Goal: Contribute content: Contribute content

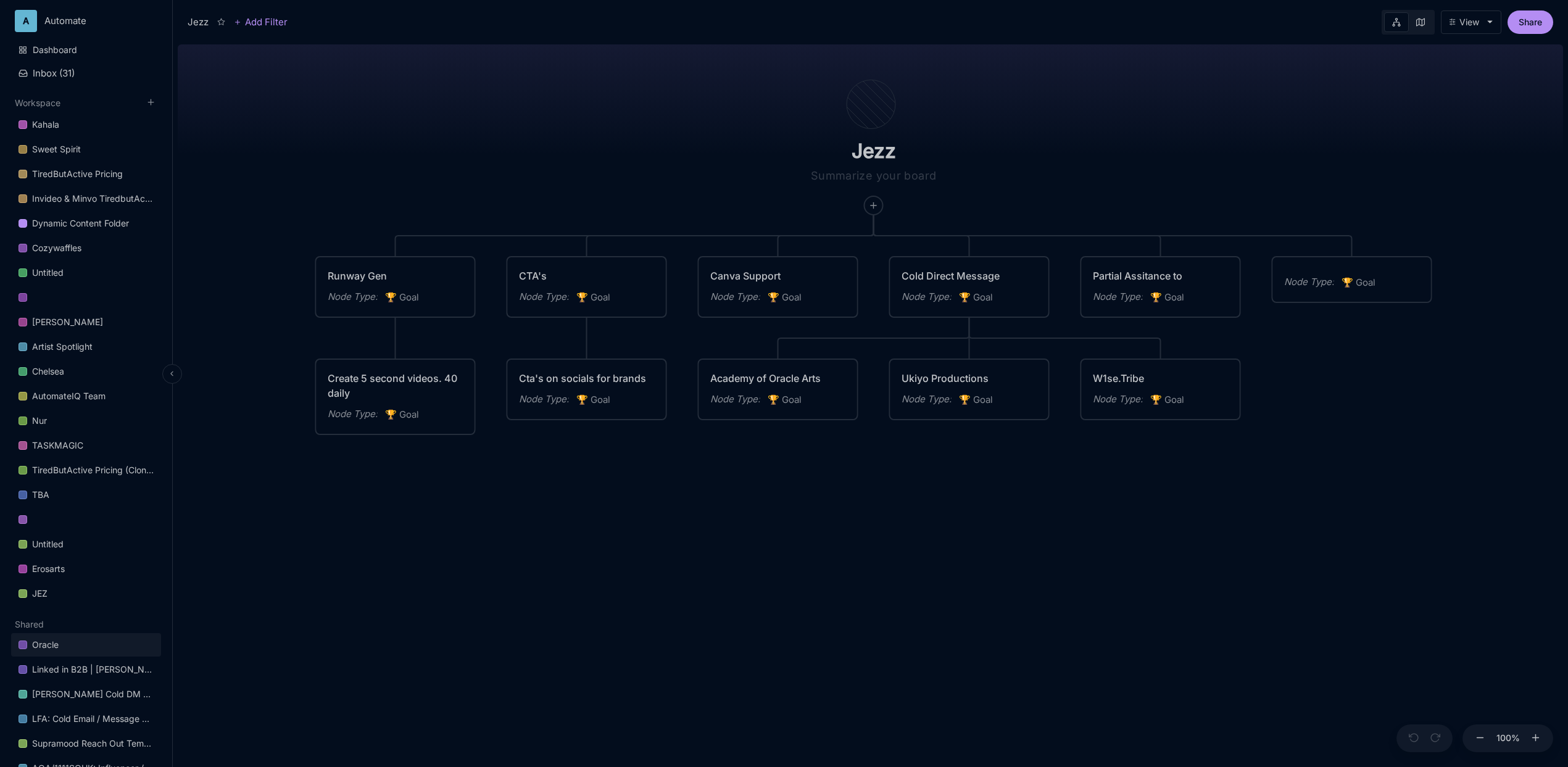
click at [103, 647] on link "Oracle" at bounding box center [85, 645] width 150 height 23
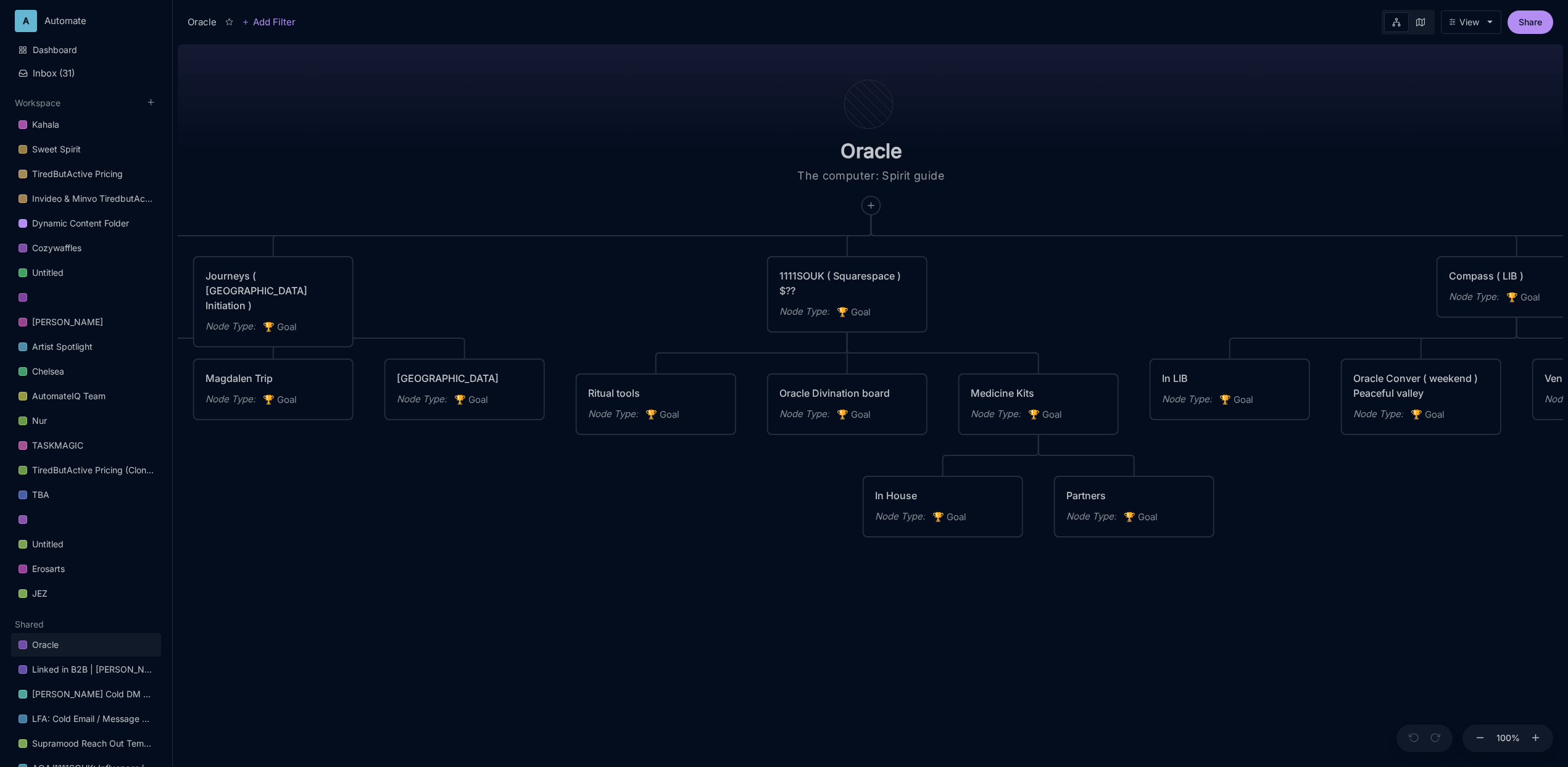
click at [458, 605] on div "Oracle The computer: Spirit guide Academy of Oracle Arts Node Type : 🏆 Goal Jou…" at bounding box center [871, 403] width 1385 height 728
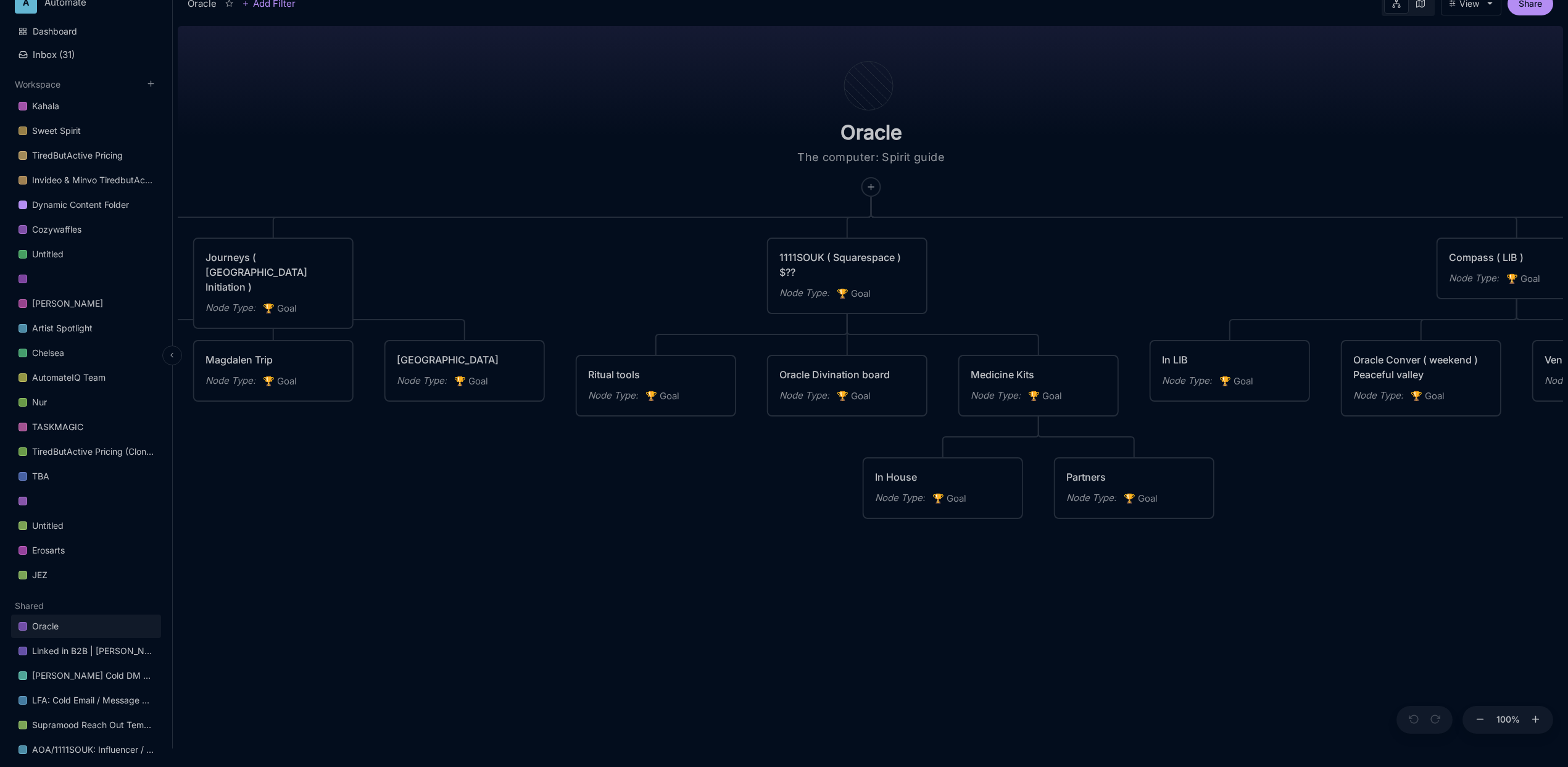
scroll to position [19, 0]
click at [89, 528] on link "Untitled" at bounding box center [85, 525] width 150 height 23
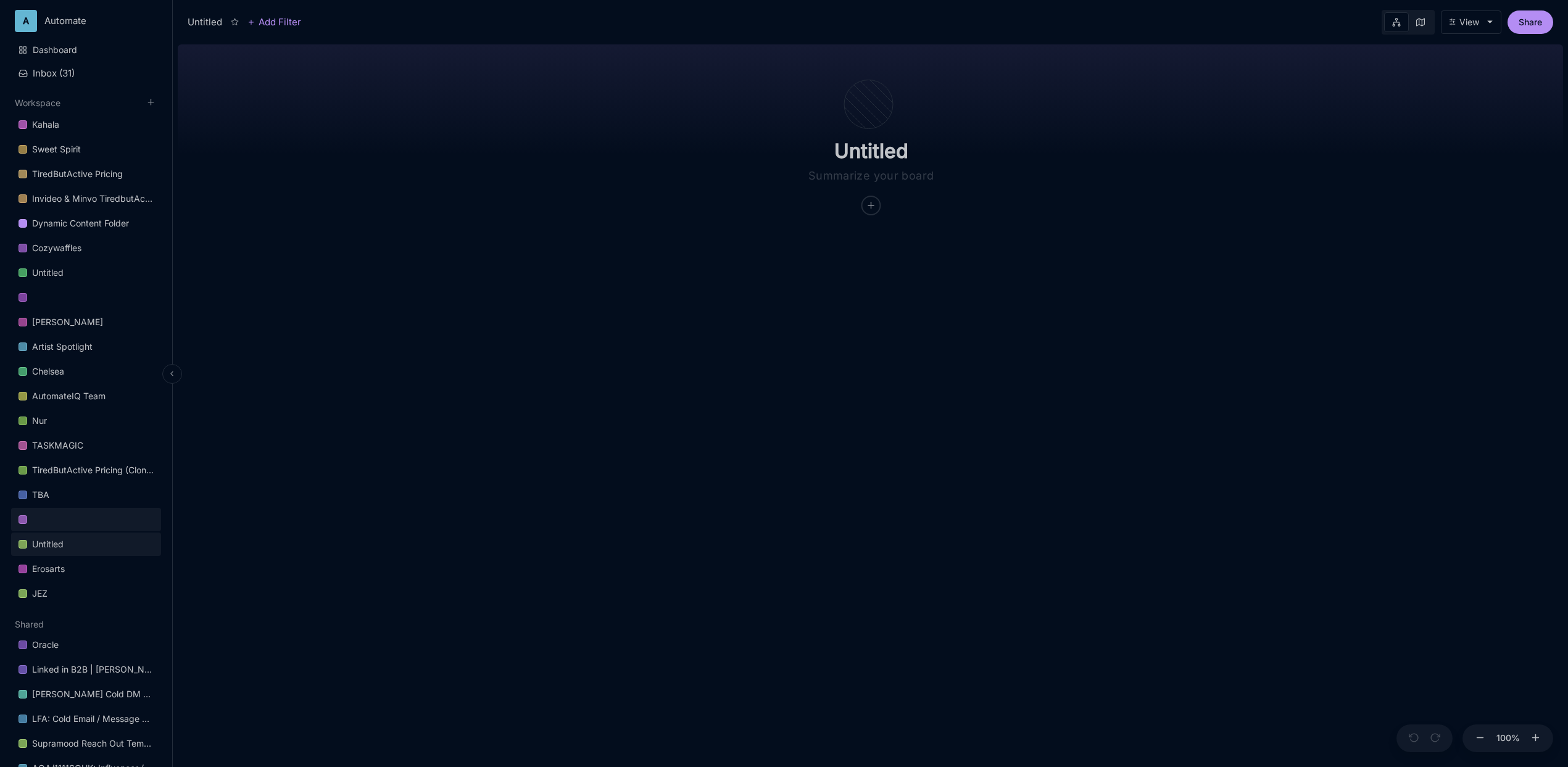
click at [91, 508] on link at bounding box center [85, 519] width 150 height 23
click at [95, 496] on link "TBA" at bounding box center [85, 495] width 150 height 23
click at [86, 308] on link at bounding box center [85, 298] width 150 height 23
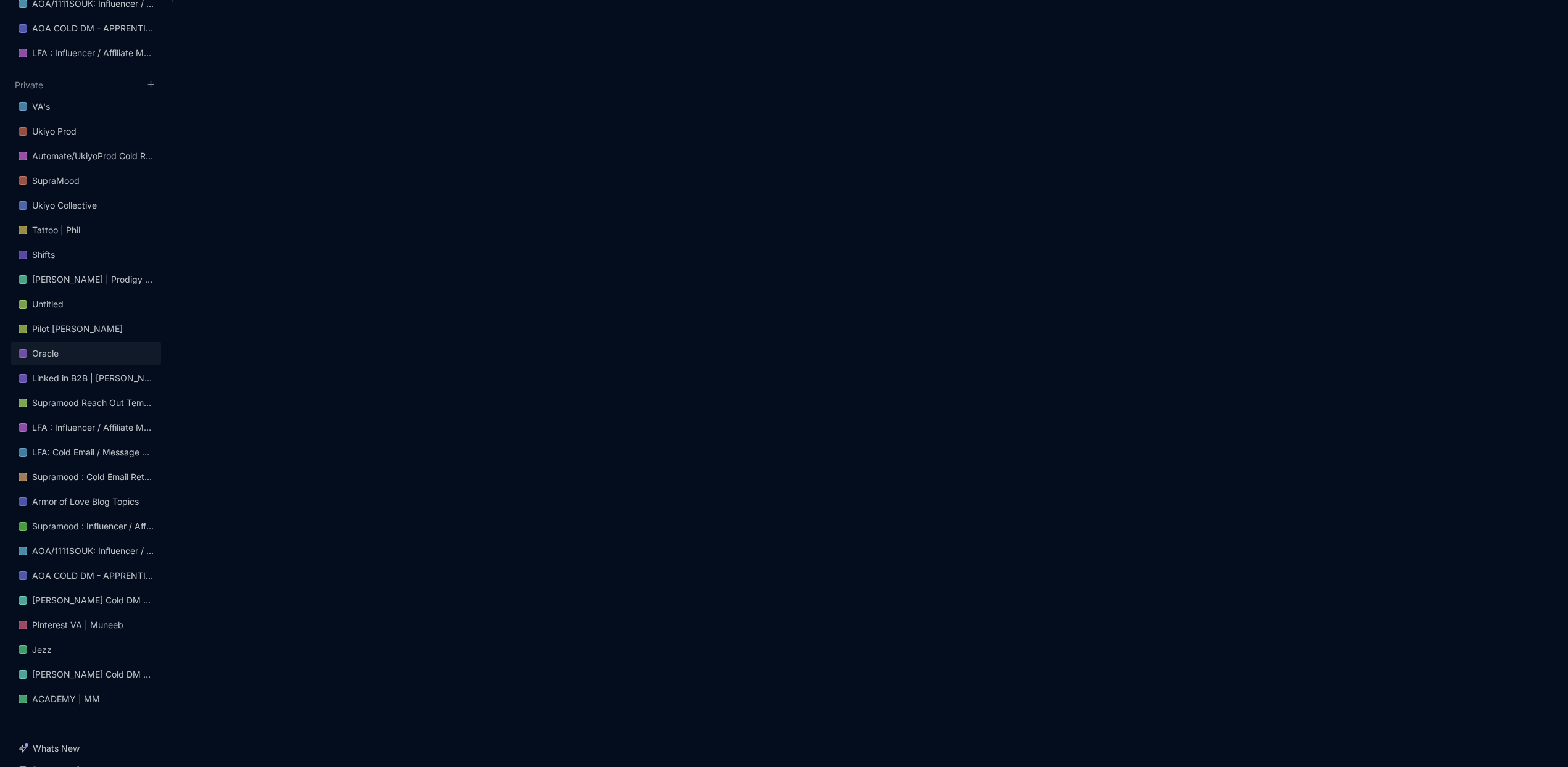
scroll to position [813, 0]
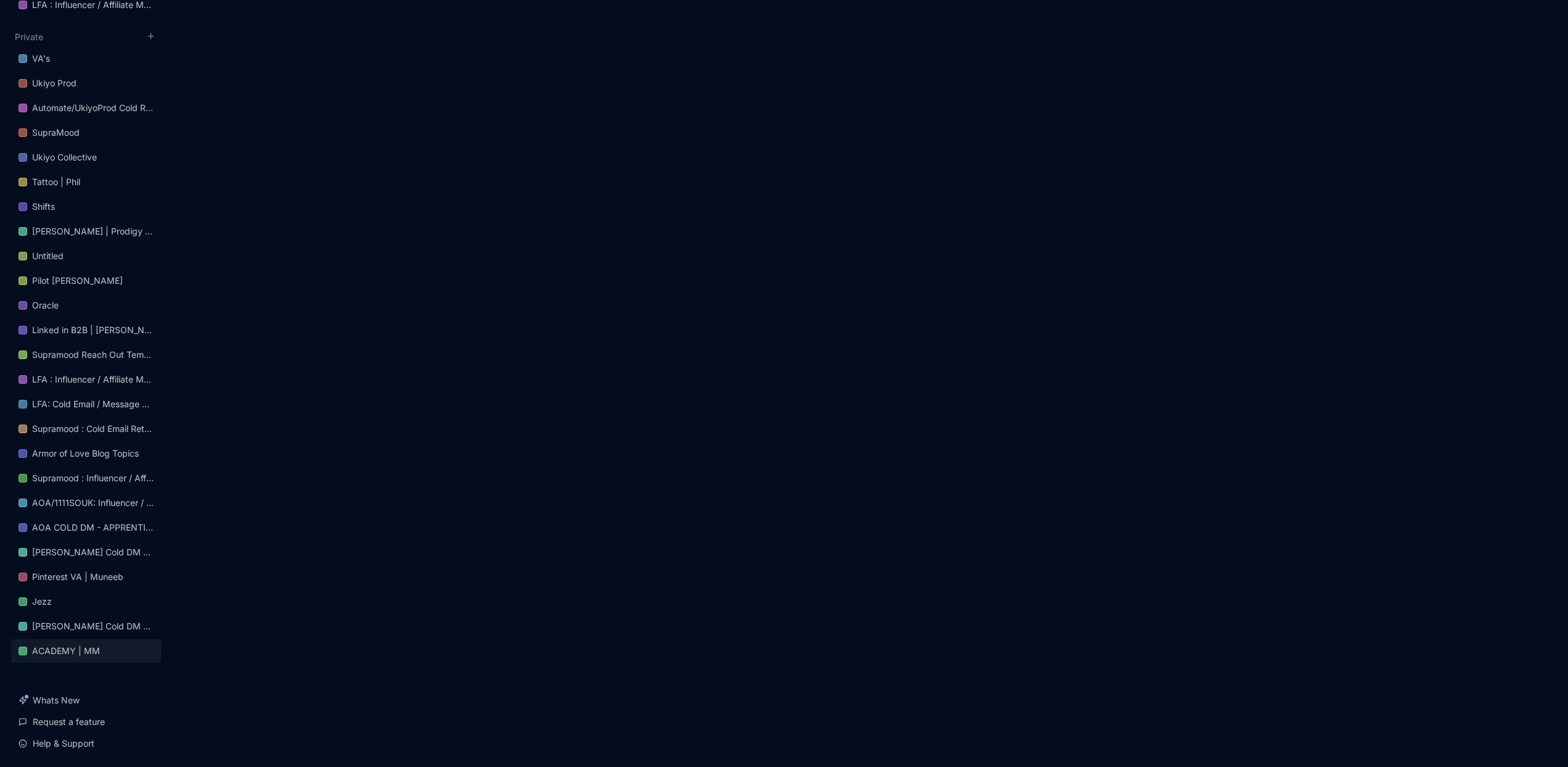
click at [111, 651] on link "ACADEMY | MM" at bounding box center [85, 651] width 150 height 23
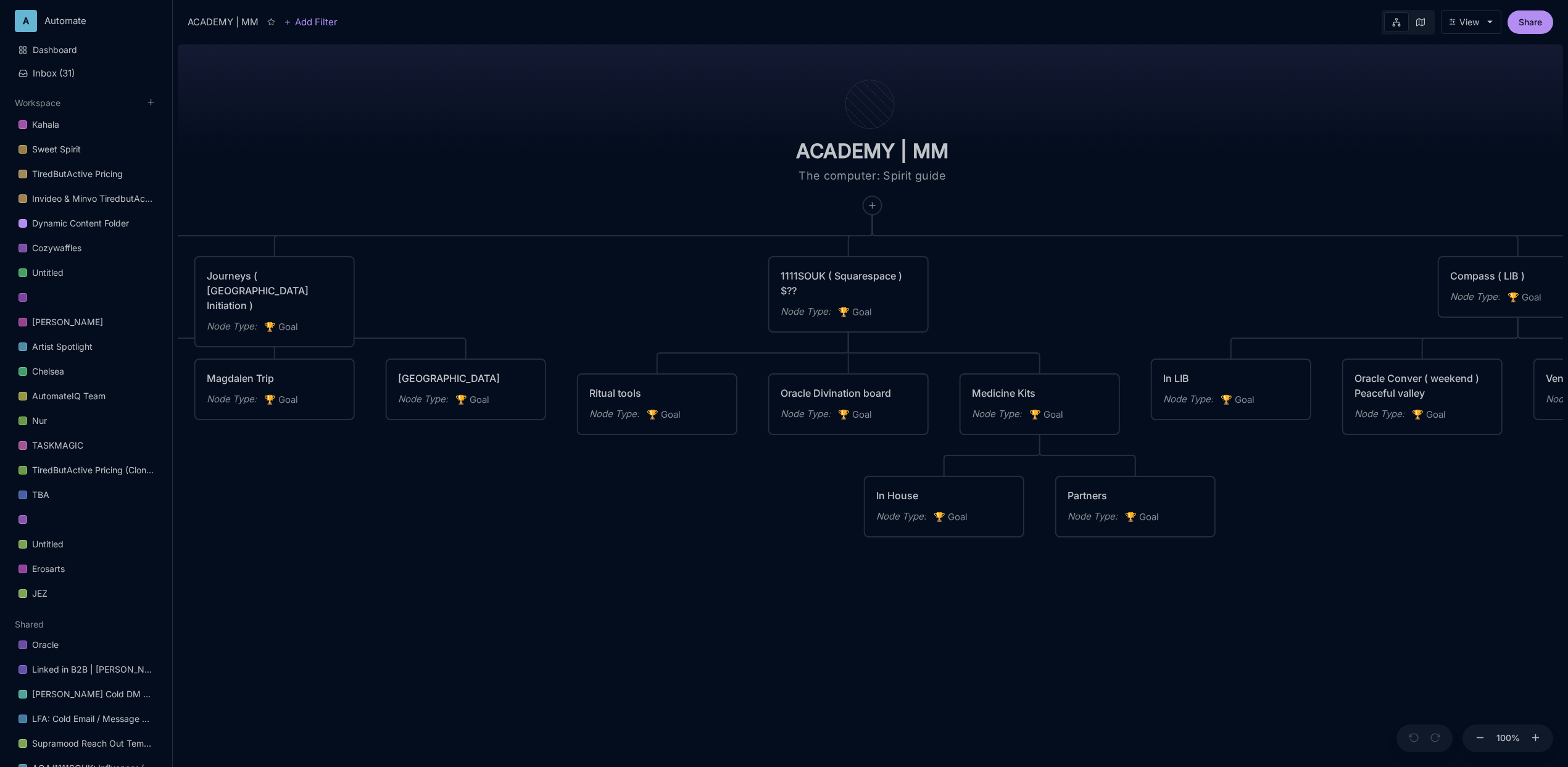
click at [382, 140] on div "ACADEMY | MM The computer: Spirit guide Academy of Oracle Arts Node Type : 🏆 Go…" at bounding box center [871, 403] width 1385 height 728
click at [151, 104] on line at bounding box center [151, 102] width 0 height 6
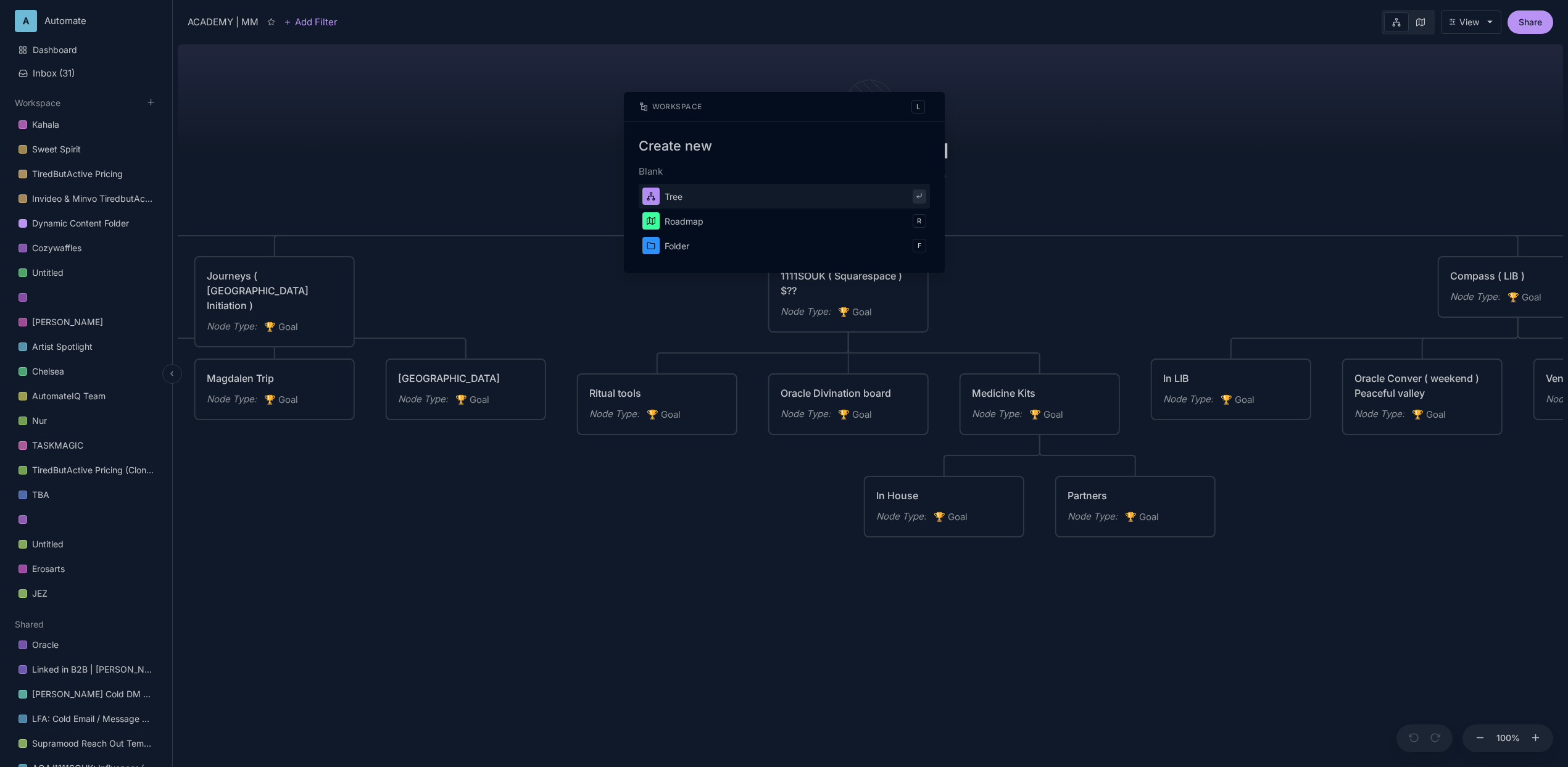
click at [688, 200] on button "Tree" at bounding box center [784, 196] width 291 height 24
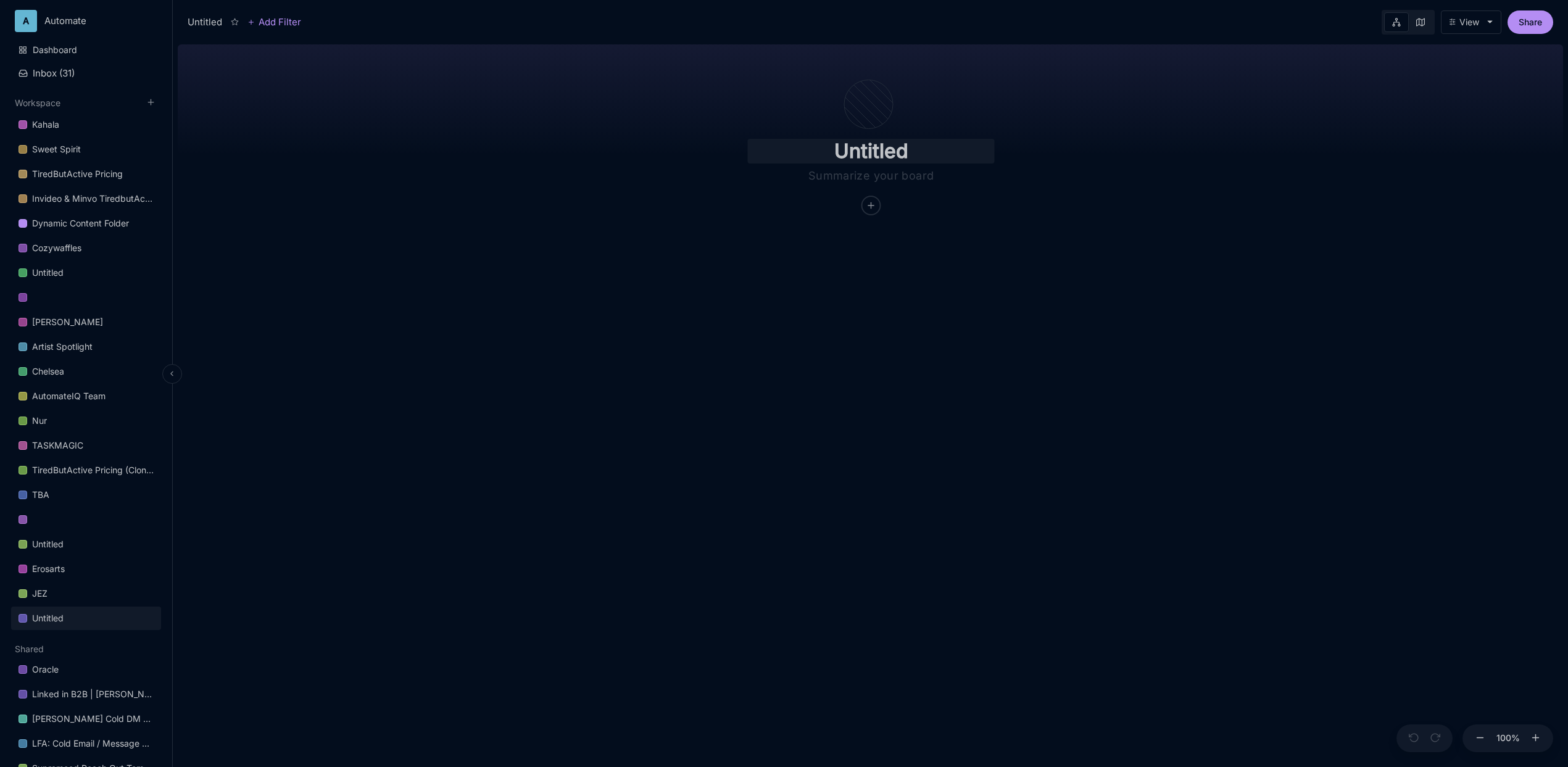
click at [854, 156] on input "Untitled" at bounding box center [871, 151] width 247 height 24
type input "M"
click at [866, 206] on icon at bounding box center [871, 205] width 10 height 10
click at [872, 144] on input "Ac" at bounding box center [871, 151] width 247 height 24
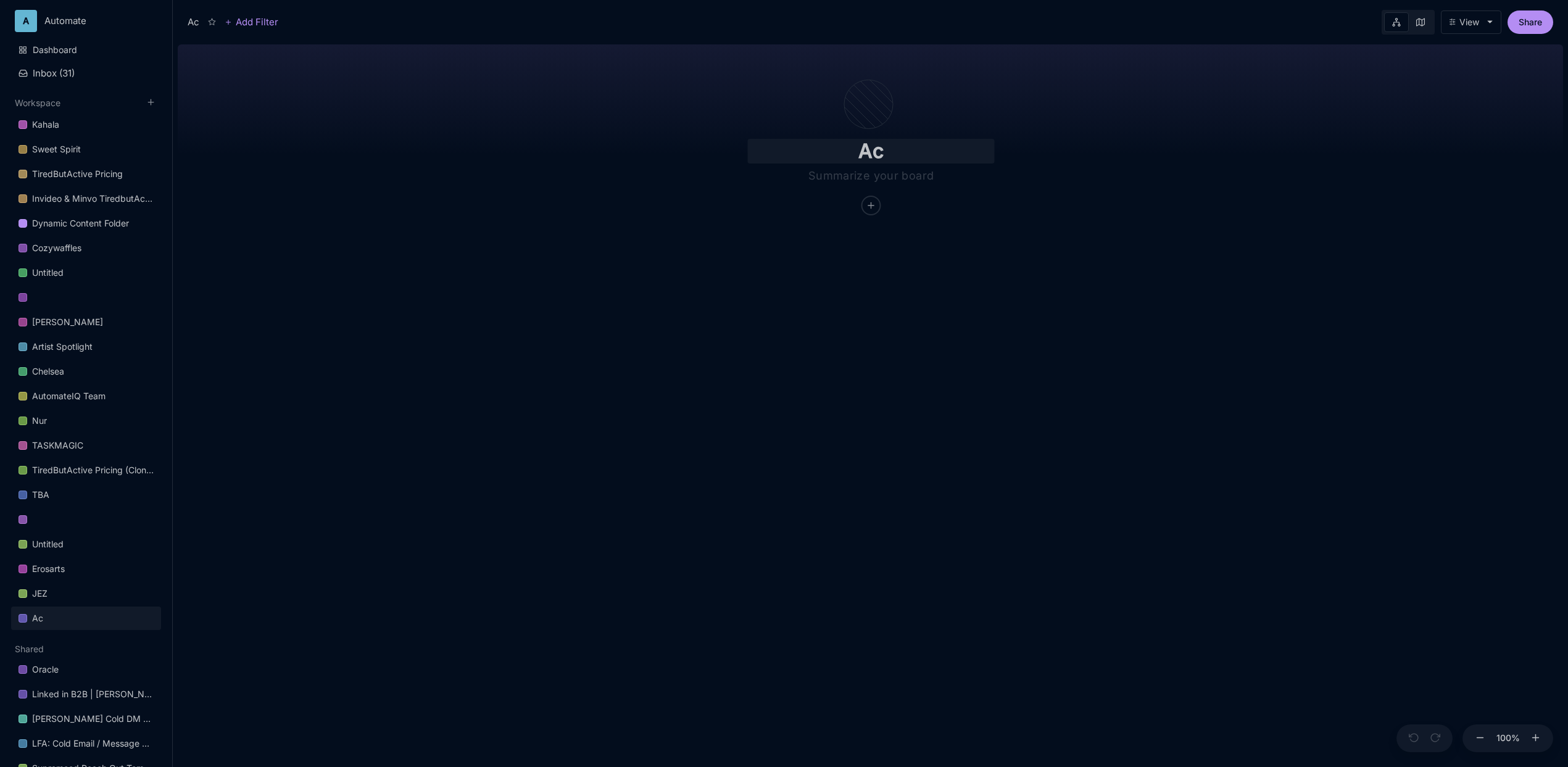
click at [872, 144] on input "Ac" at bounding box center [871, 151] width 247 height 24
type input "A"
type input "N"
type input "MM AOA"
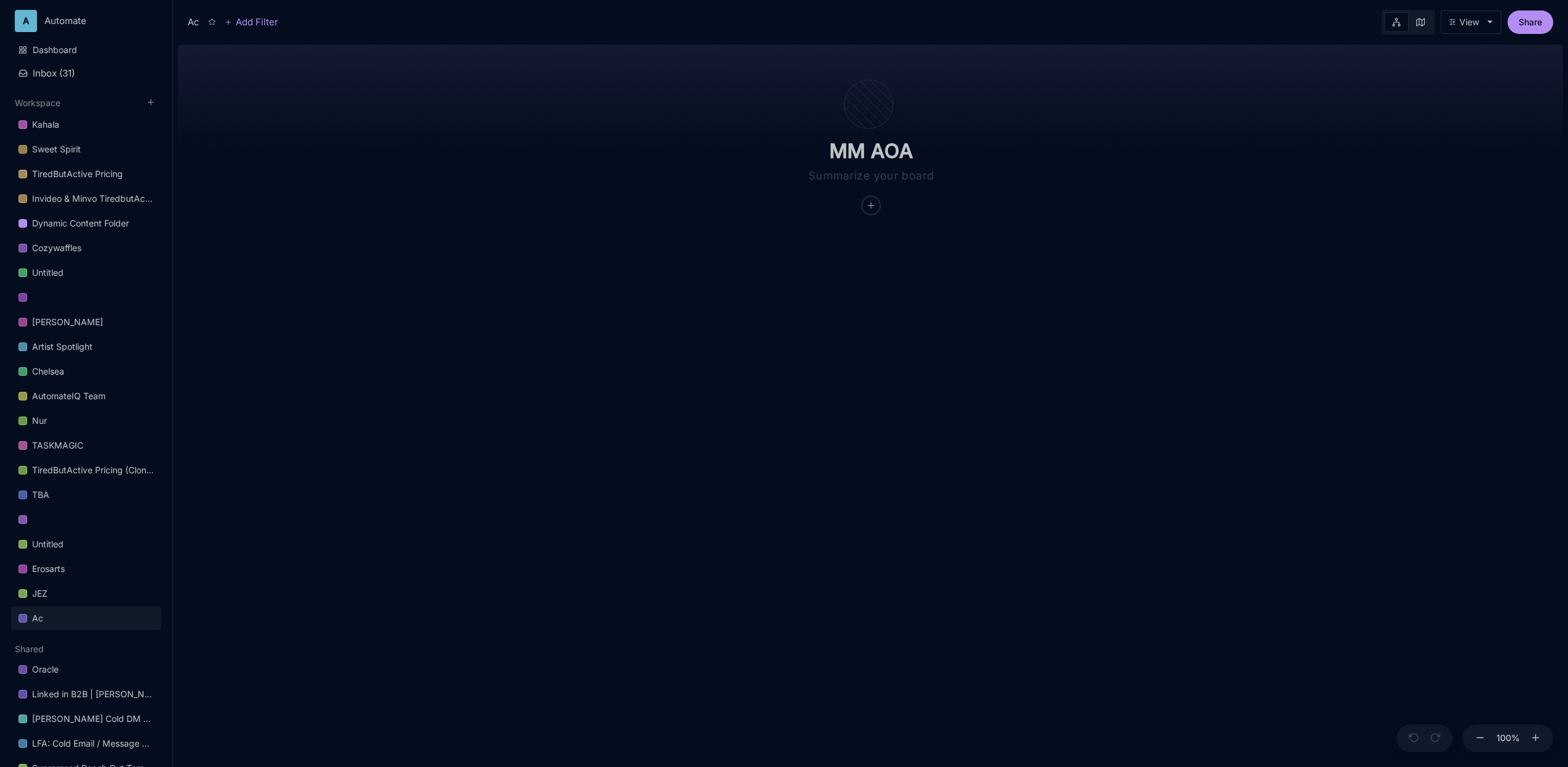
click at [888, 280] on div "MM AOA" at bounding box center [871, 403] width 1385 height 728
click at [873, 207] on icon at bounding box center [871, 206] width 10 height 10
click at [864, 253] on span "🏆 Goal" at bounding box center [848, 251] width 31 height 15
click at [871, 275] on textarea at bounding box center [871, 276] width 136 height 15
type textarea "Educational Programs"
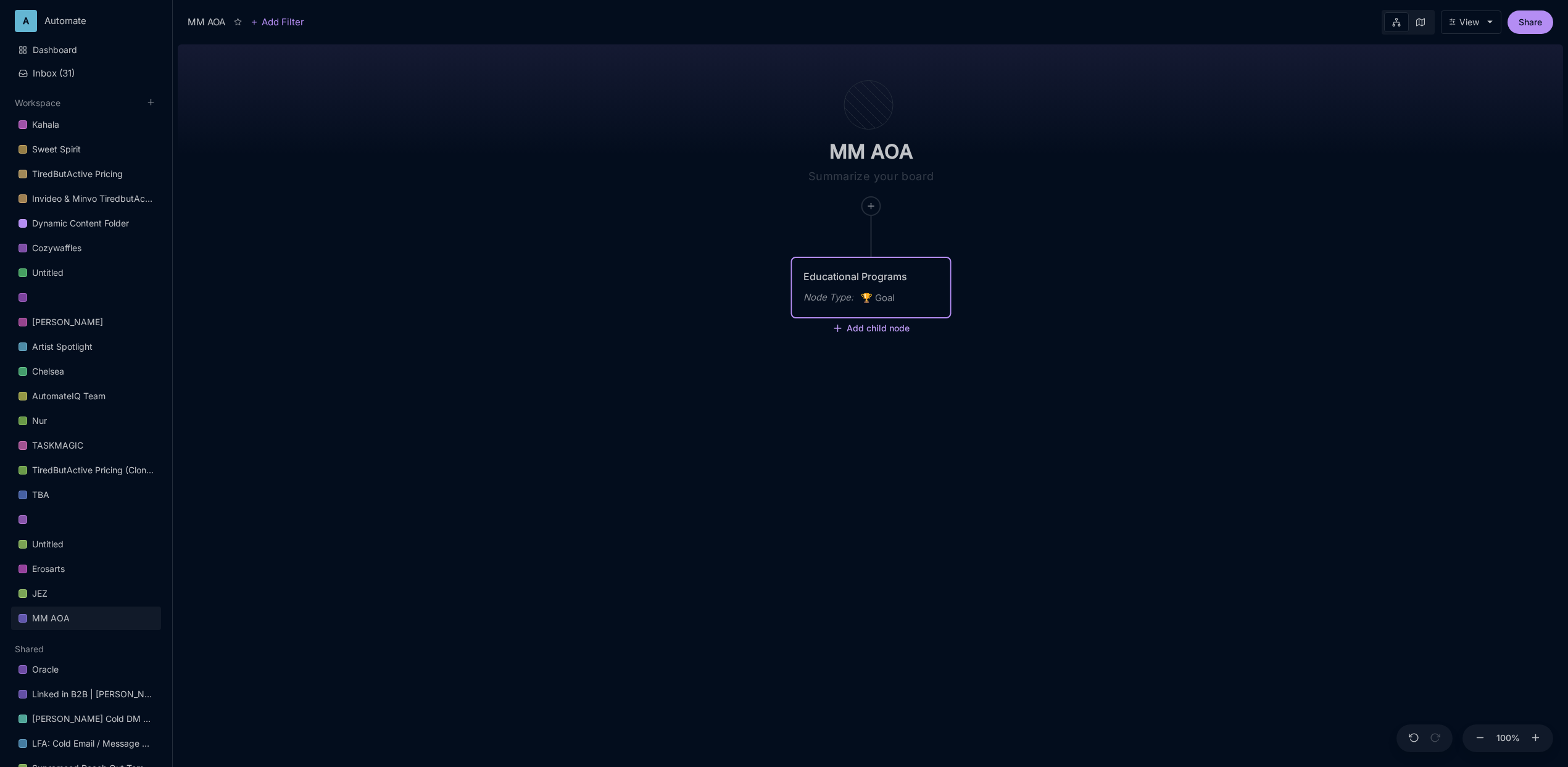
click at [833, 329] on icon at bounding box center [837, 328] width 11 height 11
click at [875, 212] on div at bounding box center [871, 206] width 19 height 19
click at [872, 251] on div "🏆 Goal" at bounding box center [869, 251] width 82 height 20
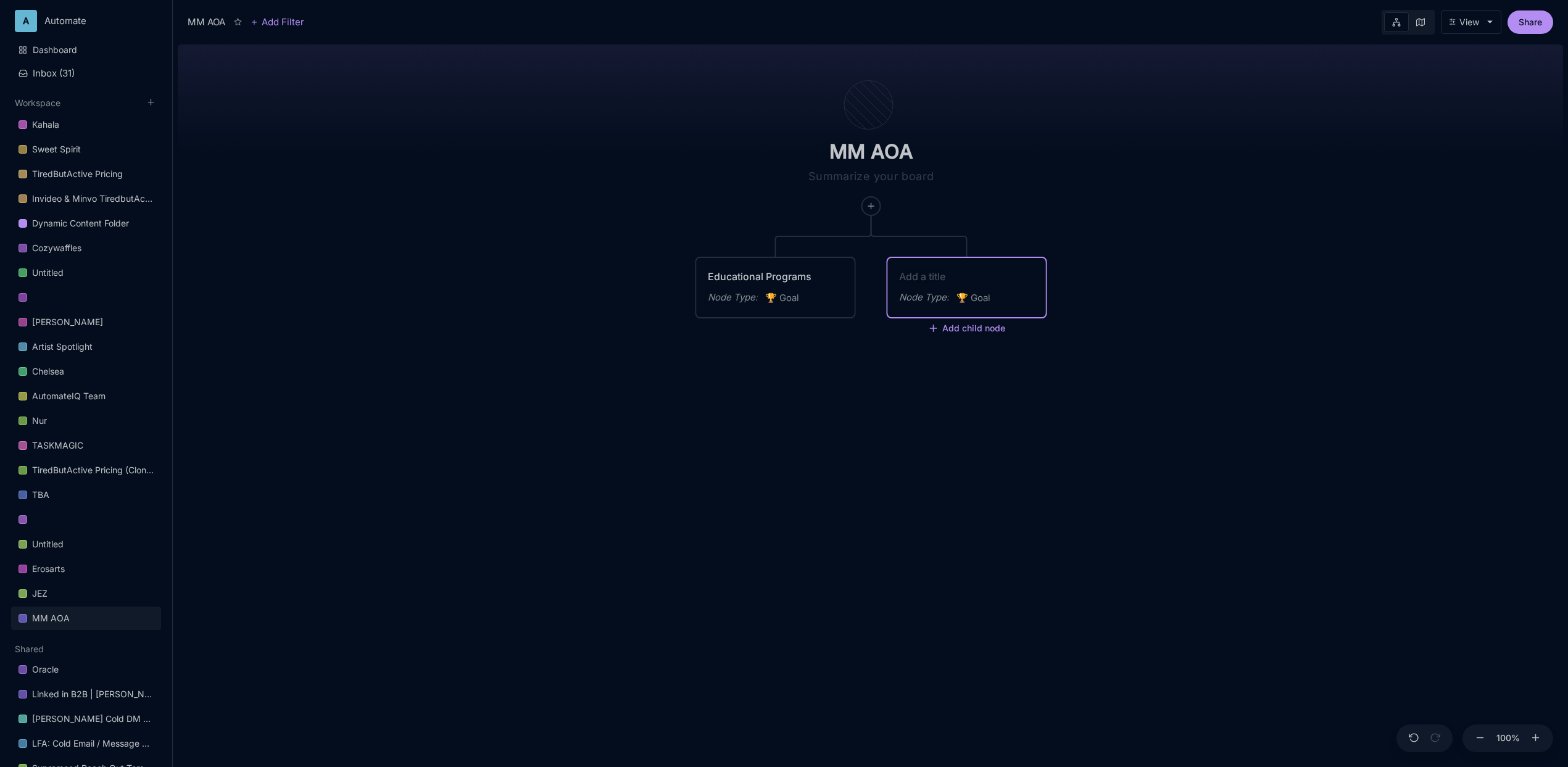
click at [919, 276] on textarea at bounding box center [967, 276] width 136 height 15
type textarea "Sacred Services"
click at [956, 175] on textarea at bounding box center [871, 176] width 247 height 15
click at [873, 208] on icon at bounding box center [871, 206] width 10 height 10
click at [862, 251] on span "🏆 Goal" at bounding box center [848, 251] width 31 height 15
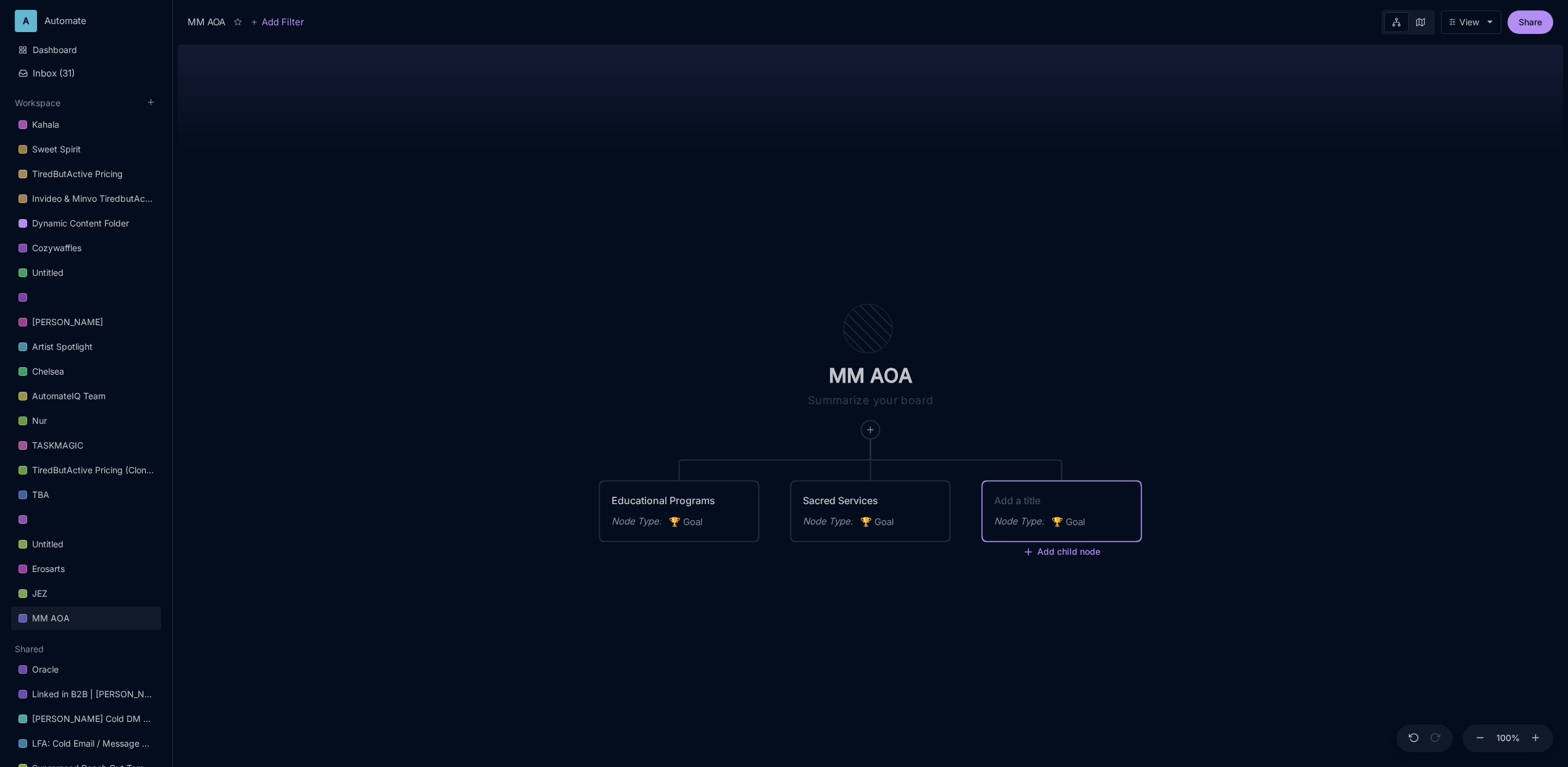
click at [1049, 496] on textarea at bounding box center [1062, 500] width 136 height 15
click at [175, 372] on icon at bounding box center [172, 374] width 8 height 8
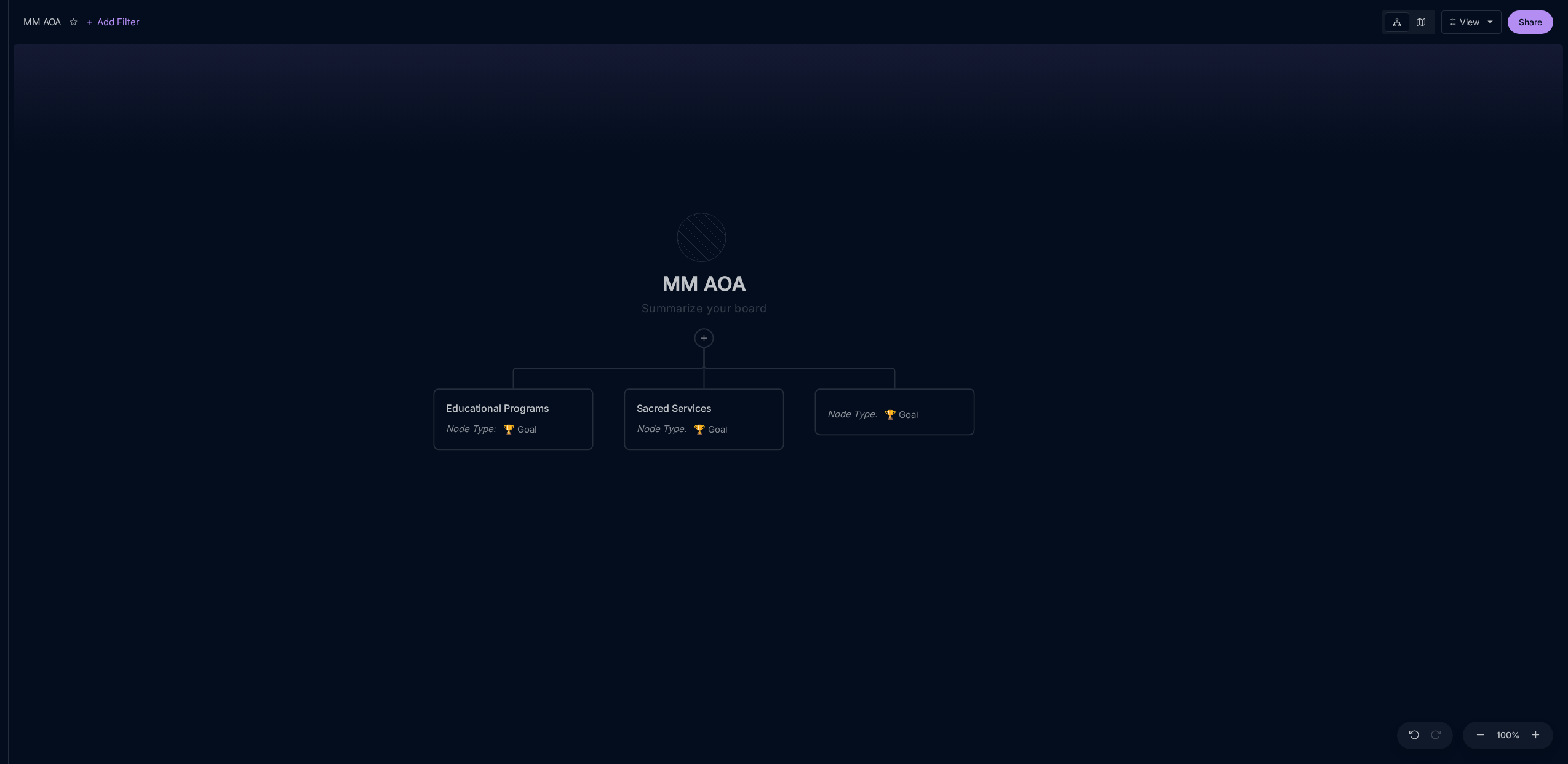
click at [864, 417] on div "Node Type :" at bounding box center [852, 414] width 50 height 15
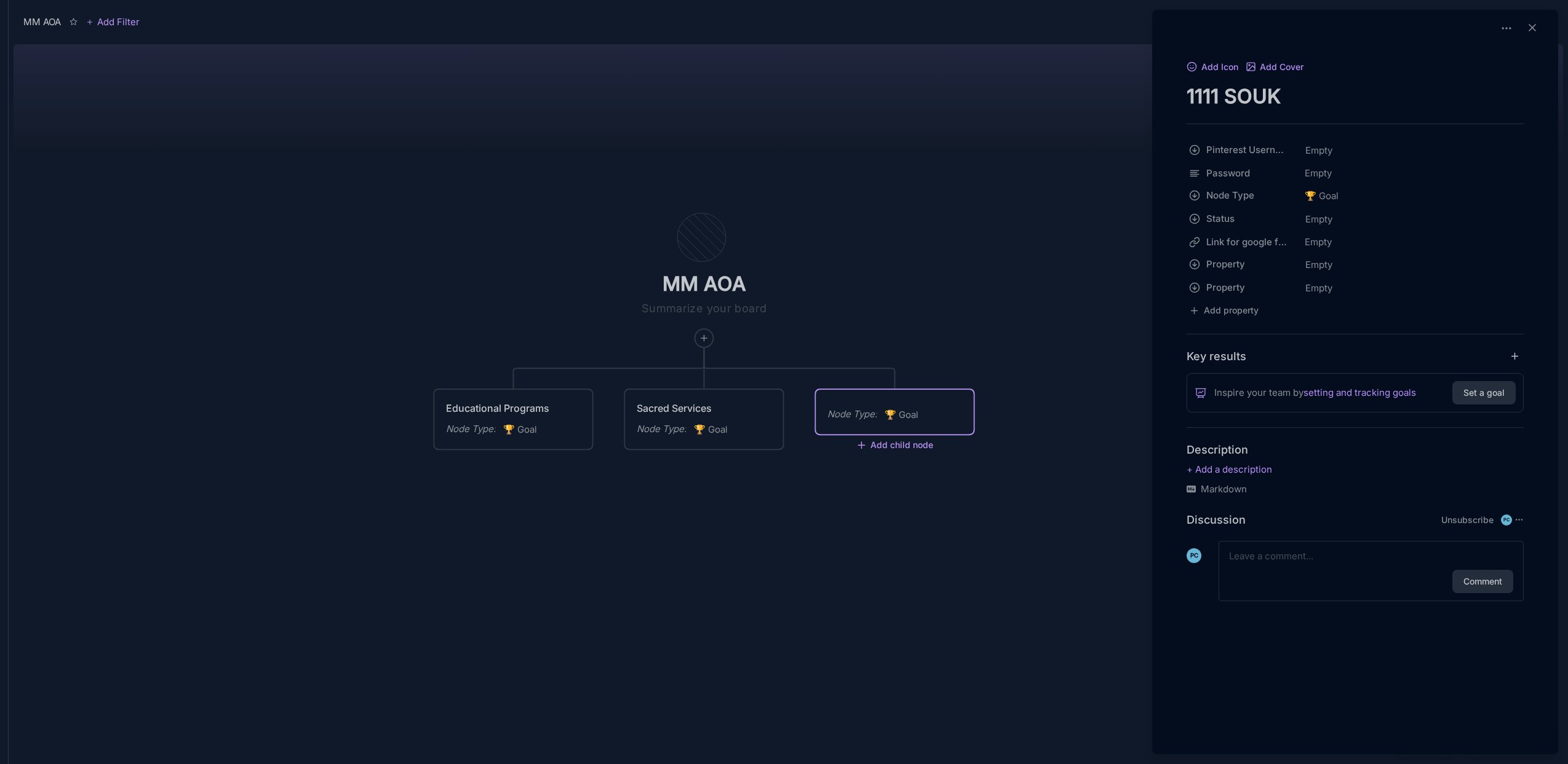
type textarea "1111 SOUK"
click at [1010, 255] on div at bounding box center [784, 382] width 1568 height 764
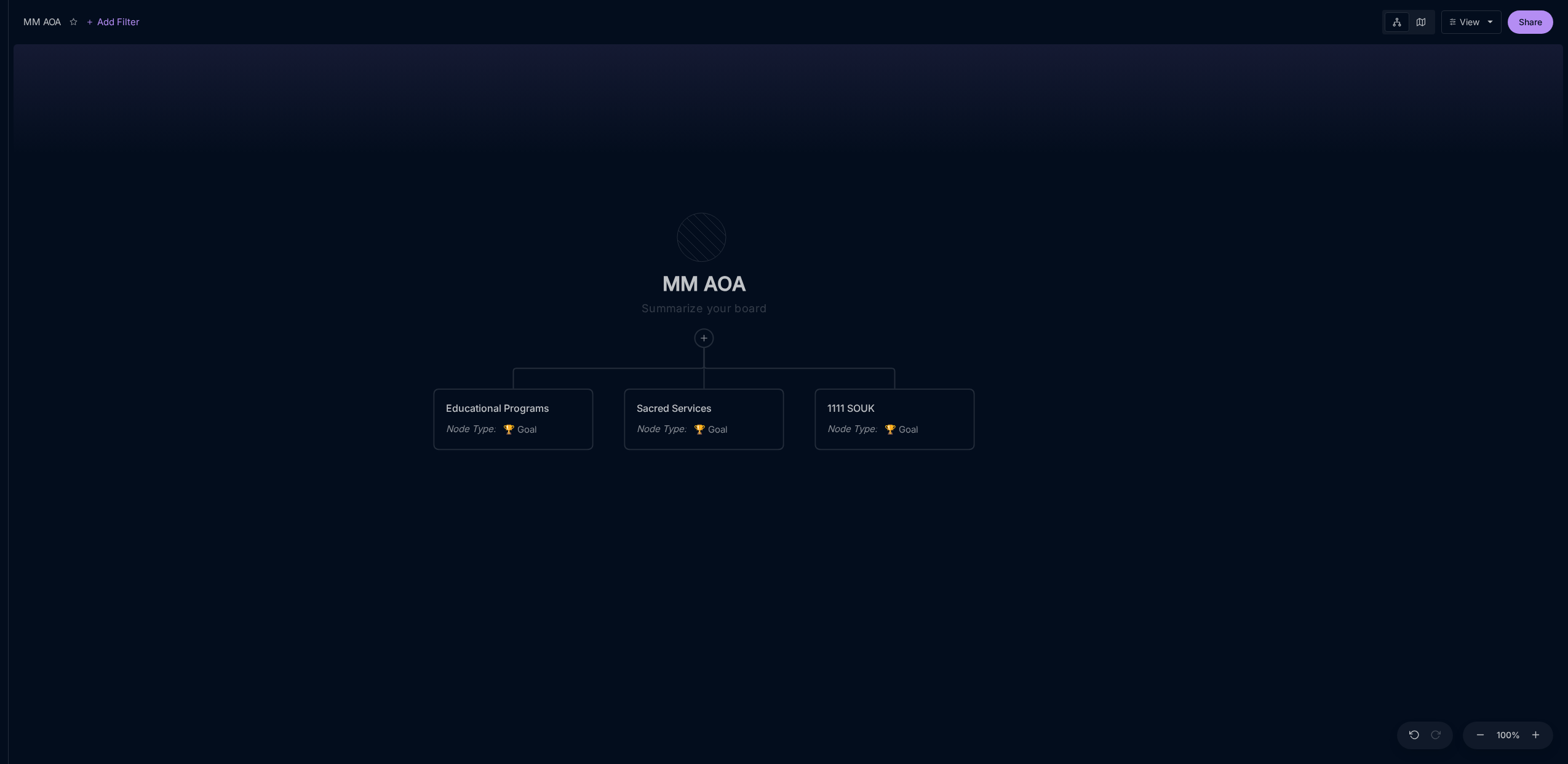
click at [714, 342] on div "MM AOA" at bounding box center [705, 261] width 286 height 175
click at [702, 343] on icon at bounding box center [704, 337] width 10 height 10
click at [704, 404] on div "💡 Idea" at bounding box center [703, 405] width 81 height 20
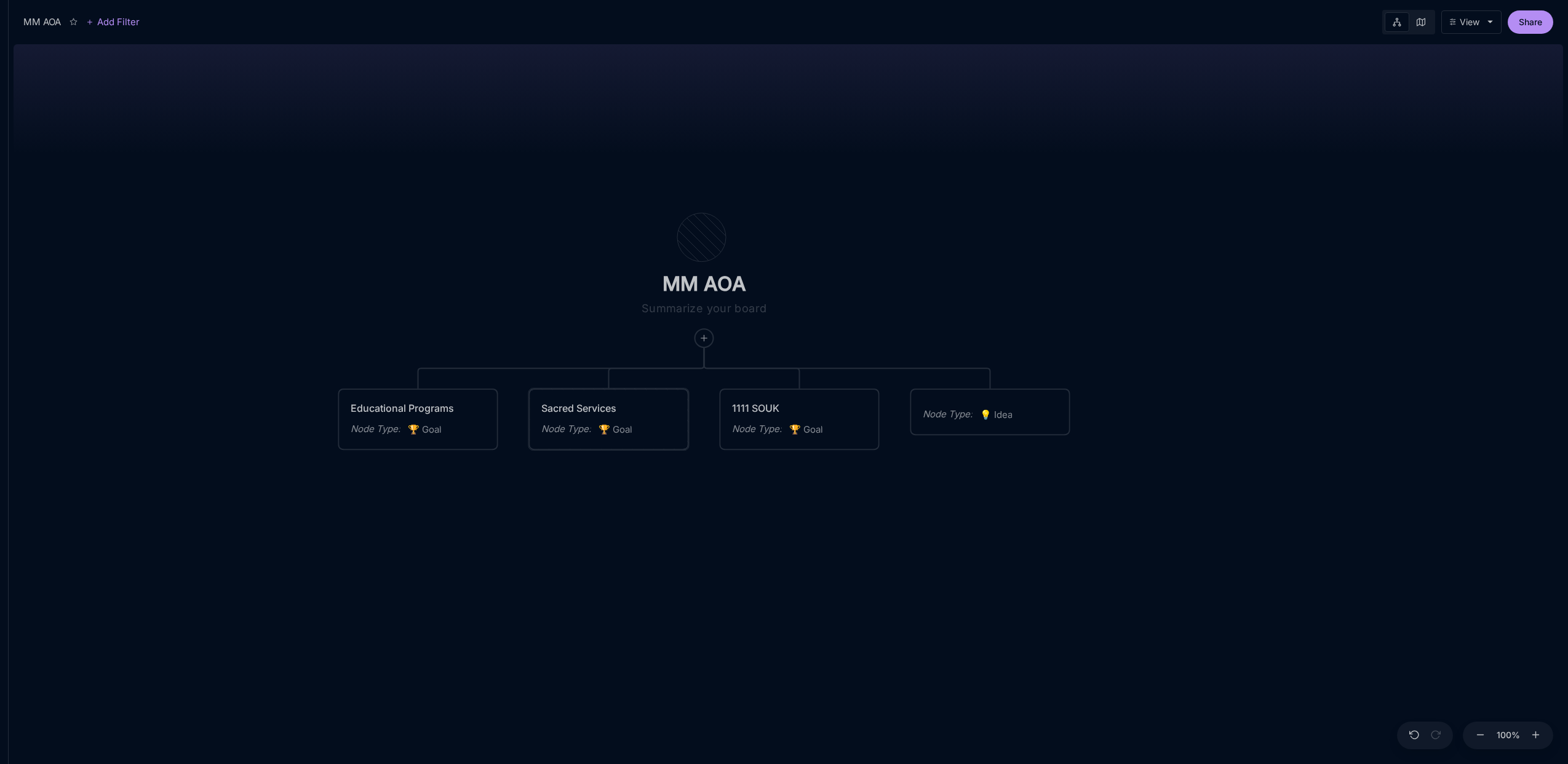
click at [597, 409] on div "Sacred Services" at bounding box center [609, 408] width 135 height 15
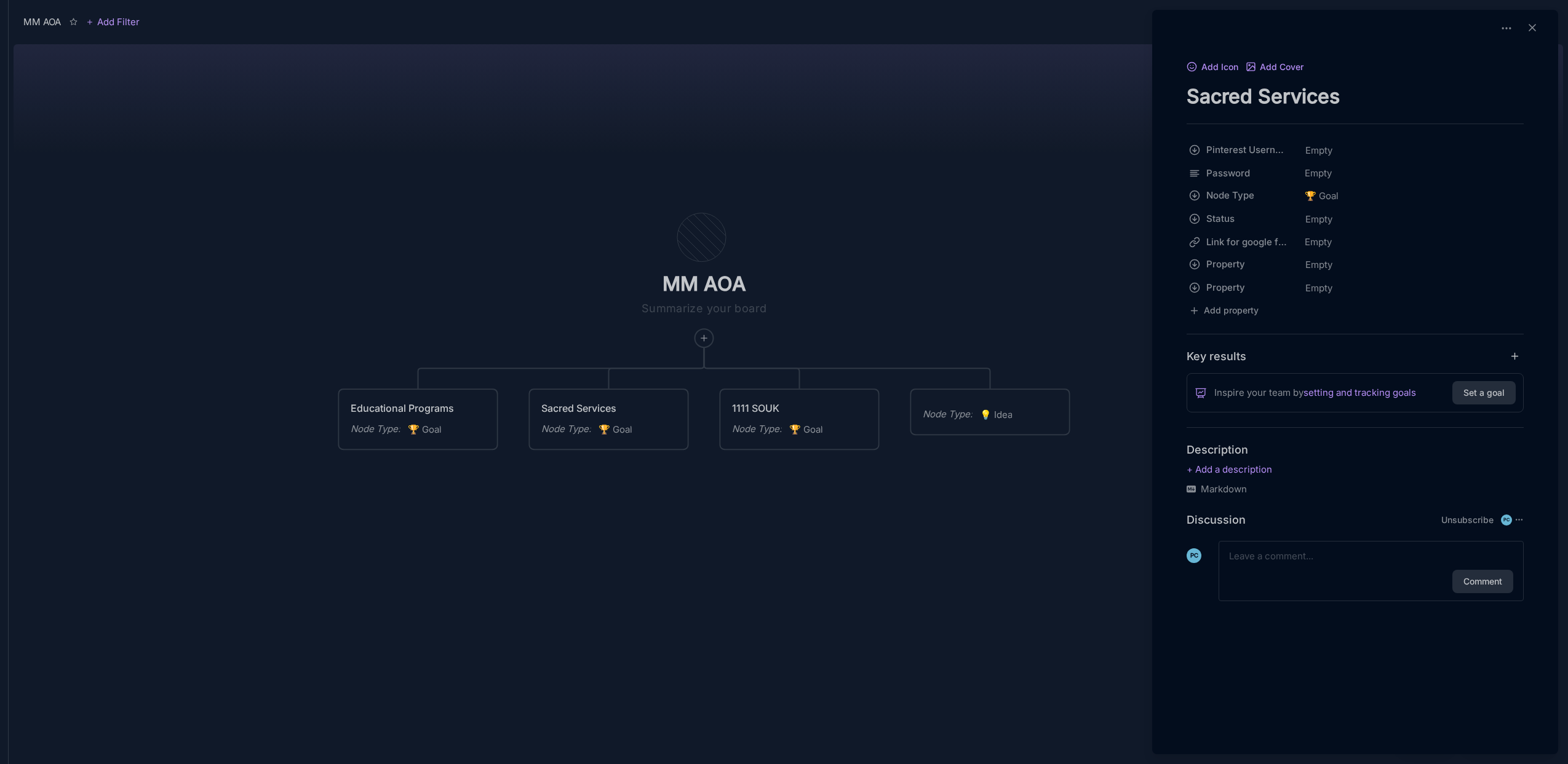
click at [1269, 88] on textarea "Sacred Services" at bounding box center [1355, 96] width 337 height 25
paste textarea "ACRED SERVICES (Private Readings • Ritual Facilitation)"
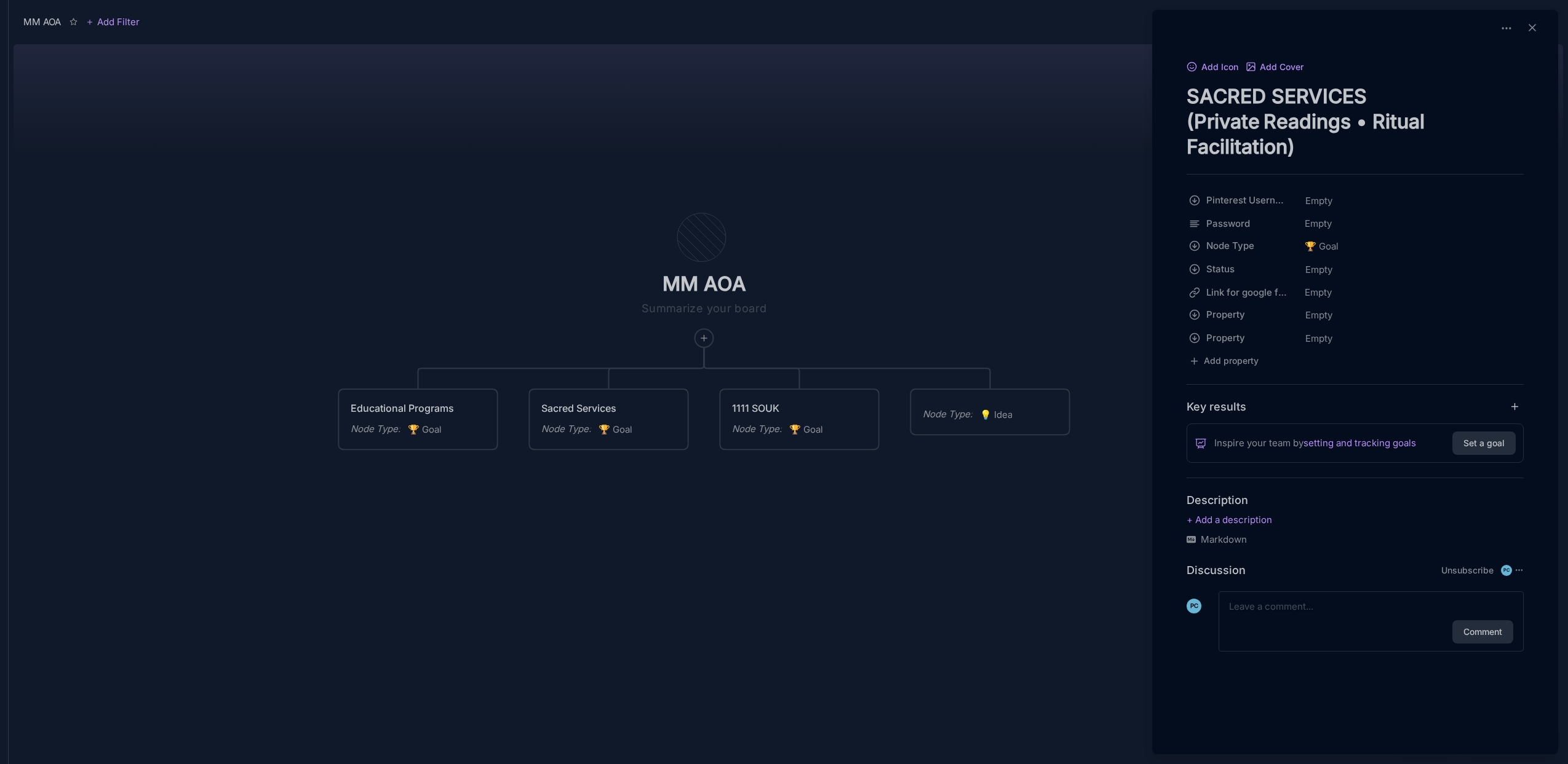
type textarea "SACRED SERVICES (Private Readings • Ritual Facilitation)"
click at [564, 234] on div at bounding box center [784, 382] width 1568 height 764
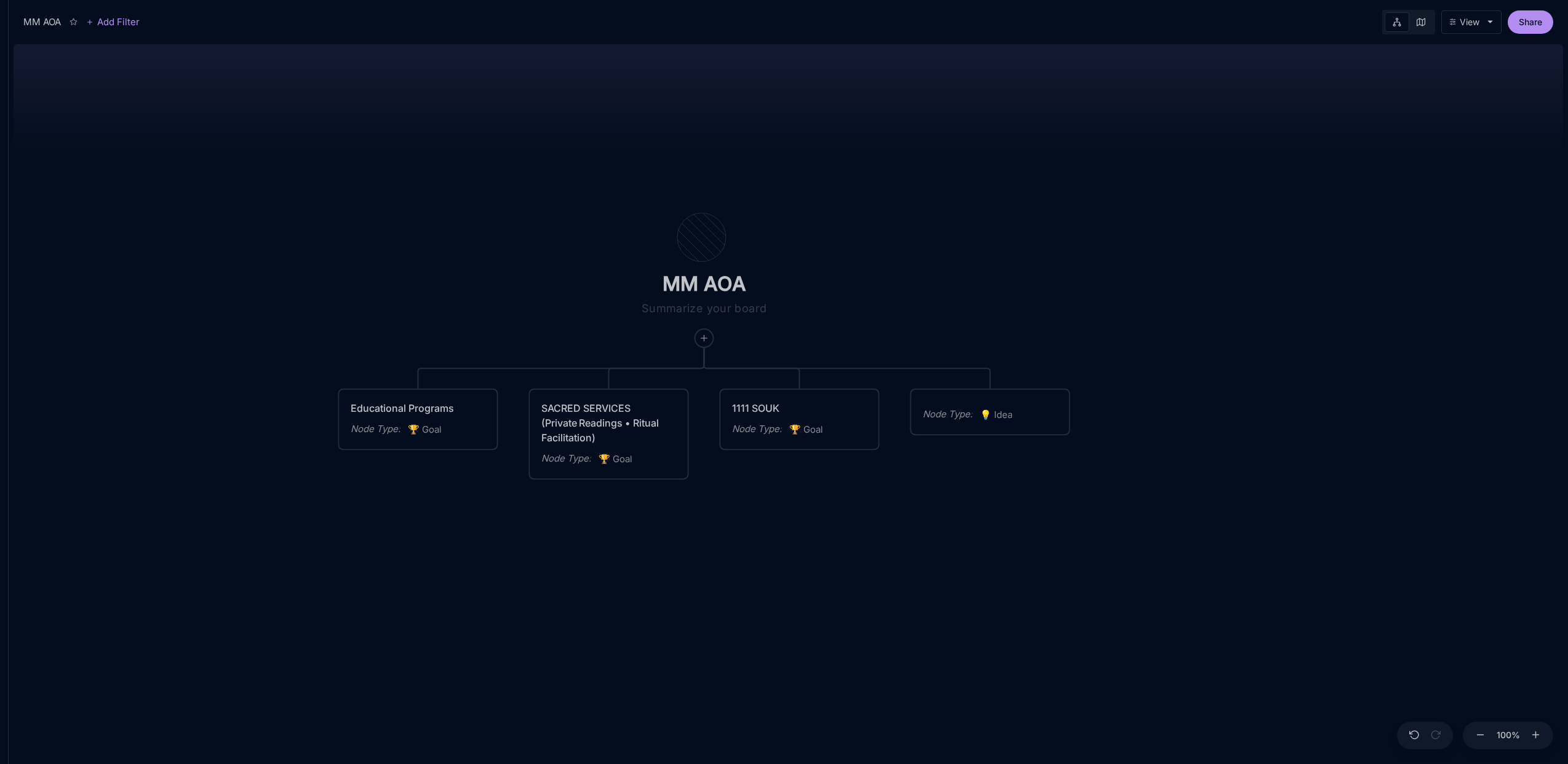
click at [443, 412] on div "Educational Programs" at bounding box center [418, 408] width 135 height 15
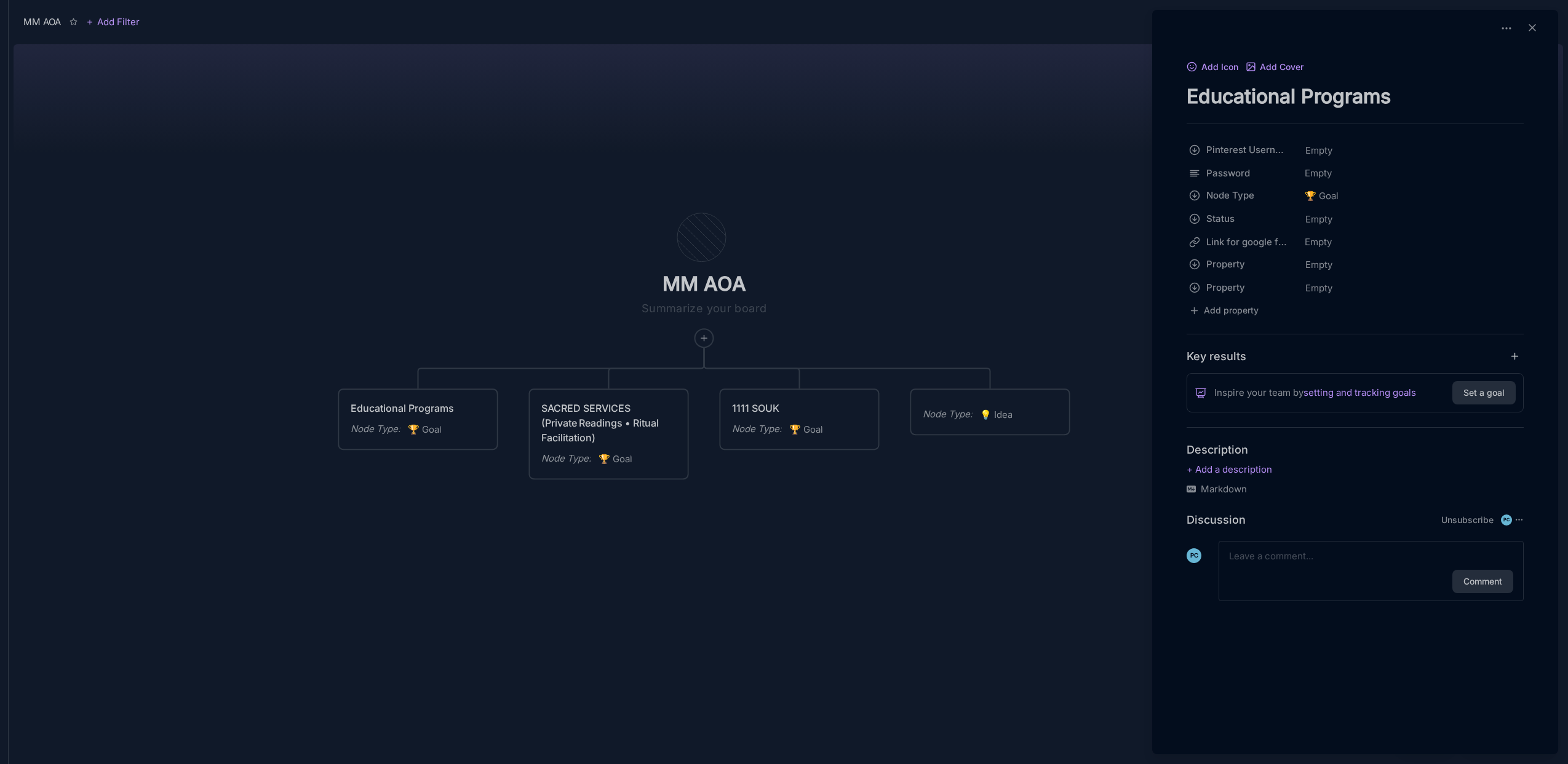
click at [1271, 91] on textarea "Educational Programs" at bounding box center [1355, 96] width 337 height 25
paste textarea "DUCATIONAL PROGRAMS (Apprenticeship • Pilgrimages • Courses)"
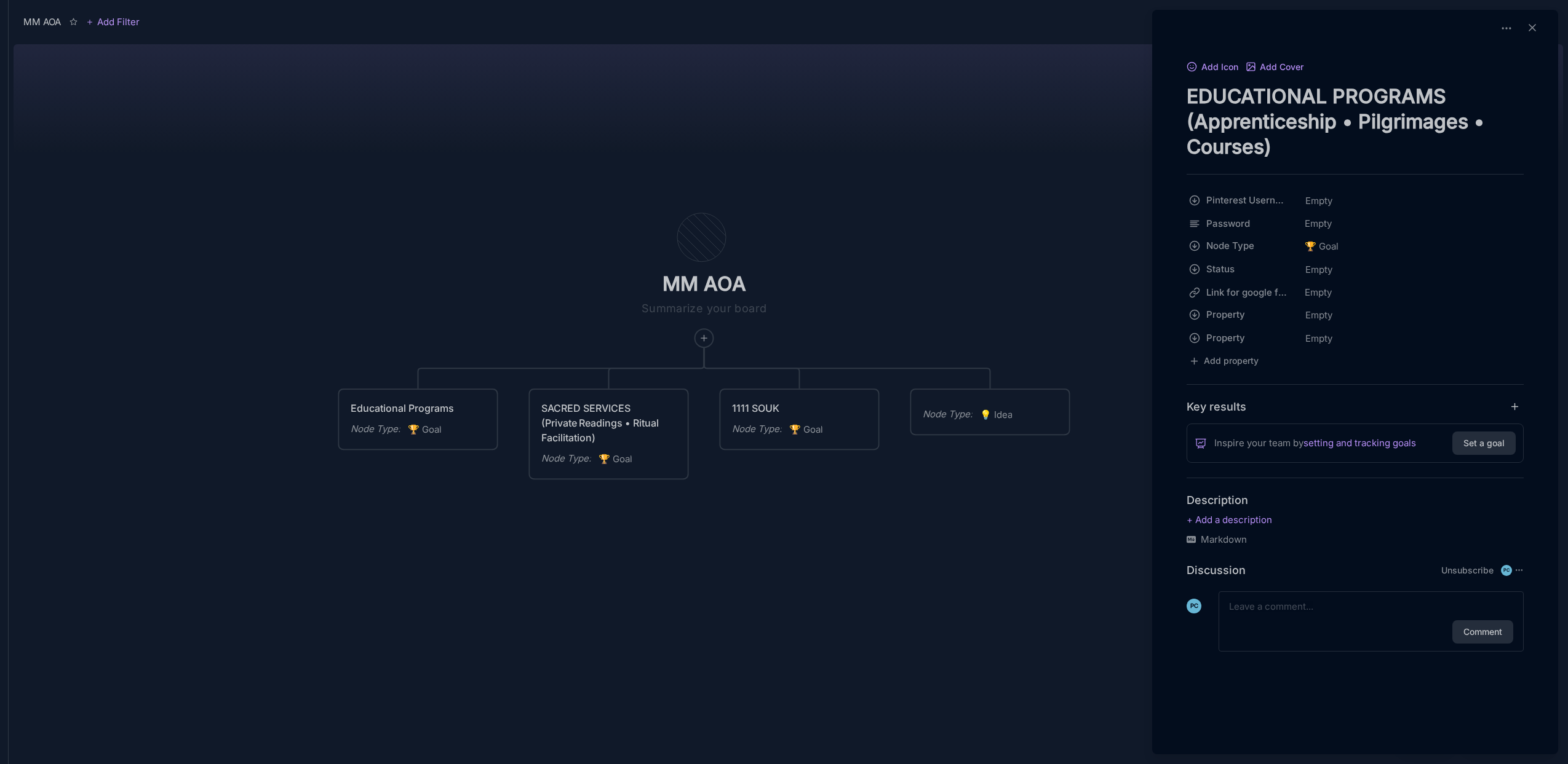
type textarea "EDUCATIONAL PROGRAMS (Apprenticeship • Pilgrimages • Courses)"
click at [424, 222] on div at bounding box center [784, 382] width 1568 height 764
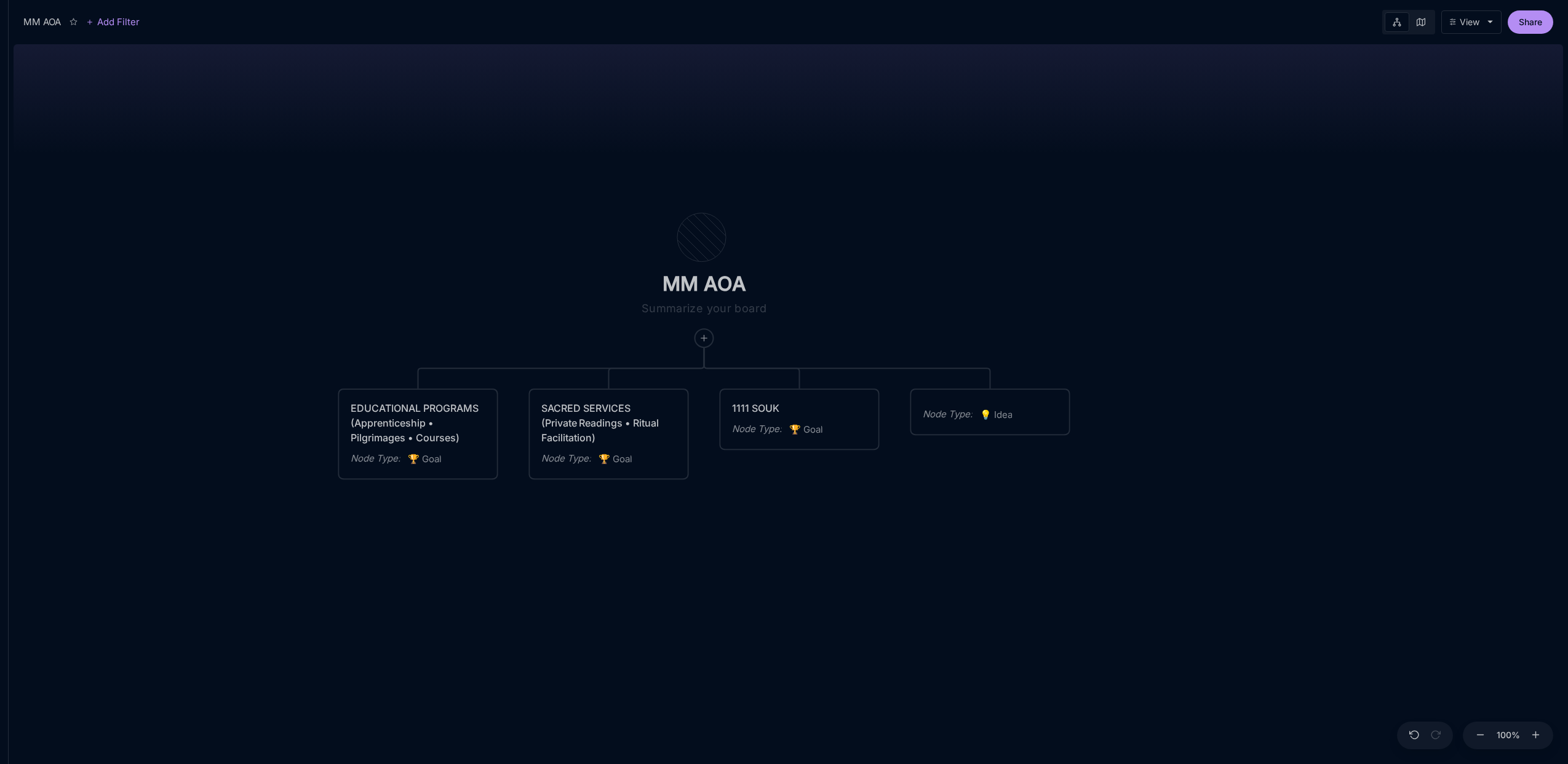
click at [846, 425] on div "Node Type : 🏆 Goal" at bounding box center [800, 430] width 135 height 16
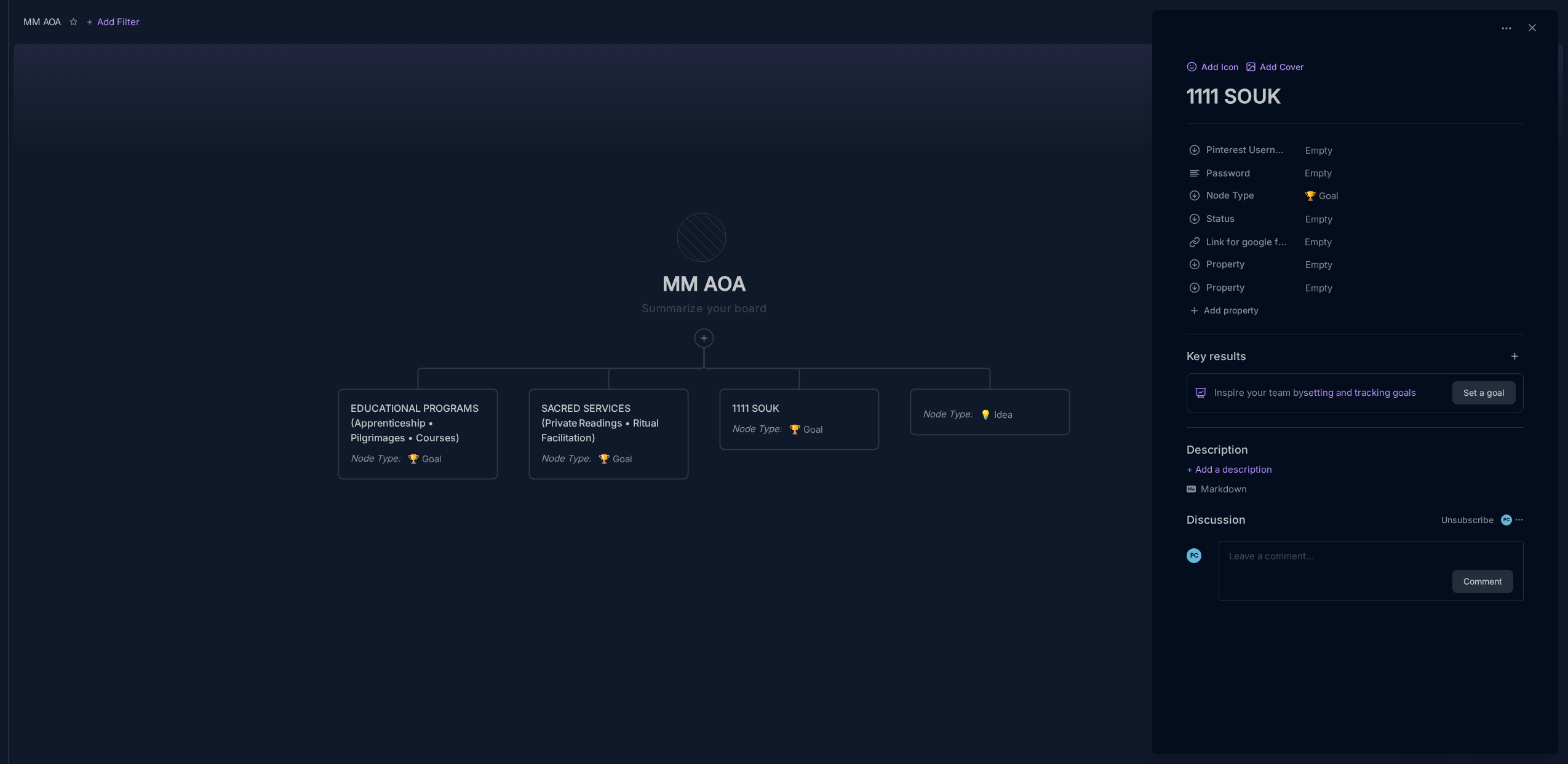
click at [1213, 100] on textarea "1111 SOUK" at bounding box center [1355, 96] width 337 height 25
paste textarea "SOUK (Marketplace • Inventory • Shipping)"
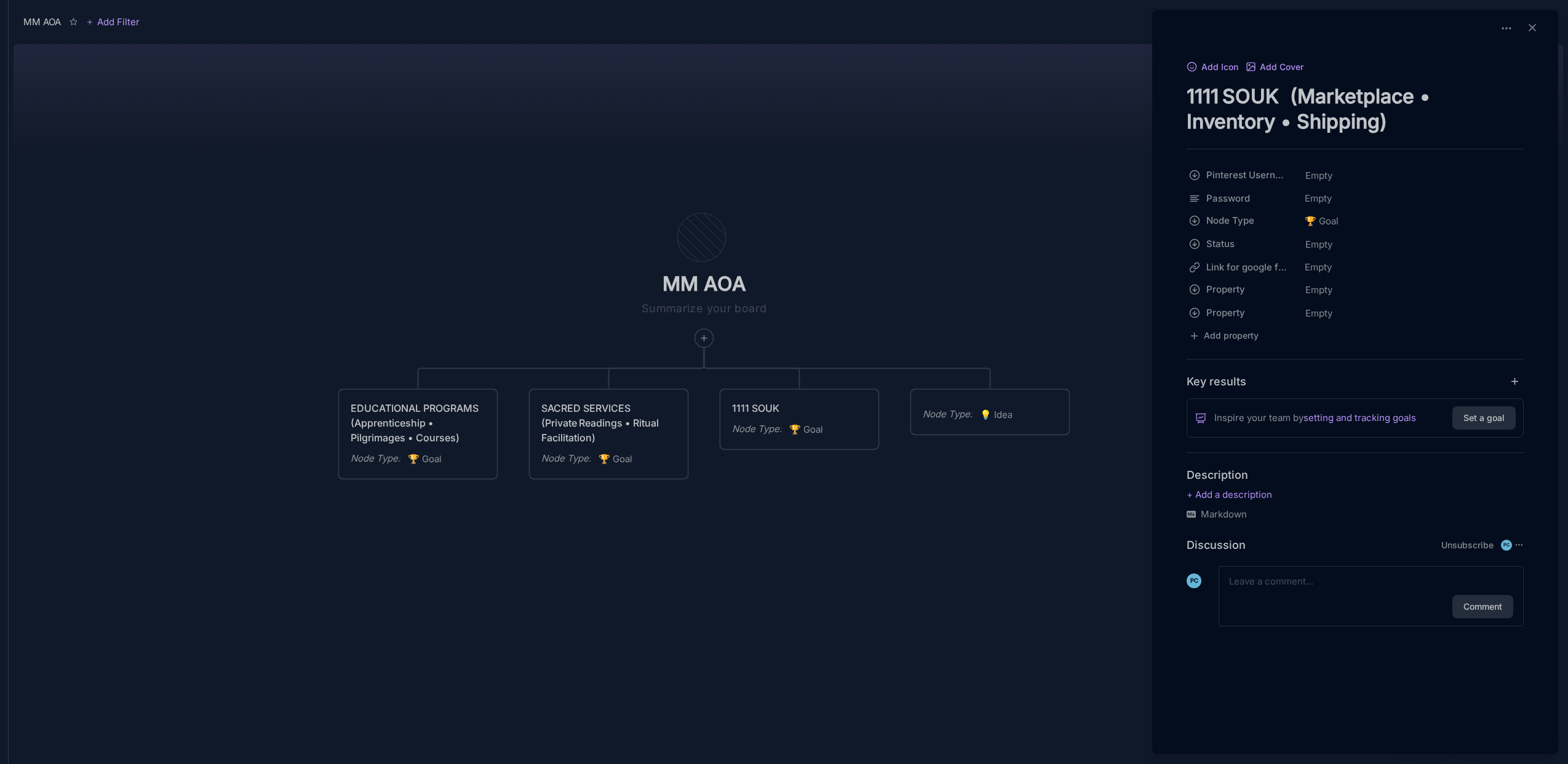
type textarea "1111 SOUK (Marketplace • Inventory • Shipping)"
click at [989, 403] on div at bounding box center [784, 382] width 1568 height 764
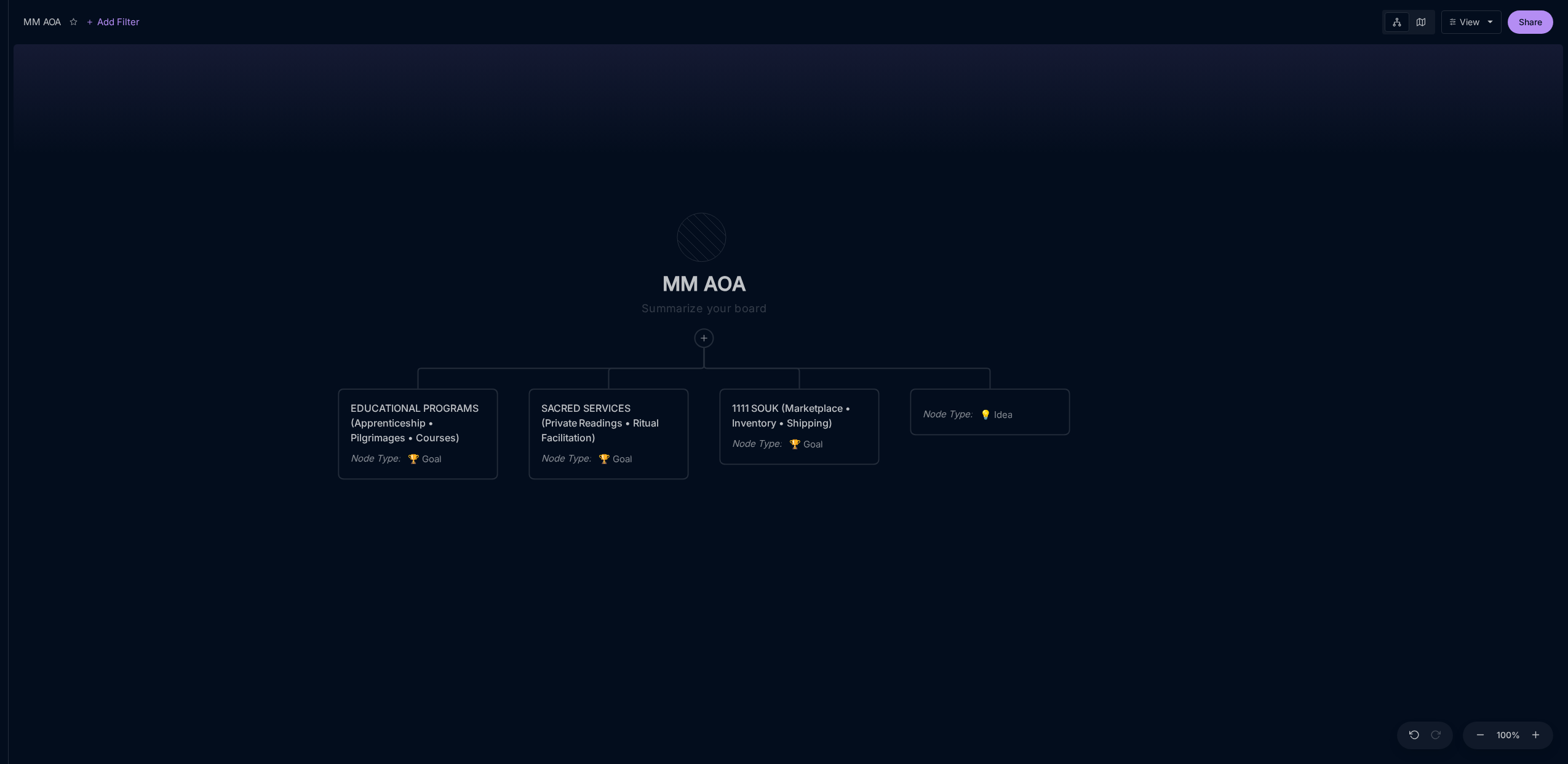
click at [997, 406] on div "Node Type : 💡 Idea" at bounding box center [991, 412] width 158 height 44
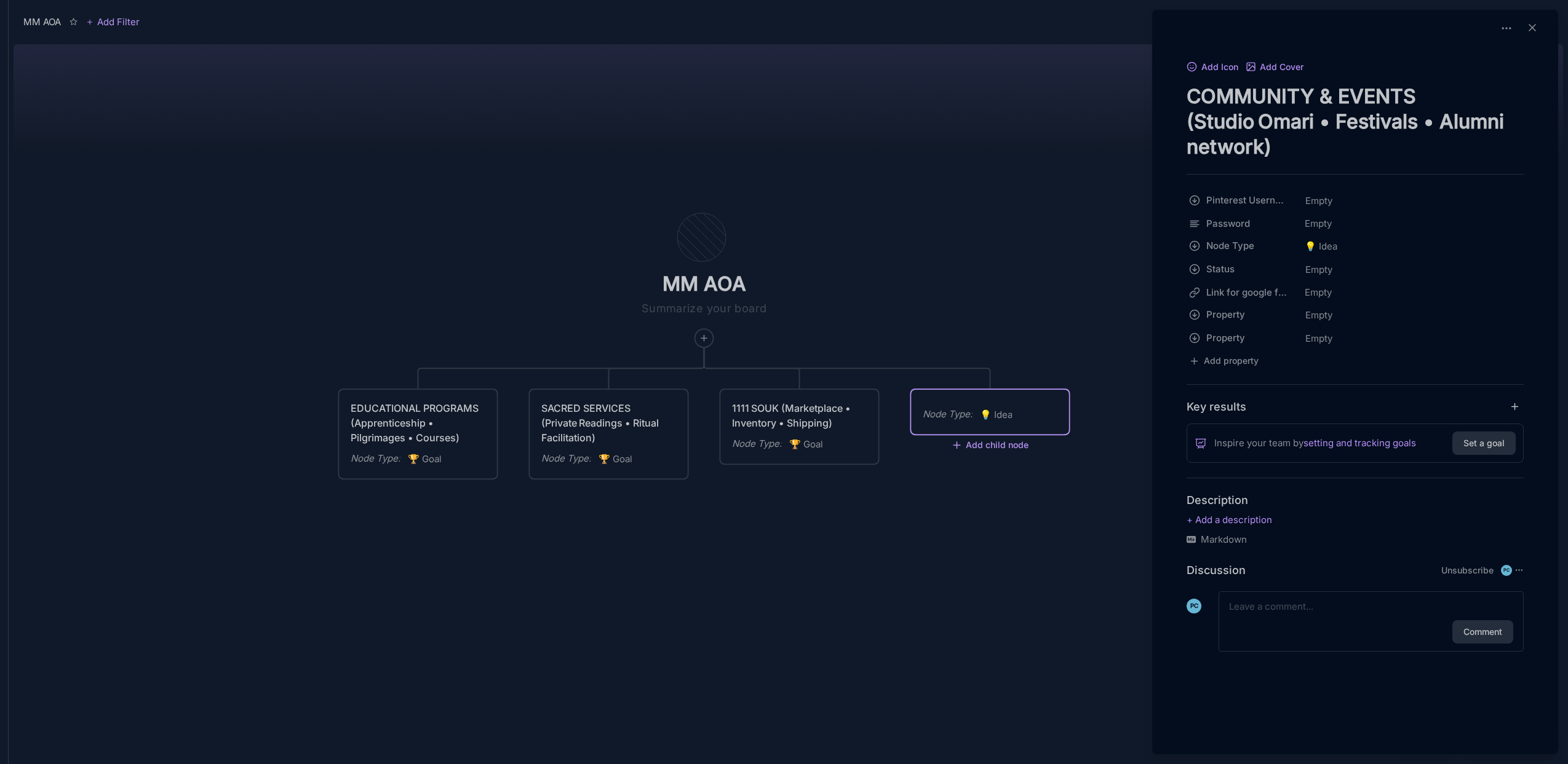
type textarea "COMMUNITY & EVENTS (Studio Omari • Festivals • Alumni network)"
click at [900, 191] on div at bounding box center [784, 382] width 1568 height 764
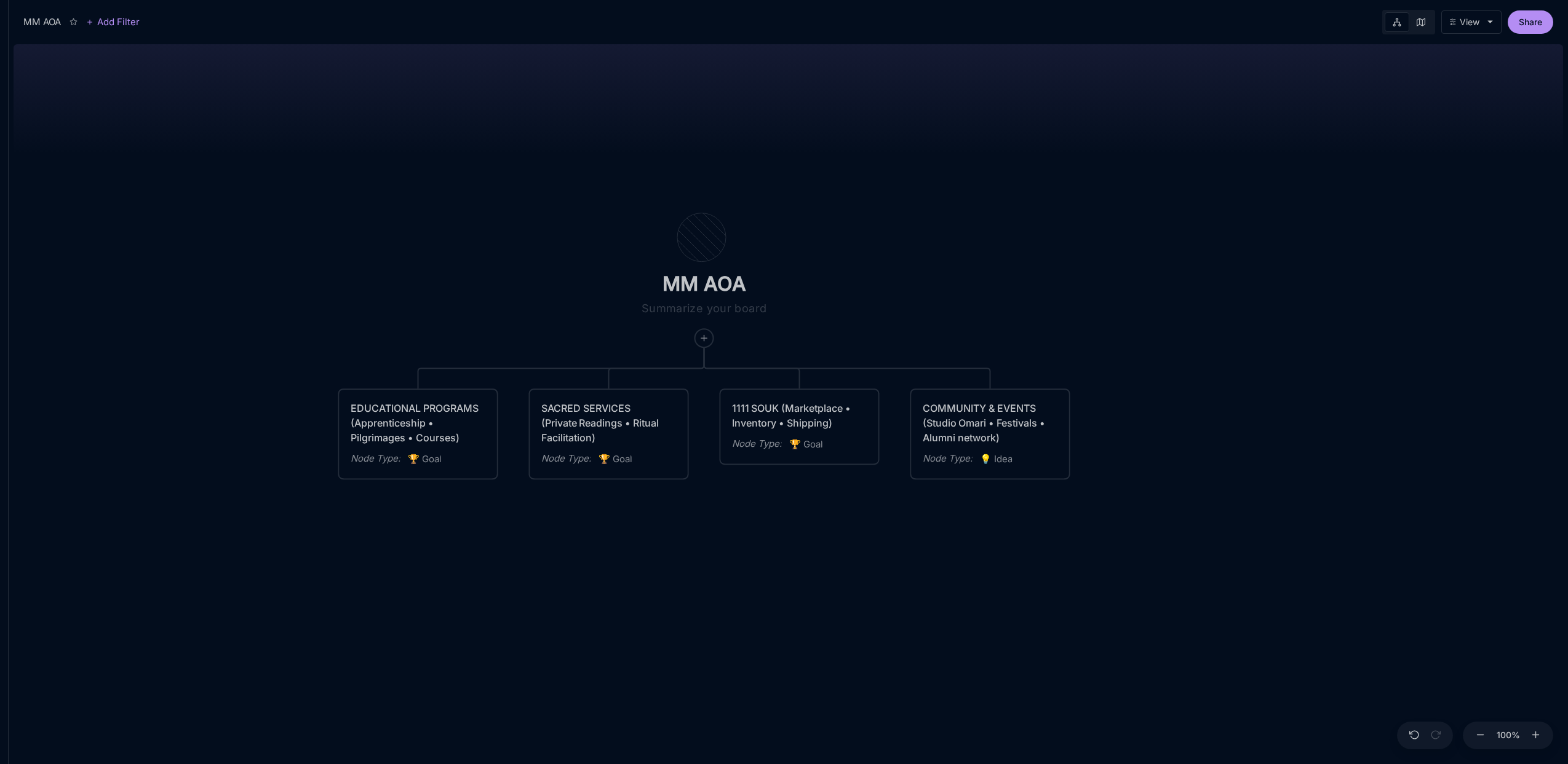
click at [407, 263] on div "MM AOA EDUCATIONAL PROGRAMS (Apprenticeship • Pilgrimages • Courses) Node Type …" at bounding box center [788, 402] width 1550 height 725
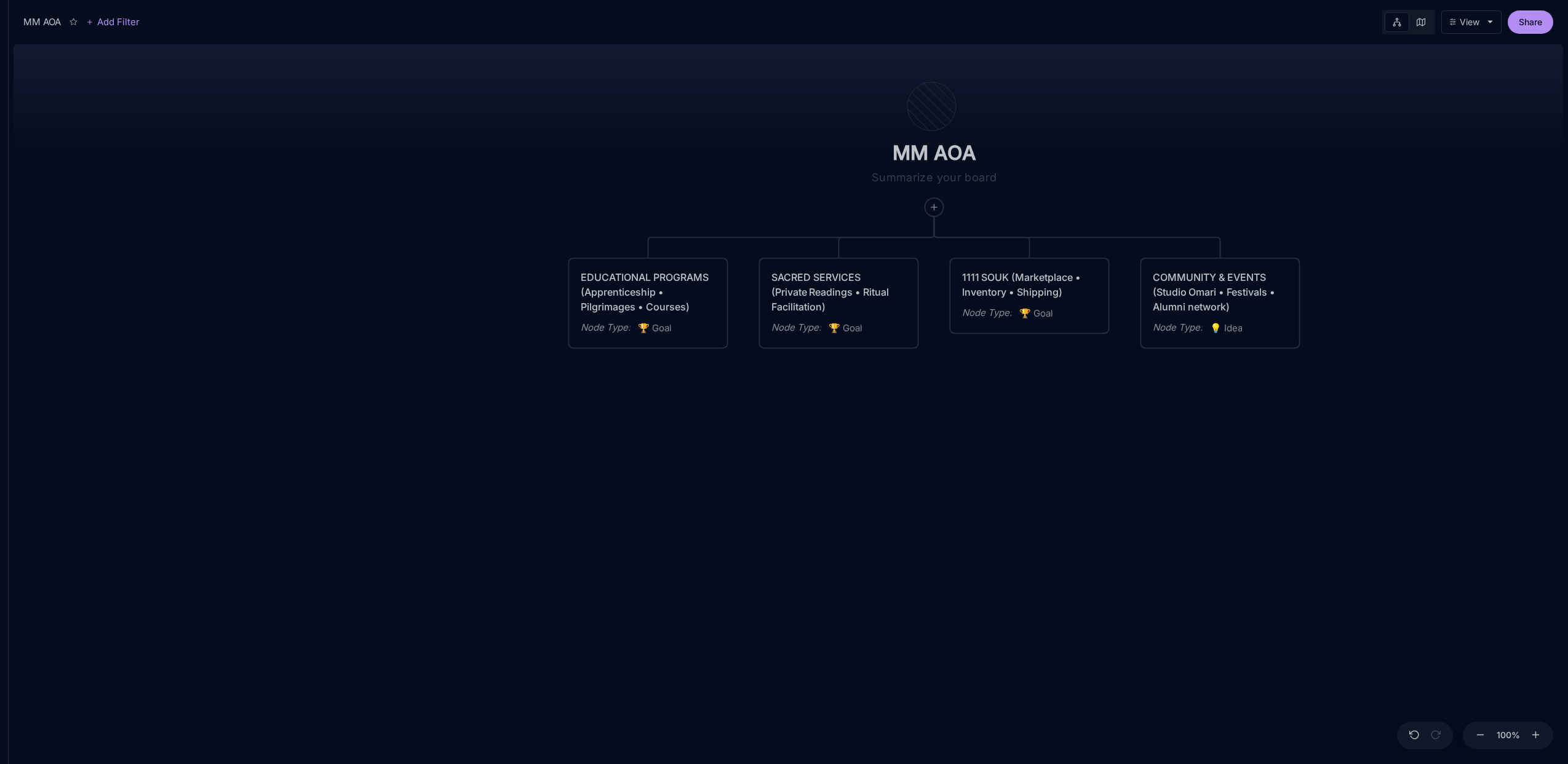
drag, startPoint x: 326, startPoint y: 273, endPoint x: 556, endPoint y: 142, distance: 264.7
click at [556, 142] on div "MM AOA EDUCATIONAL PROGRAMS (Apprenticeship • Pilgrimages • Courses) Node Type …" at bounding box center [788, 402] width 1550 height 725
click at [643, 313] on div "EDUCATIONAL PROGRAMS (Apprenticeship • Pilgrimages • Courses)" at bounding box center [648, 292] width 135 height 44
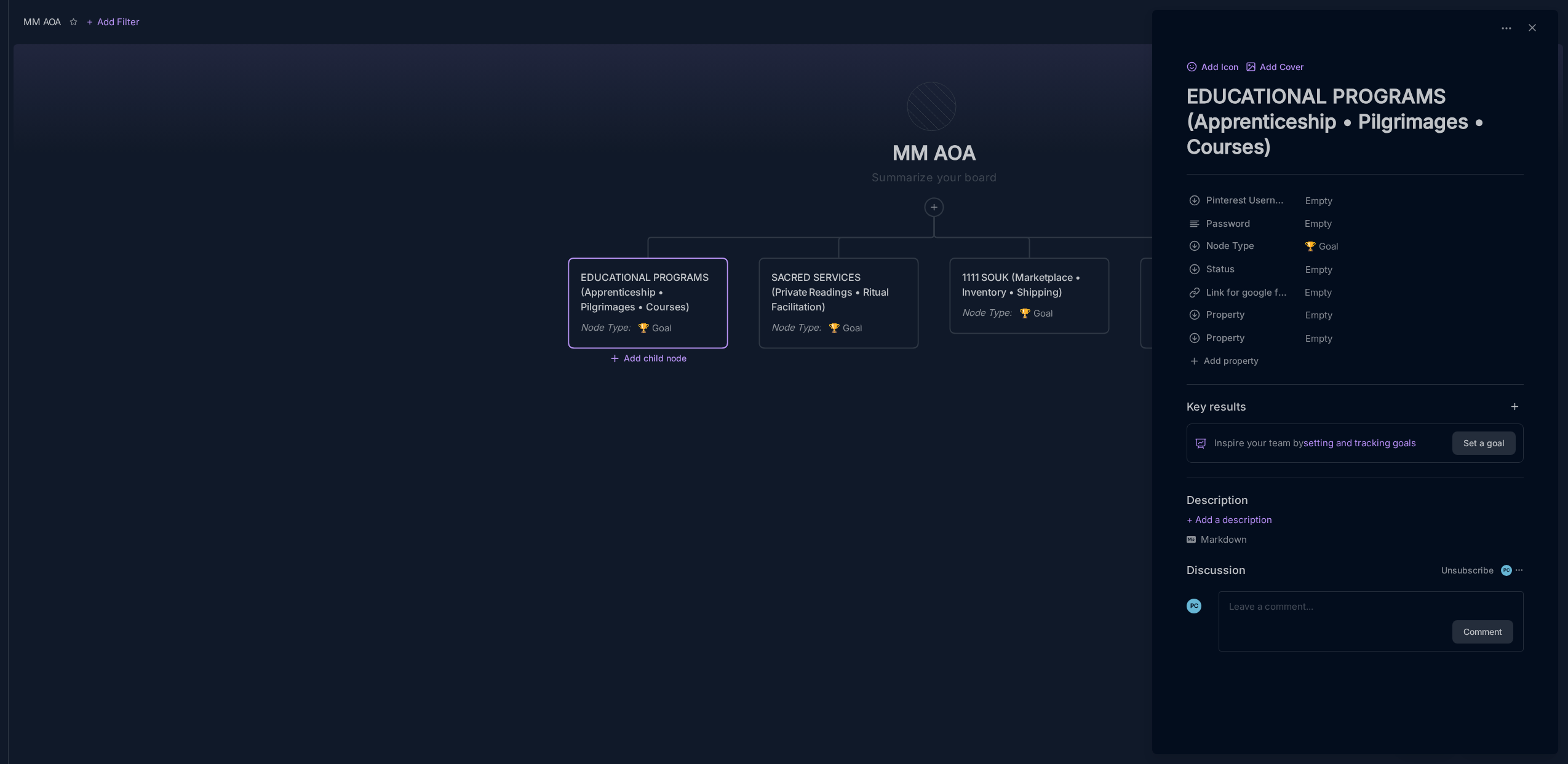
click at [487, 418] on div at bounding box center [784, 382] width 1568 height 764
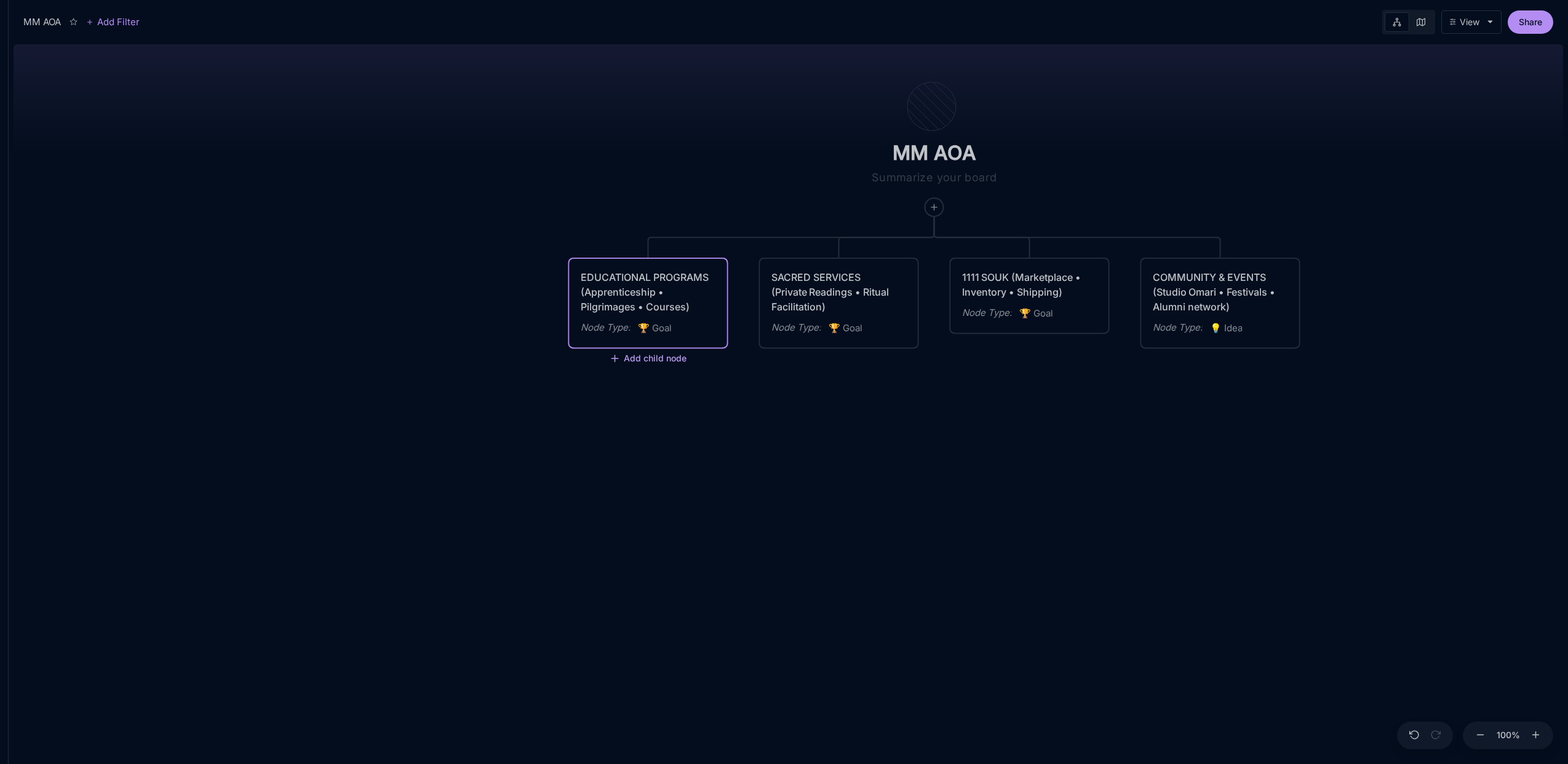
click at [621, 358] on button "Add child node" at bounding box center [648, 359] width 78 height 11
click at [643, 405] on div "🏆 Goal" at bounding box center [647, 400] width 81 height 20
click at [493, 332] on div "MM AOA EDUCATIONAL PROGRAMS (Apprenticeship • Pilgrimages • Courses) Node Type …" at bounding box center [788, 402] width 1550 height 725
click at [648, 332] on icon "🏆" at bounding box center [645, 328] width 14 height 12
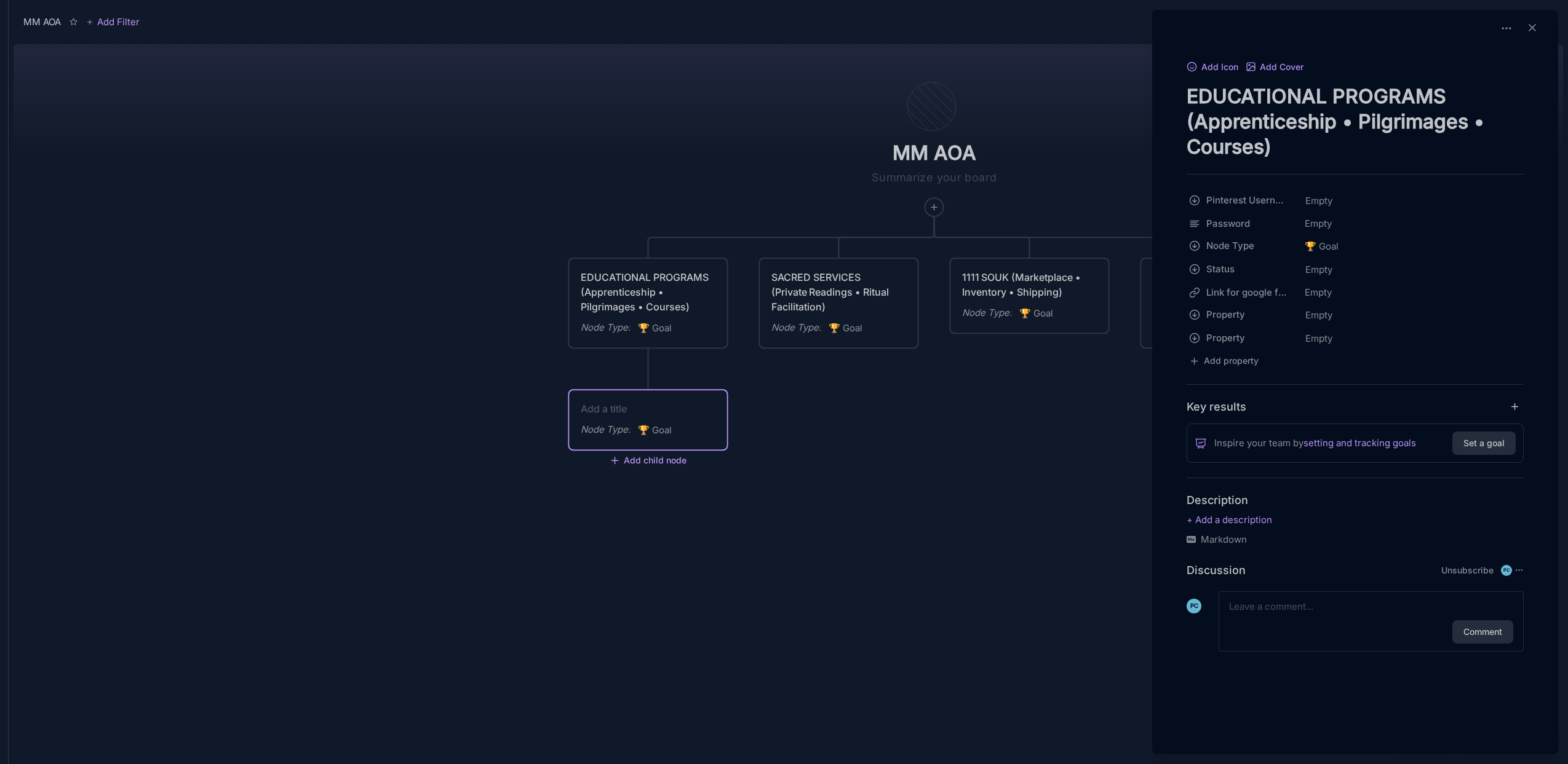
click at [586, 366] on div at bounding box center [784, 382] width 1568 height 764
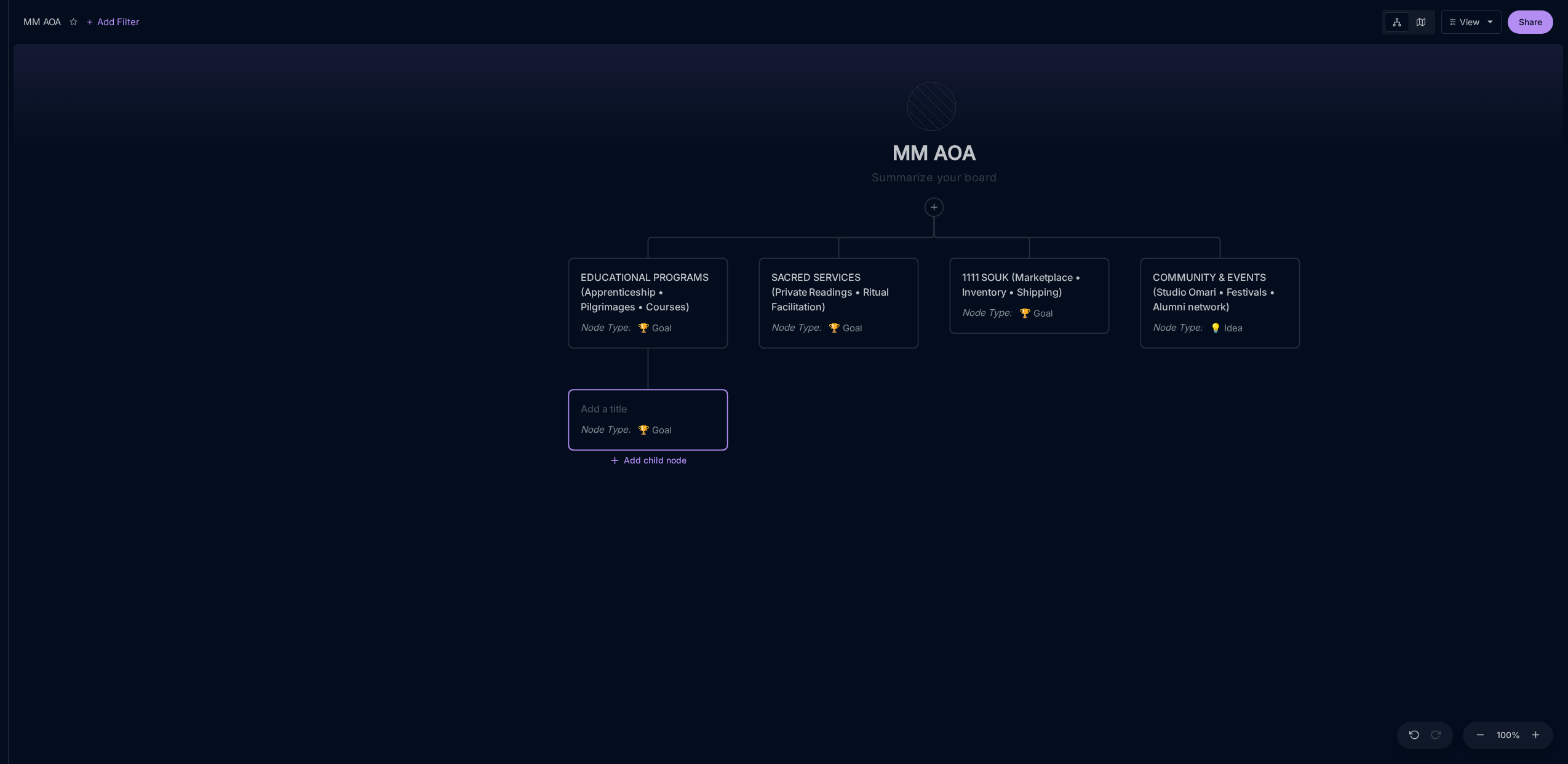
click at [422, 293] on div "MM AOA EDUCATIONAL PROGRAMS (Apprenticeship • Pilgrimages • Courses) Node Type …" at bounding box center [788, 402] width 1550 height 725
click at [626, 95] on div "MM AOA EDUCATIONAL PROGRAMS (Apprenticeship • Pilgrimages • Courses) Node Type …" at bounding box center [788, 402] width 1550 height 725
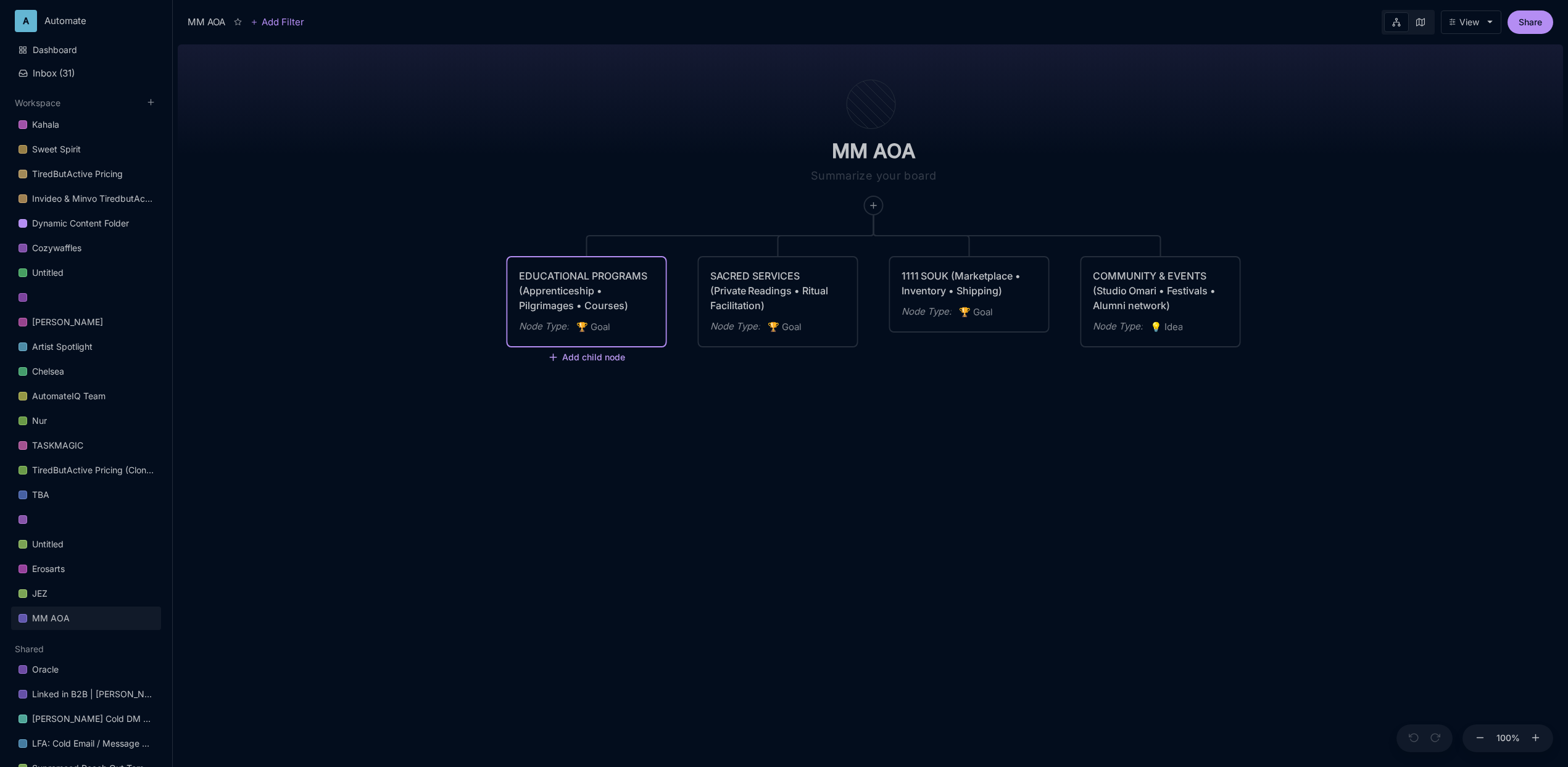
click at [575, 356] on button "Add child node" at bounding box center [587, 357] width 78 height 11
click at [596, 404] on div "🏆 Goal" at bounding box center [585, 399] width 82 height 20
click at [616, 402] on div "Node Type : 🏆 Goal" at bounding box center [587, 411] width 158 height 44
click at [616, 402] on div "MM AOA Add Filter View Share MM AOA EDUCATIONAL PROGRAMS (Apprenticeship • Pilg…" at bounding box center [870, 383] width 1395 height 767
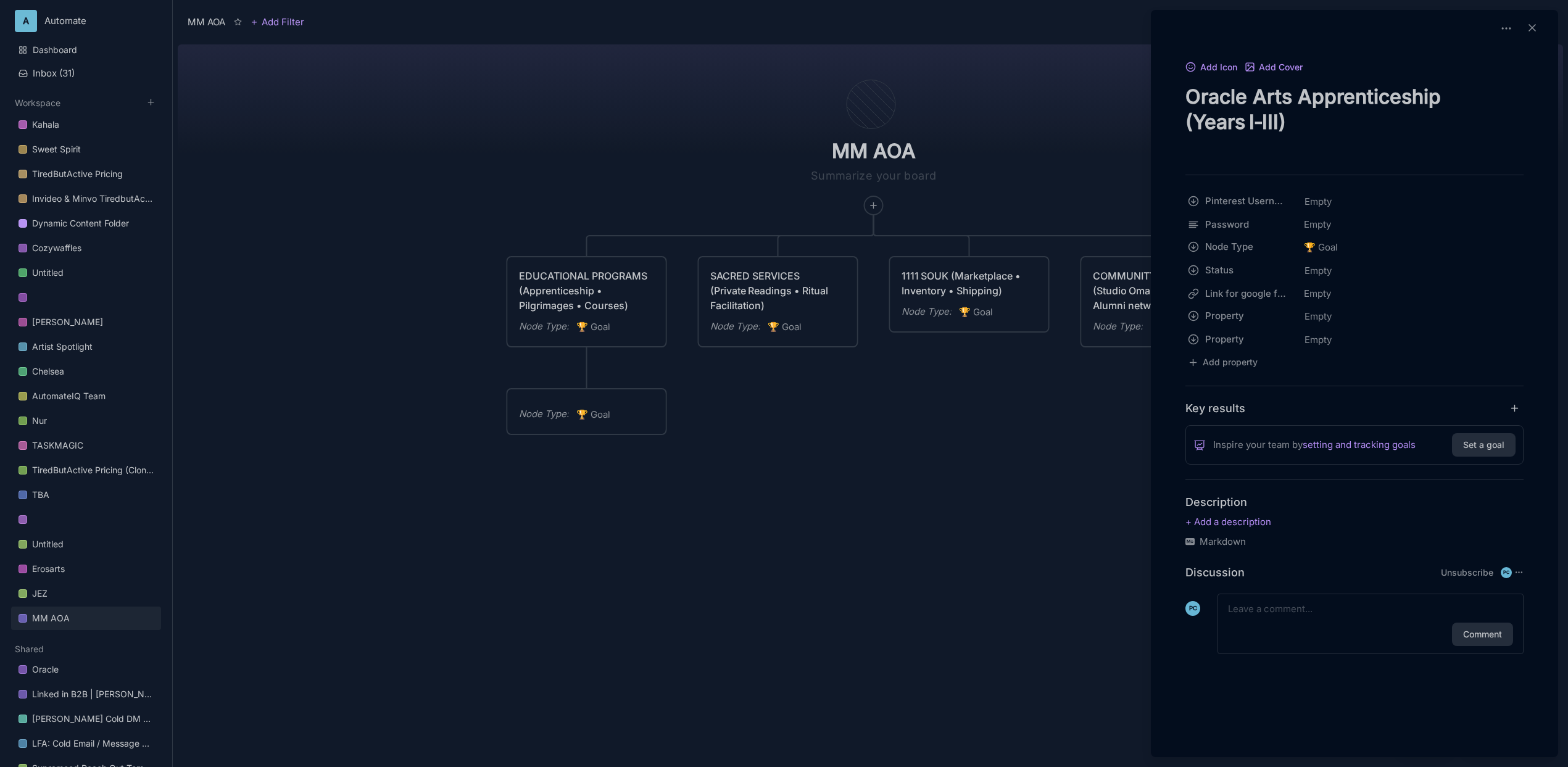
type textarea "Oracle Arts Apprenticeship (Years I‑III)"
click at [540, 152] on div at bounding box center [784, 383] width 1568 height 767
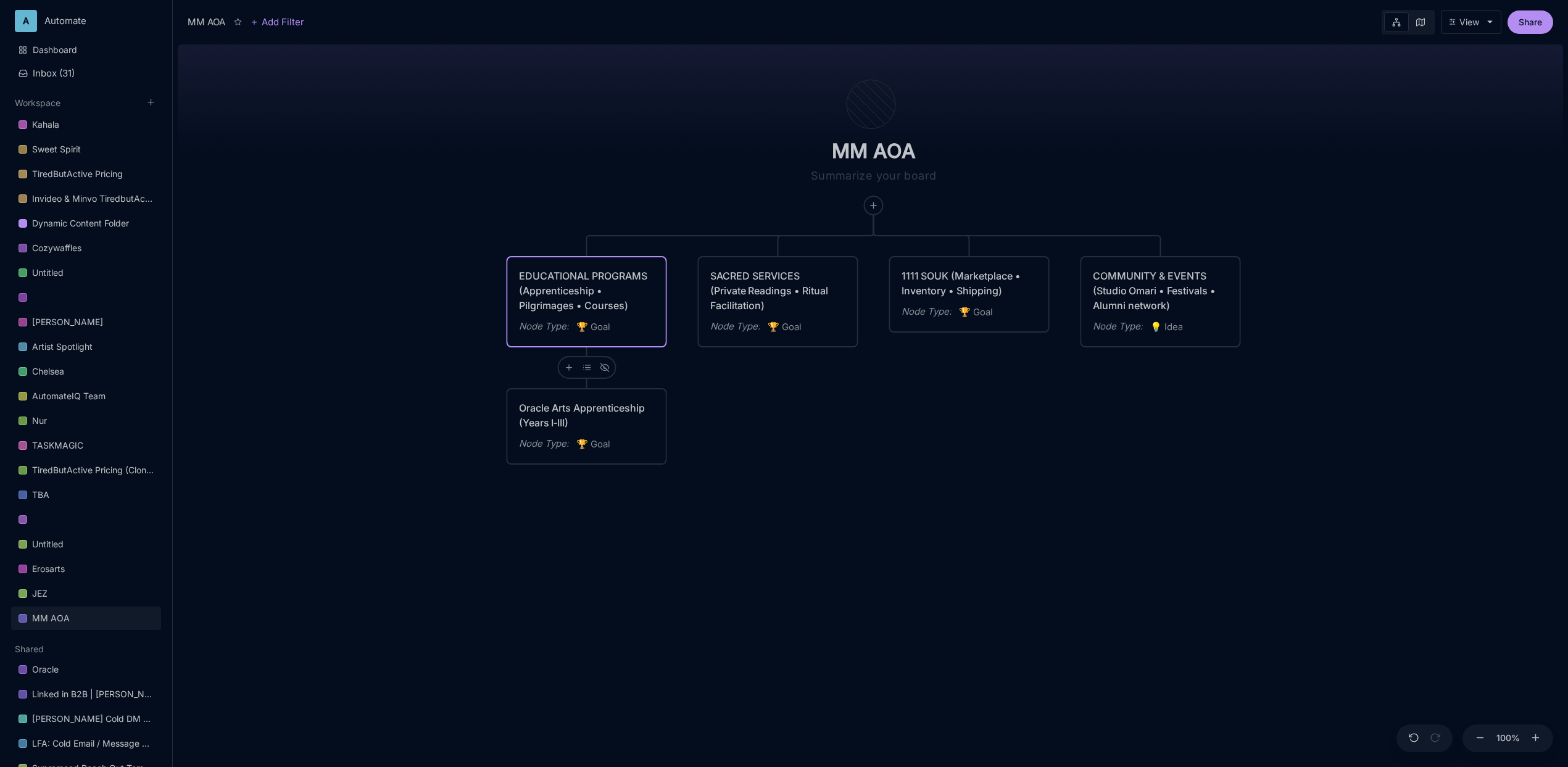
click at [581, 330] on icon "🏆" at bounding box center [584, 327] width 14 height 12
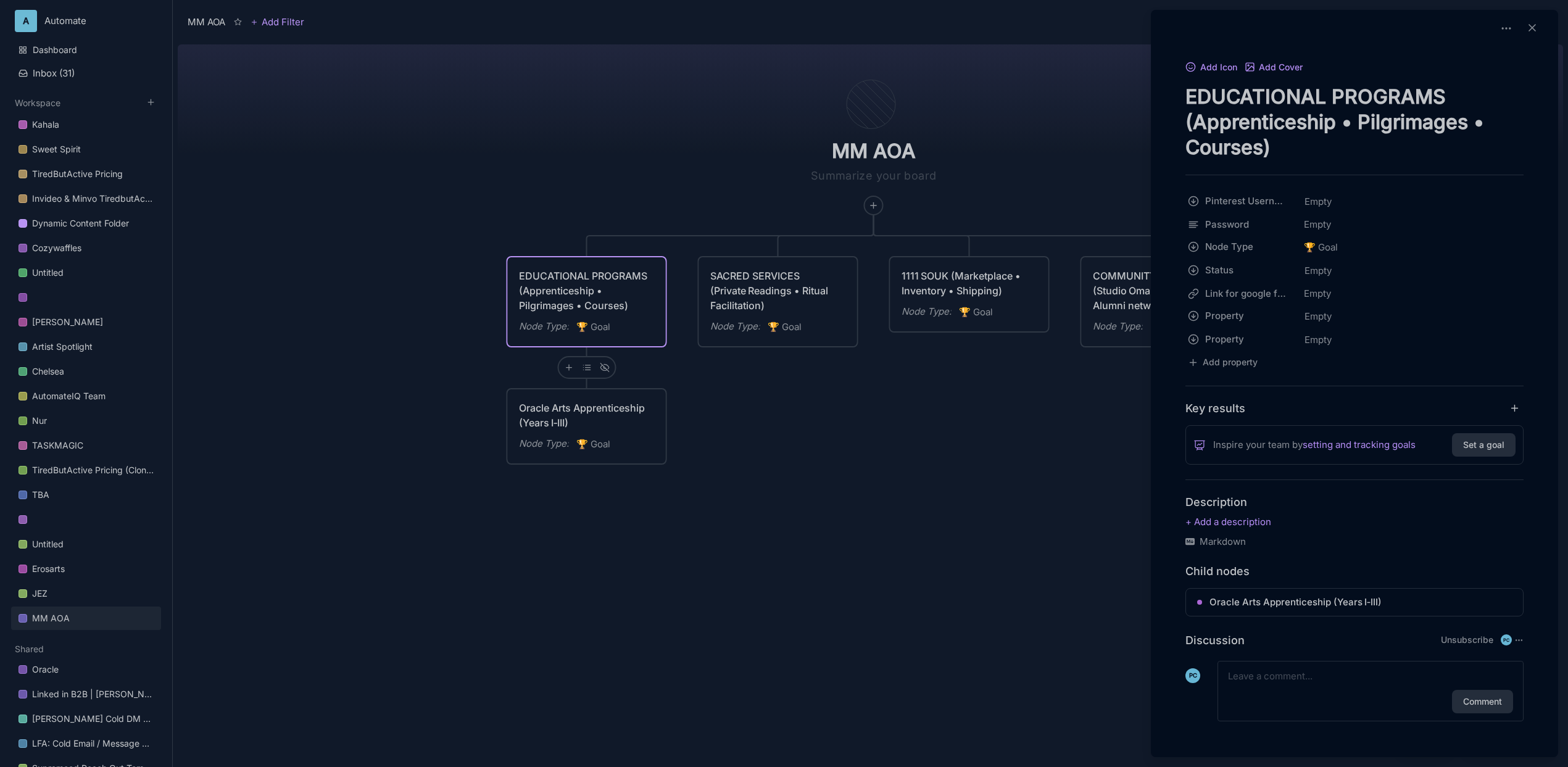
click at [577, 367] on div at bounding box center [784, 383] width 1568 height 767
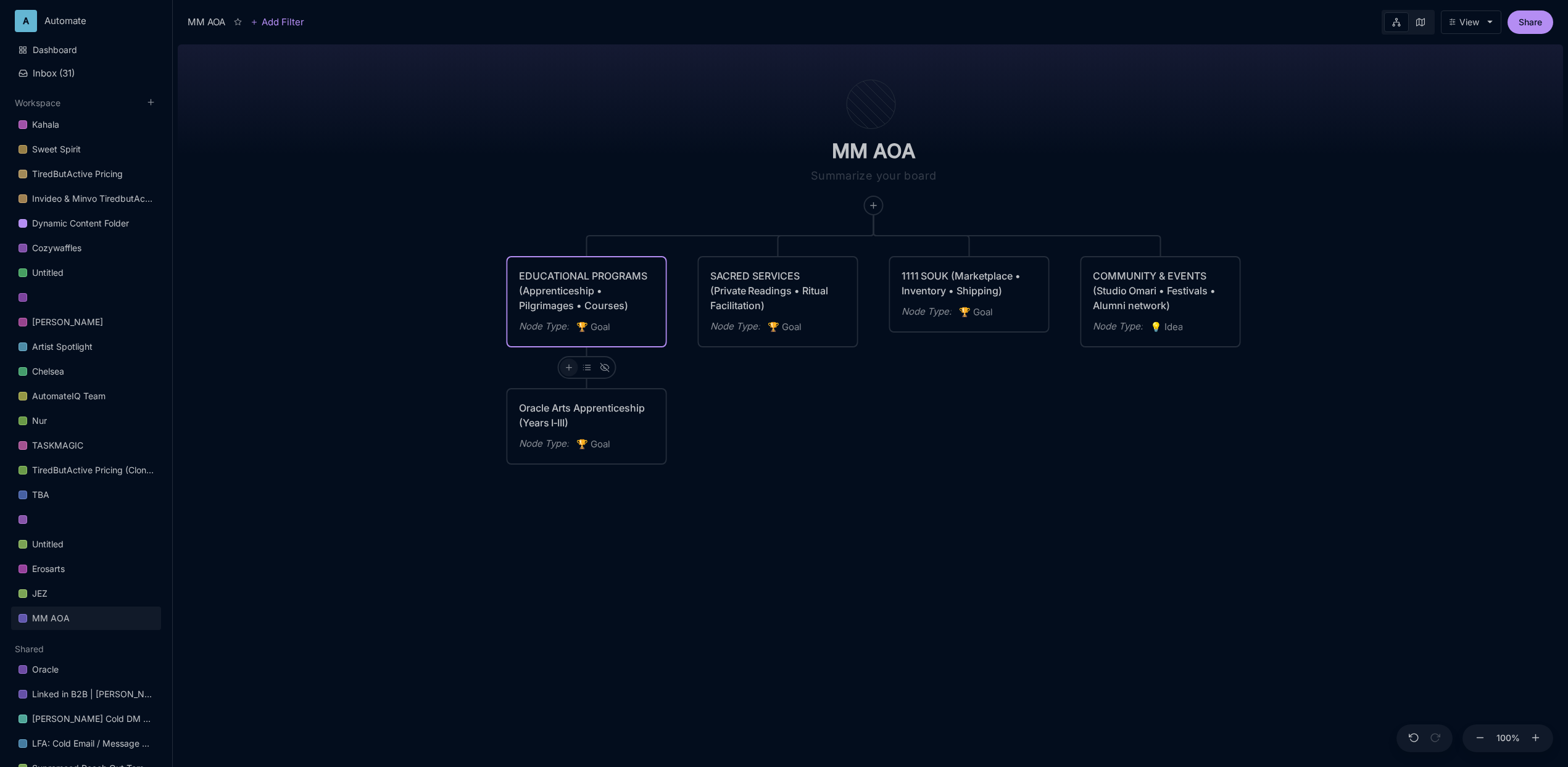
click at [573, 370] on div at bounding box center [569, 368] width 18 height 18
click at [564, 410] on div "🏆 Goal" at bounding box center [567, 412] width 82 height 20
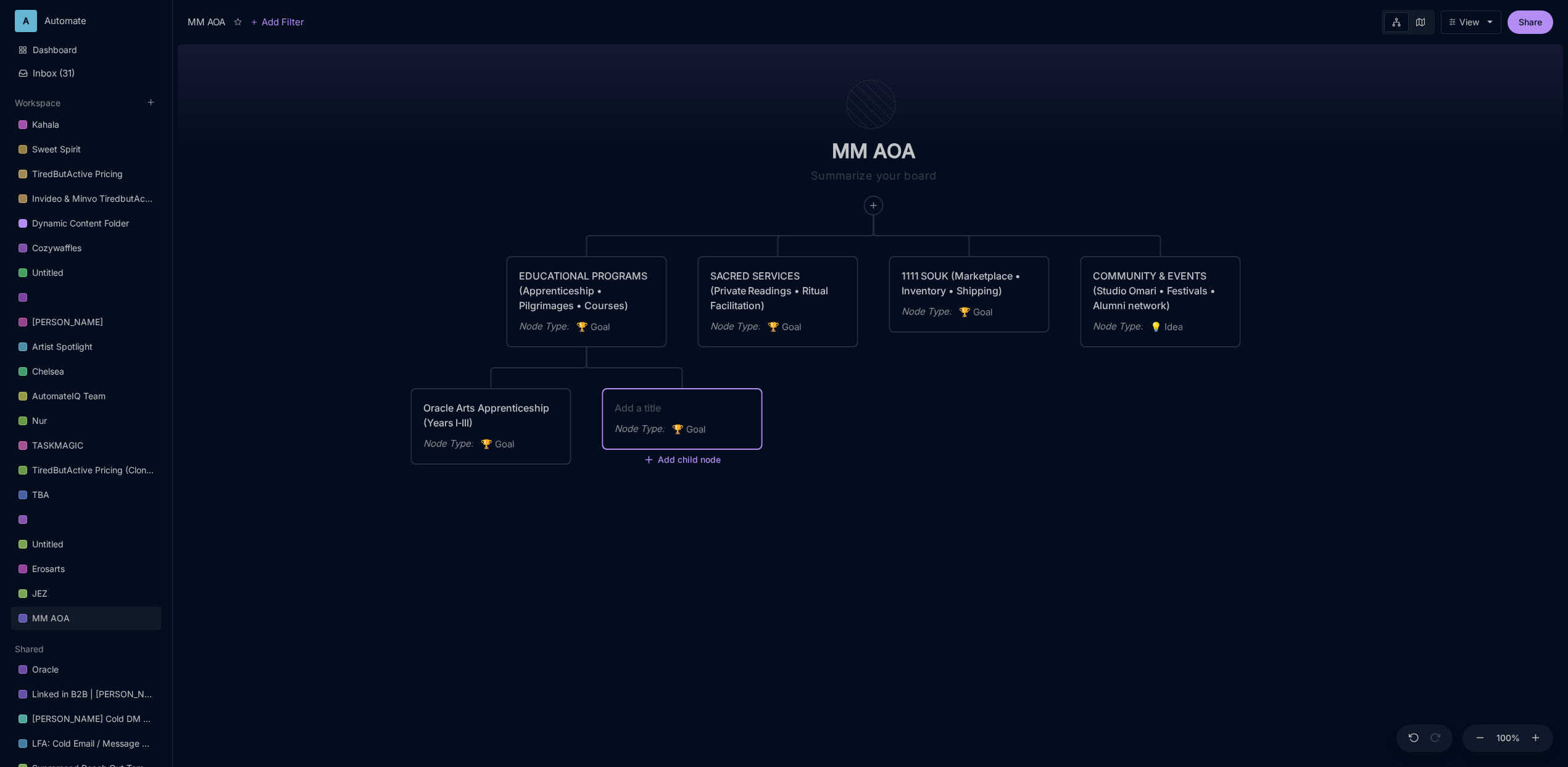
click at [669, 406] on textarea at bounding box center [682, 408] width 136 height 15
paste textarea "Pilgrimages & Retreats"
type textarea "Pilgrimages & Retreats"
click at [281, 303] on div "MM AOA EDUCATIONAL PROGRAMS (Apprenticeship • Pilgrimages • Courses) Node Type …" at bounding box center [871, 403] width 1385 height 728
click at [460, 325] on div "MM AOA EDUCATIONAL PROGRAMS (Apprenticeship • Pilgrimages • Courses) Node Type …" at bounding box center [871, 403] width 1385 height 728
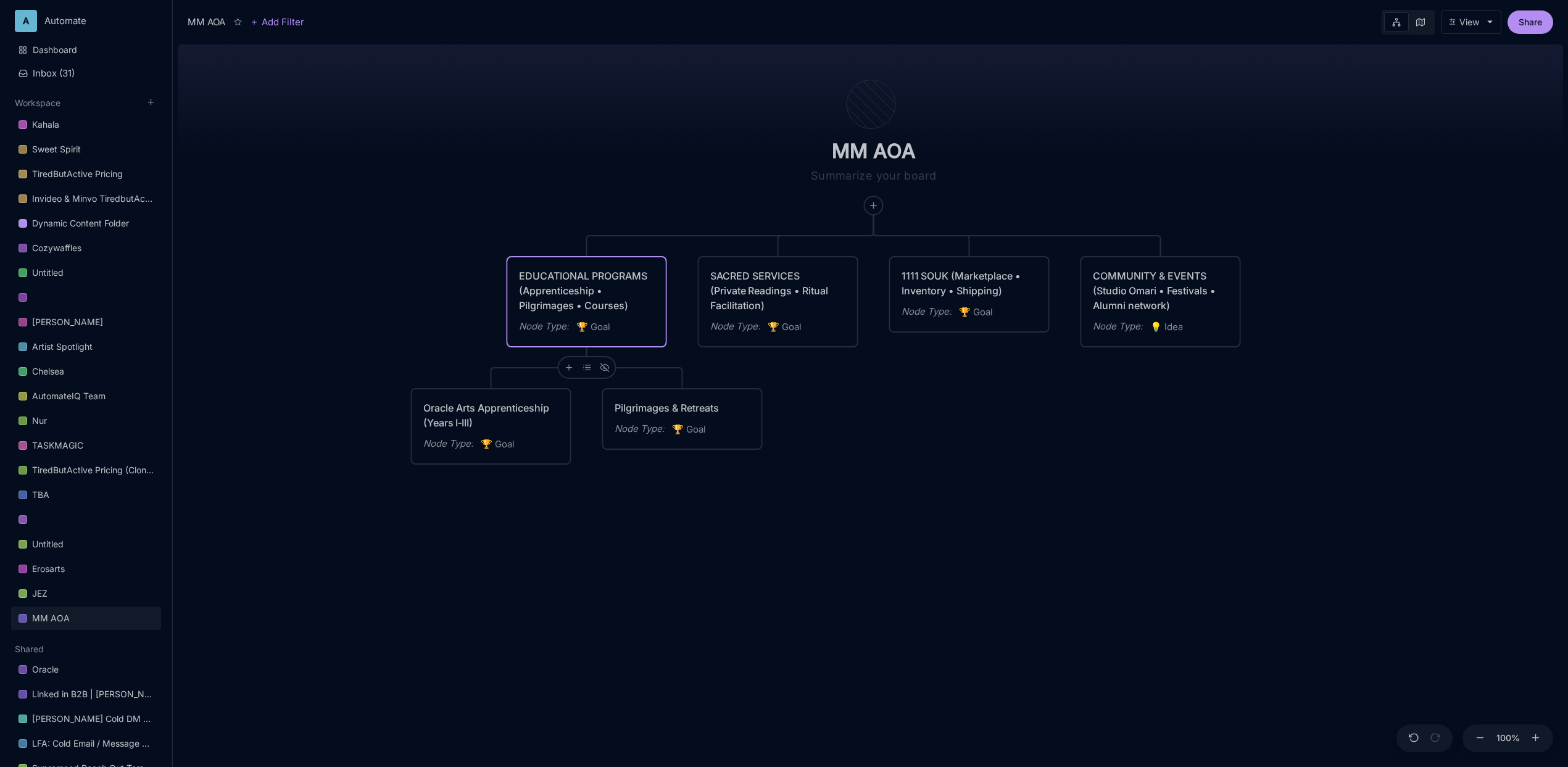
click at [605, 318] on div "EDUCATIONAL PROGRAMS (Apprenticeship • Pilgrimages • Courses) Node Type : 🏆 Goal" at bounding box center [586, 302] width 136 height 67
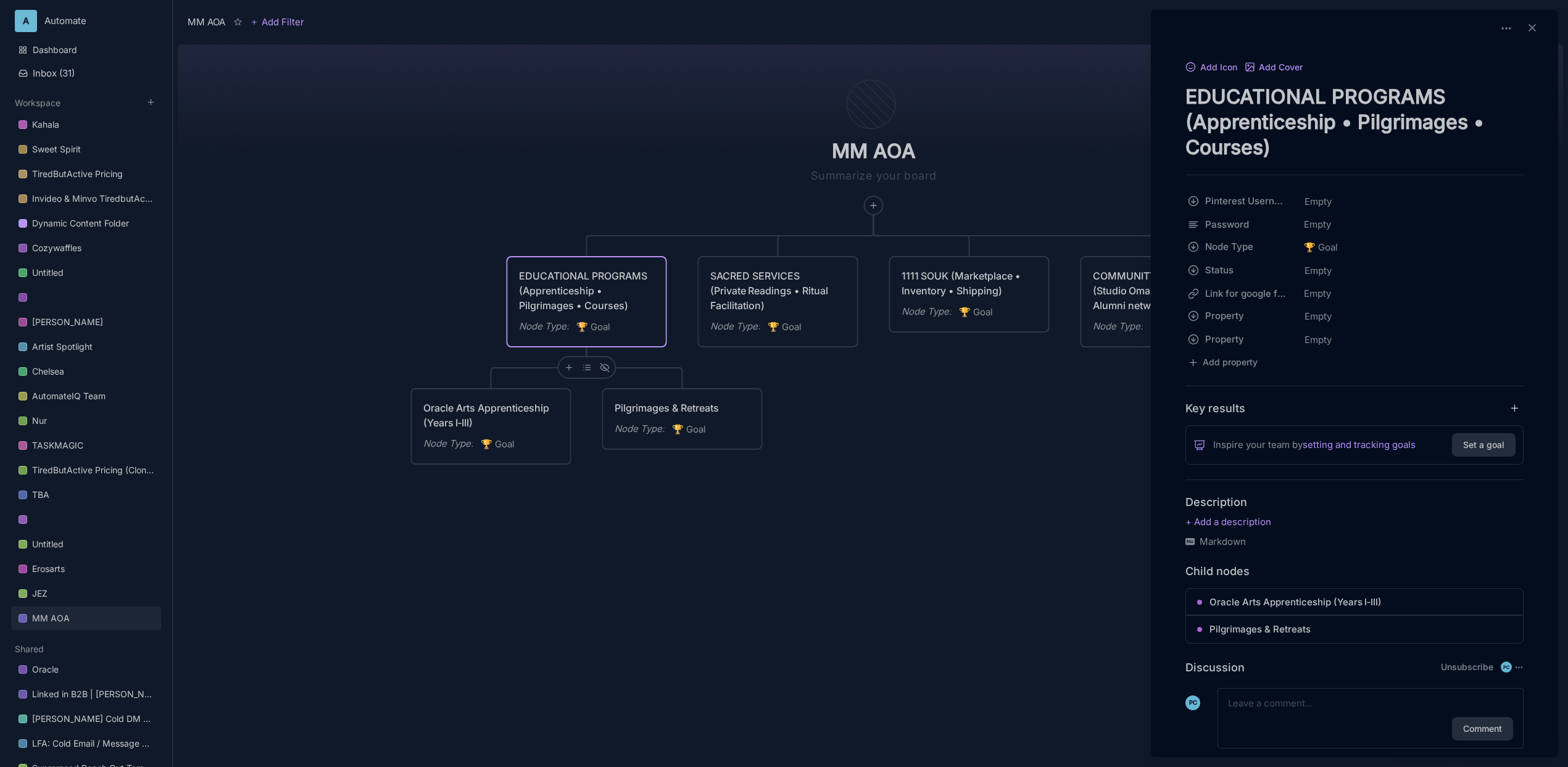
click at [440, 324] on div at bounding box center [784, 383] width 1568 height 767
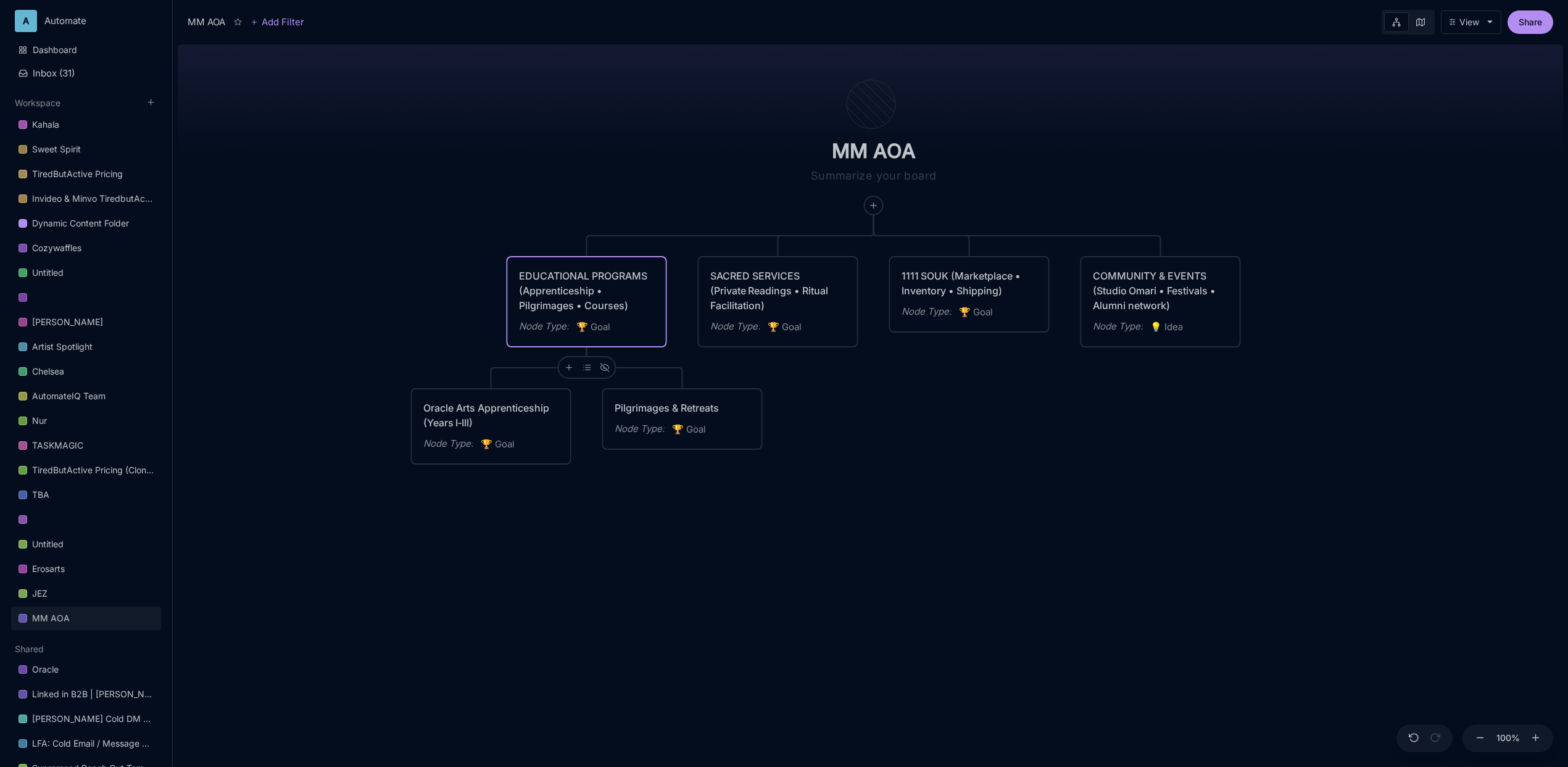
click at [828, 321] on div "Node Type : 🏆 Goal" at bounding box center [778, 327] width 136 height 16
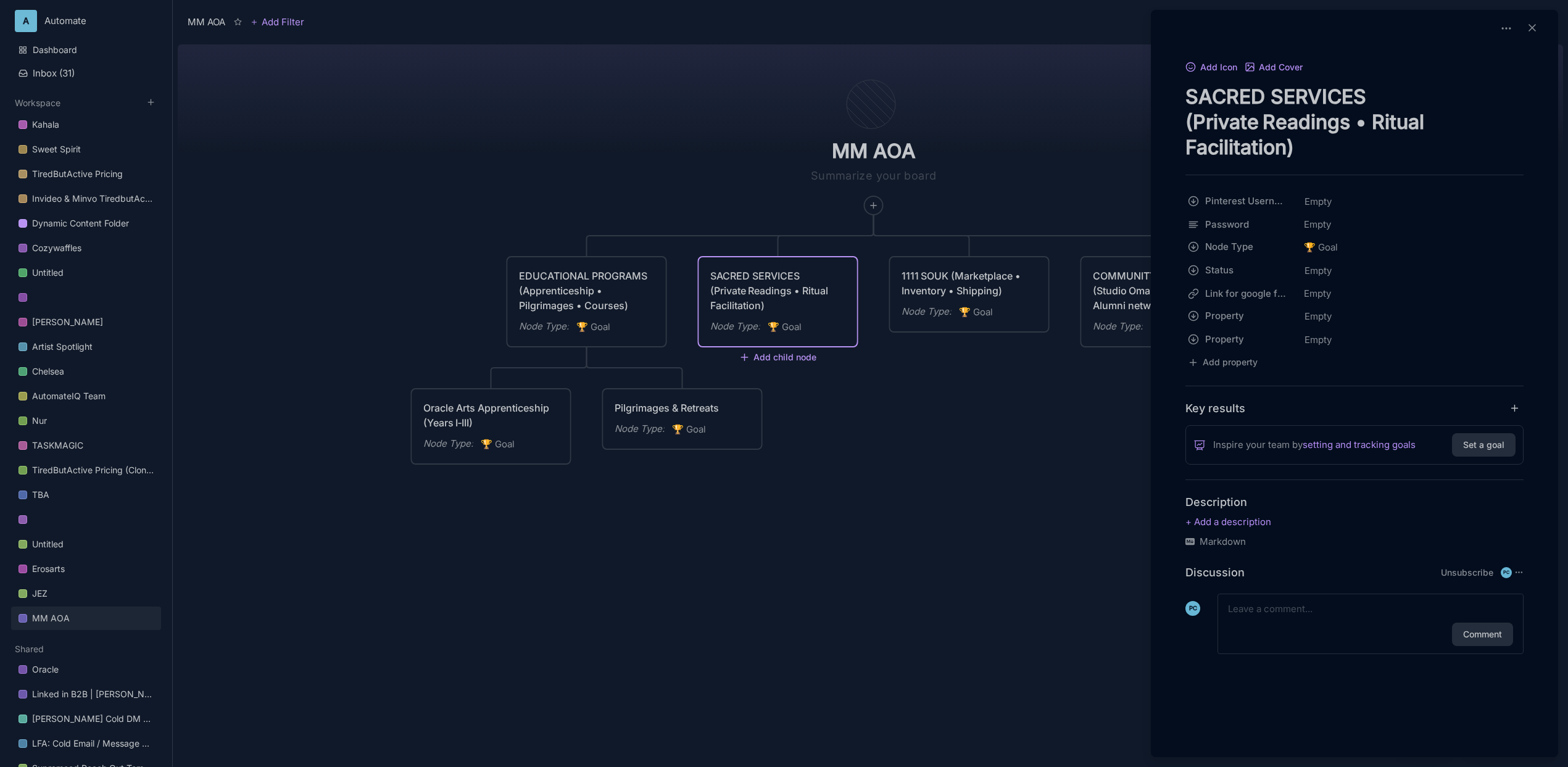
click at [744, 358] on div at bounding box center [784, 383] width 1568 height 767
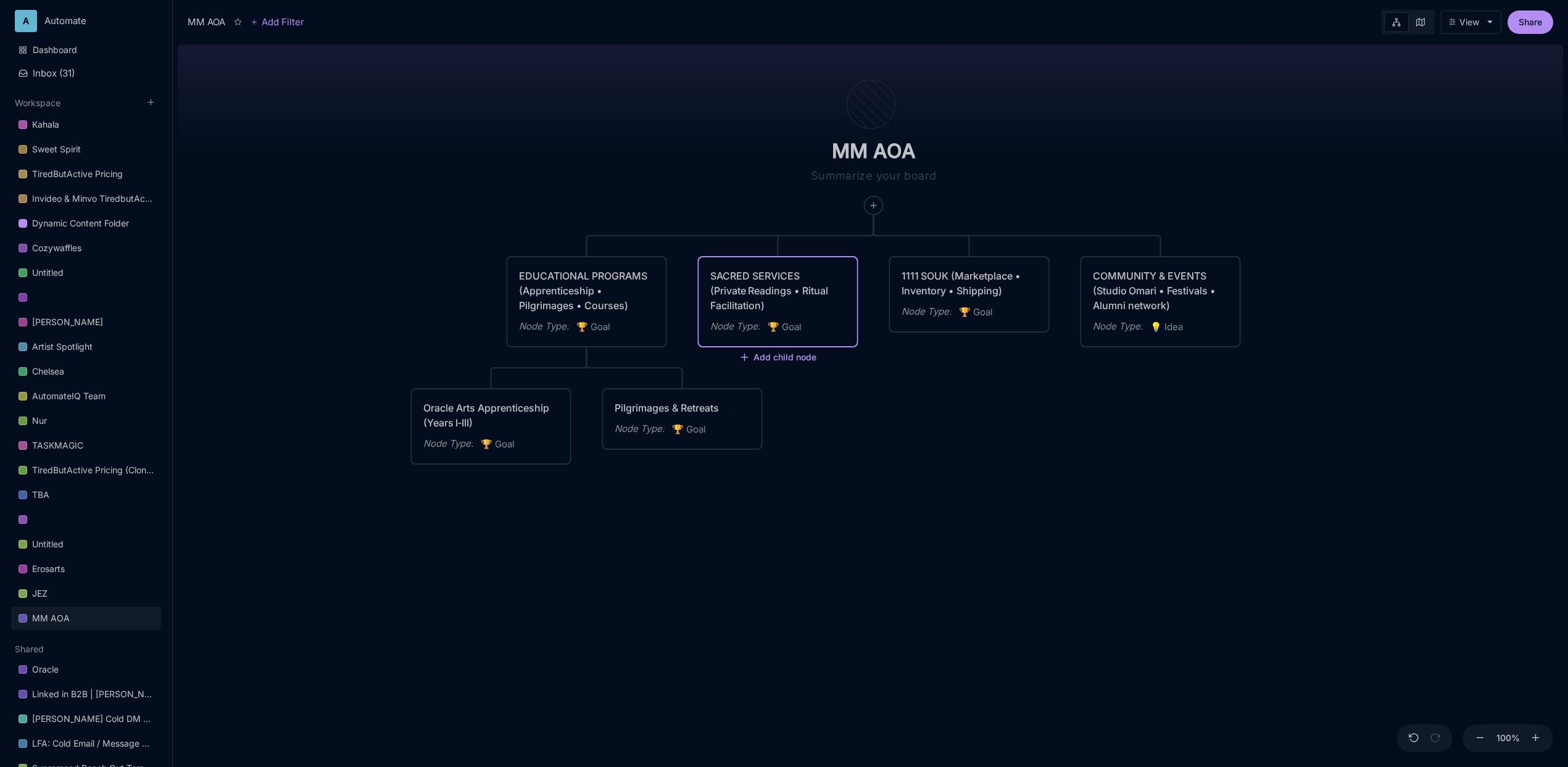
click at [747, 363] on icon at bounding box center [744, 357] width 11 height 11
click at [751, 400] on icon "🏆" at bounding box center [746, 399] width 13 height 15
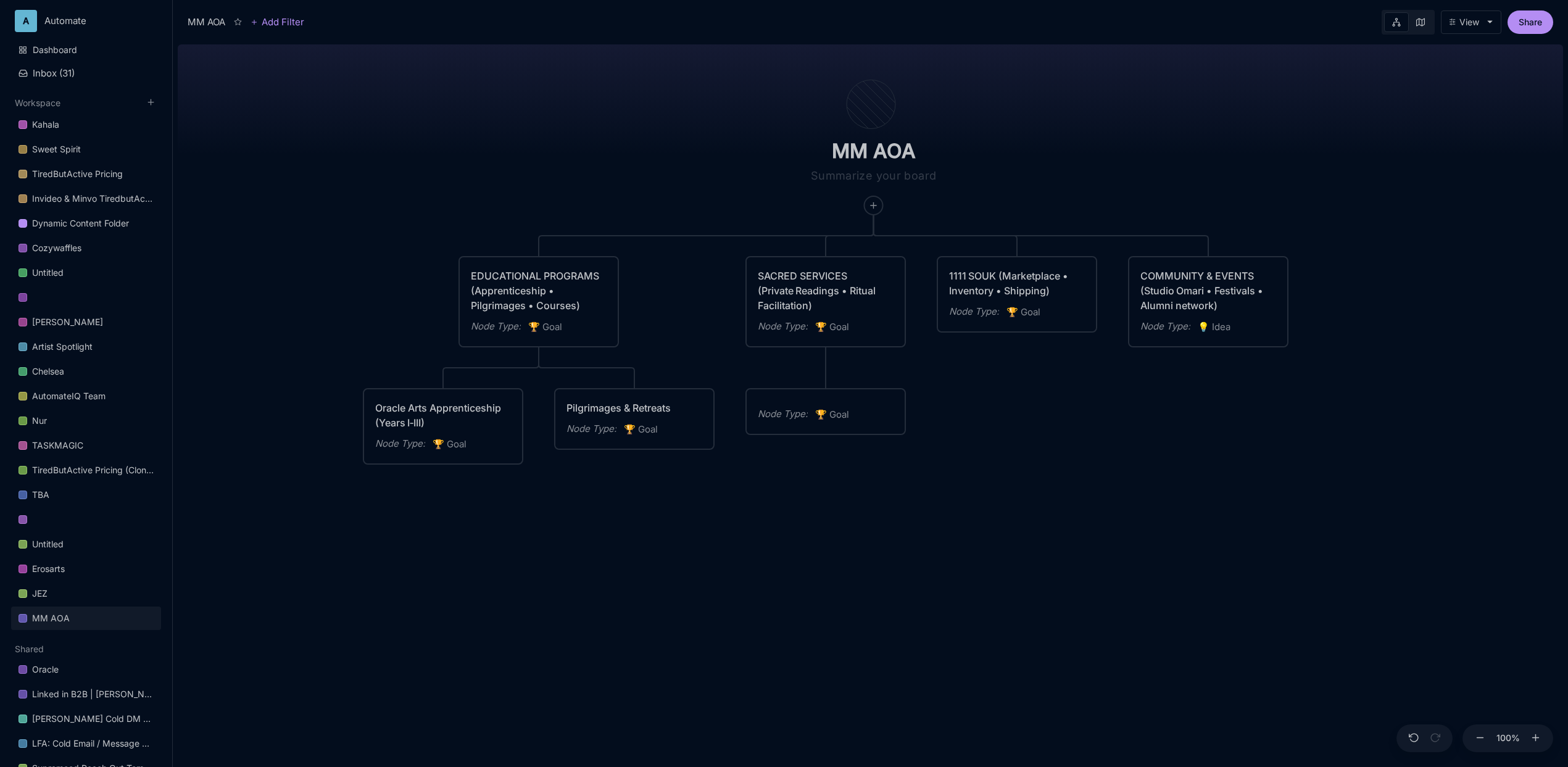
click at [839, 408] on span "🏆 Goal" at bounding box center [832, 415] width 34 height 15
click at [810, 397] on div "Node Type : 🏆 Goal" at bounding box center [826, 411] width 158 height 44
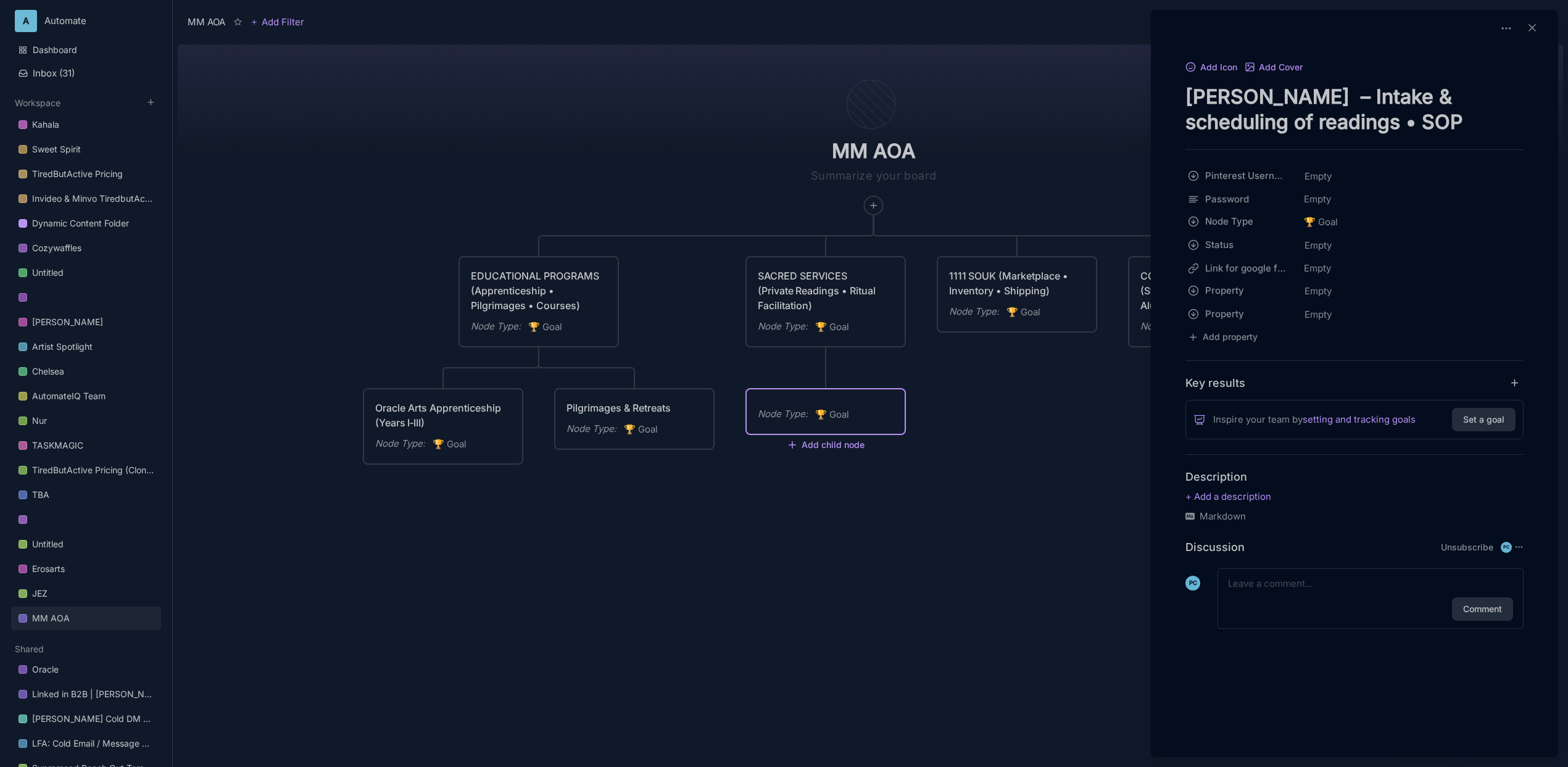
type textarea "[PERSON_NAME] – Intake & scheduling of readings • SOP custody"
click at [655, 163] on div at bounding box center [784, 383] width 1568 height 767
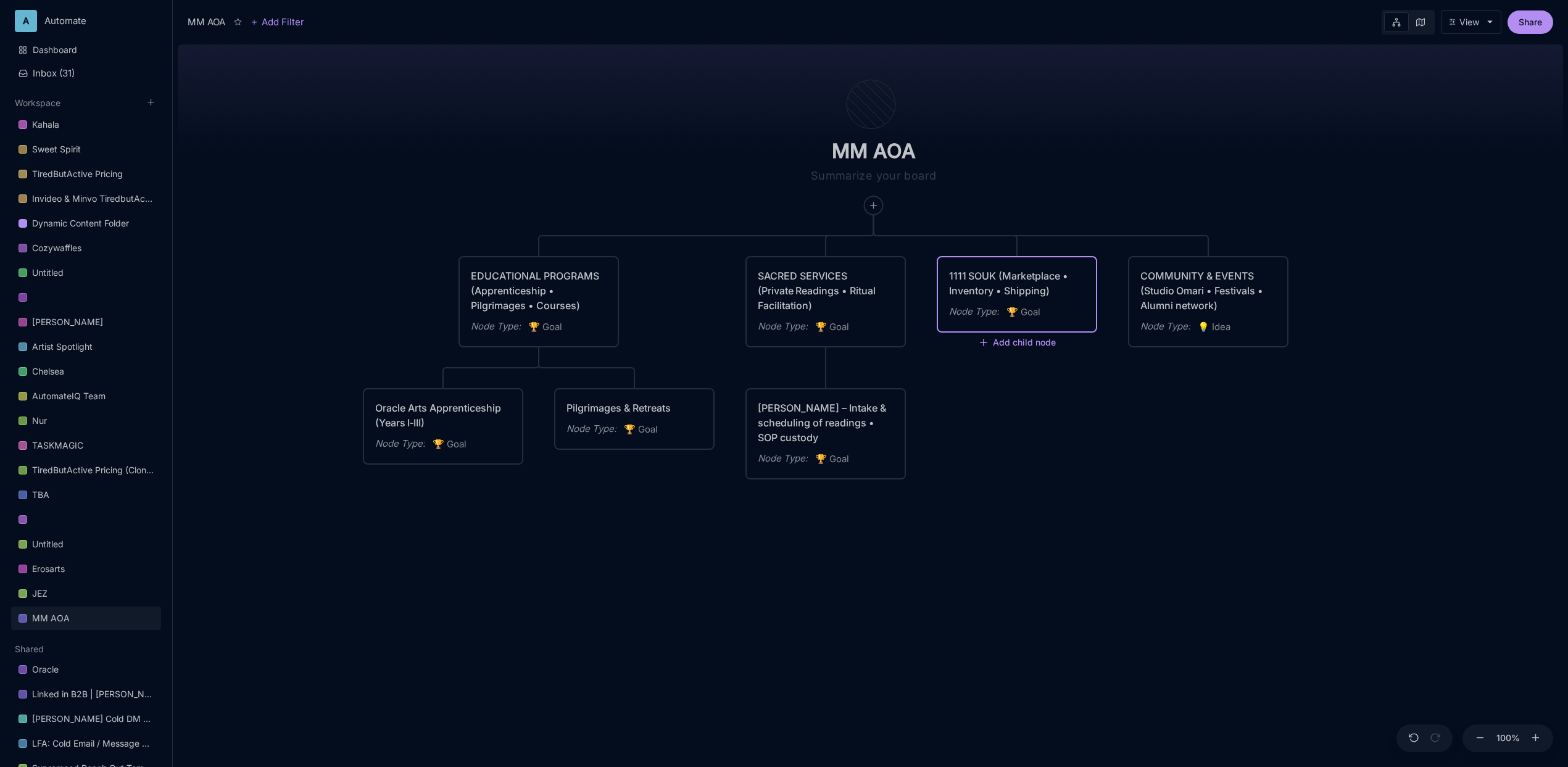
click at [984, 349] on div "MM AOA EDUCATIONAL PROGRAMS (Apprenticeship • Pilgrimages • Courses) Node Type …" at bounding box center [871, 403] width 1385 height 728
click at [989, 289] on div "1111 SOUK (Marketplace • Inventory • Shipping)" at bounding box center [1017, 284] width 136 height 30
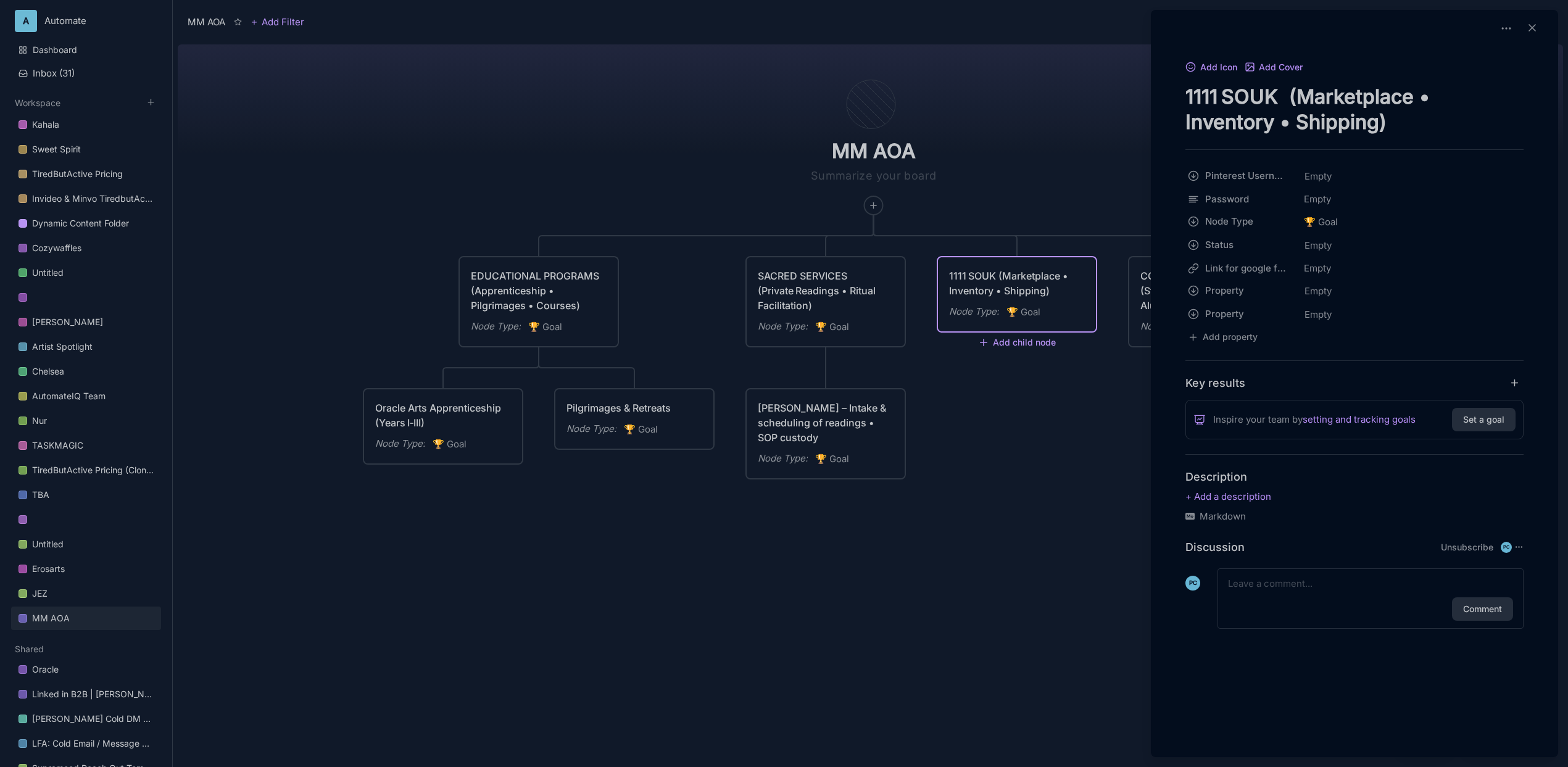
click at [992, 348] on div at bounding box center [784, 383] width 1568 height 767
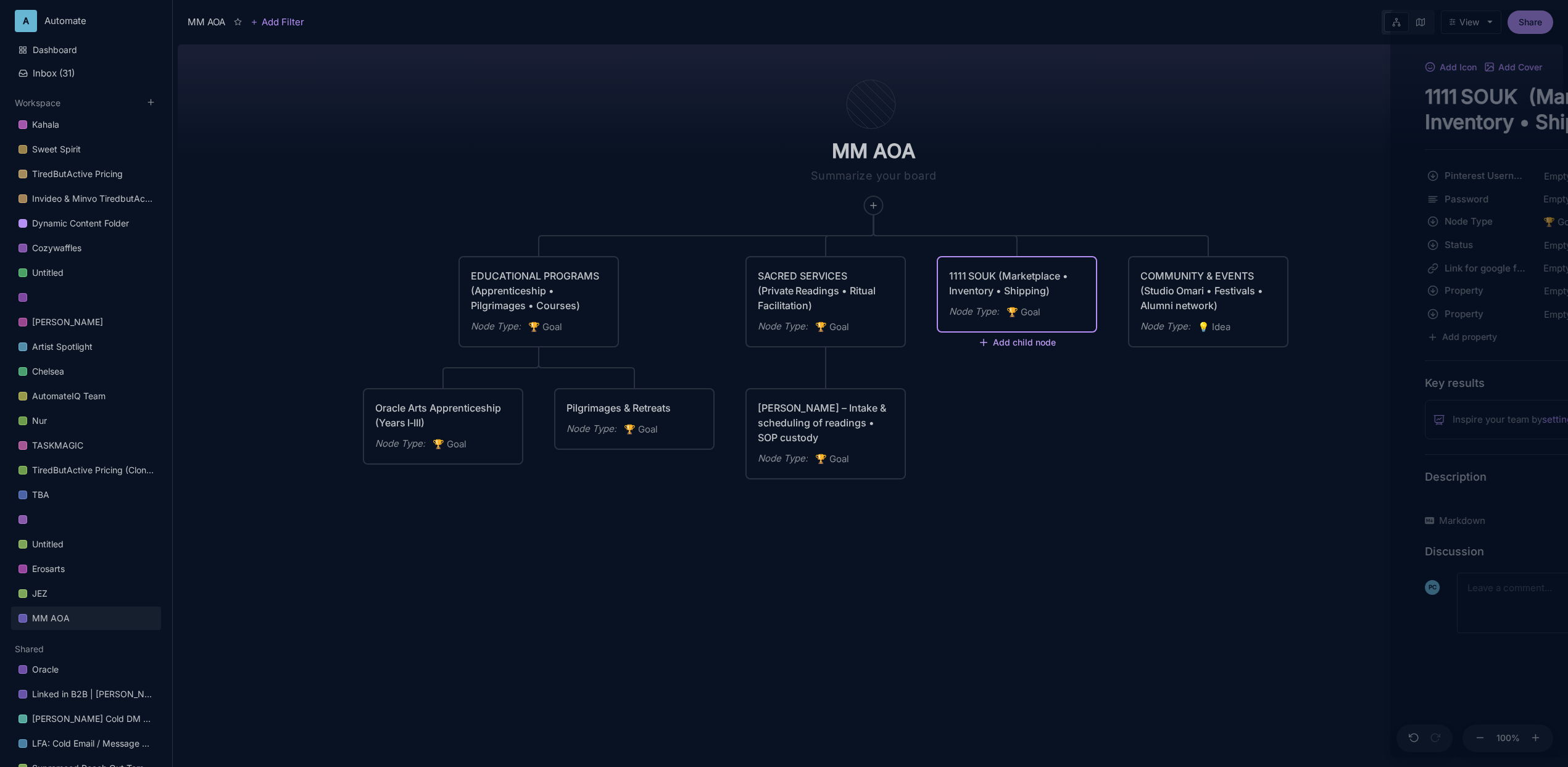
click at [983, 345] on icon at bounding box center [983, 342] width 11 height 11
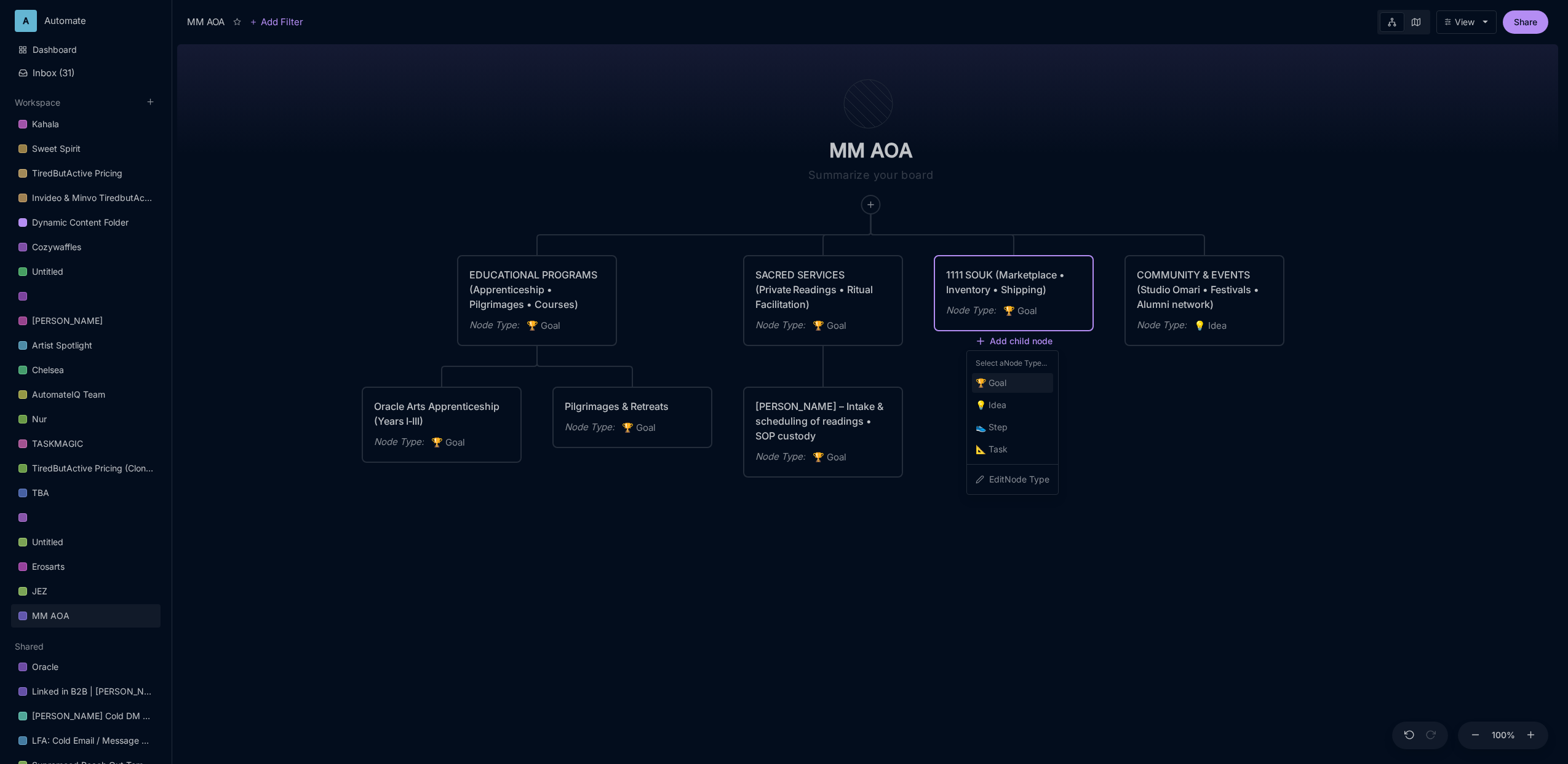
click at [986, 386] on icon "🏆" at bounding box center [982, 383] width 13 height 15
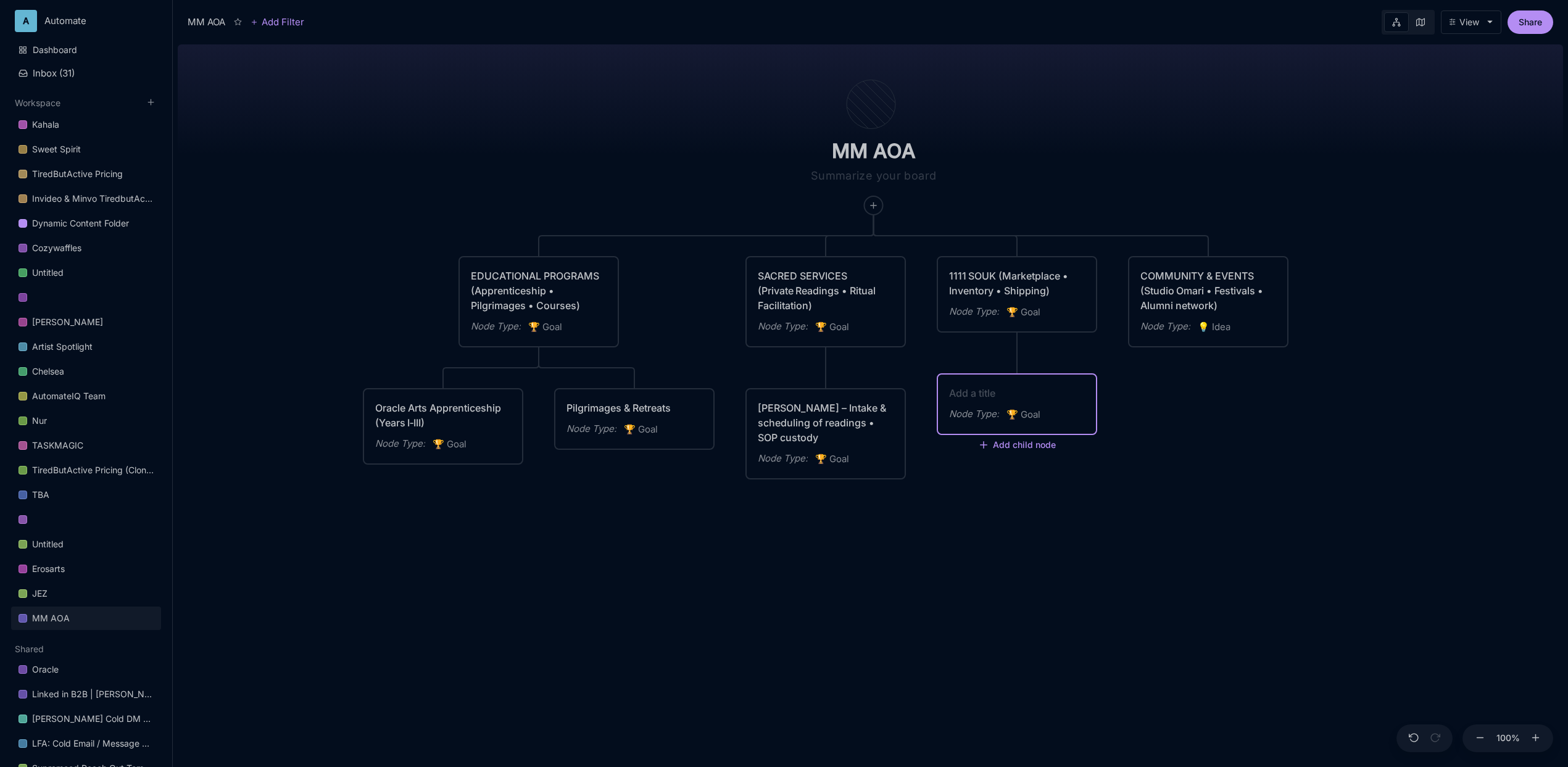
type textarea "Sammi – Inventory control • Shipping & fulfilment • Omari shopfront"
click at [717, 158] on div "MM AOA EDUCATIONAL PROGRAMS (Apprenticeship • Pilgrimages • Courses) Node Type …" at bounding box center [871, 403] width 1385 height 728
click at [997, 354] on icon at bounding box center [999, 353] width 9 height 9
click at [988, 408] on div "Select a Node Type ... 🏆 Goal 💡 Idea 👟 Step 📐 Task Edit Node Type" at bounding box center [998, 437] width 93 height 145
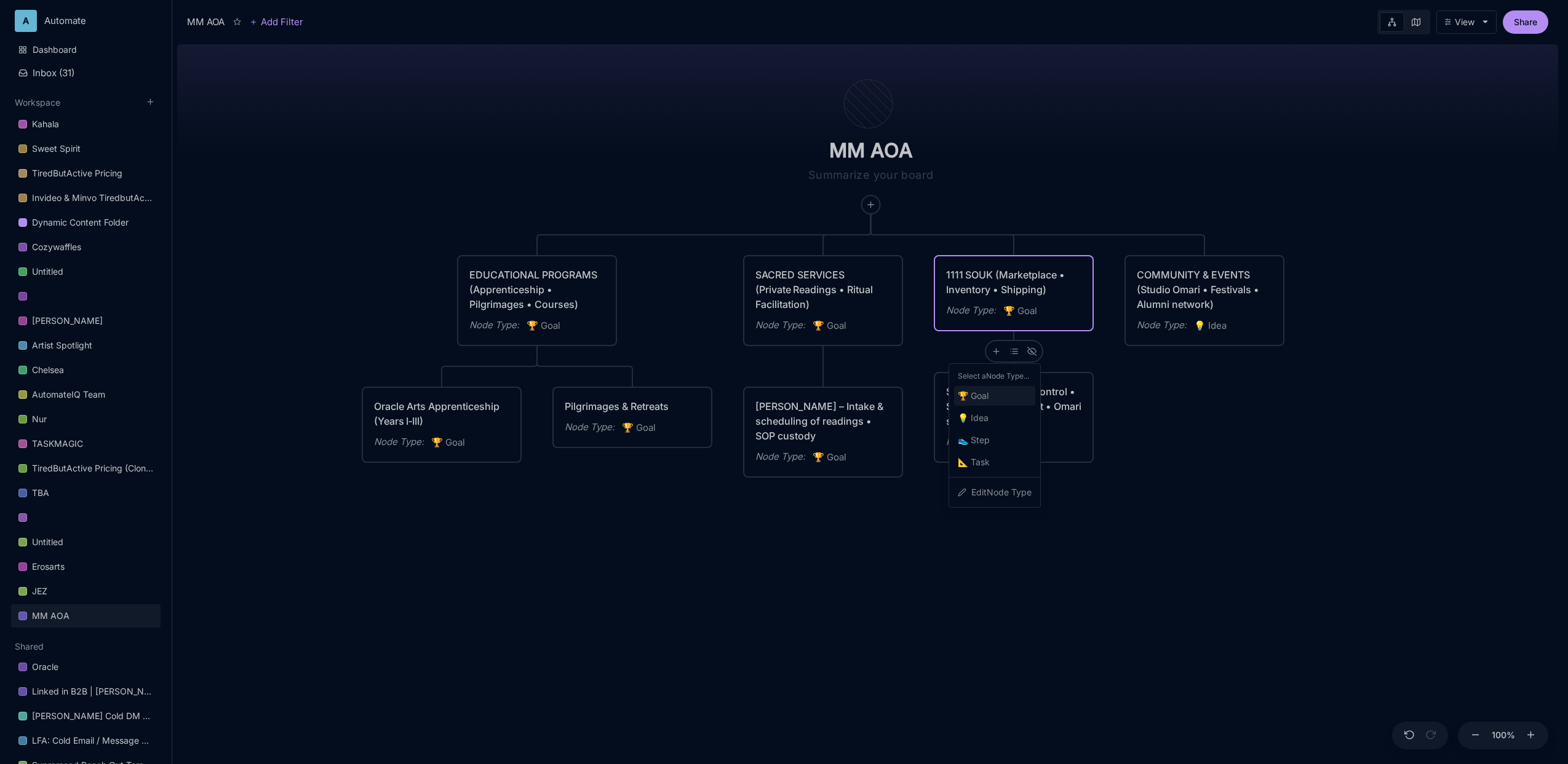
click at [989, 399] on span "🏆 Goal" at bounding box center [973, 396] width 31 height 15
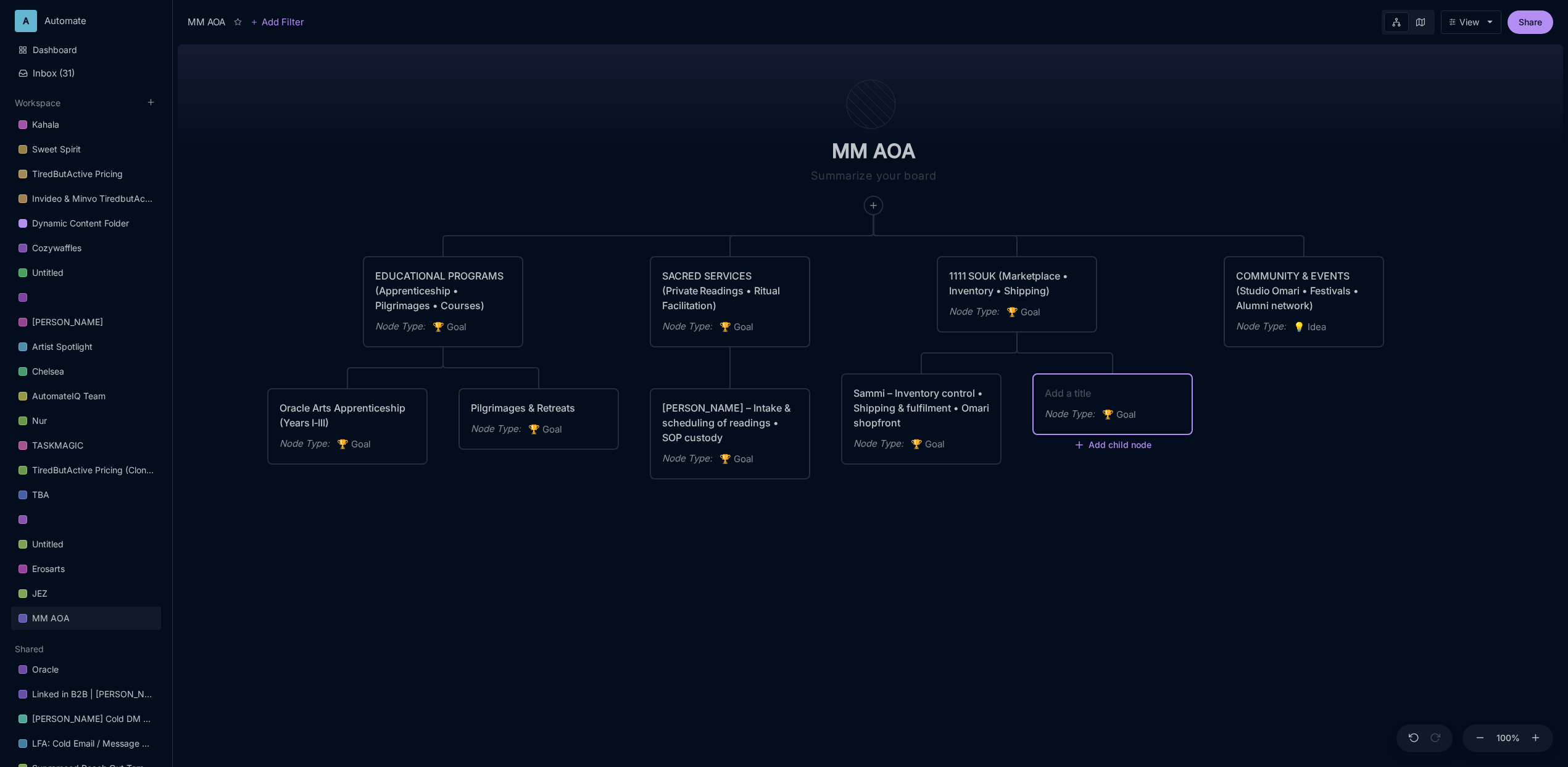
click at [1062, 393] on textarea at bounding box center [1112, 393] width 136 height 15
paste textarea "[PERSON_NAME] ◑ – In‑store support ([PERSON_NAME]) • Customer care"
type textarea "[PERSON_NAME] ◑ – In‑store support ([PERSON_NAME]) • Customer care"
click at [906, 491] on div "MM AOA EDUCATIONAL PROGRAMS (Apprenticeship • Pilgrimages • Courses) Node Type …" at bounding box center [871, 403] width 1385 height 728
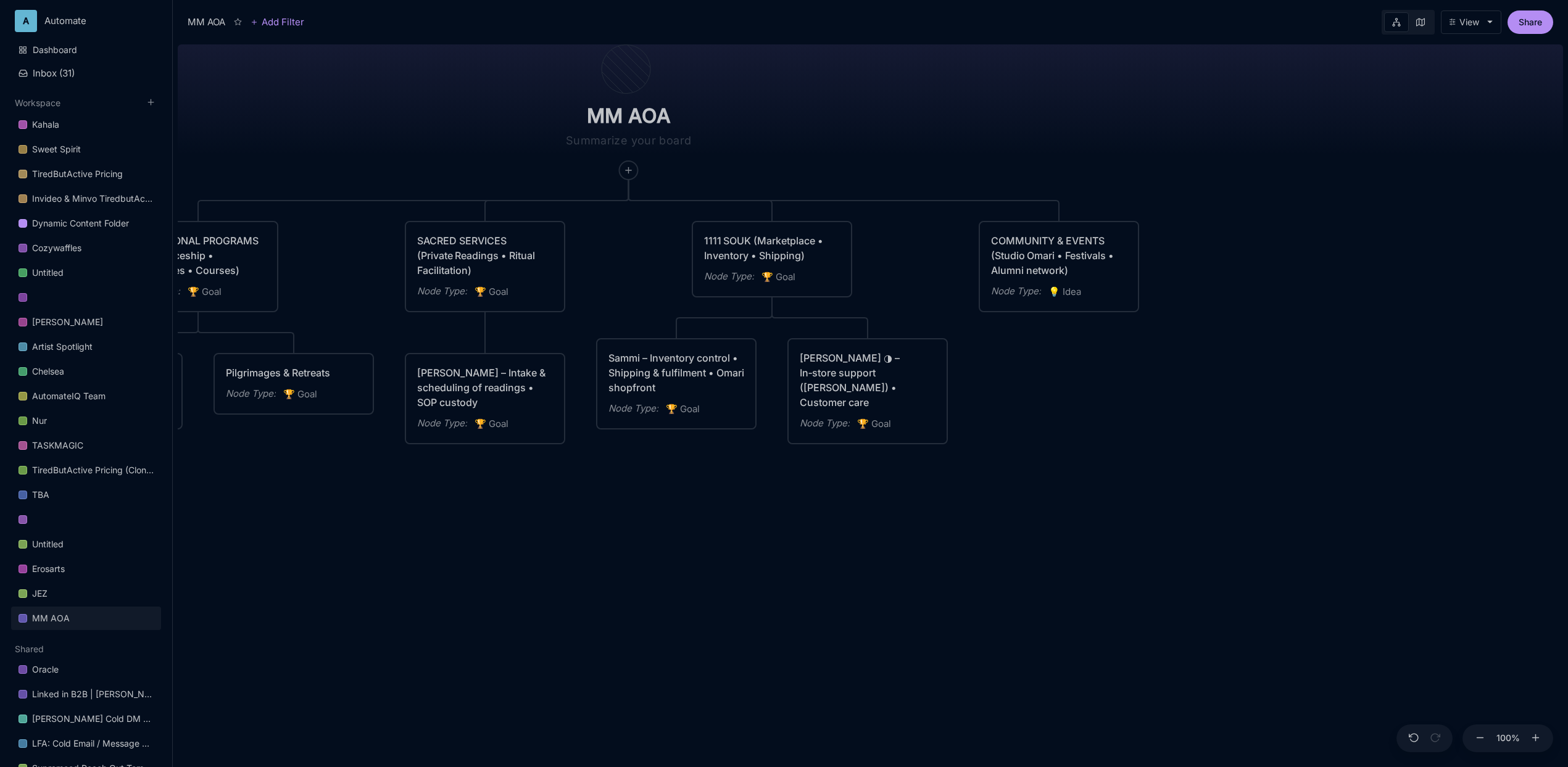
drag, startPoint x: 1231, startPoint y: 563, endPoint x: 828, endPoint y: 496, distance: 408.5
click at [828, 496] on div "MM AOA EDUCATIONAL PROGRAMS (Apprenticeship • Pilgrimages • Courses) Node Type …" at bounding box center [871, 403] width 1385 height 728
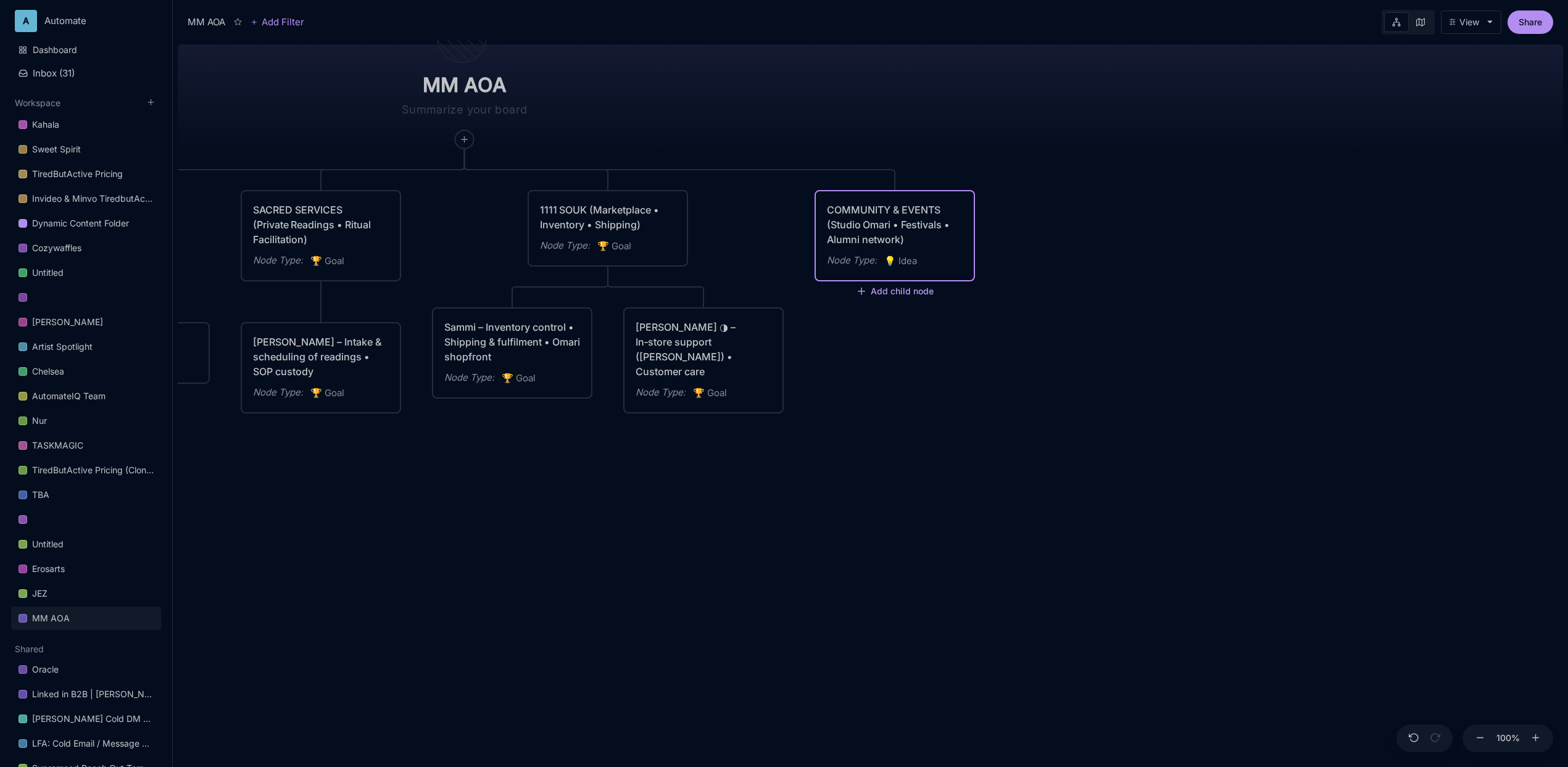
click at [861, 293] on line at bounding box center [861, 291] width 0 height 6
click at [876, 331] on span "🏆 Goal" at bounding box center [872, 333] width 31 height 15
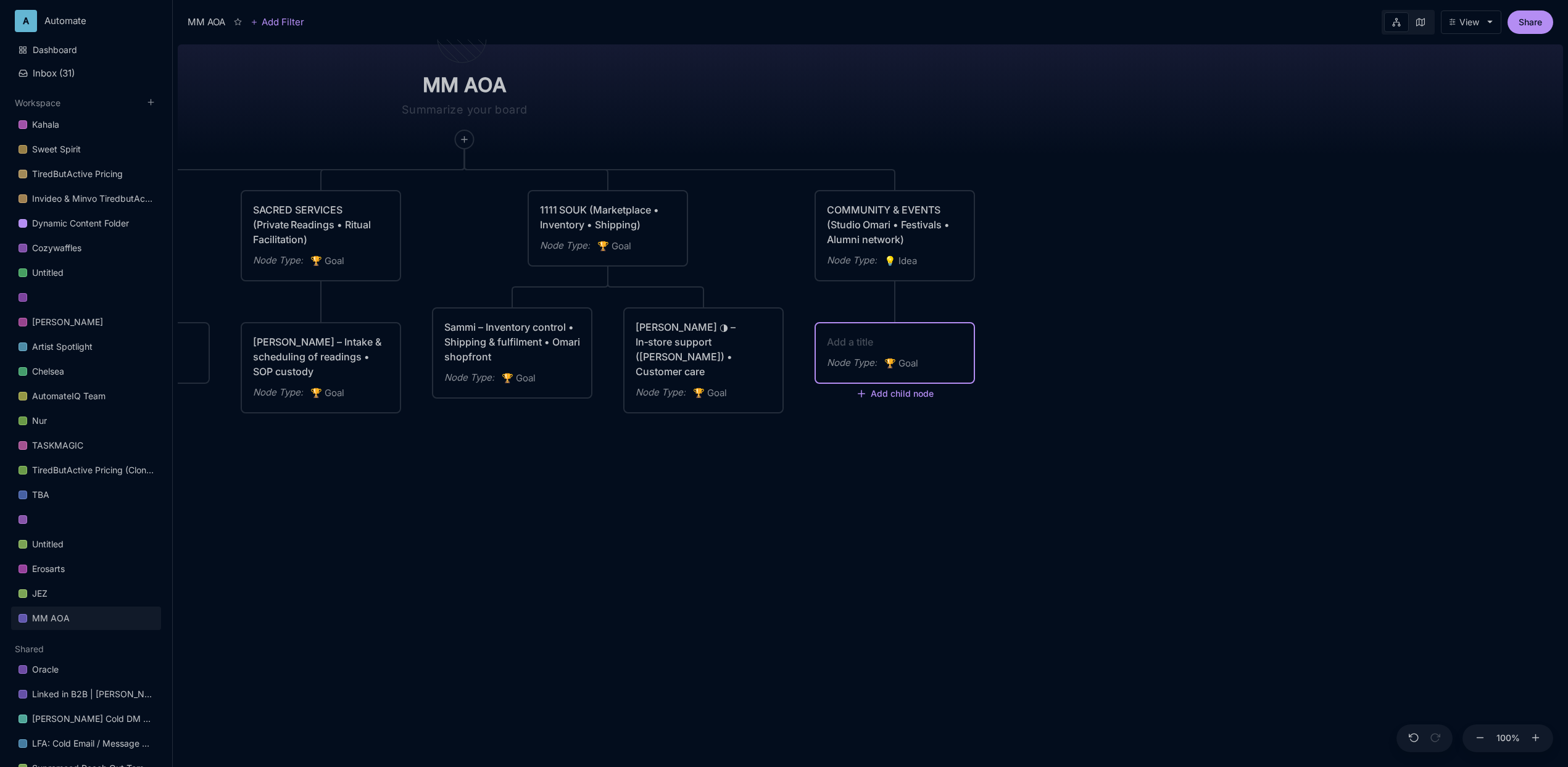
type textarea "[PERSON_NAME]* – Space & event operations (overarching)"
click at [1141, 413] on div "MM AOA EDUCATIONAL PROGRAMS (Apprenticeship • Pilgrimages • Courses) Node Type …" at bounding box center [871, 403] width 1385 height 728
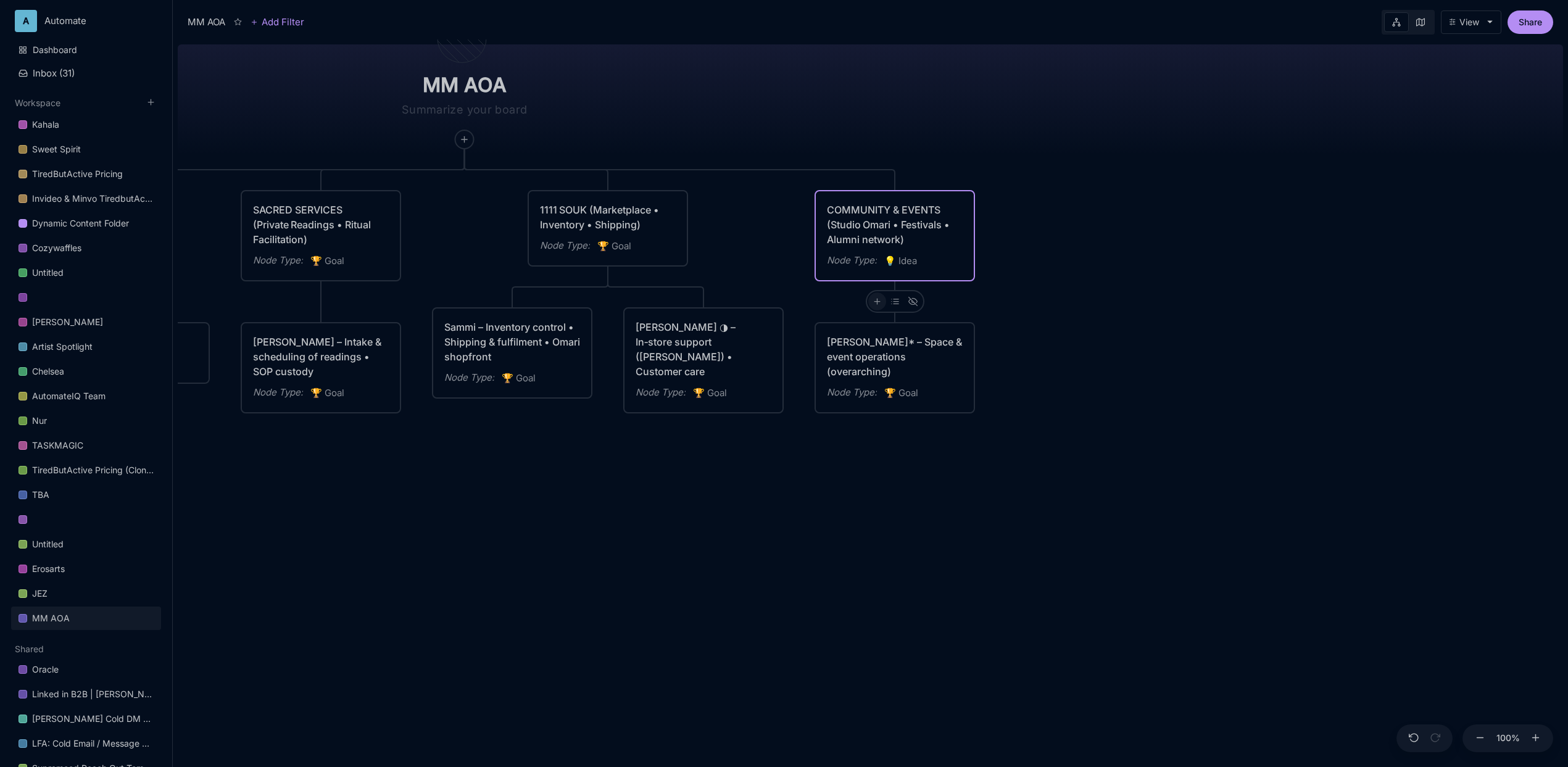
click at [880, 305] on icon at bounding box center [877, 302] width 9 height 9
click at [861, 344] on span "🏆 Goal" at bounding box center [854, 346] width 31 height 15
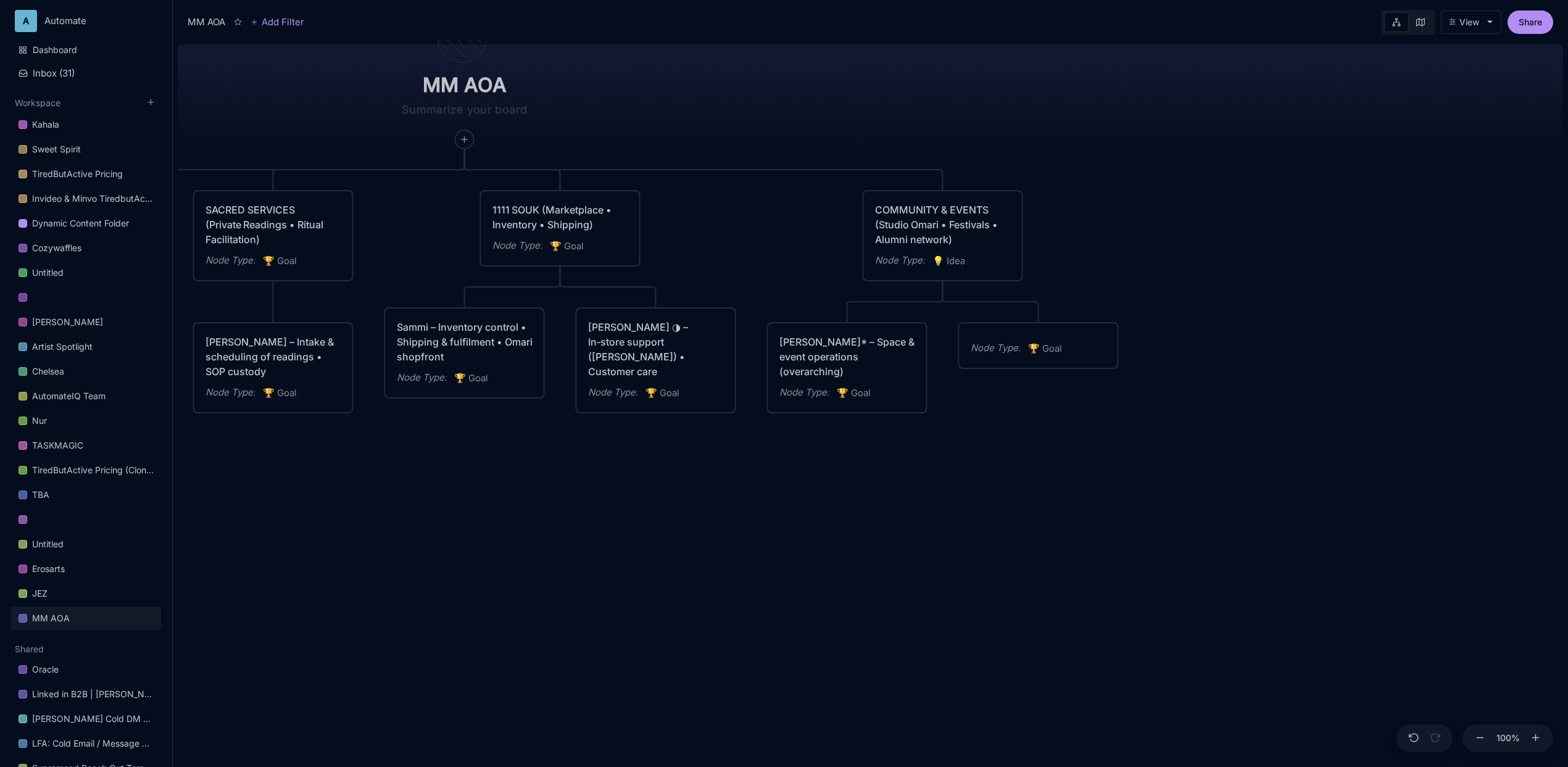
click at [1053, 334] on div "Node Type : 🏆 Goal" at bounding box center [1038, 345] width 158 height 44
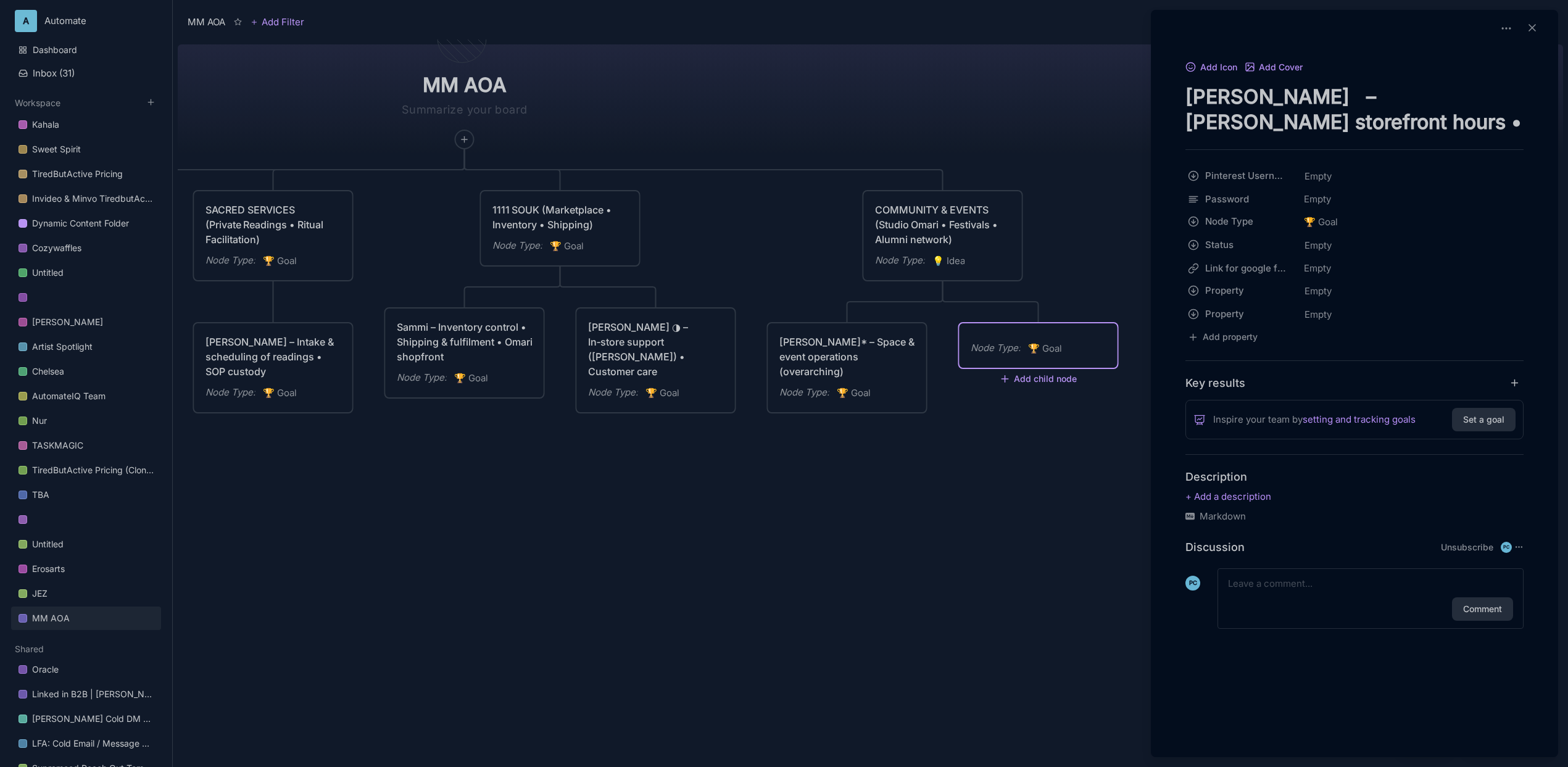
type textarea "[PERSON_NAME] – [PERSON_NAME] storefront hours • Guest liaison"
click at [714, 113] on div at bounding box center [784, 383] width 1568 height 767
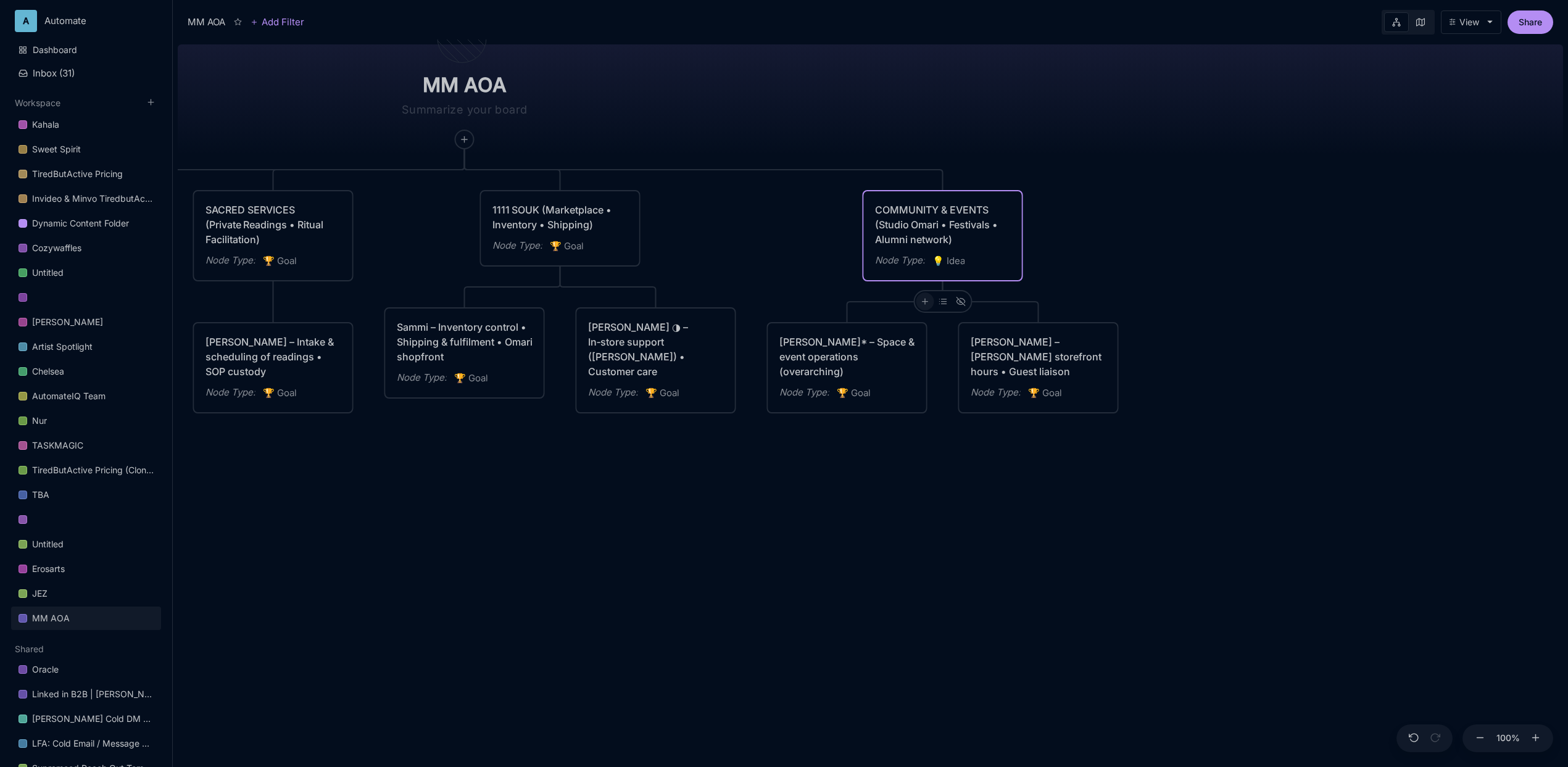
click at [922, 303] on icon at bounding box center [925, 302] width 9 height 9
click at [918, 348] on span "🏆 Goal" at bounding box center [902, 346] width 31 height 15
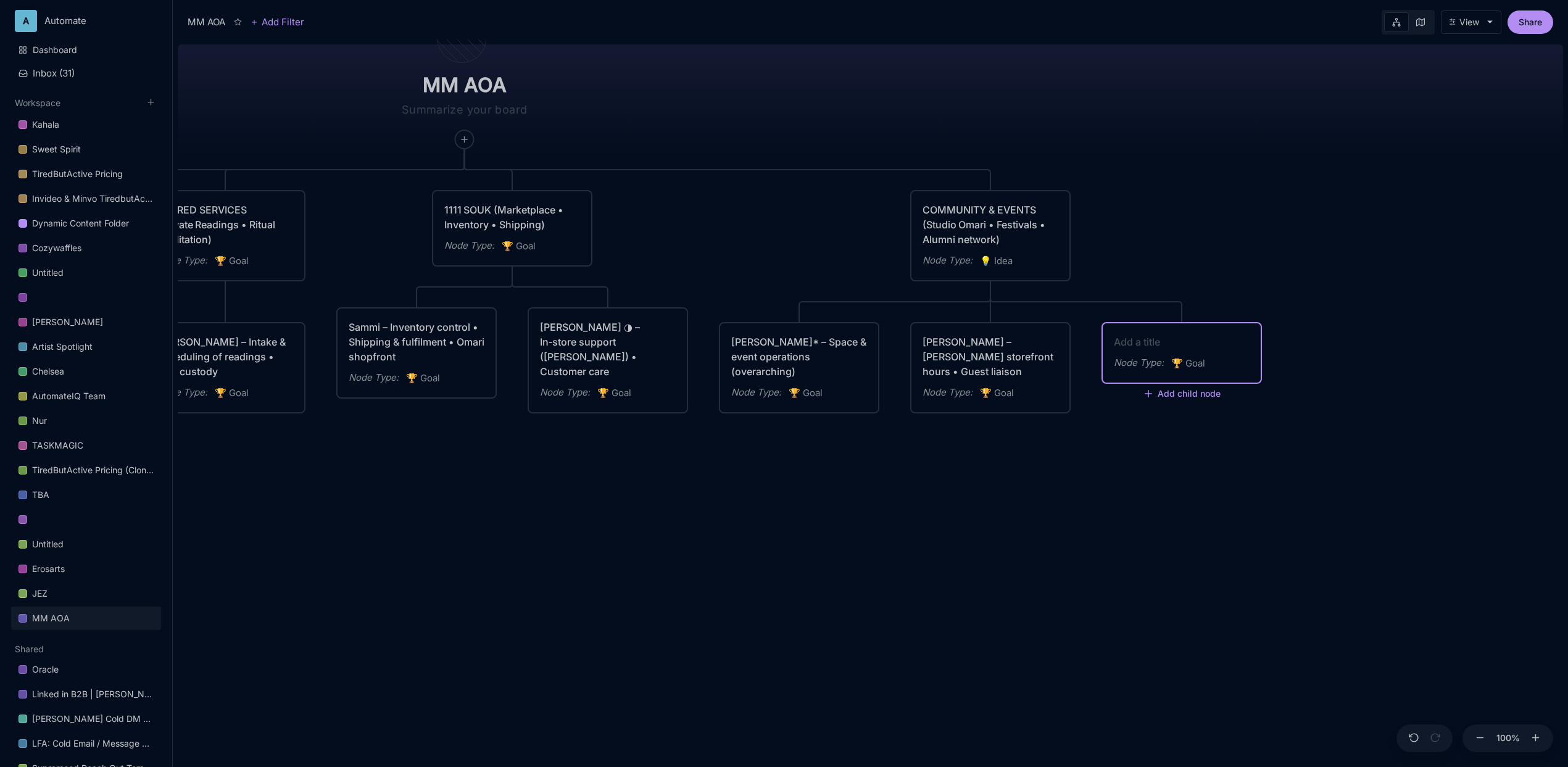
click at [1168, 333] on div "Node Type : 🏆 Goal" at bounding box center [1182, 353] width 158 height 59
click at [1168, 341] on textarea at bounding box center [1181, 341] width 136 height 15
paste textarea "Cita ◑ – On‑site coordination during immersions"
type textarea "Cita ◑ – On‑site coordination during immersions"
click at [967, 461] on div "MM AOA EDUCATIONAL PROGRAMS (Apprenticeship • Pilgrimages • Courses) Node Type …" at bounding box center [871, 403] width 1385 height 728
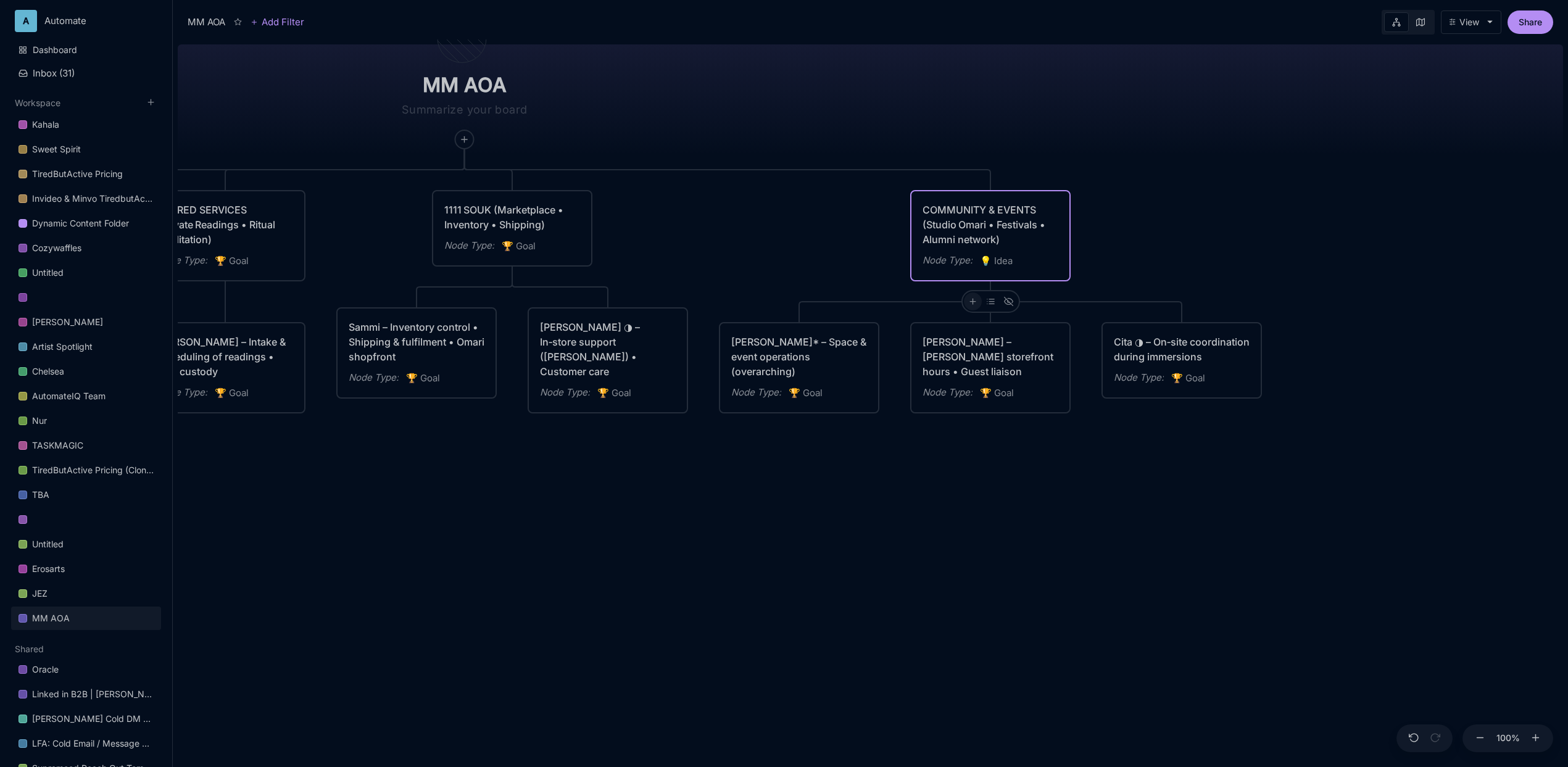
click at [970, 299] on icon at bounding box center [972, 302] width 9 height 9
click at [968, 342] on div "🏆 Goal" at bounding box center [971, 346] width 82 height 20
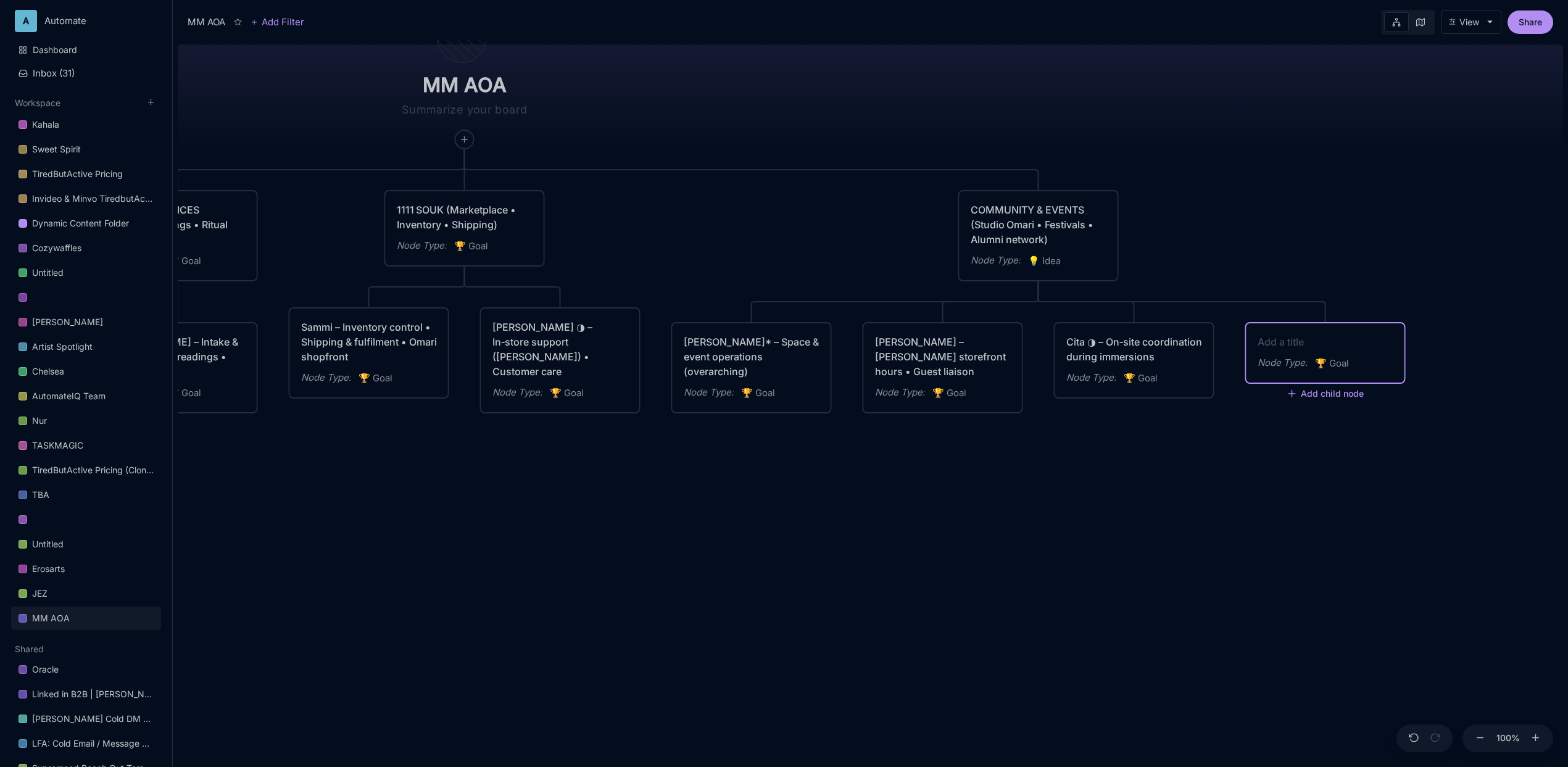
click at [1346, 341] on textarea at bounding box center [1325, 341] width 136 height 15
paste textarea "iya ◑ – Work‑trade crew wrangler for events"
type textarea "iya ◑ – Work‑trade crew wrangler for events"
click at [1028, 563] on div "MM AOA EDUCATIONAL PROGRAMS (Apprenticeship • Pilgrimages • Courses) Node Type …" at bounding box center [871, 403] width 1385 height 728
click at [1266, 348] on div "iya ◑ – Work‑trade crew wrangler for events" at bounding box center [1325, 349] width 136 height 30
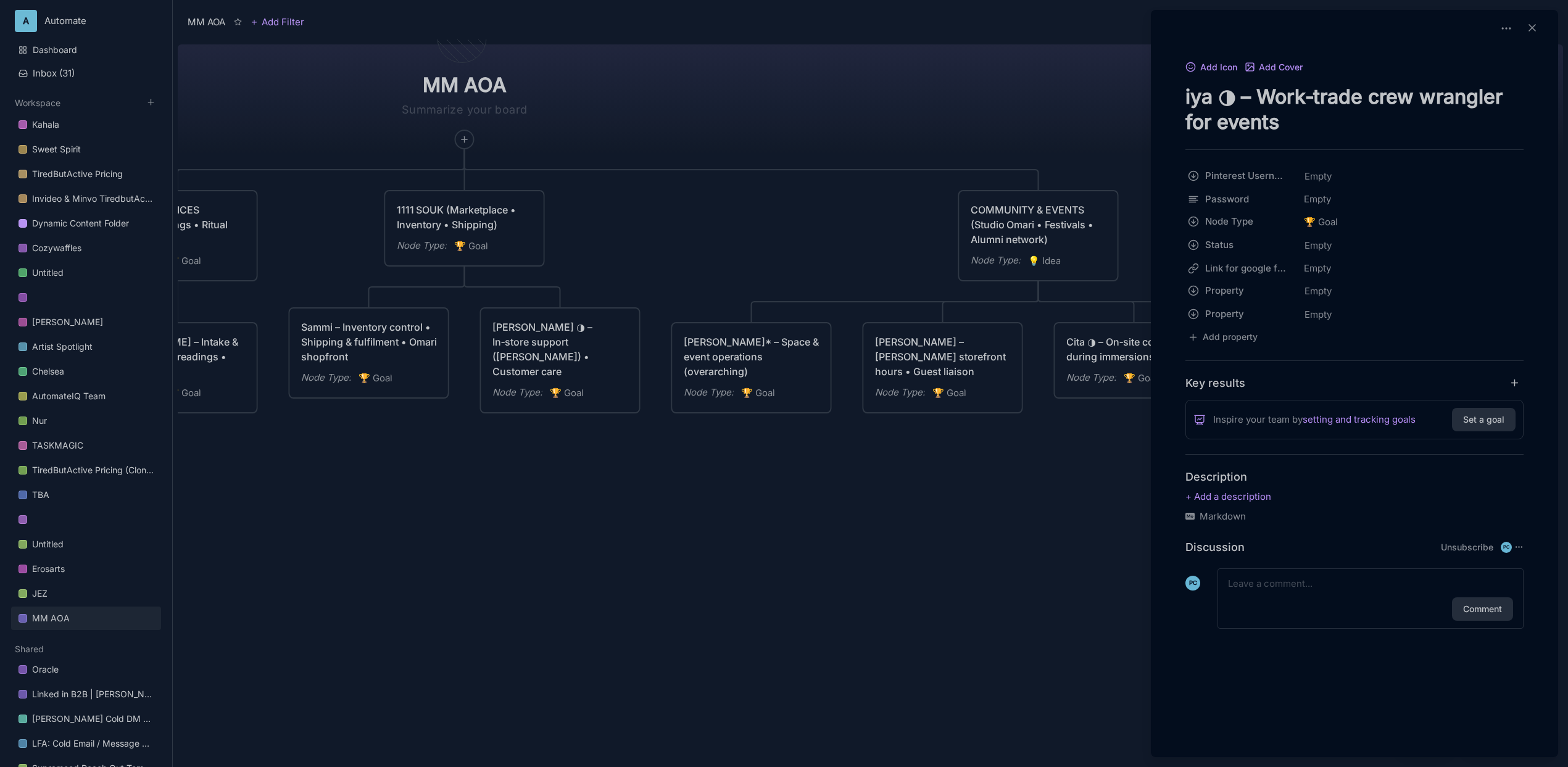
click at [1189, 92] on textarea "iya ◑ – Work‑trade crew wrangler for events" at bounding box center [1354, 109] width 338 height 51
click at [1185, 92] on textarea "iya ◑ – Work‑trade crew wrangler for events" at bounding box center [1354, 109] width 338 height 51
type textarea "Tiya ◑ – Work‑trade crew wrangler for events"
click at [1006, 487] on div at bounding box center [784, 383] width 1568 height 767
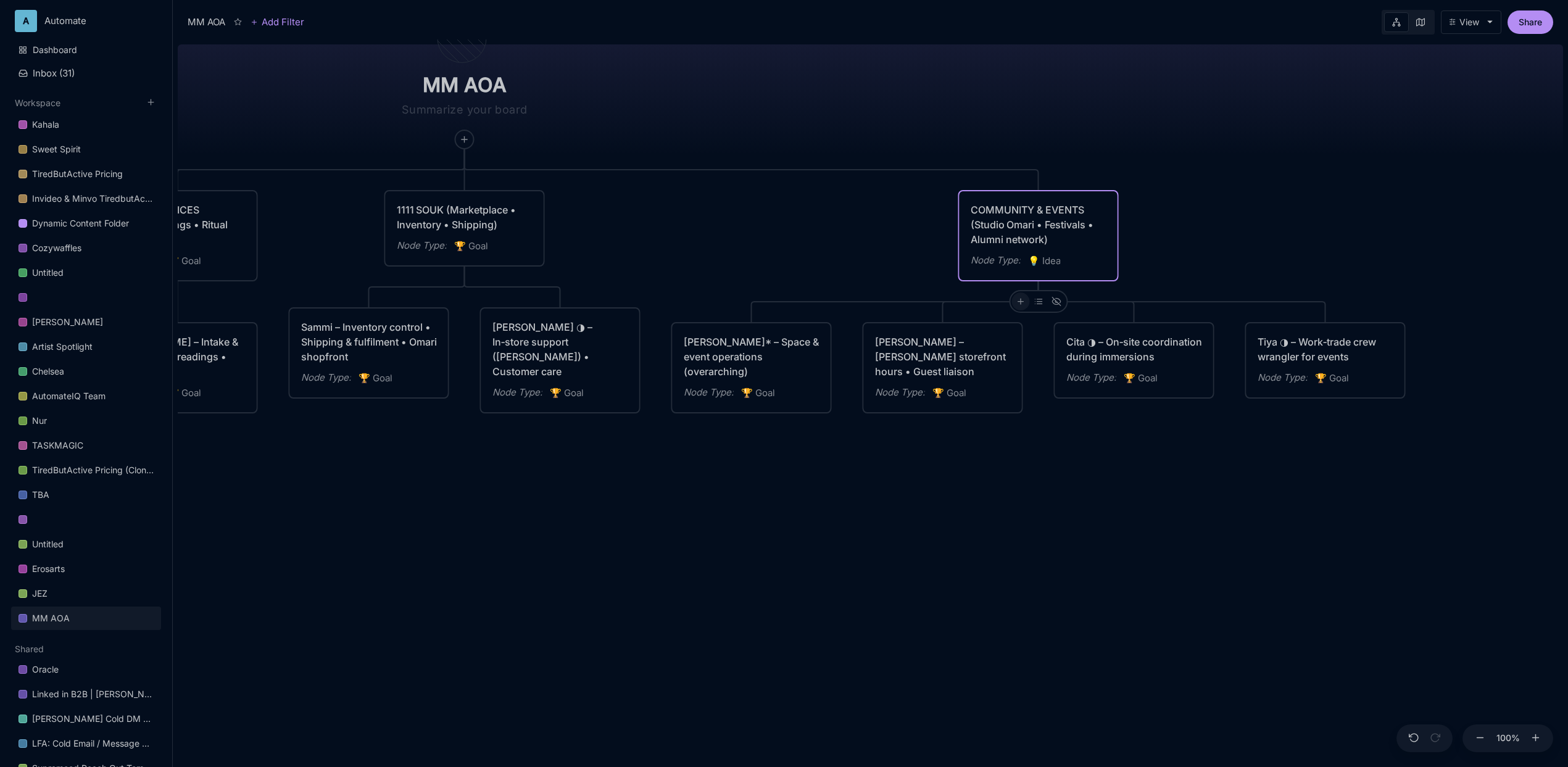
click at [1022, 302] on icon at bounding box center [1020, 302] width 9 height 9
click at [1015, 344] on div "🏆 Goal" at bounding box center [1019, 346] width 82 height 20
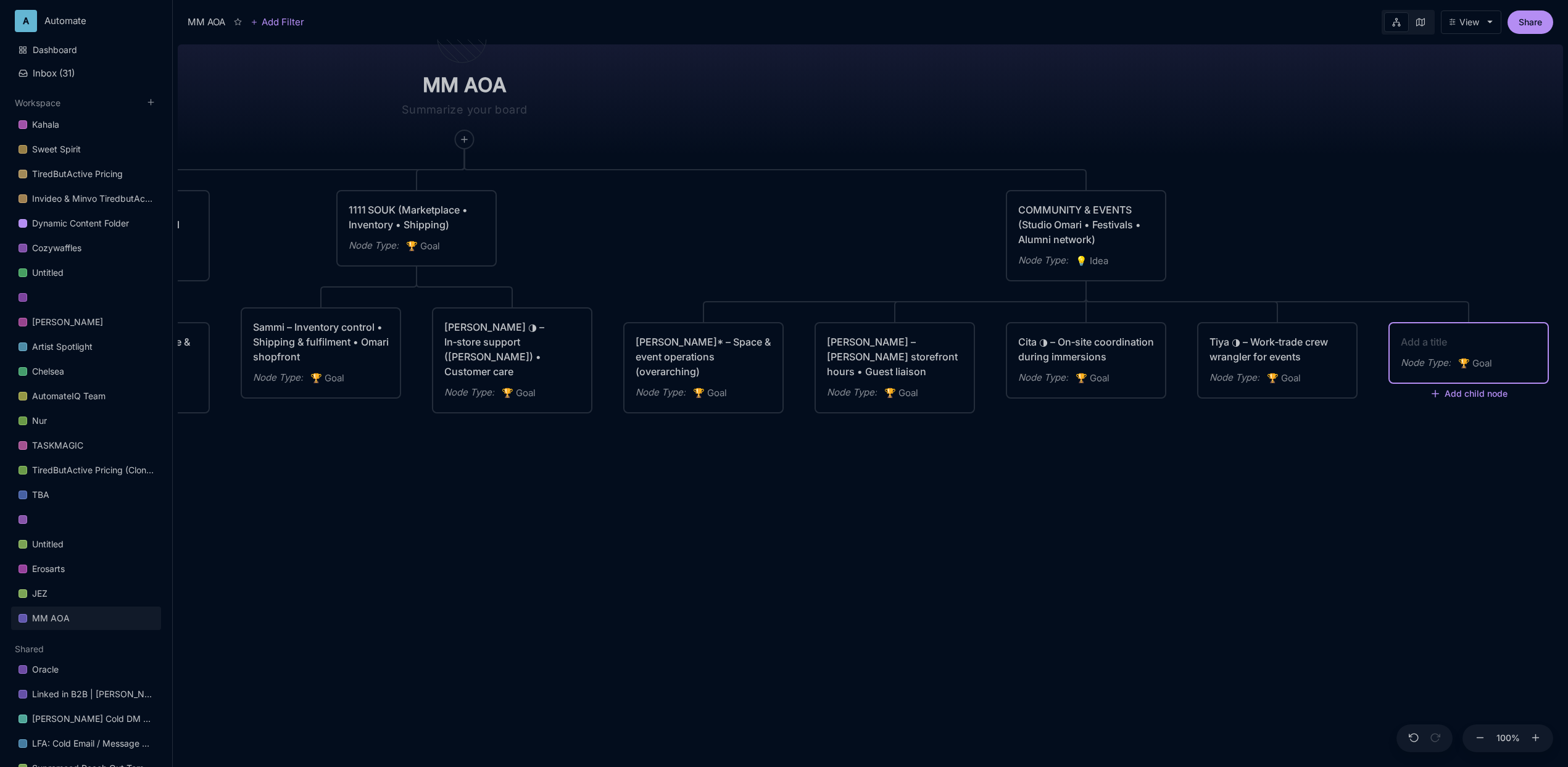
type textarea "Omhana – General helping hands (event setup, hospitality)"
click at [1158, 488] on div "MM AOA EDUCATIONAL PROGRAMS (Apprenticeship • Pilgrimages • Courses) Node Type …" at bounding box center [871, 403] width 1385 height 728
click at [467, 141] on icon at bounding box center [464, 139] width 10 height 10
click at [468, 186] on div "🏆 Goal" at bounding box center [463, 185] width 82 height 20
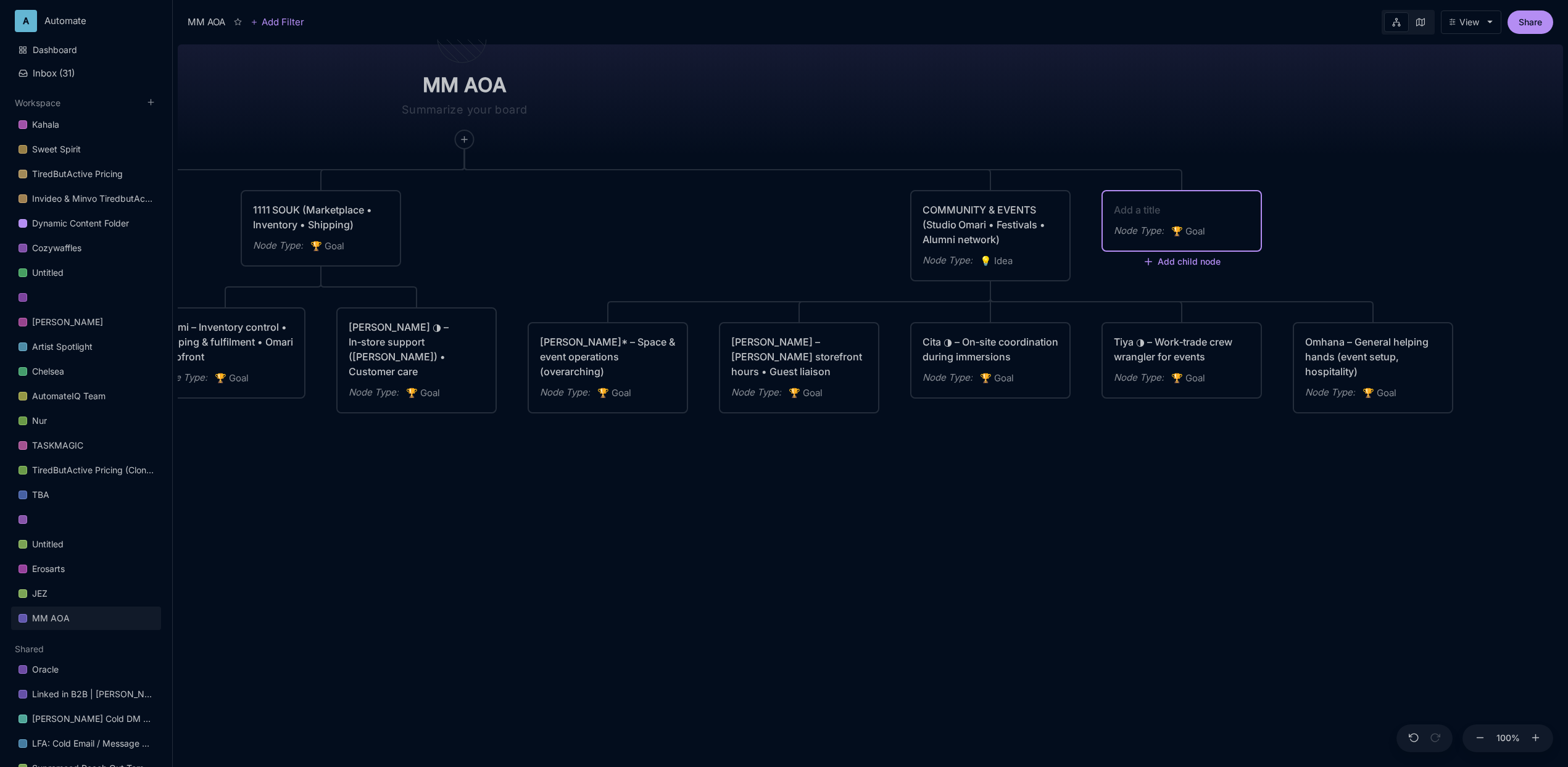
paste textarea "MEDIA & CONTENT (Web • Social • Newsletter • Brand Assets)"
type textarea "MEDIA & CONTENT (Web • Social • Newsletter • Brand Assets)"
click at [1200, 140] on div "MM AOA EDUCATIONAL PROGRAMS (Apprenticeship • Pilgrimages • Courses) Node Type …" at bounding box center [871, 403] width 1385 height 728
click at [1148, 293] on line at bounding box center [1148, 291] width 0 height 6
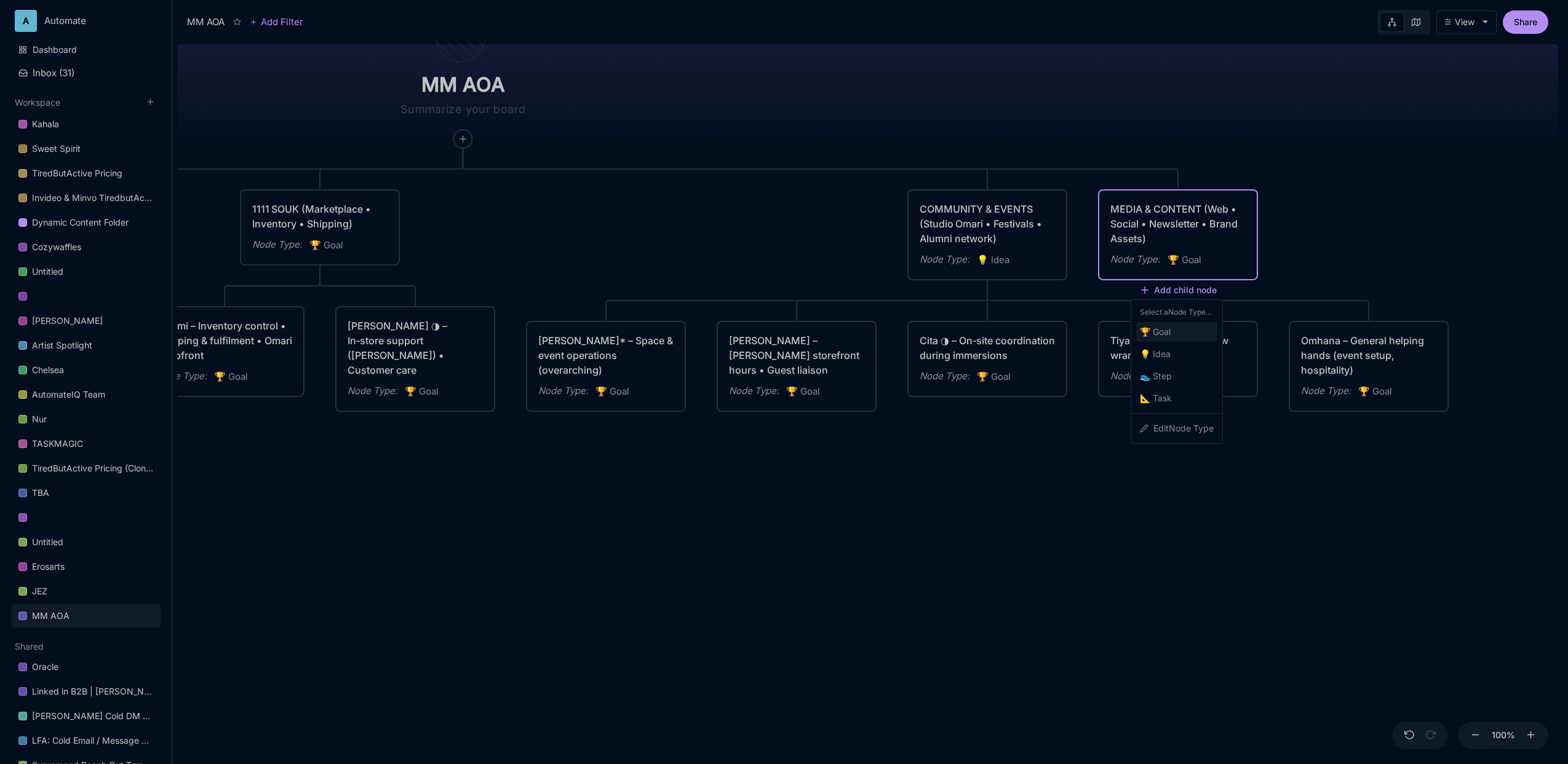
click at [1164, 336] on span "🏆 Goal" at bounding box center [1155, 332] width 31 height 15
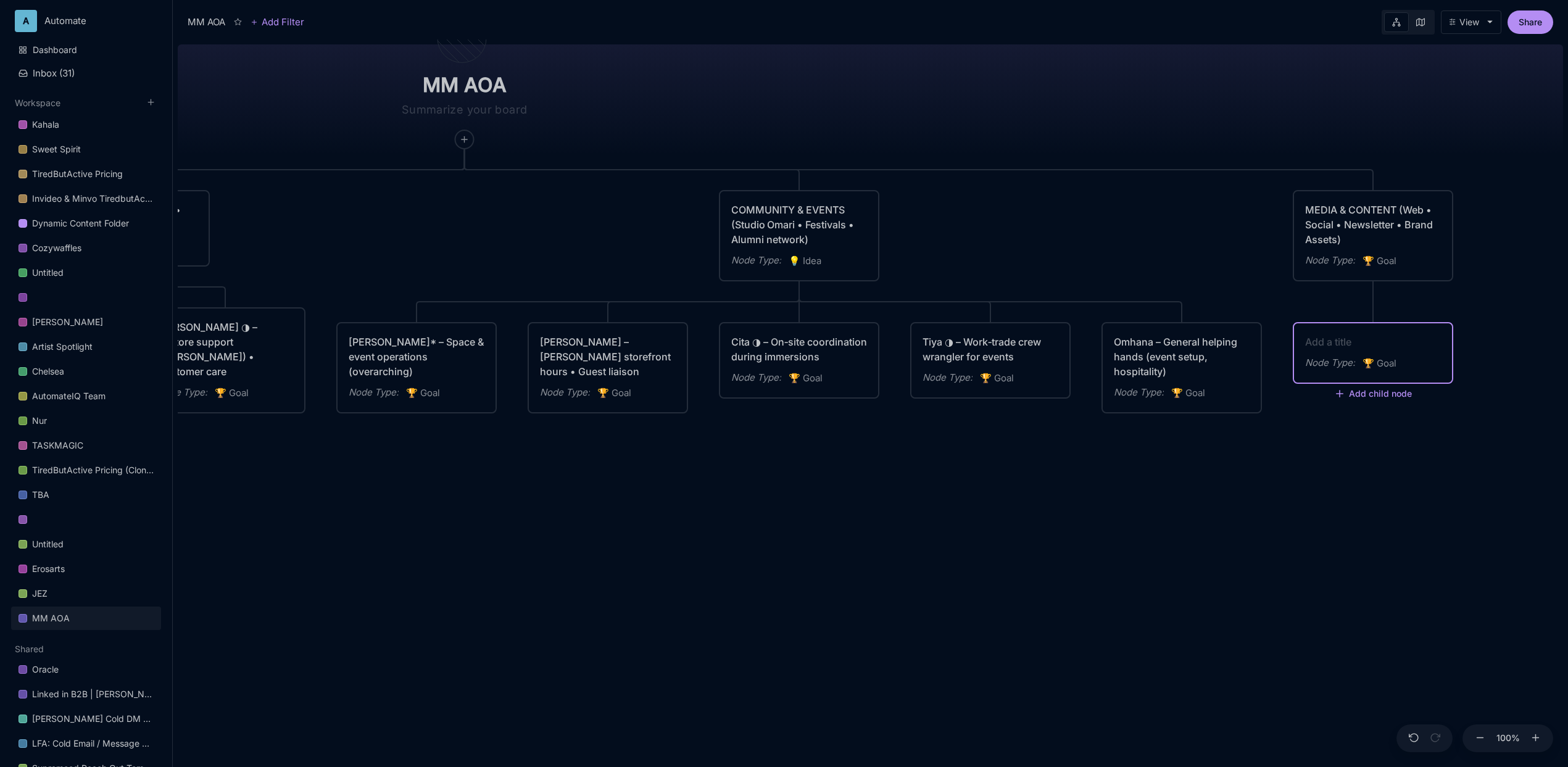
click at [1373, 339] on textarea at bounding box center [1373, 341] width 136 height 15
paste textarea "Alexa – Newsletter + IG/FB/TikTok strategy for AOA"
type textarea "Alexa – Newsletter + IG/FB/TikTok strategy for AOA"
click at [1096, 503] on div "MM AOA EDUCATIONAL PROGRAMS (Apprenticeship • Pilgrimages • Courses) Node Type …" at bounding box center [871, 403] width 1385 height 728
click at [1355, 300] on icon at bounding box center [1355, 302] width 9 height 9
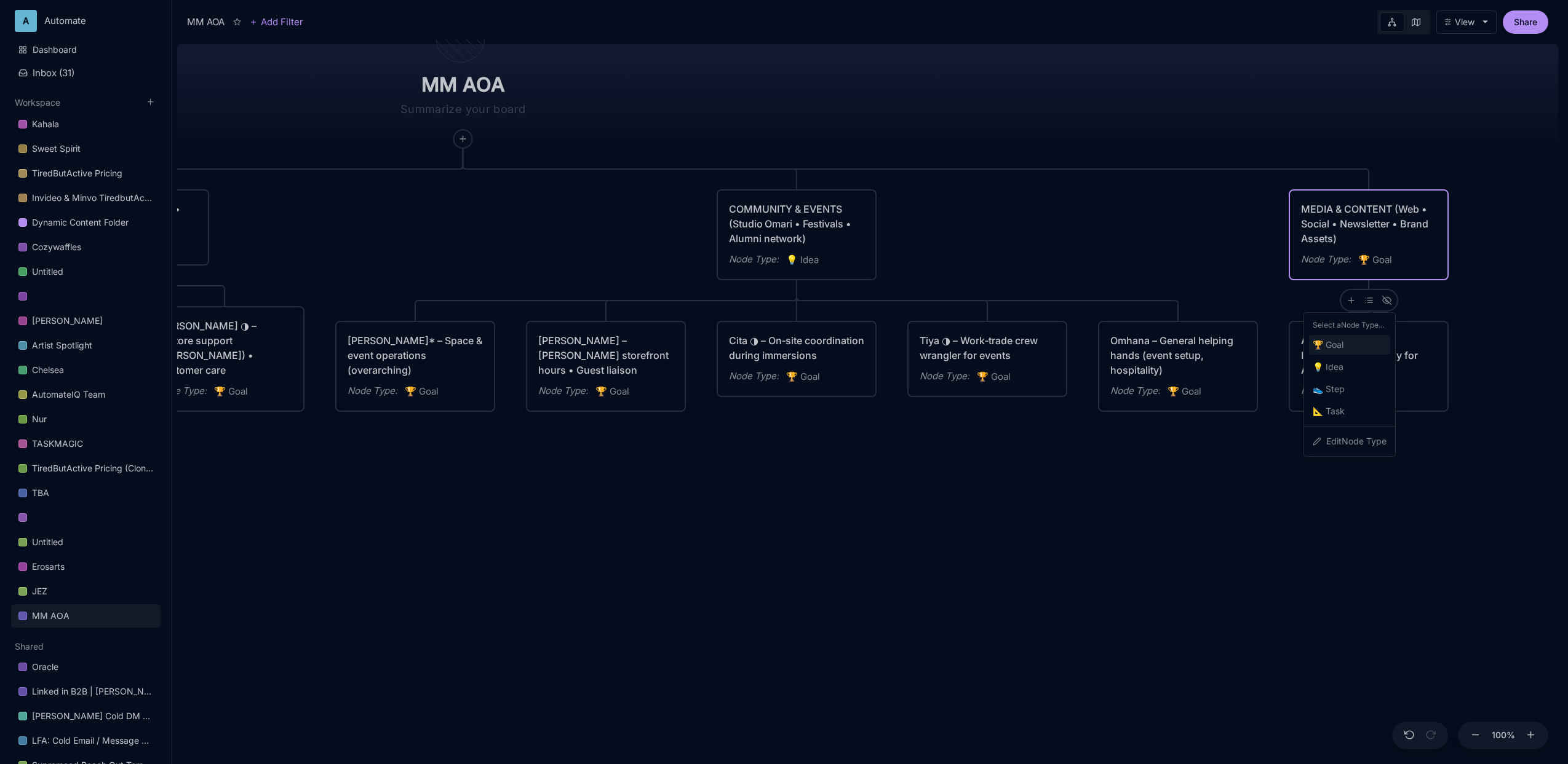
click at [1339, 339] on span "🏆 Goal" at bounding box center [1328, 345] width 31 height 15
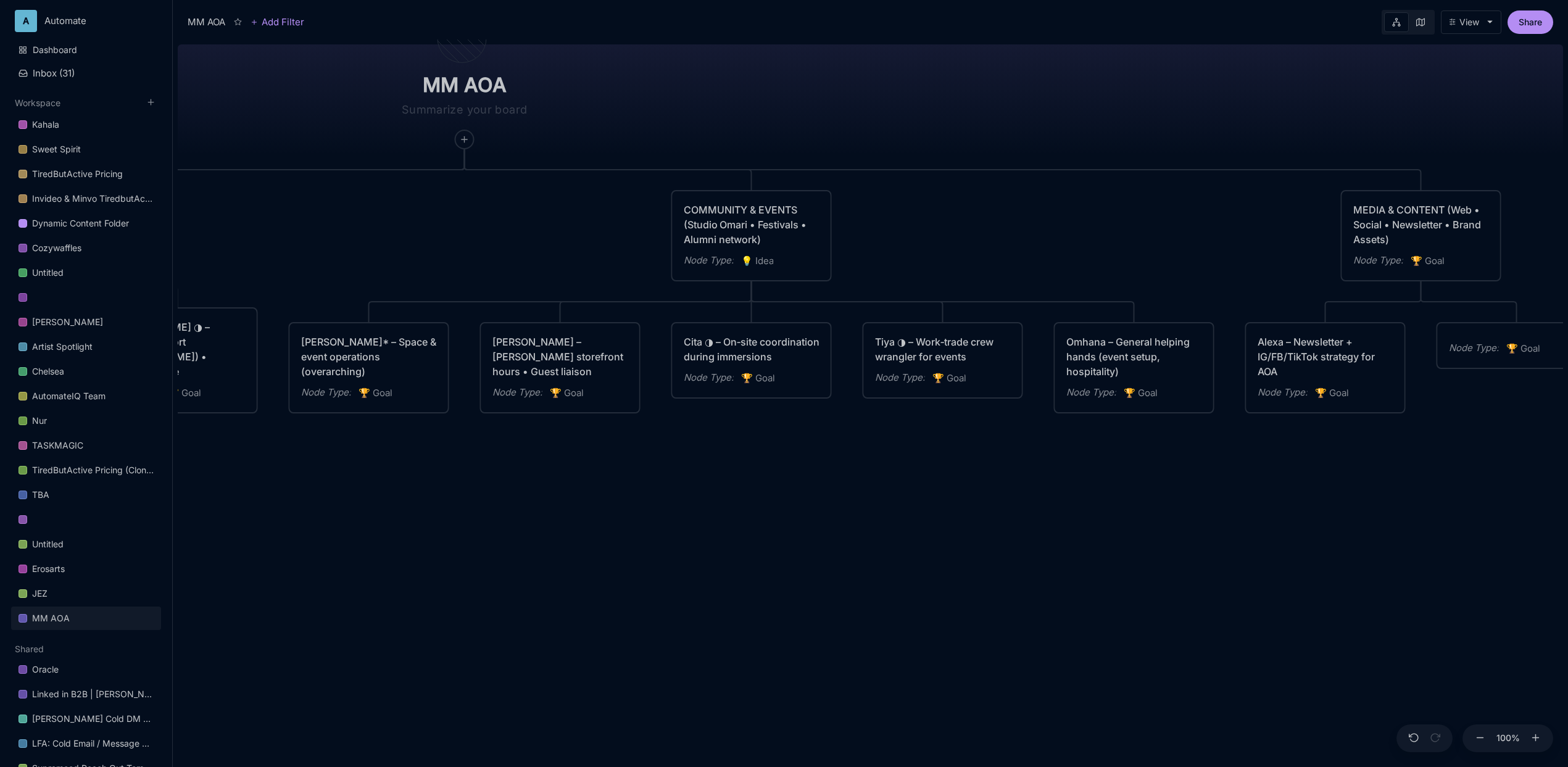
click at [1481, 341] on div "Node Type :" at bounding box center [1474, 348] width 50 height 15
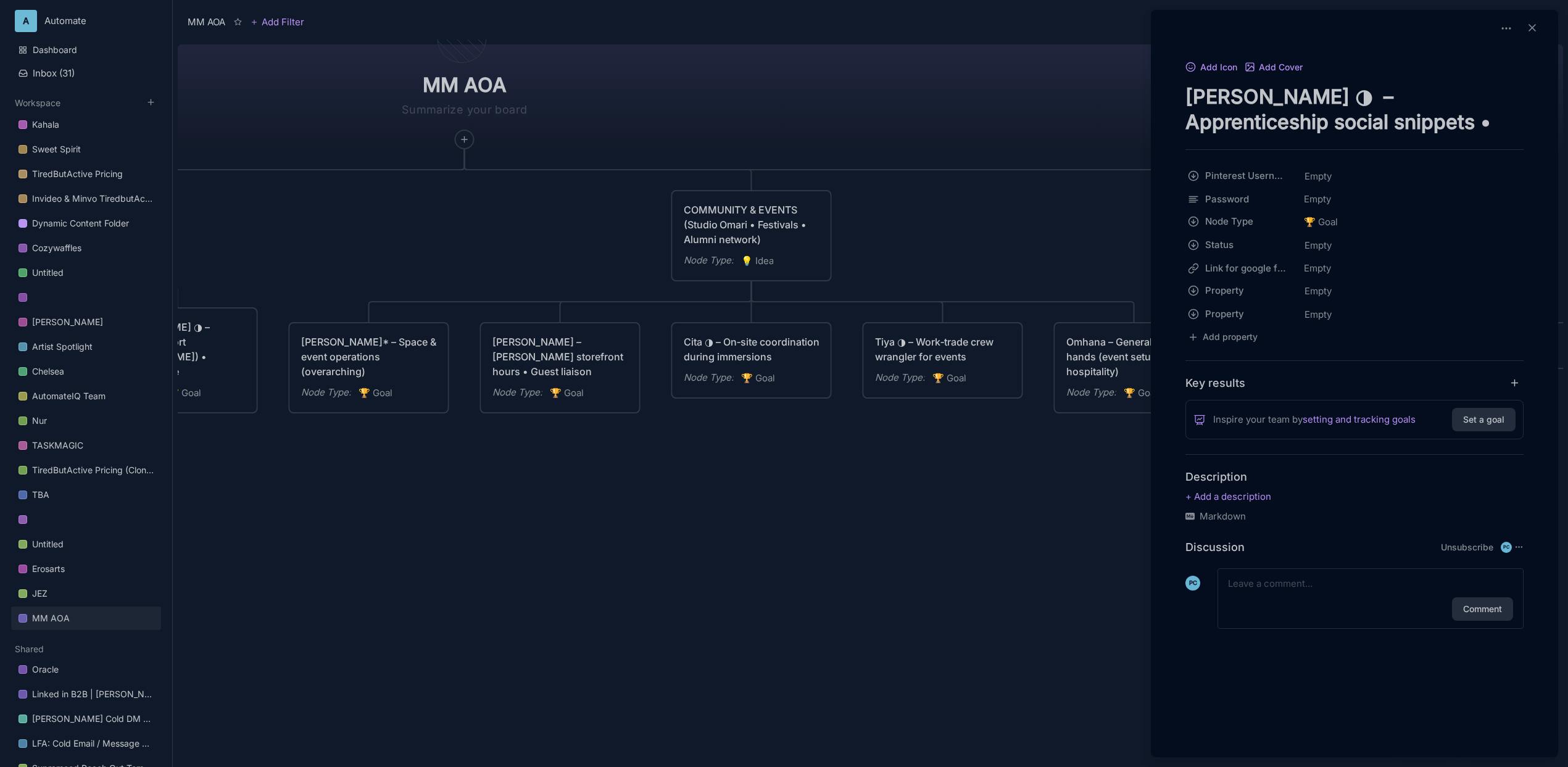
type textarea "[PERSON_NAME] ◑ – Apprenticeship social snippets • Video uploads ([PERSON_NAME])"
click at [997, 503] on div at bounding box center [784, 383] width 1568 height 767
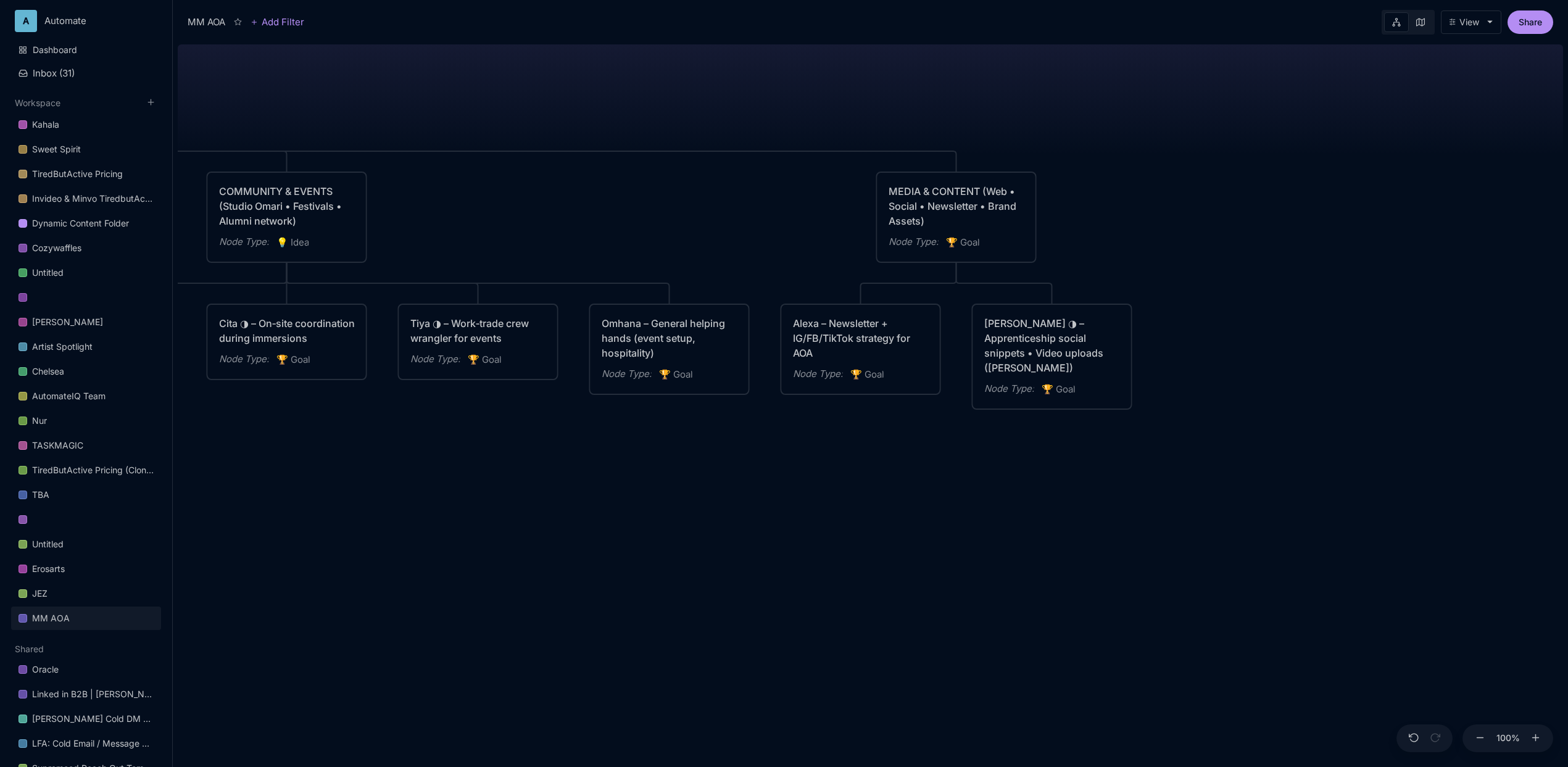
drag, startPoint x: 832, startPoint y: 518, endPoint x: 532, endPoint y: 510, distance: 300.1
click at [534, 510] on div "MM AOA EDUCATIONAL PROGRAMS (Apprenticeship • Pilgrimages • Courses) Node Type …" at bounding box center [871, 403] width 1385 height 728
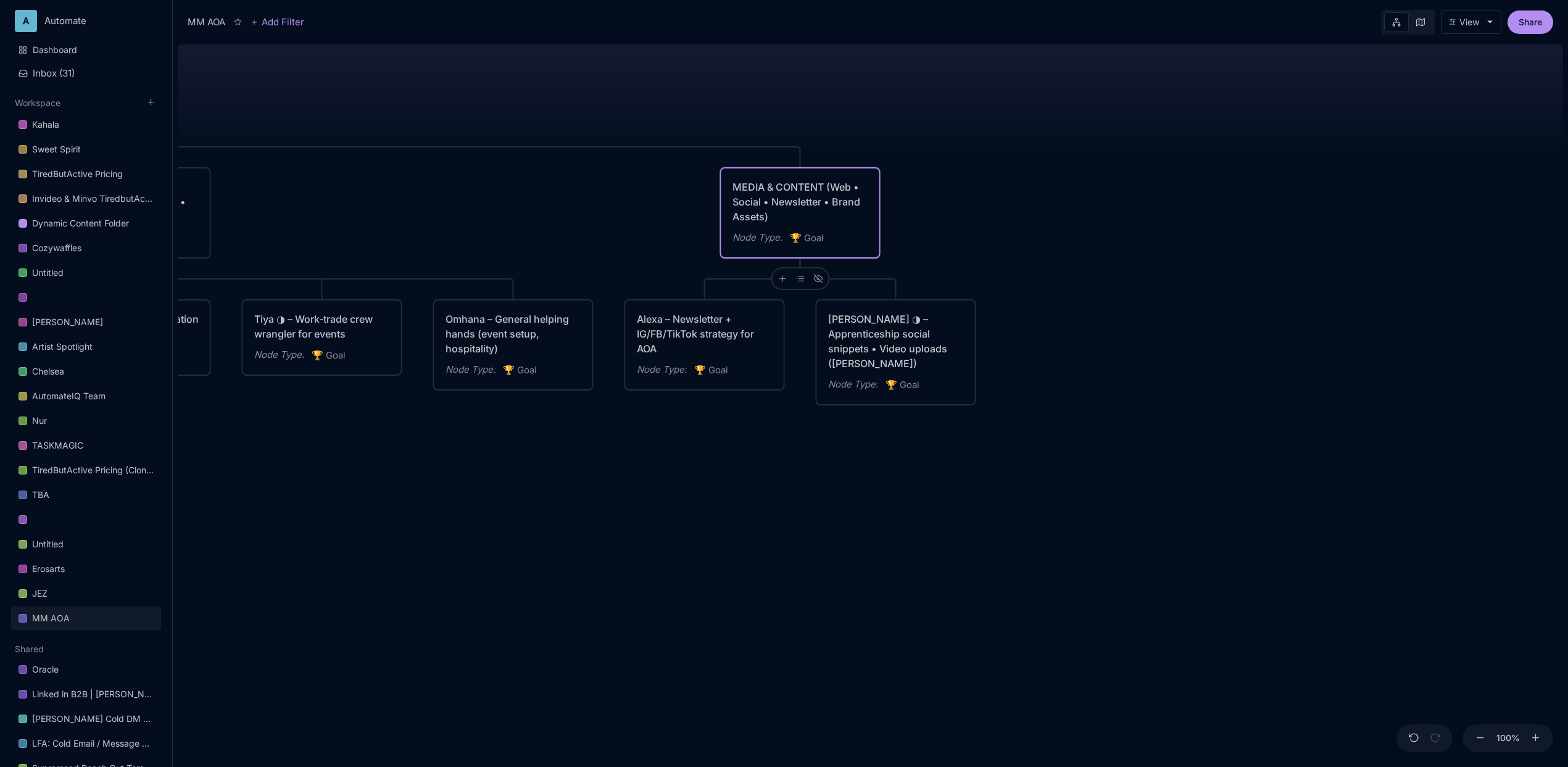
click at [831, 223] on div "MEDIA & CONTENT (Web • Social • Newsletter • Brand Assets)" at bounding box center [800, 201] width 136 height 44
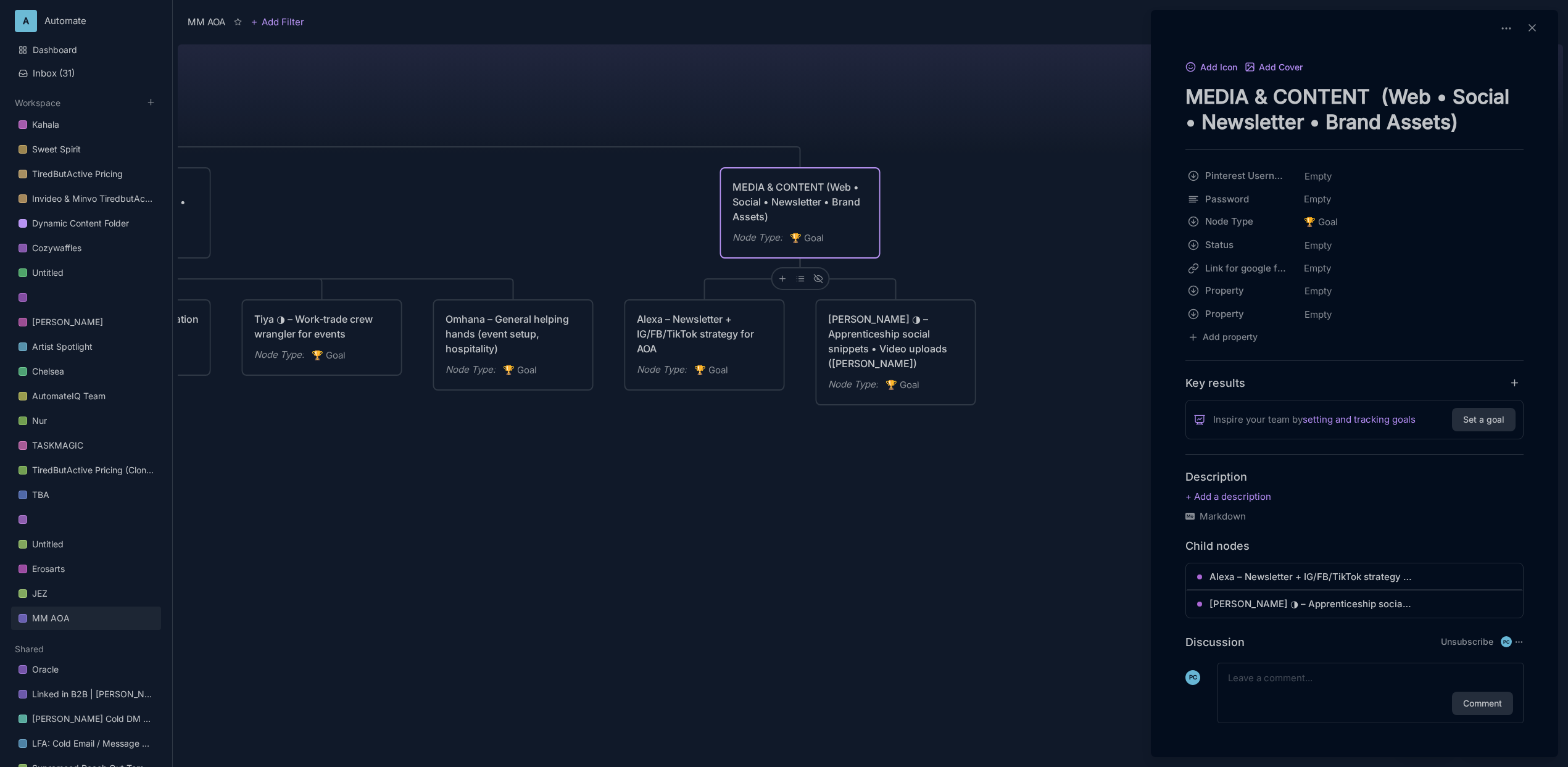
click at [1097, 238] on div at bounding box center [784, 383] width 1568 height 767
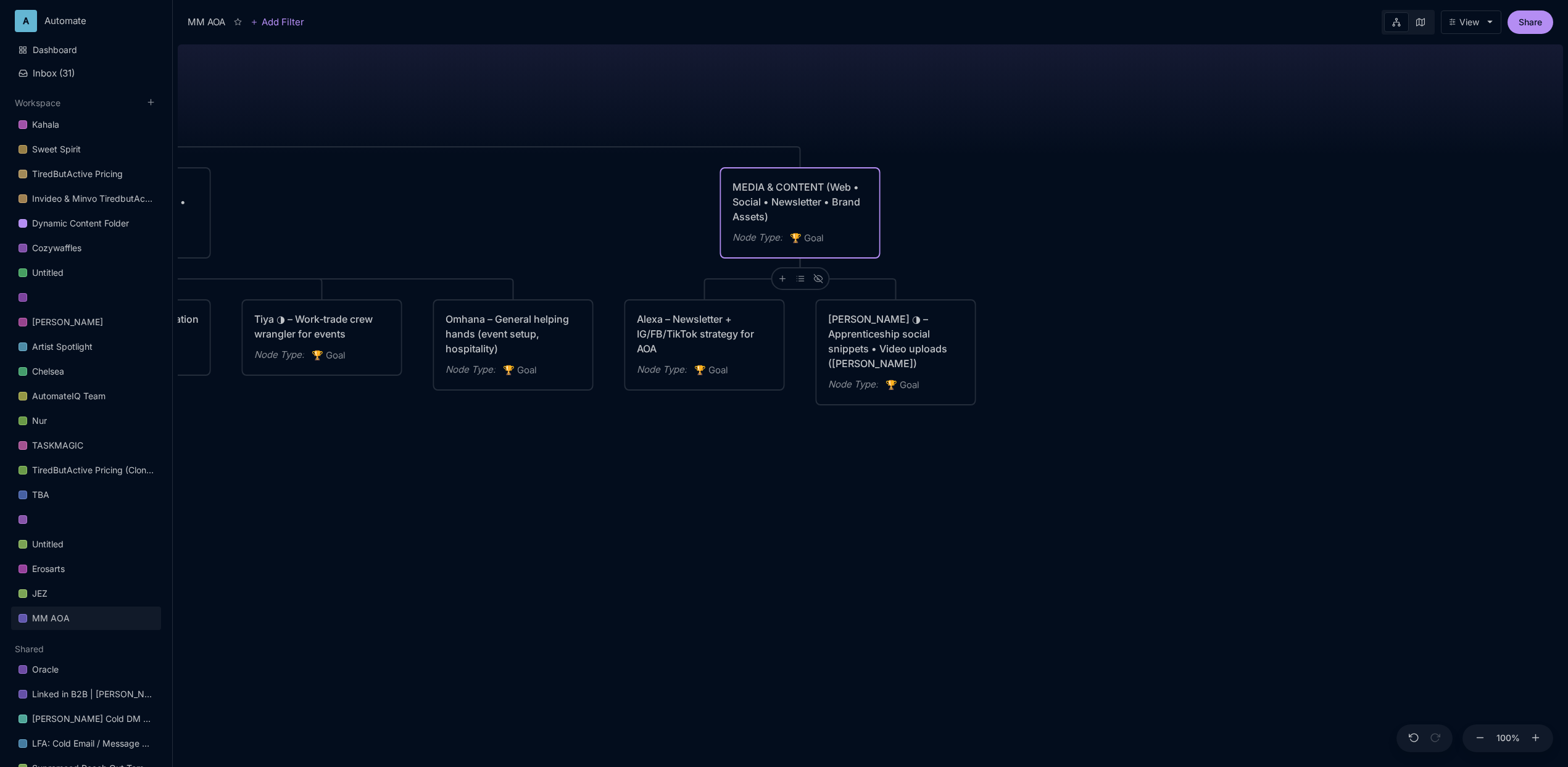
click at [630, 239] on div "MM AOA EDUCATIONAL PROGRAMS (Apprenticeship • Pilgrimages • Courses) Node Type …" at bounding box center [871, 403] width 1385 height 728
click at [796, 240] on icon "🏆" at bounding box center [797, 238] width 14 height 12
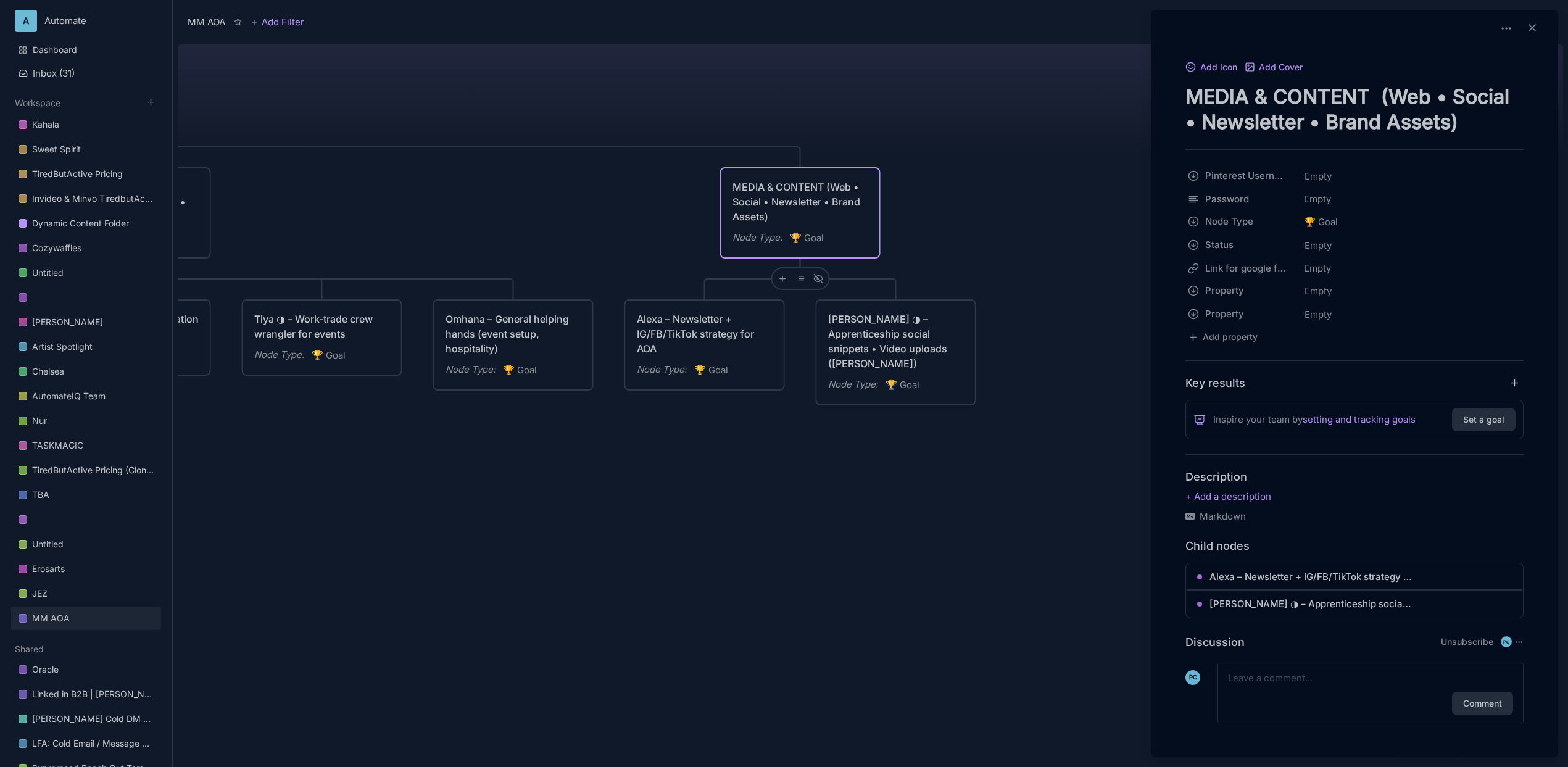
click at [521, 185] on div at bounding box center [784, 383] width 1568 height 767
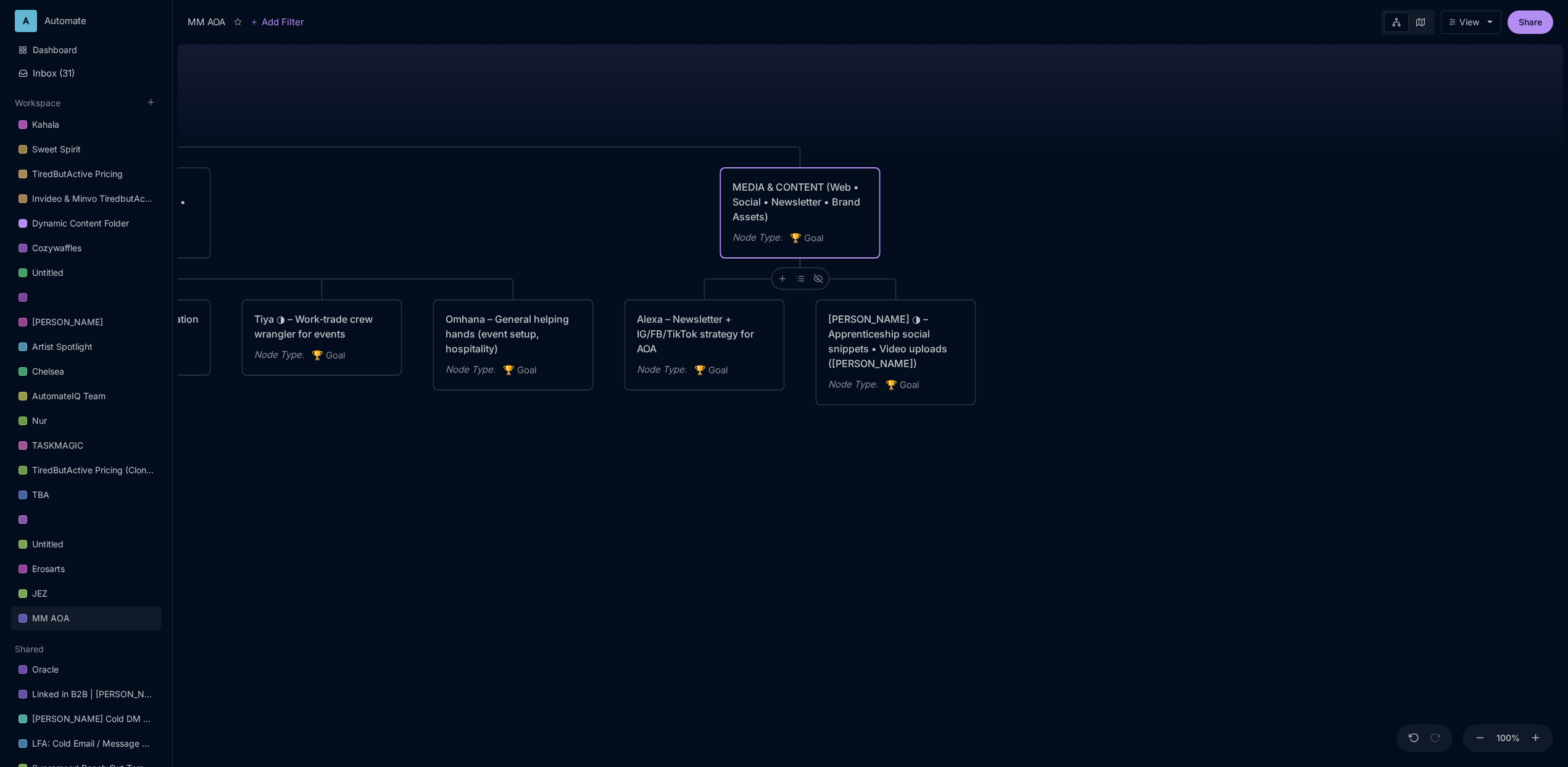
click at [1038, 209] on div "MM AOA EDUCATIONAL PROGRAMS (Apprenticeship • Pilgrimages • Courses) Node Type …" at bounding box center [871, 403] width 1385 height 728
click at [788, 275] on div at bounding box center [782, 279] width 18 height 18
click at [785, 318] on div "🏆 Goal" at bounding box center [781, 323] width 82 height 20
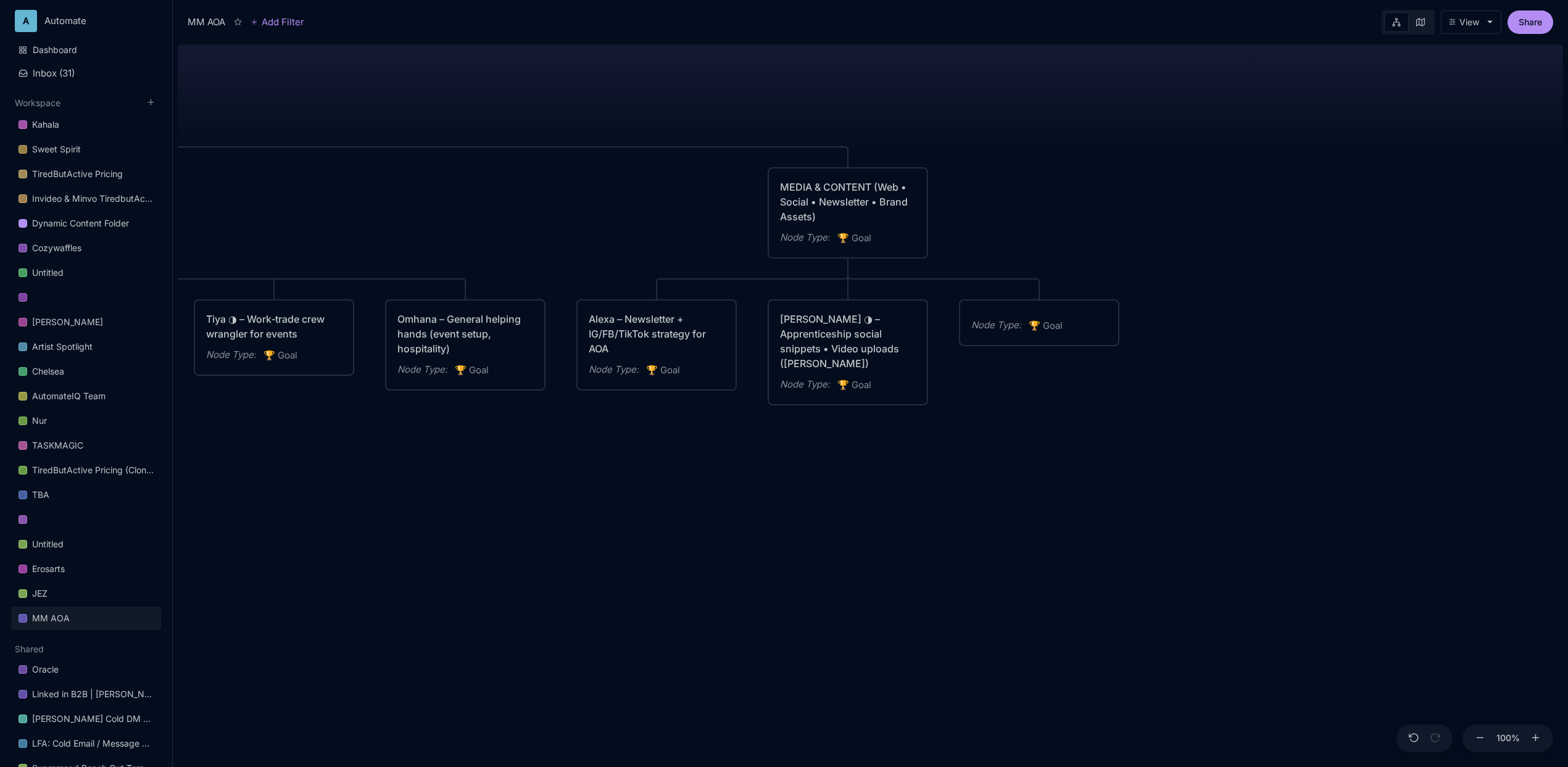
click at [1016, 316] on div "Node Type : 🏆 Goal" at bounding box center [1039, 323] width 158 height 44
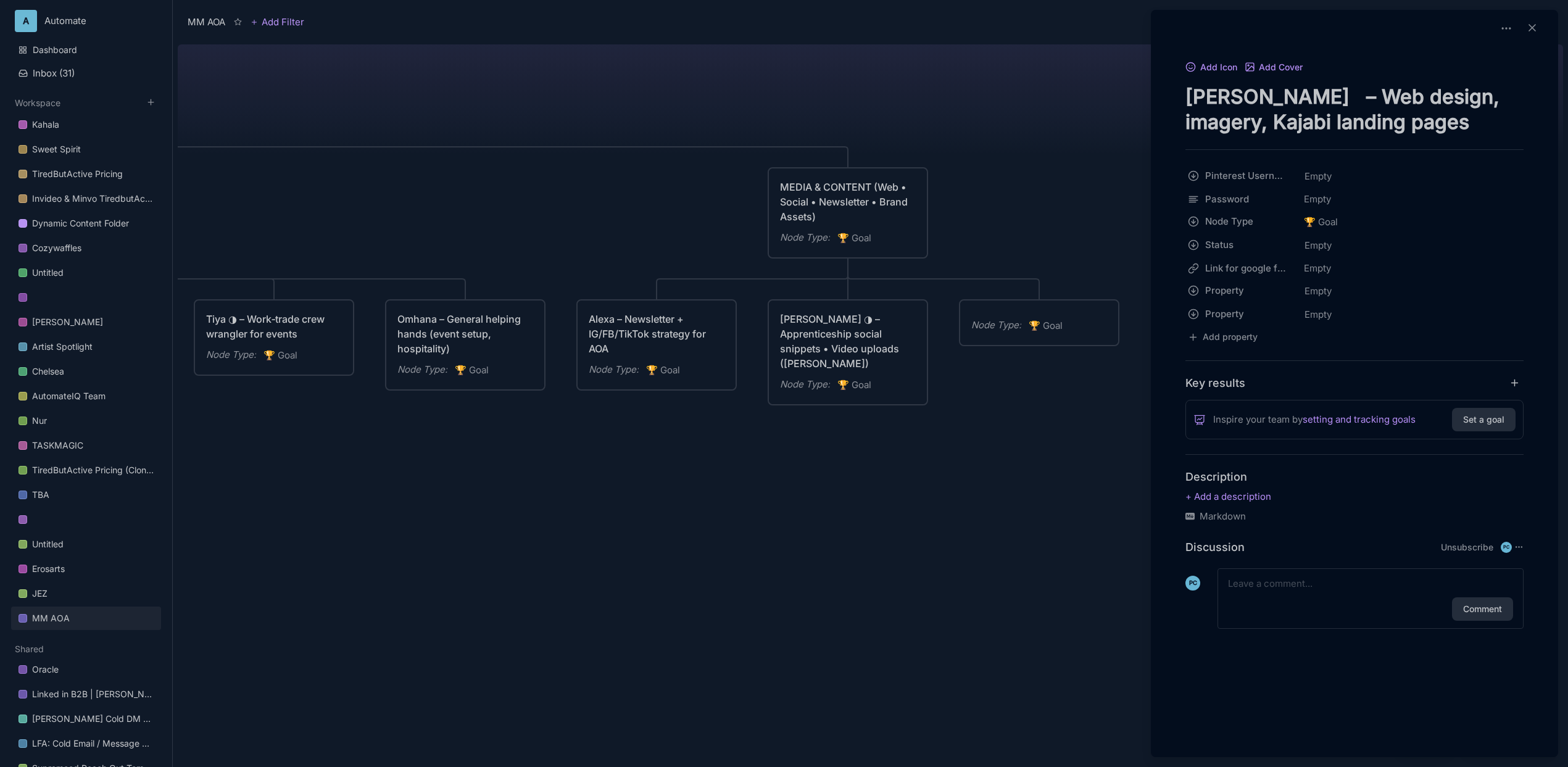
type textarea "[PERSON_NAME] – Web design, imagery, Kajabi landing pages"
click at [894, 424] on div at bounding box center [784, 383] width 1568 height 767
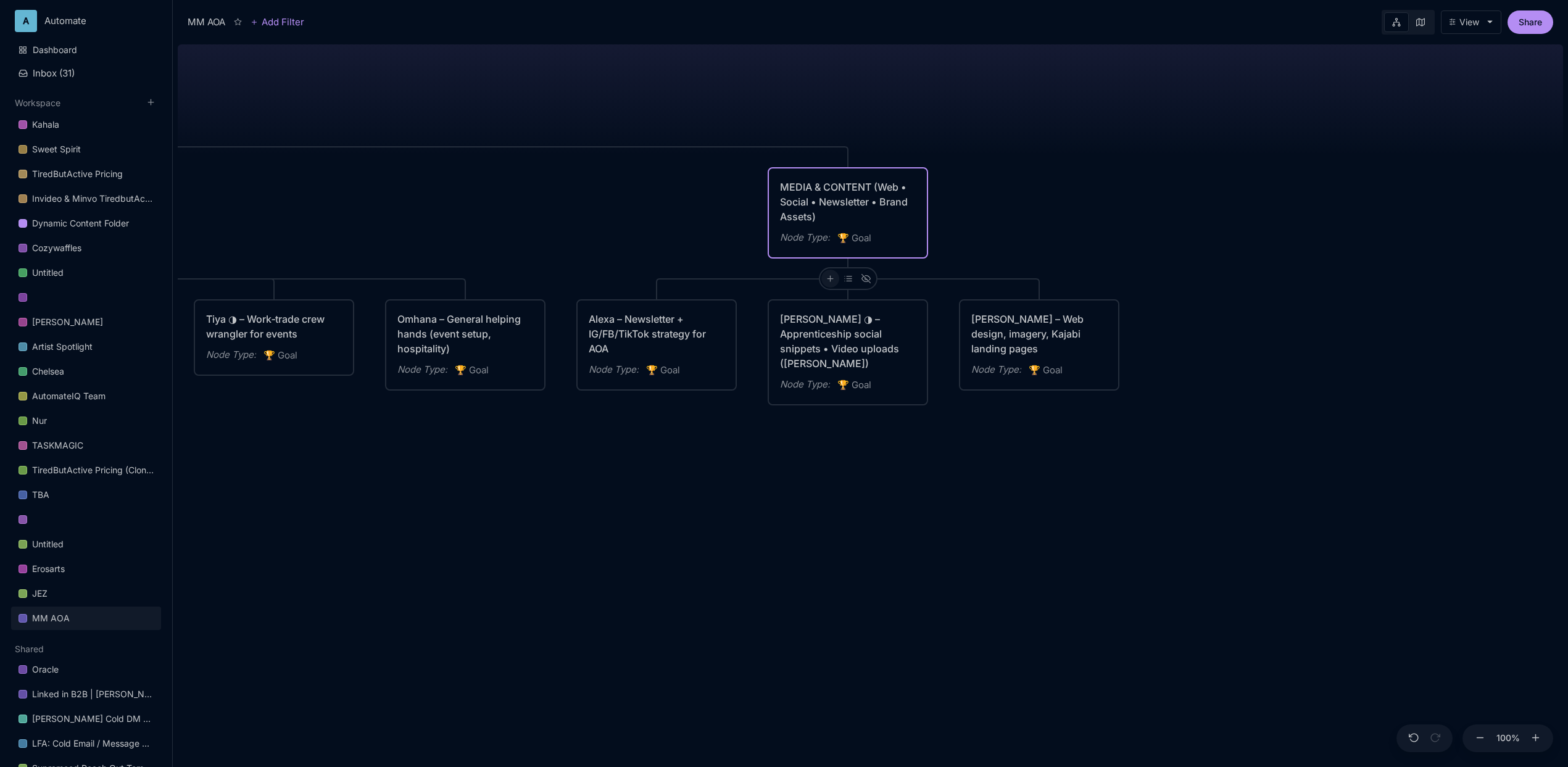
click at [830, 279] on line at bounding box center [830, 279] width 6 height 0
click at [814, 316] on span "🏆 Goal" at bounding box center [807, 323] width 31 height 15
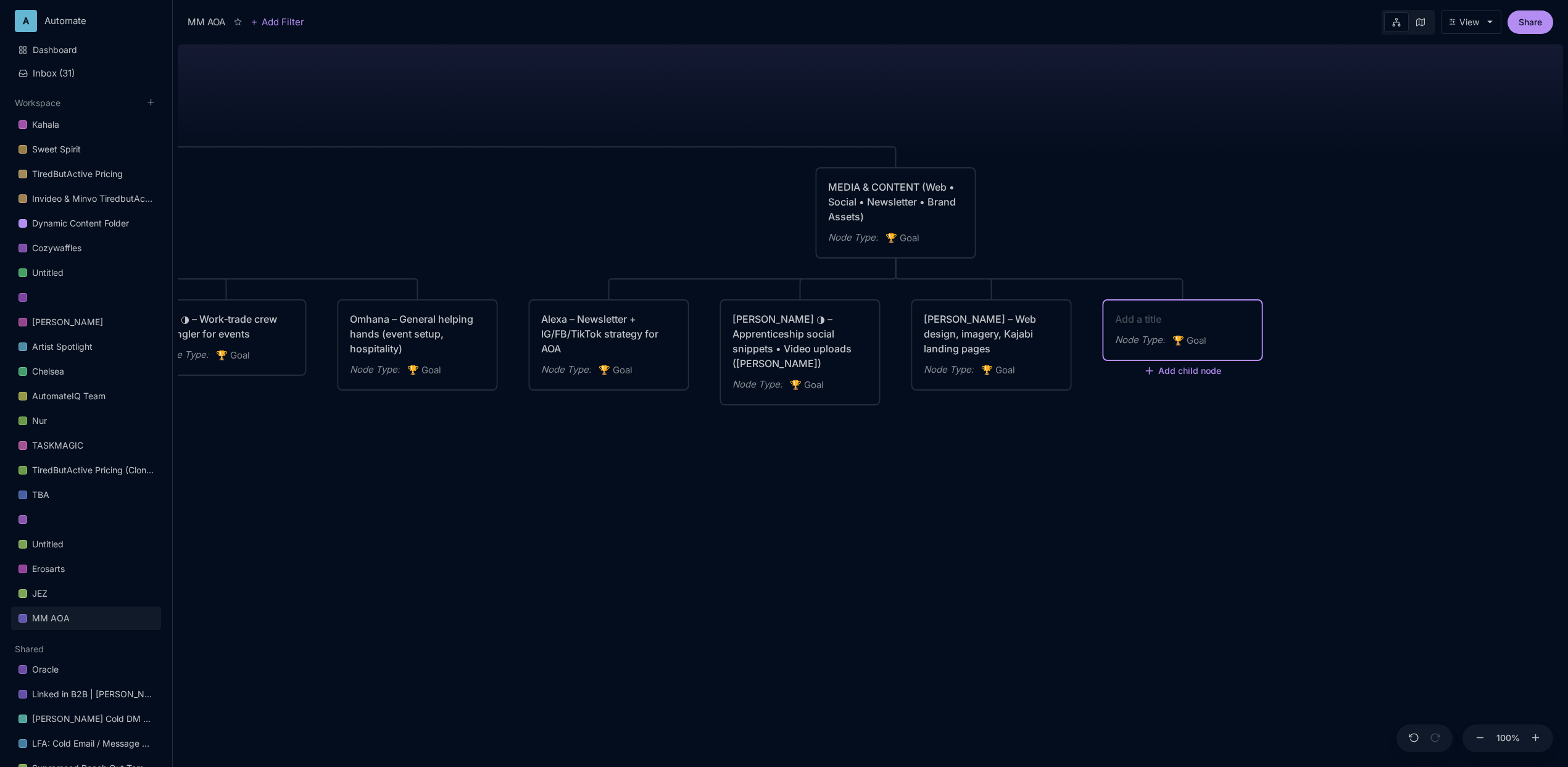
click at [1204, 321] on textarea at bounding box center [1182, 319] width 136 height 15
paste textarea "[PERSON_NAME] – Core website dev / maintenance"
type textarea "[PERSON_NAME] – Core website dev / maintenance"
click at [1055, 426] on div "MM AOA EDUCATIONAL PROGRAMS (Apprenticeship • Pilgrimages • Courses) Node Type …" at bounding box center [871, 403] width 1385 height 728
click at [876, 275] on icon at bounding box center [878, 278] width 9 height 9
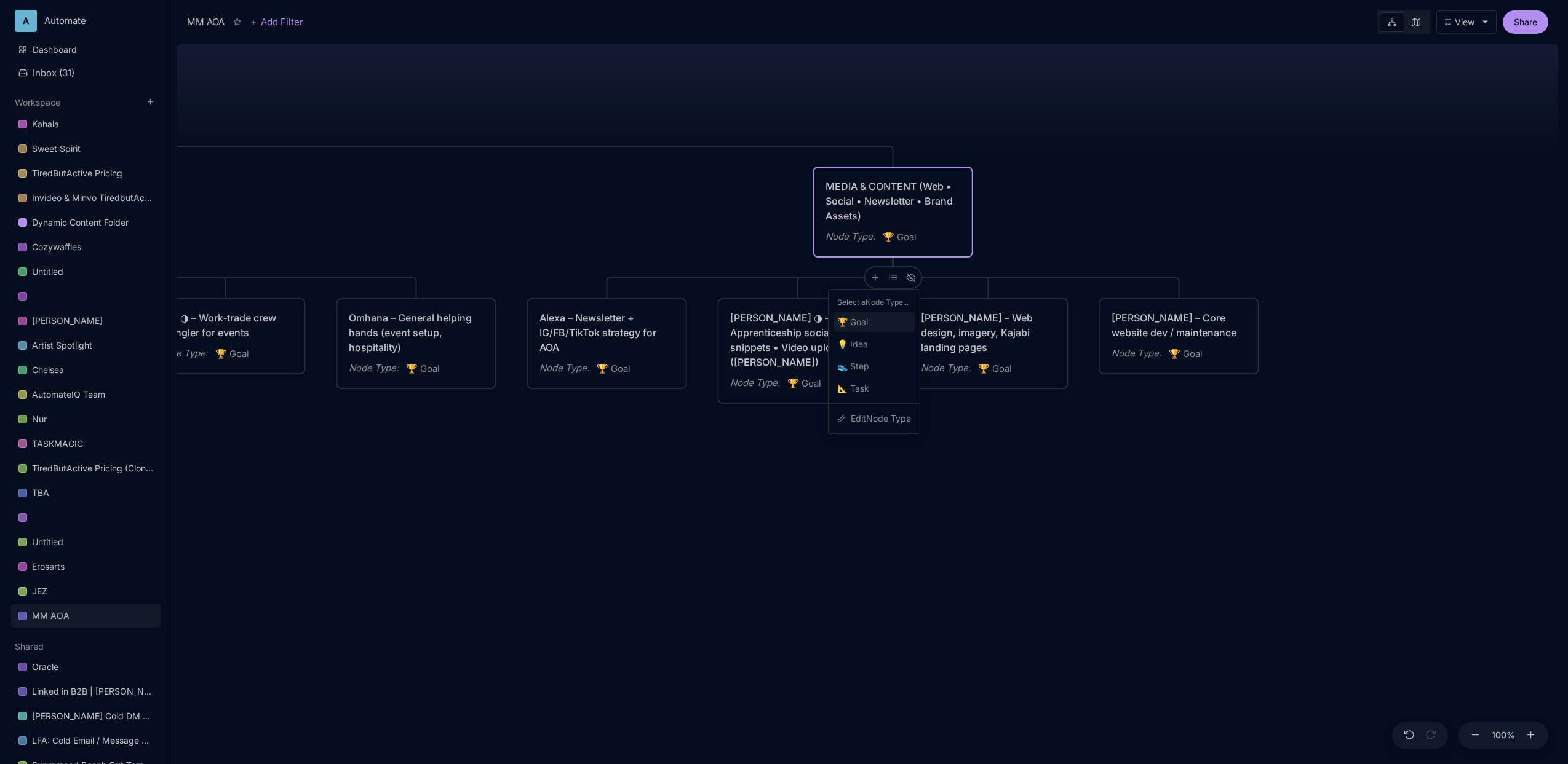
click at [868, 323] on span "🏆 Goal" at bounding box center [853, 322] width 31 height 15
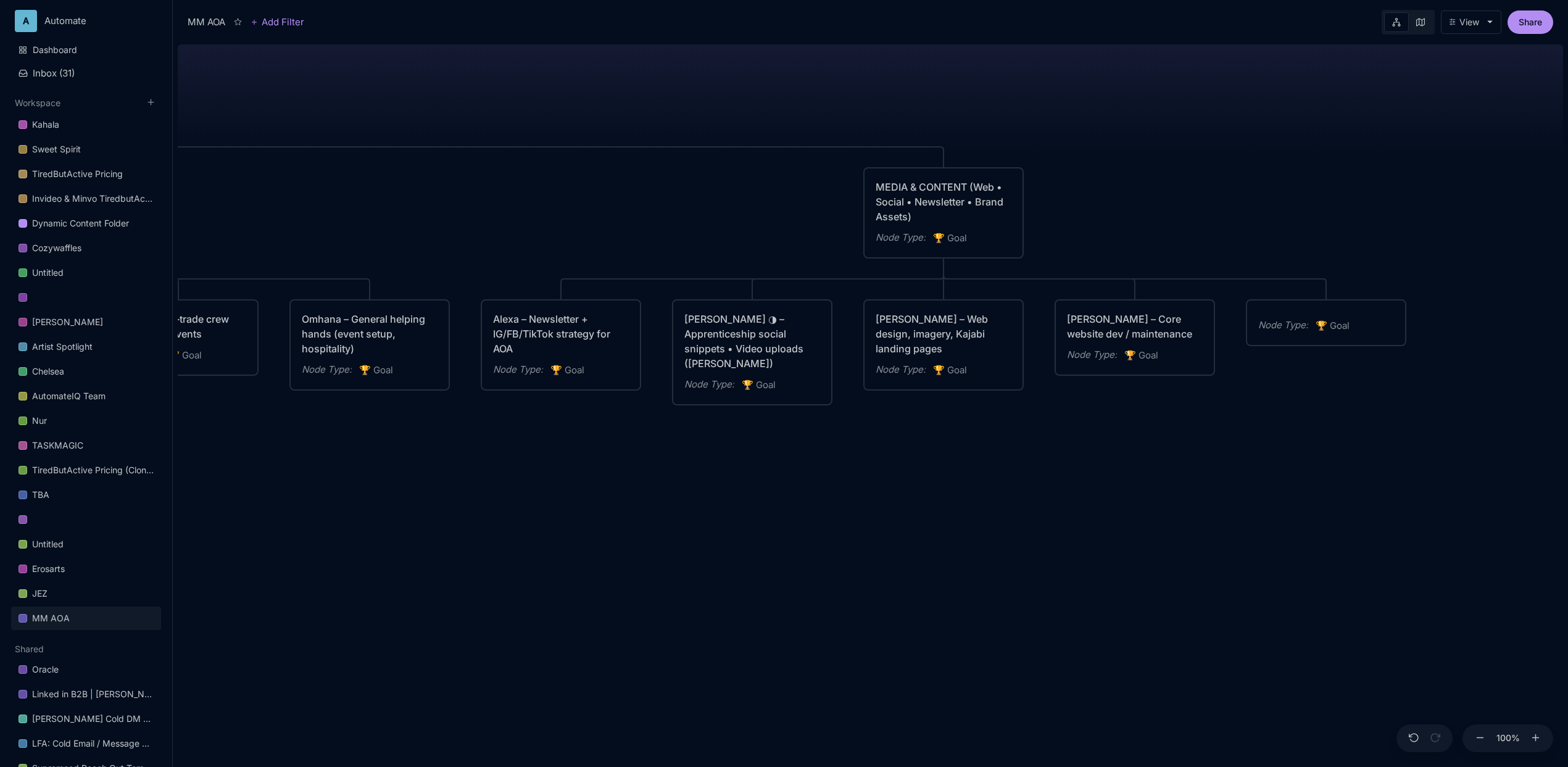
click at [1305, 316] on div "Node Type : 🏆 Goal" at bounding box center [1326, 323] width 158 height 44
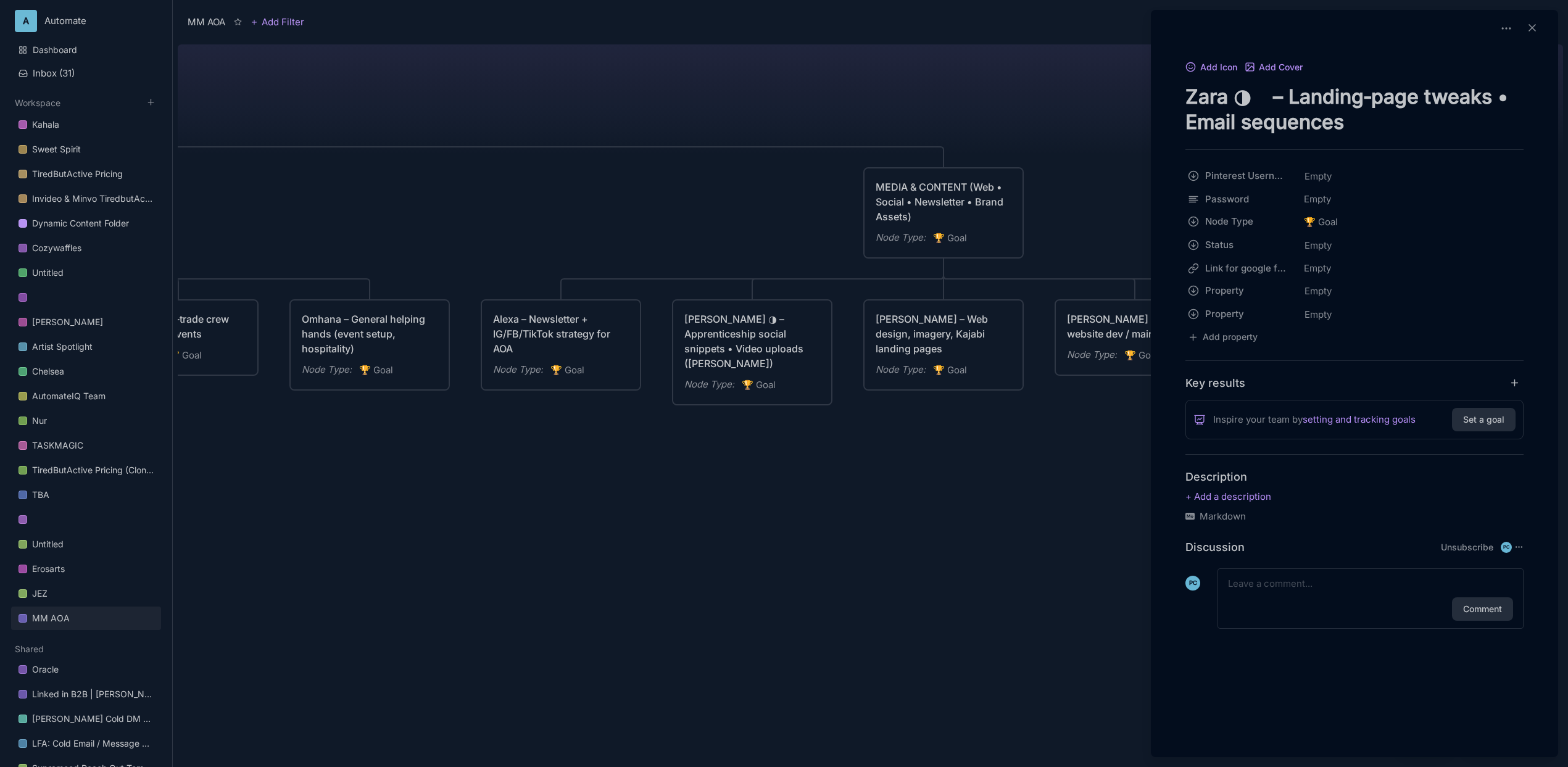
type textarea "Zara ◑ – Landing‑page tweaks • Email sequences"
click at [898, 419] on div at bounding box center [784, 383] width 1568 height 767
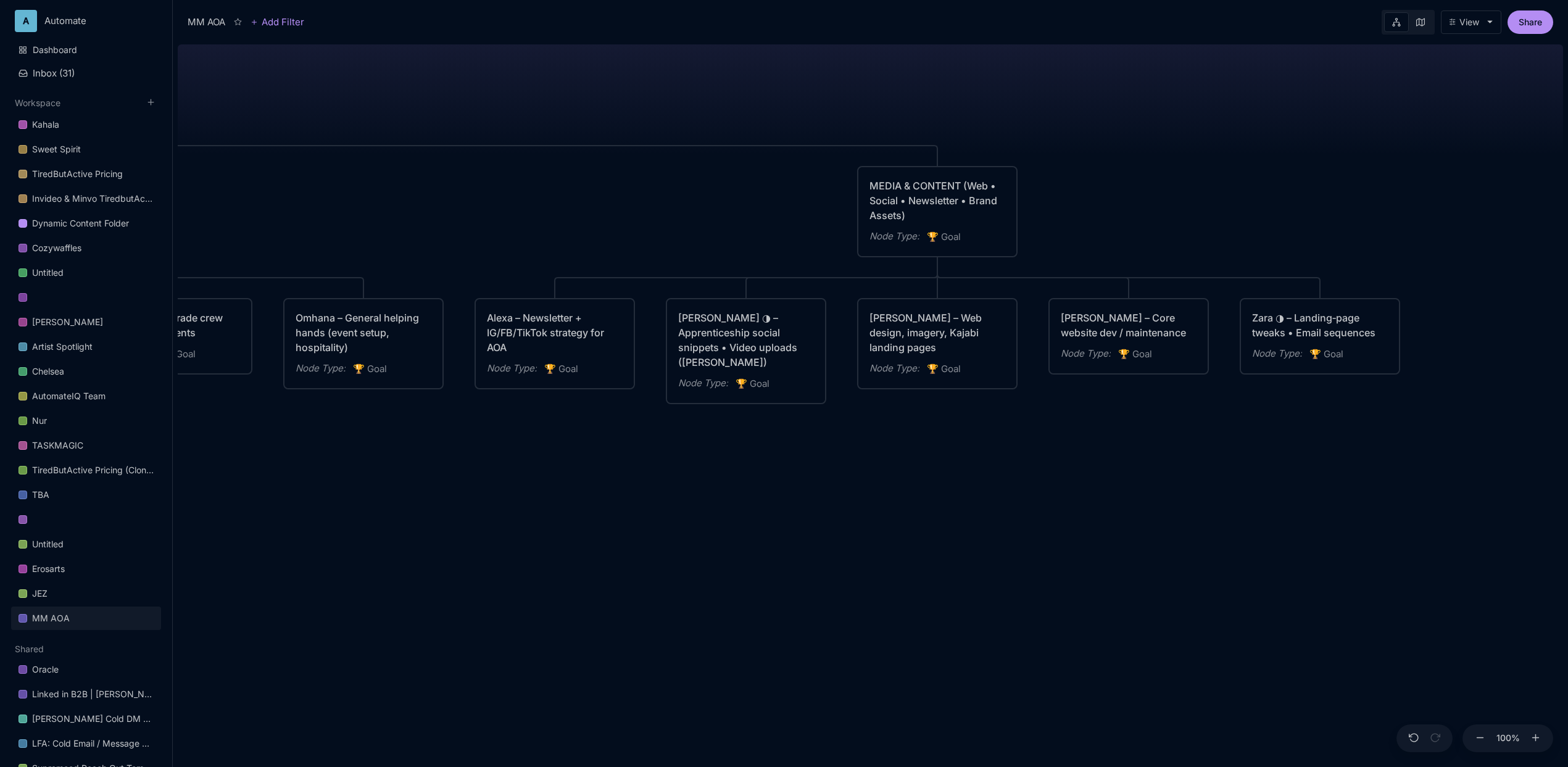
drag, startPoint x: 946, startPoint y: 467, endPoint x: 695, endPoint y: 411, distance: 257.2
click at [695, 411] on div "MM AOA EDUCATIONAL PROGRAMS (Apprenticeship • Pilgrimages • Courses) Node Type …" at bounding box center [871, 403] width 1385 height 728
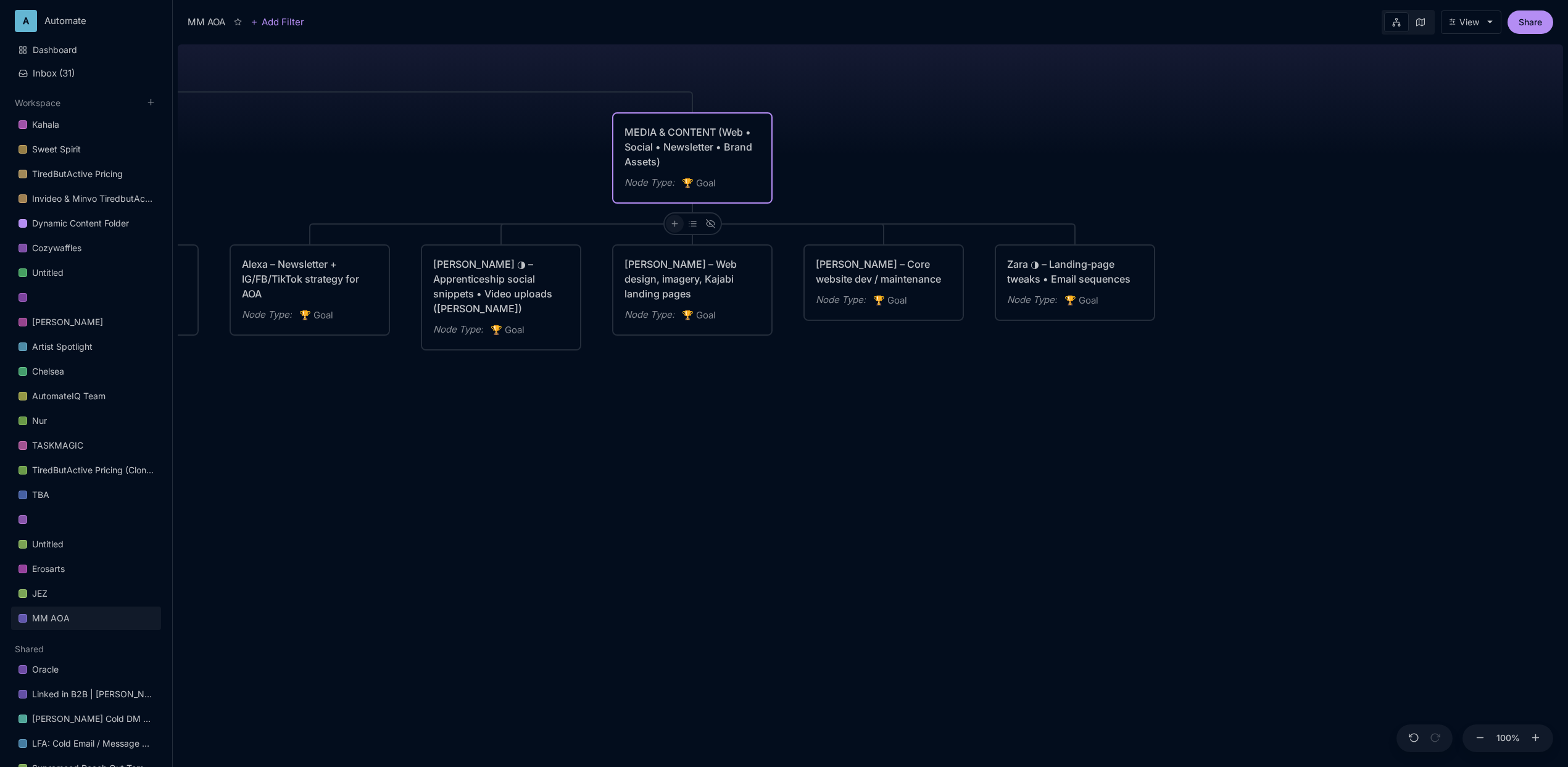
click at [675, 222] on icon at bounding box center [675, 224] width 9 height 9
click at [673, 264] on div "🏆 Goal" at bounding box center [673, 268] width 82 height 20
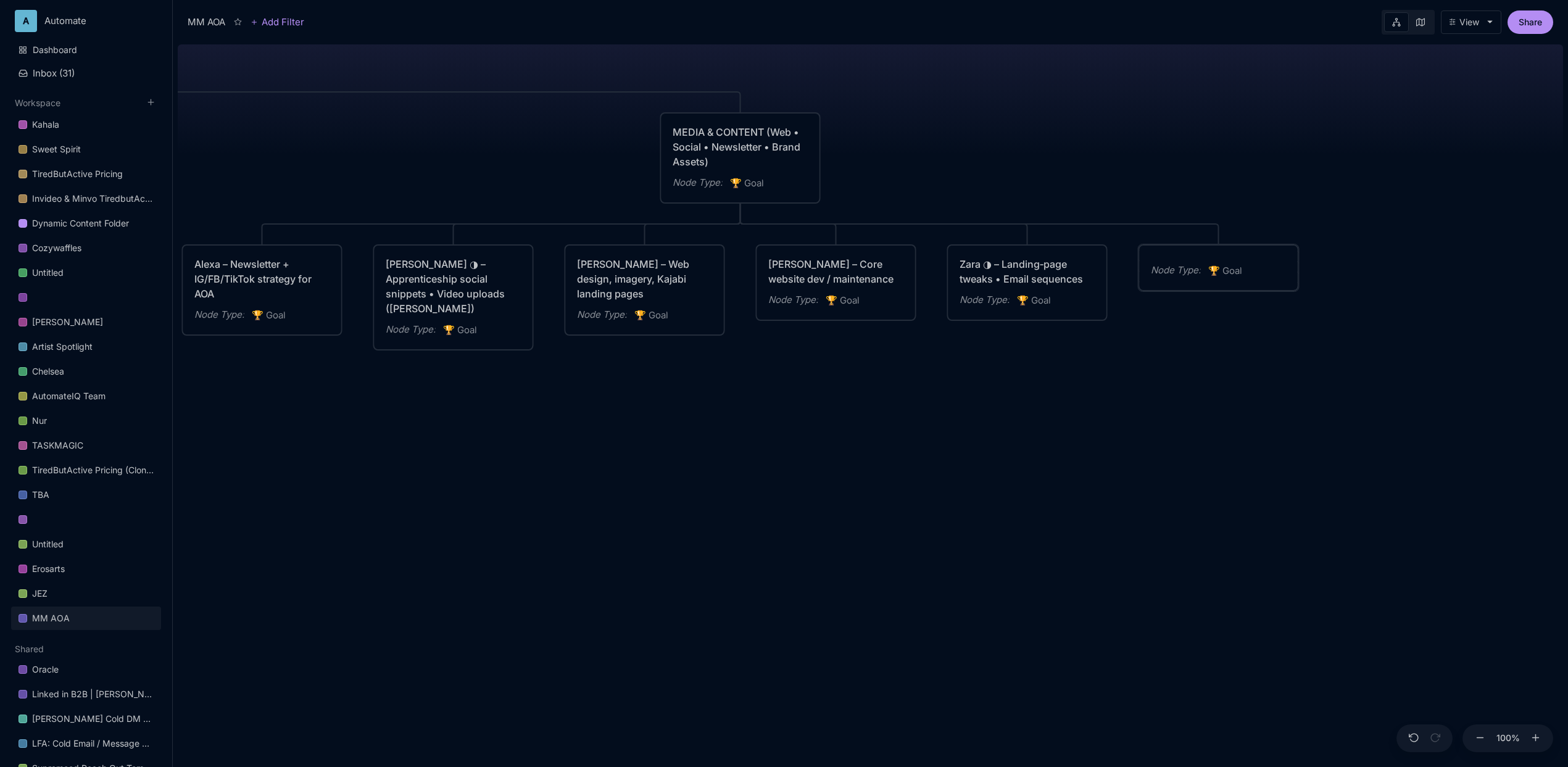
click at [1206, 264] on div "Node Type : 🏆 Goal" at bounding box center [1218, 271] width 136 height 16
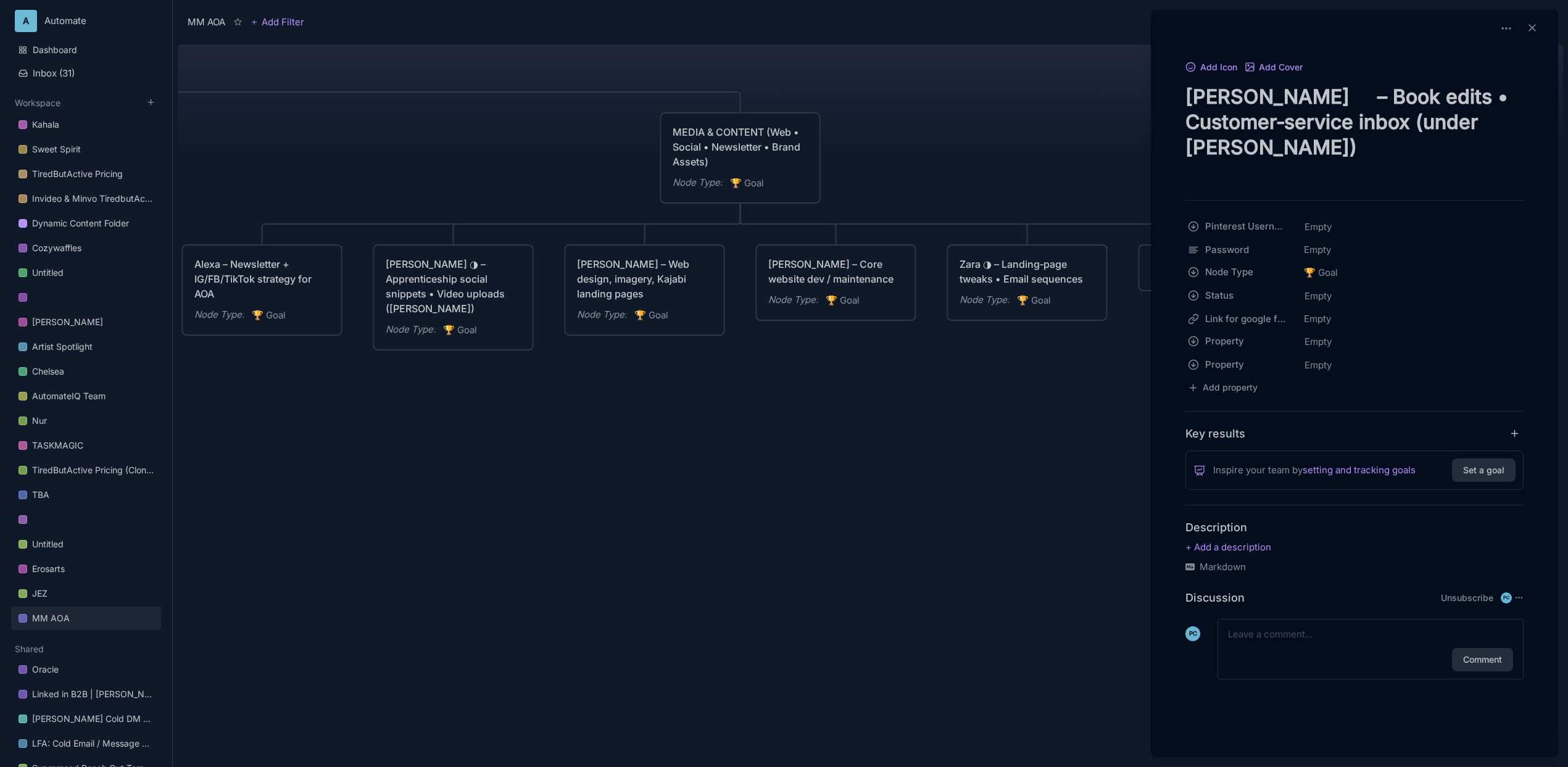
type textarea "[PERSON_NAME] – Book edits • Customer‑service inbox (under [PERSON_NAME])"
click at [914, 485] on div at bounding box center [784, 383] width 1568 height 767
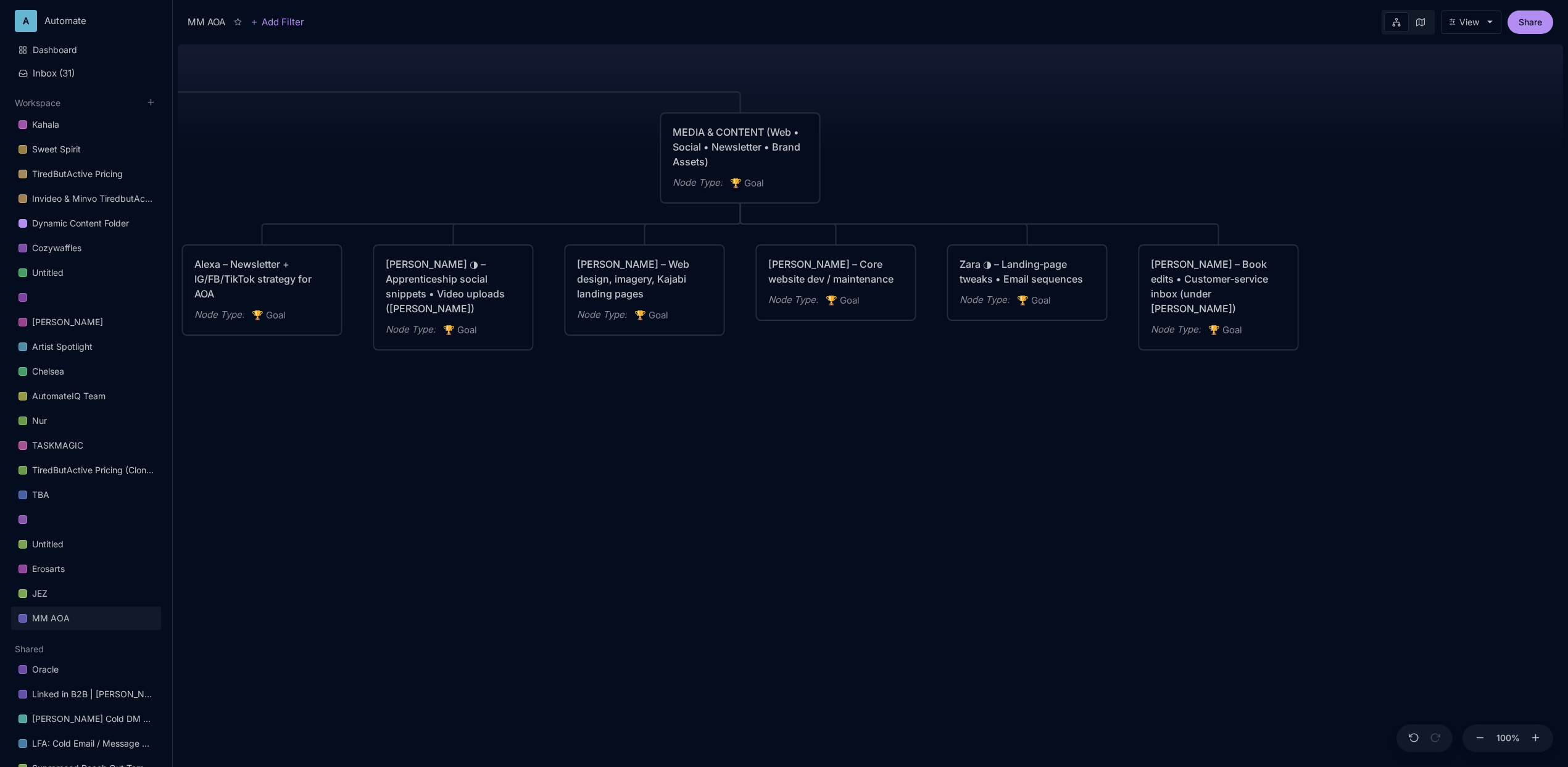
click at [830, 511] on div "MM AOA EDUCATIONAL PROGRAMS (Apprenticeship • Pilgrimages • Courses) Node Type …" at bounding box center [871, 403] width 1385 height 728
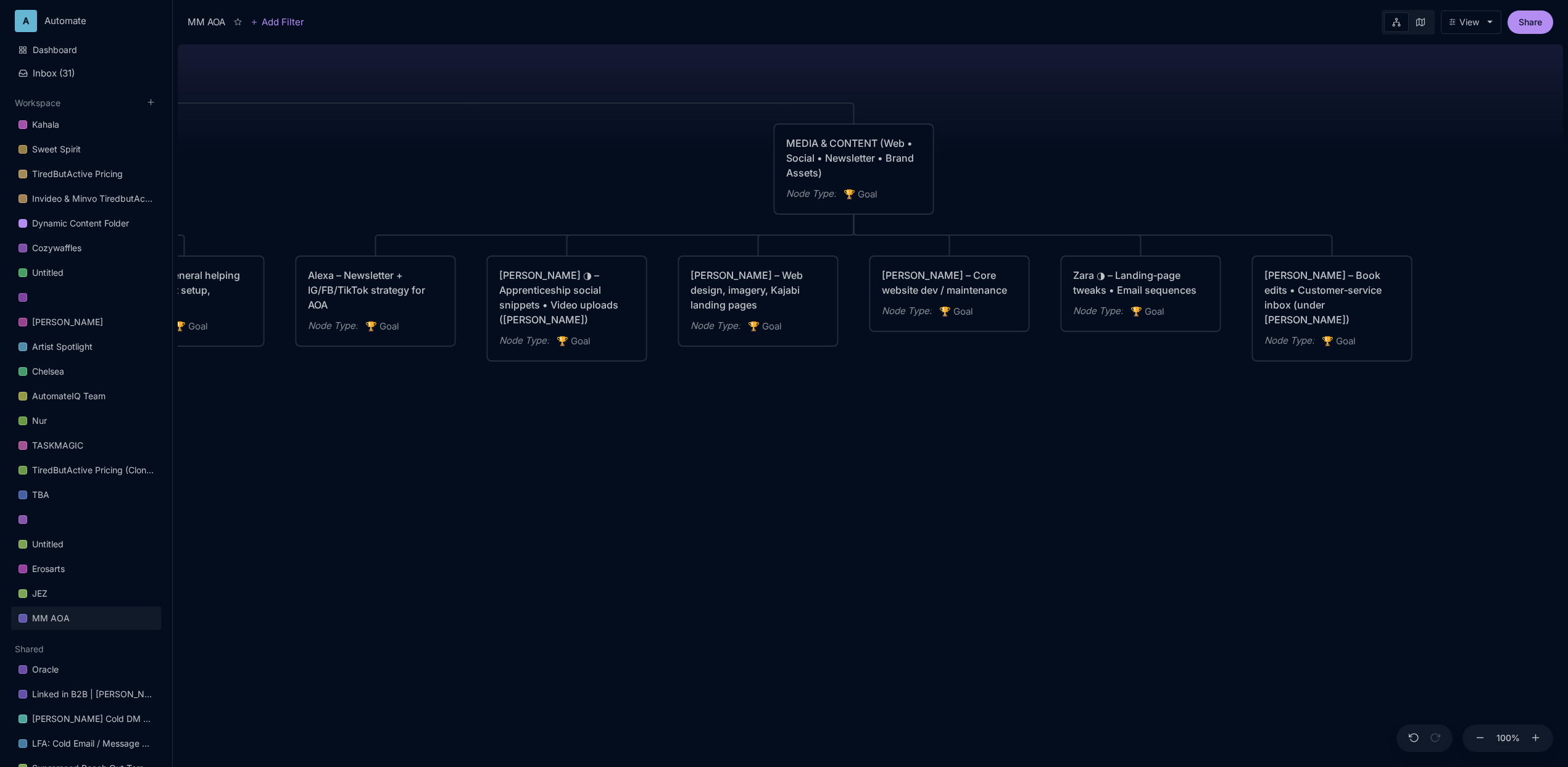
drag, startPoint x: 794, startPoint y: 418, endPoint x: 907, endPoint y: 429, distance: 113.5
click at [907, 429] on div "MM AOA EDUCATIONAL PROGRAMS (Apprenticeship • Pilgrimages • Courses) Node Type …" at bounding box center [871, 403] width 1385 height 728
click at [781, 445] on div "MM AOA EDUCATIONAL PROGRAMS (Apprenticeship • Pilgrimages • Courses) Node Type …" at bounding box center [871, 403] width 1385 height 728
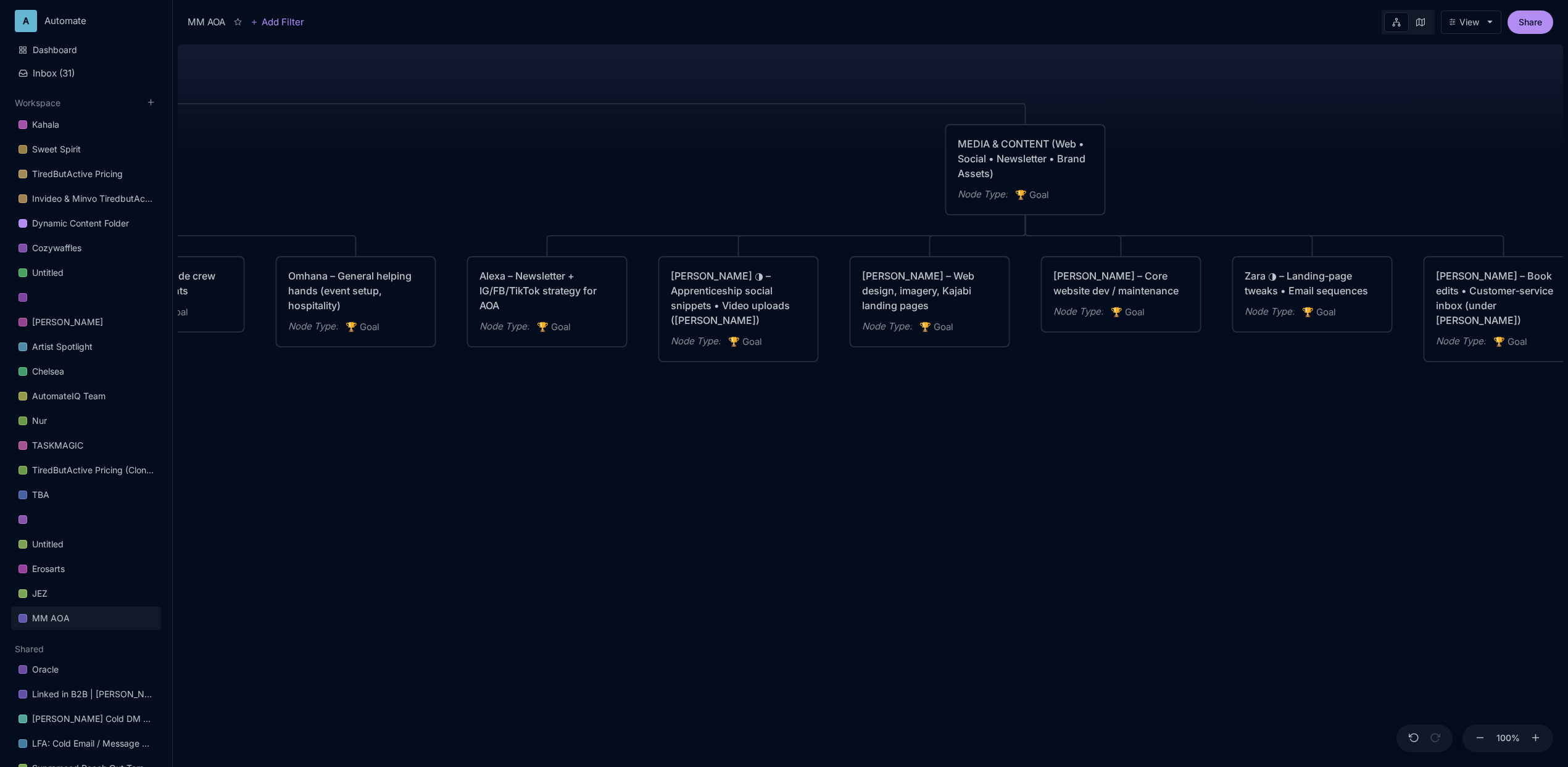
drag, startPoint x: 842, startPoint y: 454, endPoint x: 1014, endPoint y: 455, distance: 172.0
click at [1014, 455] on div "MM AOA EDUCATIONAL PROGRAMS (Apprenticeship • Pilgrimages • Courses) Node Type …" at bounding box center [871, 403] width 1385 height 728
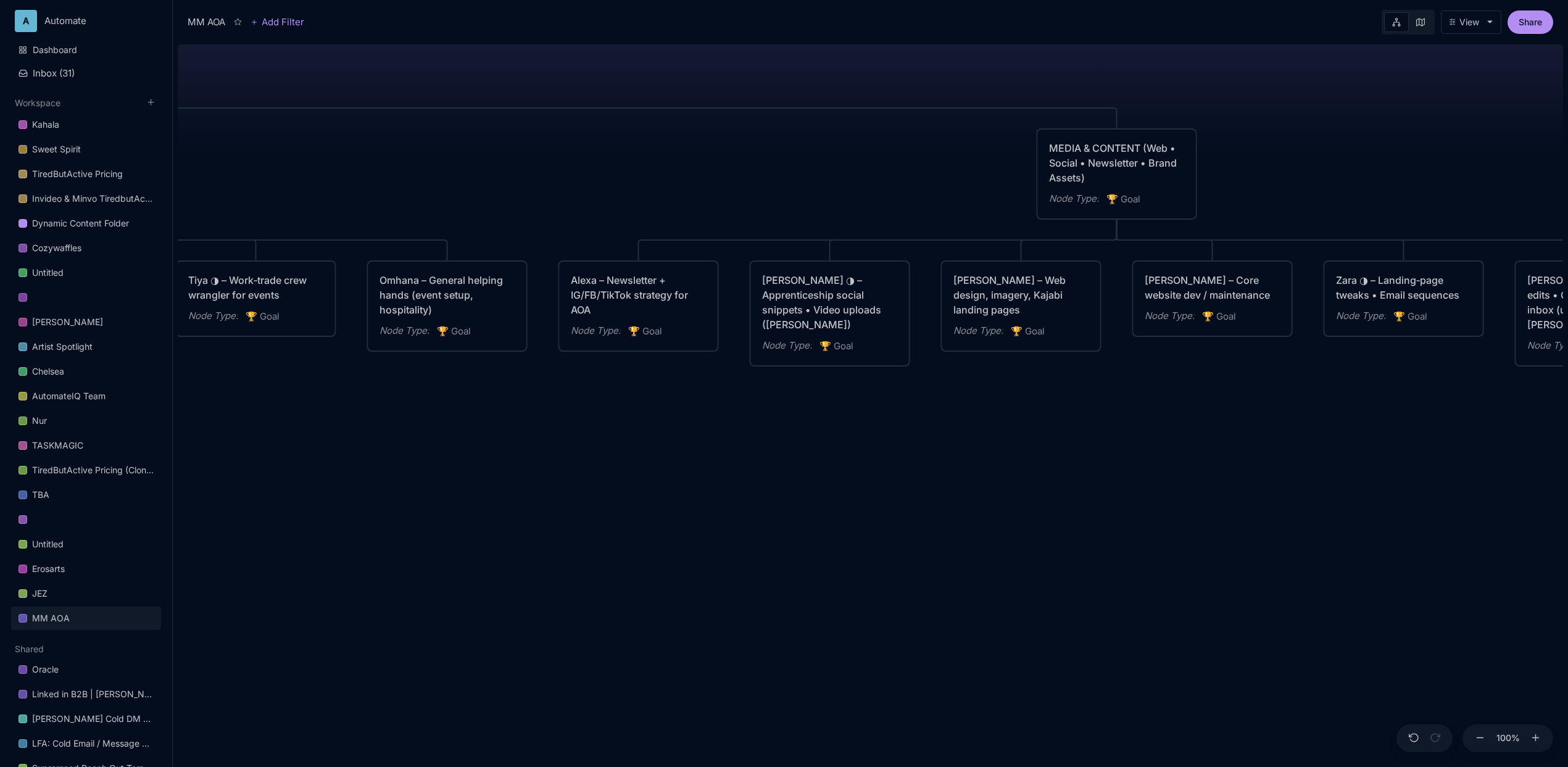
drag, startPoint x: 637, startPoint y: 473, endPoint x: 856, endPoint y: 484, distance: 219.3
click at [856, 484] on div "MM AOA EDUCATIONAL PROGRAMS (Apprenticeship • Pilgrimages • Courses) Node Type …" at bounding box center [871, 403] width 1385 height 728
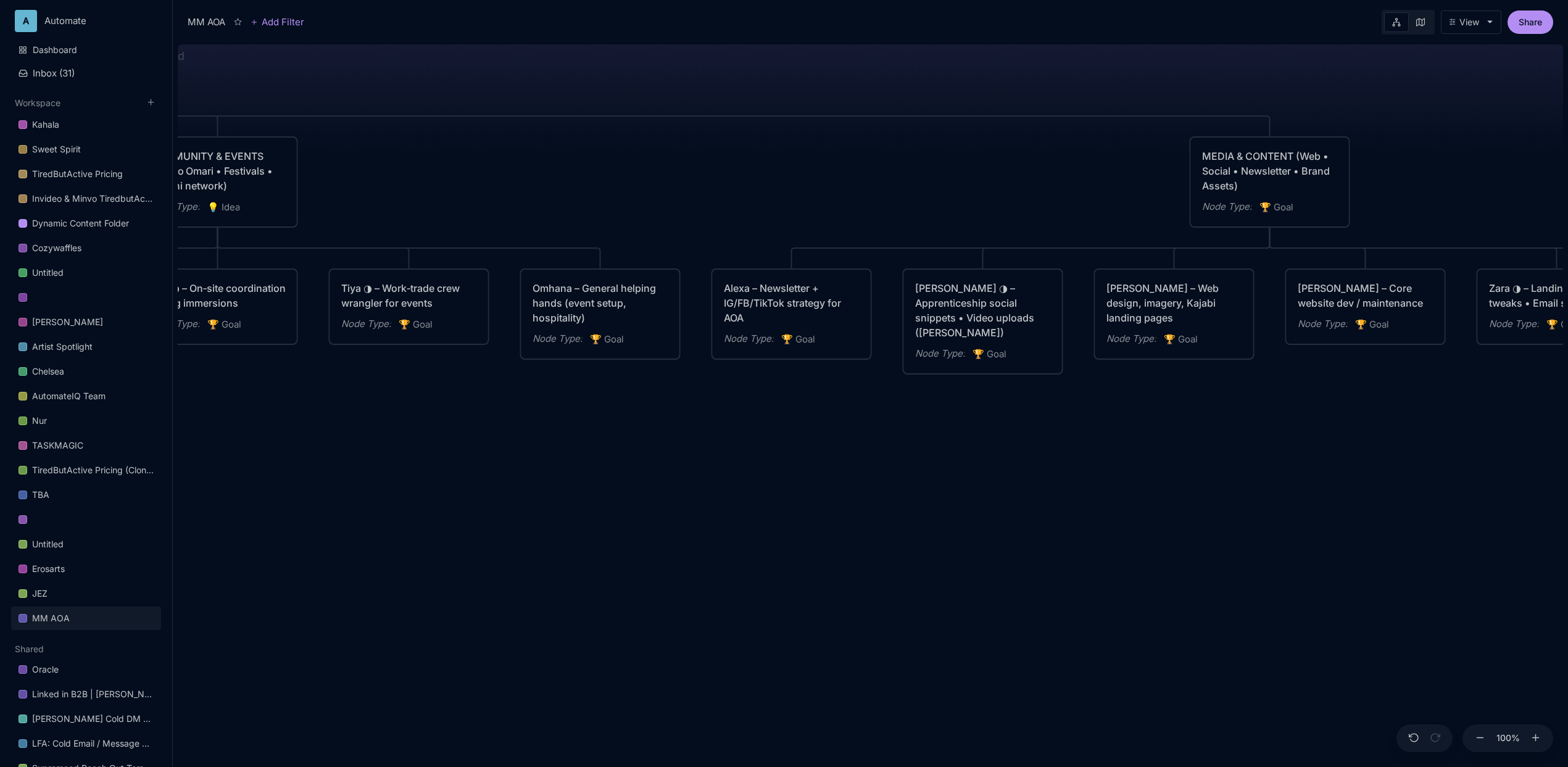
drag, startPoint x: 660, startPoint y: 478, endPoint x: 684, endPoint y: 478, distance: 24.0
click at [684, 478] on div "MM AOA EDUCATIONAL PROGRAMS (Apprenticeship • Pilgrimages • Courses) Node Type …" at bounding box center [871, 403] width 1385 height 728
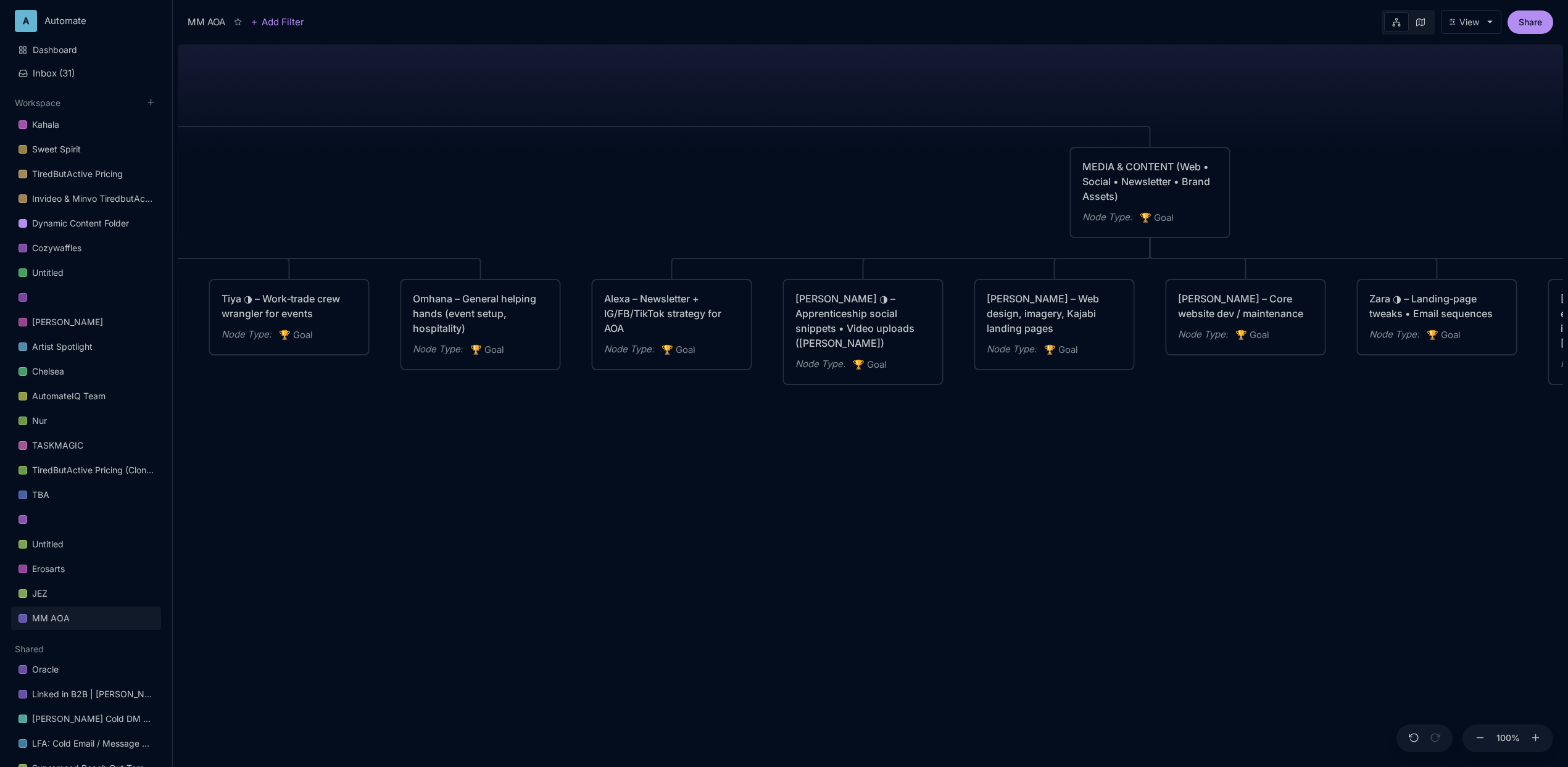
drag, startPoint x: 576, startPoint y: 504, endPoint x: 421, endPoint y: 516, distance: 155.5
click at [421, 516] on div "MM AOA EDUCATIONAL PROGRAMS (Apprenticeship • Pilgrimages • Courses) Node Type …" at bounding box center [871, 403] width 1385 height 728
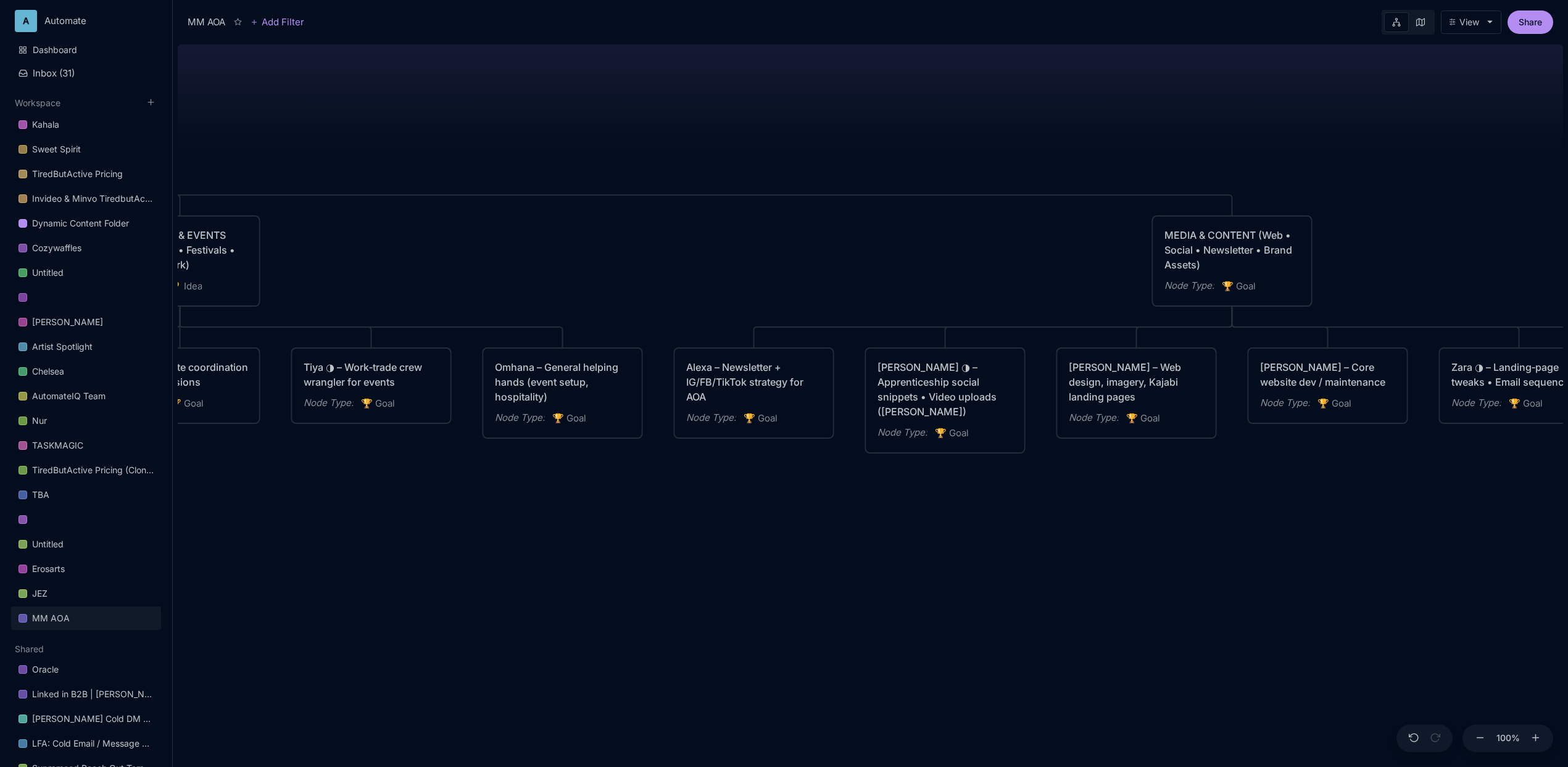
drag, startPoint x: 347, startPoint y: 217, endPoint x: 584, endPoint y: 274, distance: 243.8
click at [584, 274] on div "MM AOA EDUCATIONAL PROGRAMS (Apprenticeship • Pilgrimages • Courses) Node Type …" at bounding box center [871, 403] width 1385 height 728
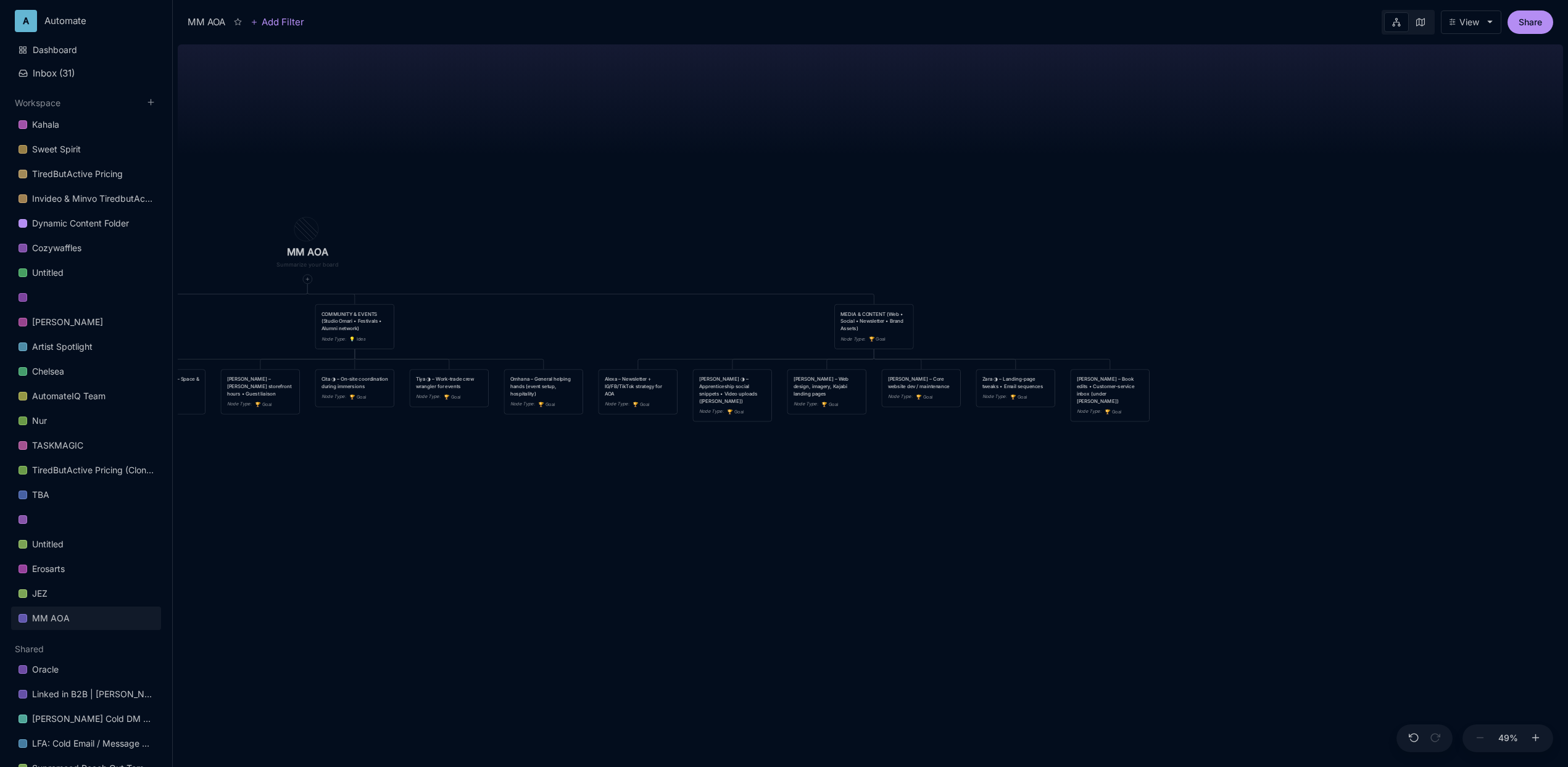
drag, startPoint x: 411, startPoint y: 518, endPoint x: 711, endPoint y: 514, distance: 300.0
click at [711, 514] on div "MM AOA EDUCATIONAL PROGRAMS (Apprenticeship • Pilgrimages • Courses) Node Type …" at bounding box center [871, 403] width 1385 height 728
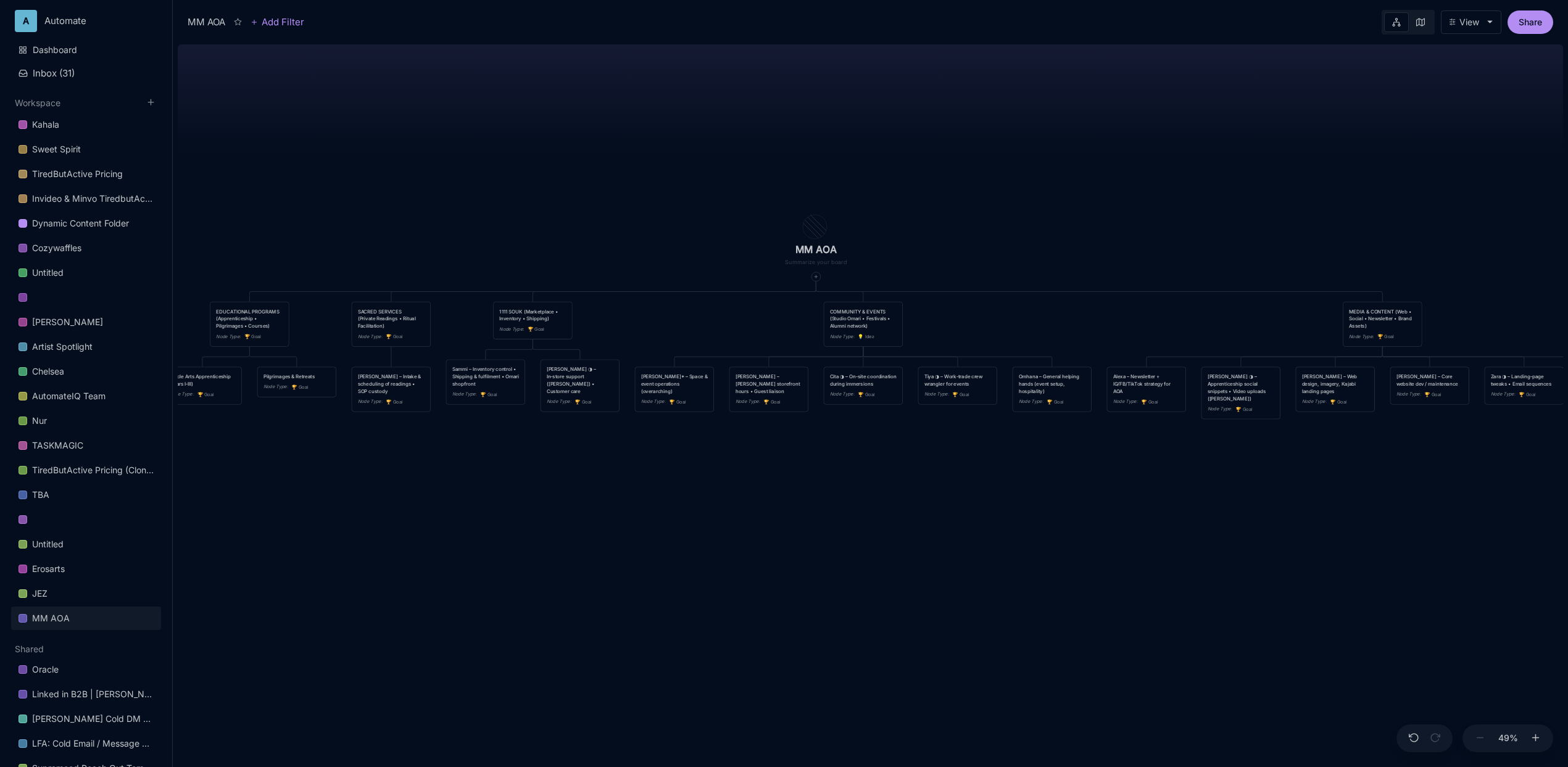
drag, startPoint x: 727, startPoint y: 135, endPoint x: 934, endPoint y: 135, distance: 207.0
click at [934, 135] on div "MM AOA EDUCATIONAL PROGRAMS (Apprenticeship • Pilgrimages • Courses) Node Type …" at bounding box center [871, 403] width 1385 height 728
click at [931, 135] on div "MM AOA EDUCATIONAL PROGRAMS (Apprenticeship • Pilgrimages • Courses) Node Type …" at bounding box center [871, 403] width 1385 height 728
drag, startPoint x: 463, startPoint y: 175, endPoint x: 623, endPoint y: 157, distance: 161.0
click at [623, 157] on div "MM AOA EDUCATIONAL PROGRAMS (Apprenticeship • Pilgrimages • Courses) Node Type …" at bounding box center [871, 403] width 1385 height 728
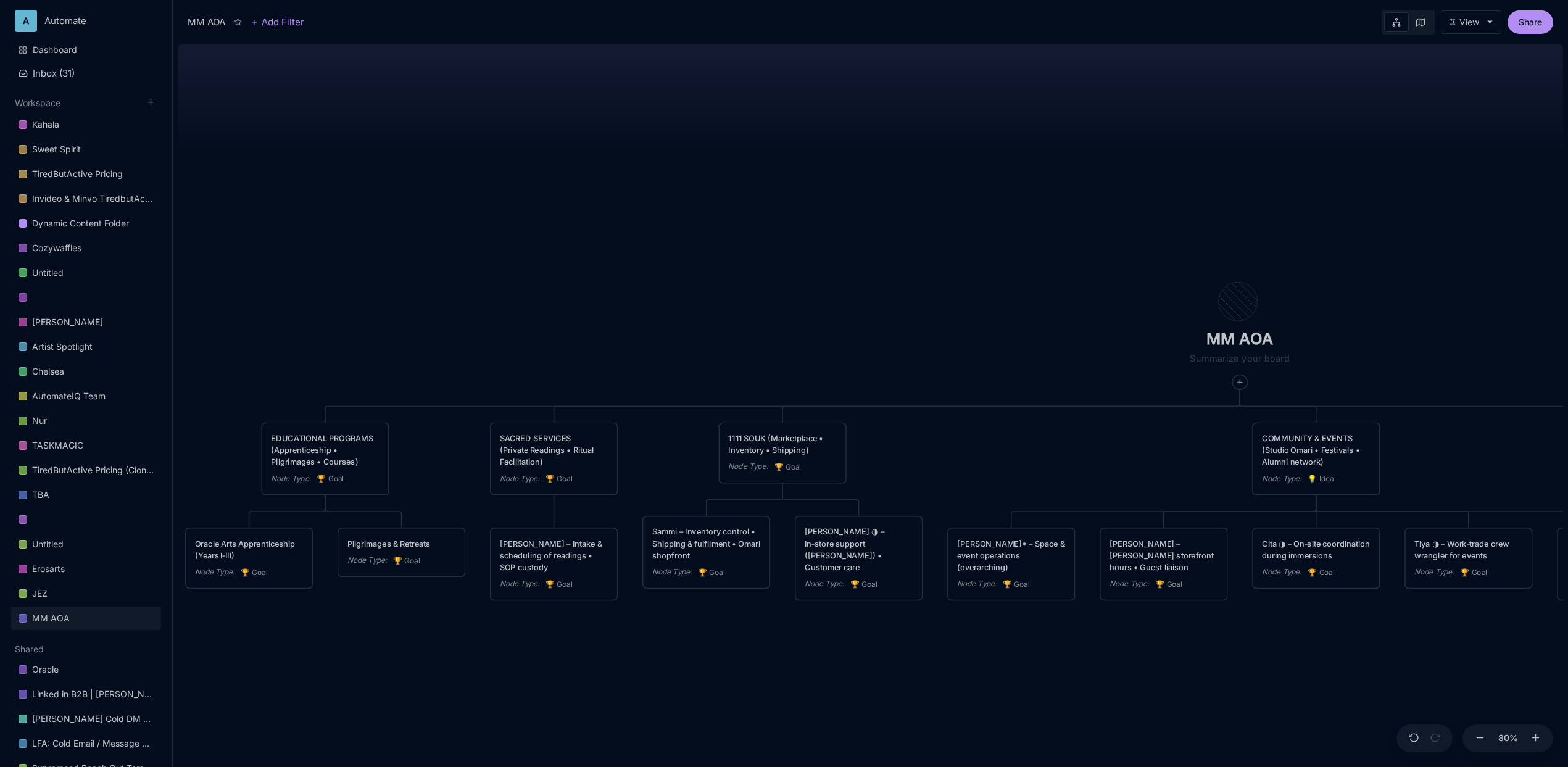
drag, startPoint x: 492, startPoint y: 263, endPoint x: 649, endPoint y: 168, distance: 183.5
click at [649, 168] on div "MM AOA EDUCATIONAL PROGRAMS (Apprenticeship • Pilgrimages • Courses) Node Type …" at bounding box center [871, 403] width 1385 height 728
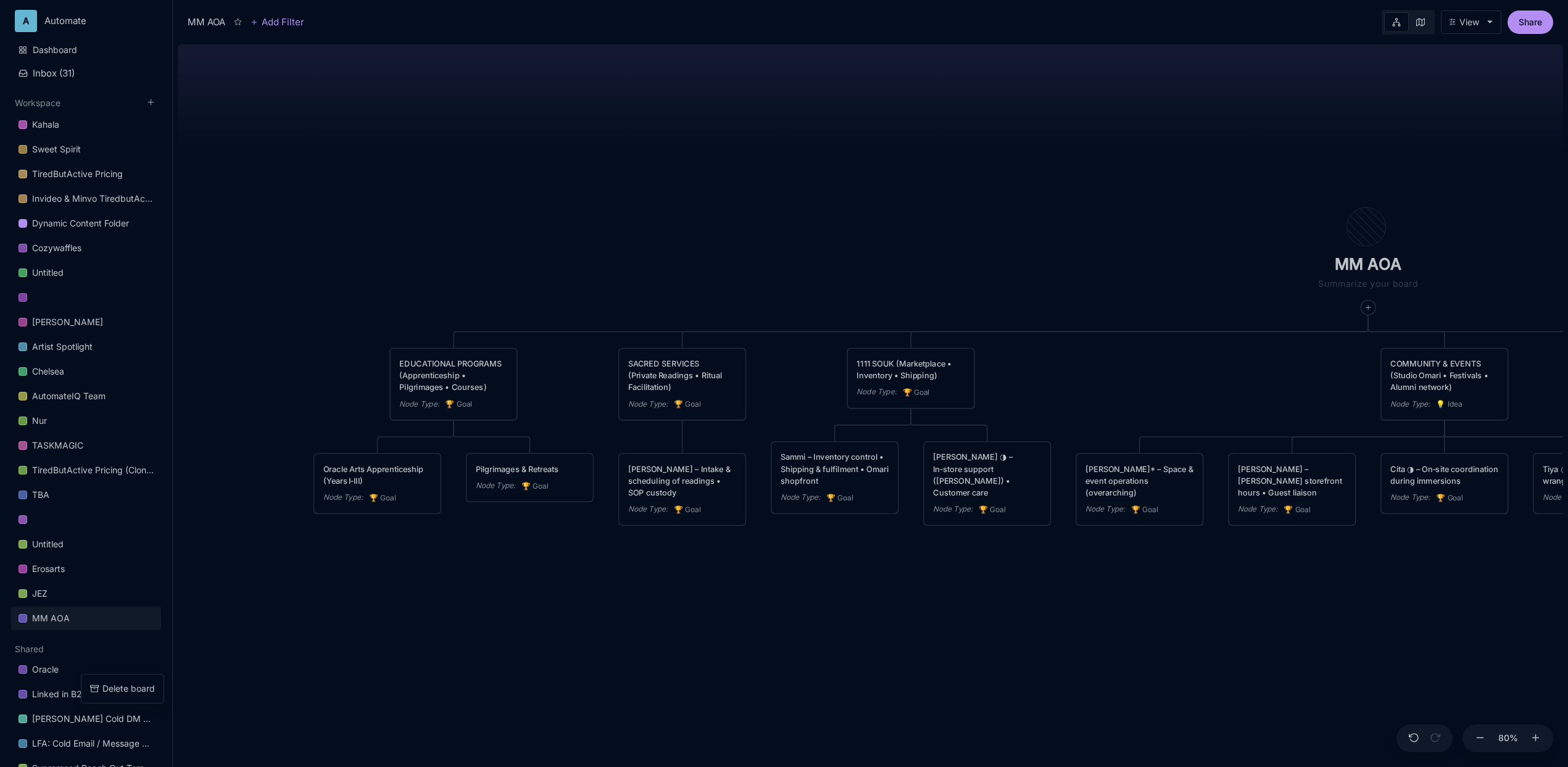
click at [272, 665] on div "MM AOA EDUCATIONAL PROGRAMS (Apprenticeship • Pilgrimages • Courses) Node Type …" at bounding box center [871, 403] width 1385 height 728
click at [92, 676] on link "Oracle" at bounding box center [85, 670] width 150 height 23
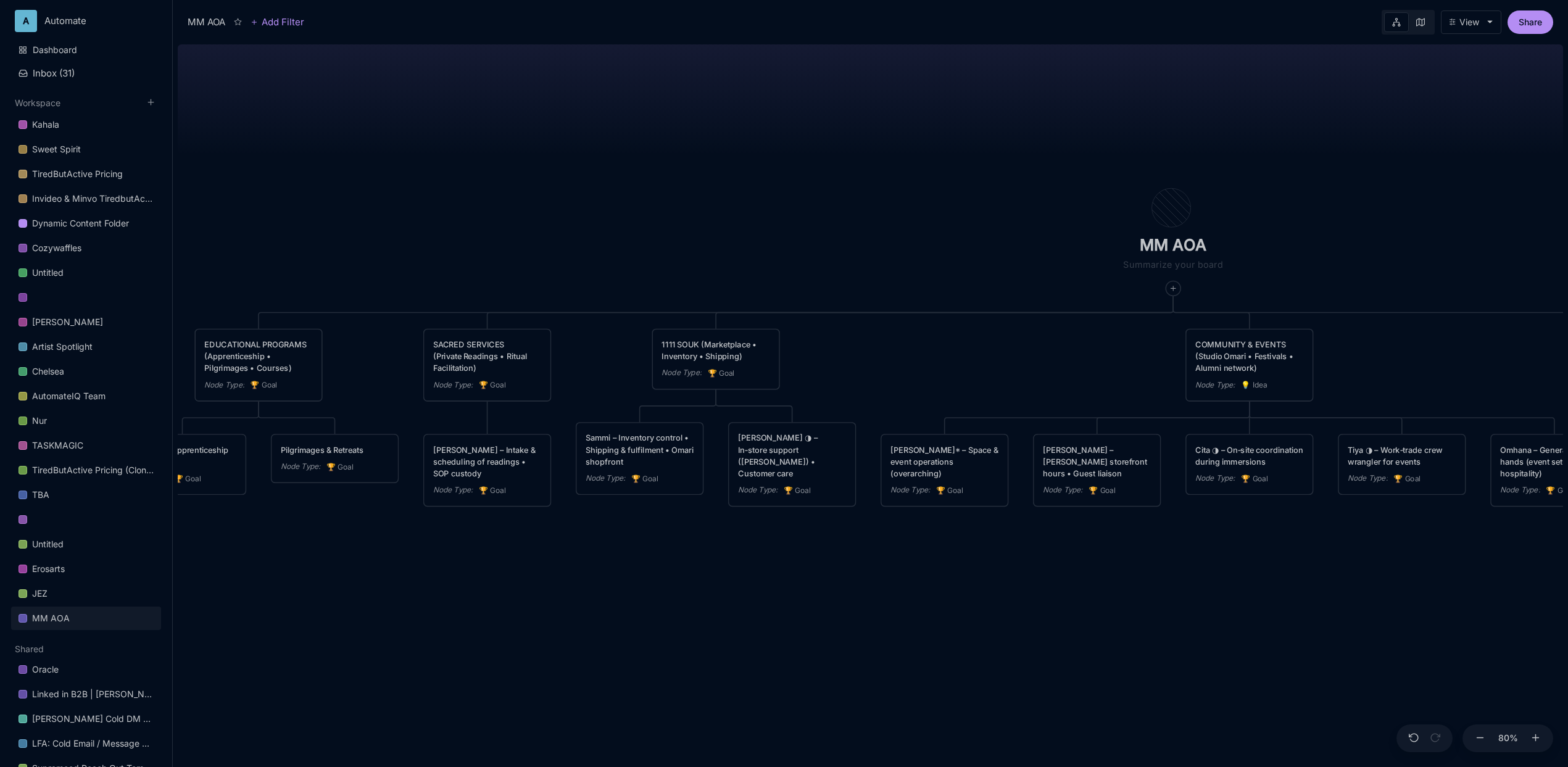
drag, startPoint x: 905, startPoint y: 233, endPoint x: 710, endPoint y: 214, distance: 195.9
click at [710, 214] on div "MM AOA EDUCATIONAL PROGRAMS (Apprenticeship • Pilgrimages • Courses) Node Type …" at bounding box center [871, 403] width 1385 height 728
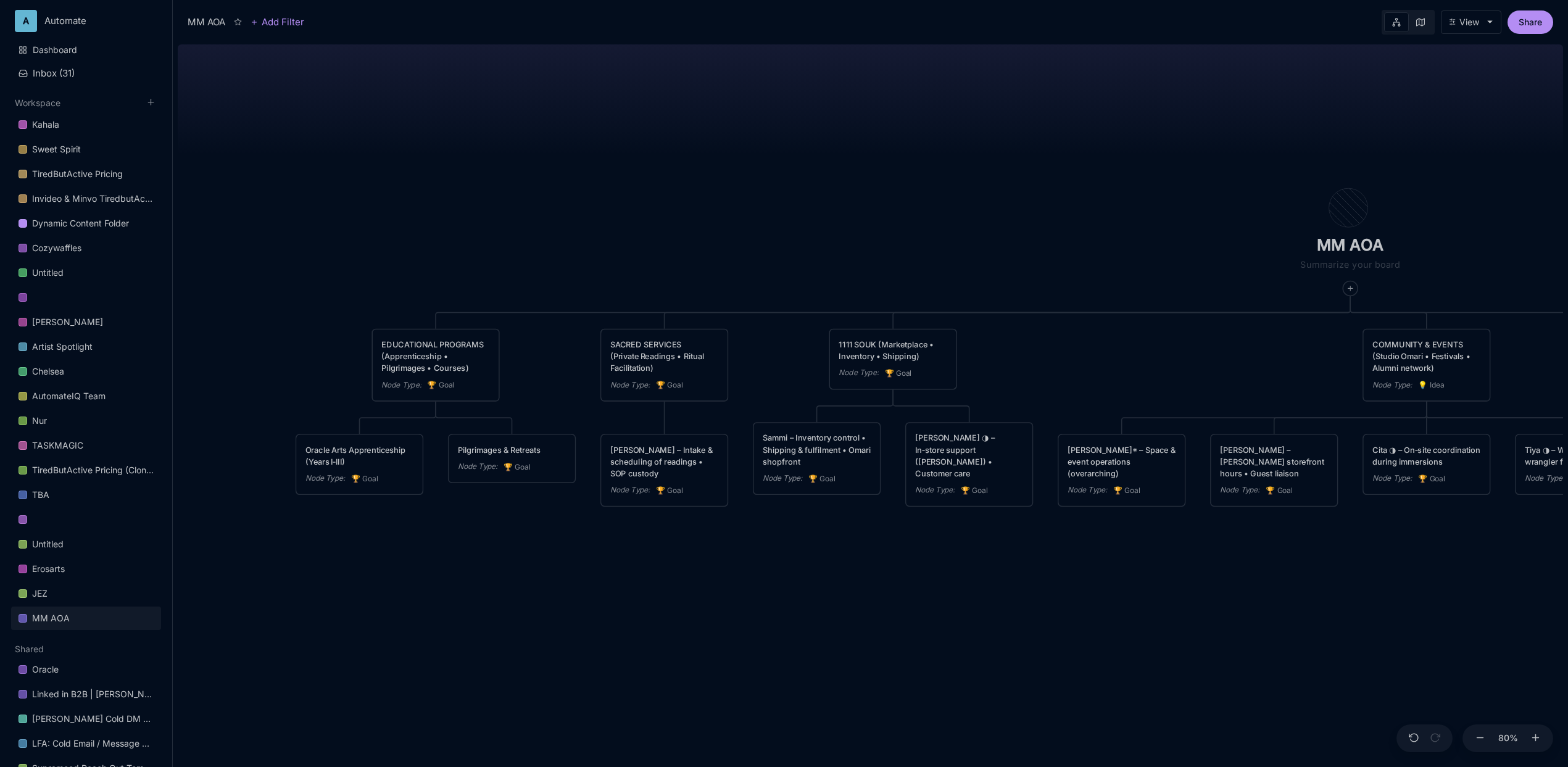
drag, startPoint x: 637, startPoint y: 217, endPoint x: 814, endPoint y: 217, distance: 177.0
click at [814, 217] on div "MM AOA EDUCATIONAL PROGRAMS (Apprenticeship • Pilgrimages • Courses) Node Type …" at bounding box center [871, 403] width 1385 height 728
click at [554, 566] on div "MM AOA EDUCATIONAL PROGRAMS (Apprenticeship • Pilgrimages • Courses) Node Type …" at bounding box center [871, 403] width 1385 height 728
click at [423, 415] on icon at bounding box center [421, 418] width 8 height 8
click at [422, 456] on div "🏆 Goal" at bounding box center [420, 460] width 82 height 20
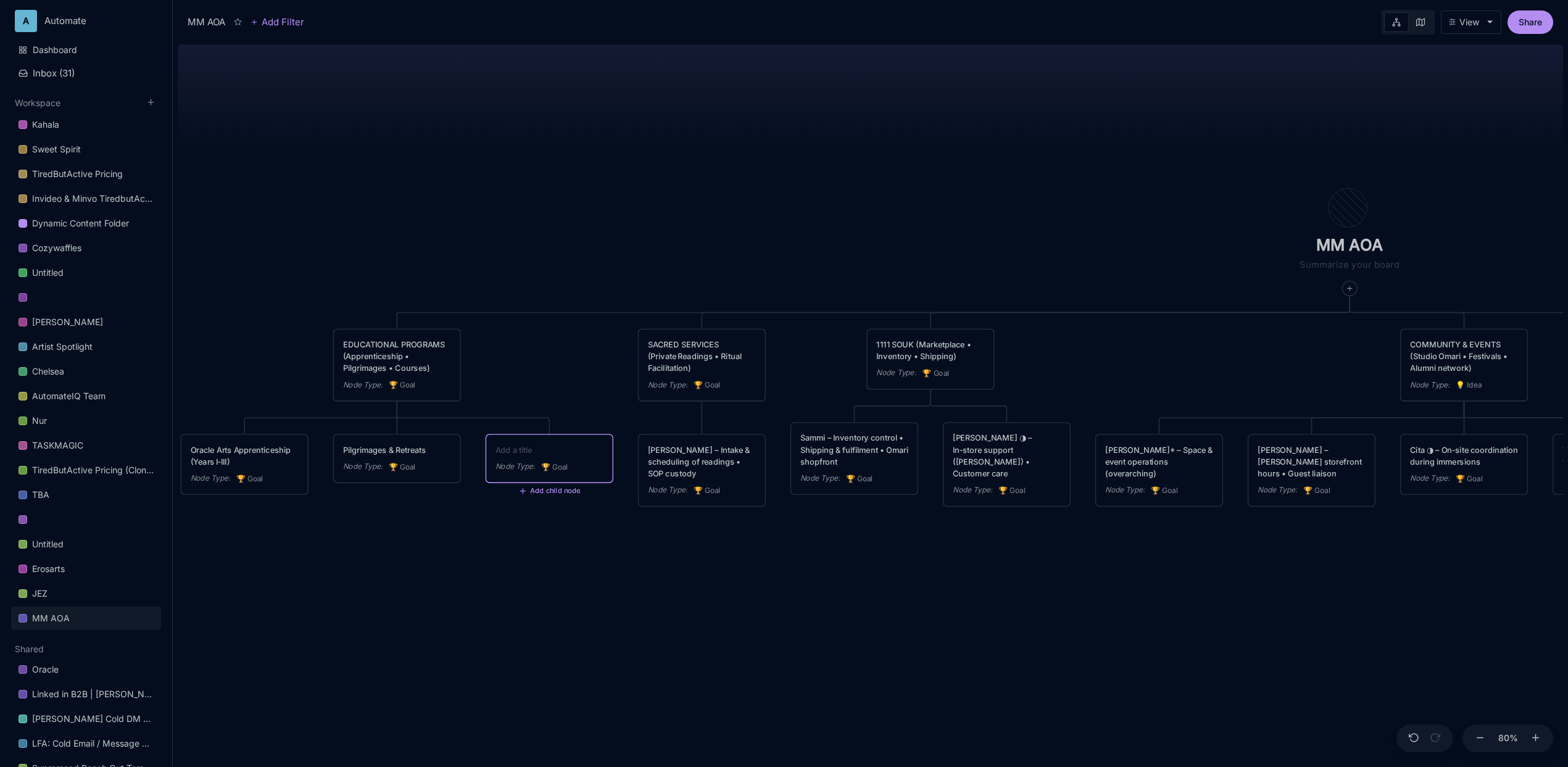
click at [520, 448] on textarea at bounding box center [549, 449] width 108 height 12
type textarea "Evergreen Courses"
click at [549, 534] on div "MM AOA EDUCATIONAL PROGRAMS (Apprenticeship • Pilgrimages • Courses) Node Type …" at bounding box center [871, 403] width 1385 height 728
click at [522, 492] on line at bounding box center [522, 491] width 0 height 5
click at [532, 530] on span "🏆 Goal" at bounding box center [527, 531] width 31 height 15
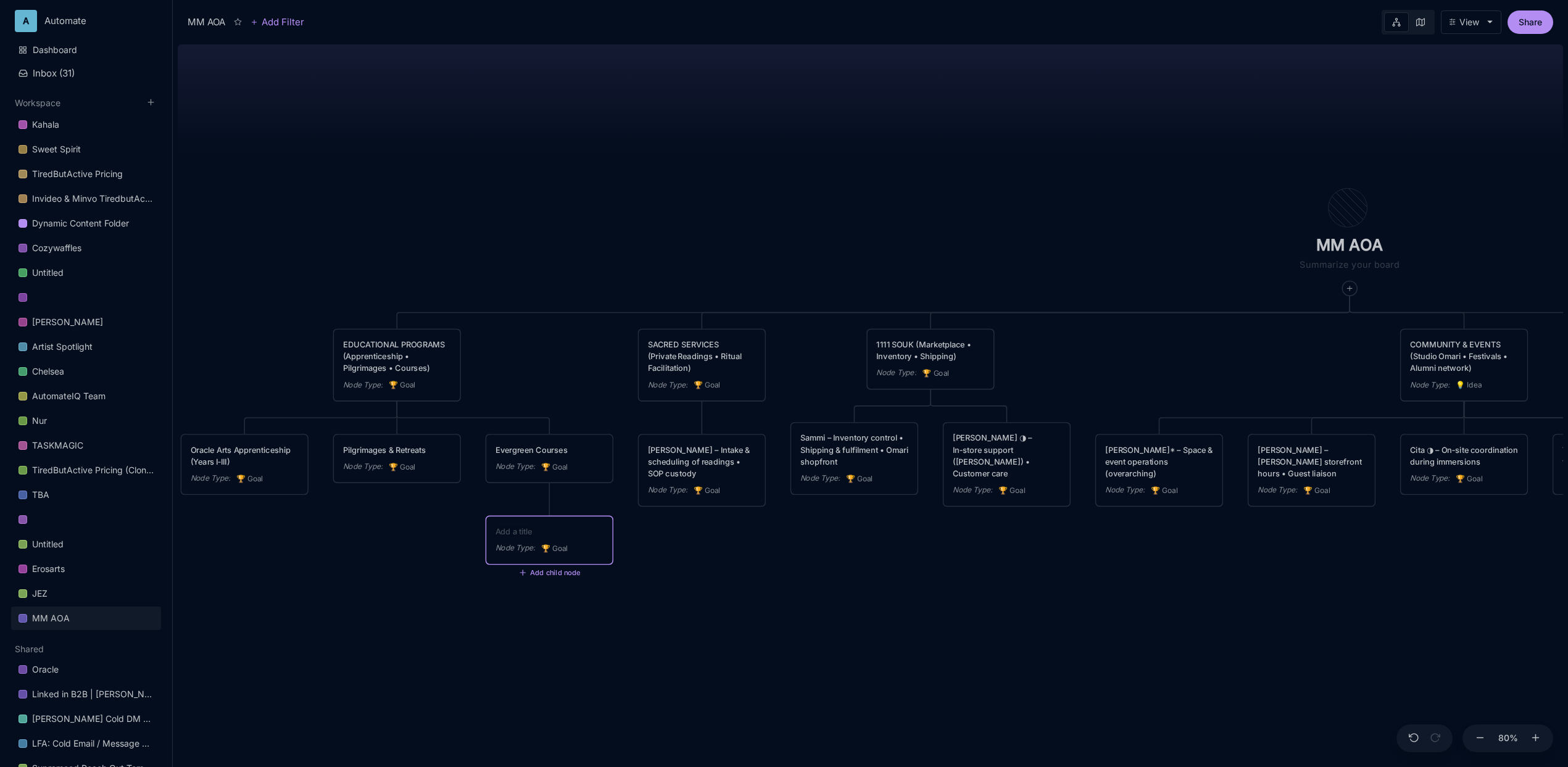
click at [547, 471] on icon "🏆" at bounding box center [546, 467] width 11 height 9
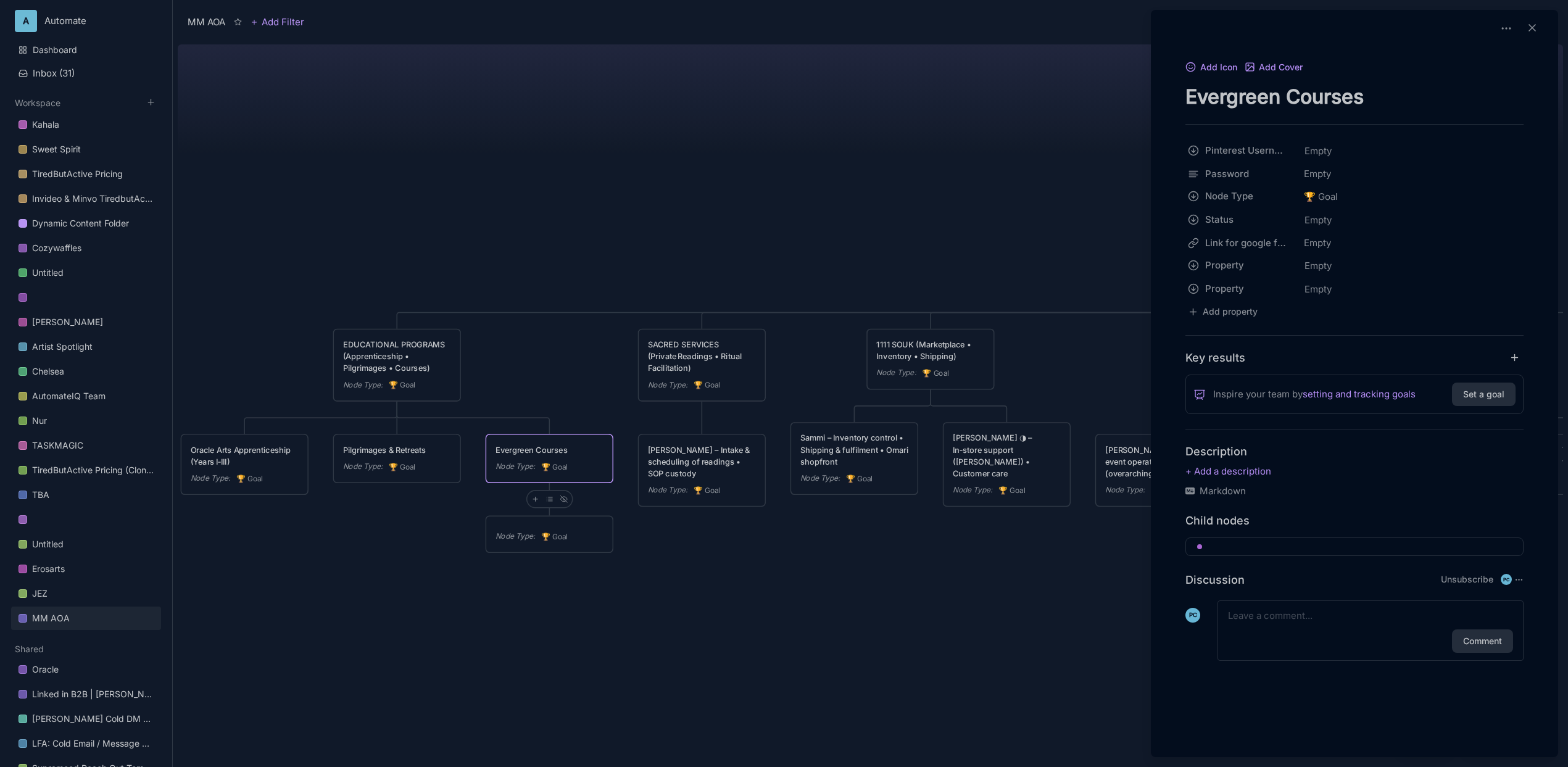
click at [539, 499] on div at bounding box center [784, 383] width 1568 height 767
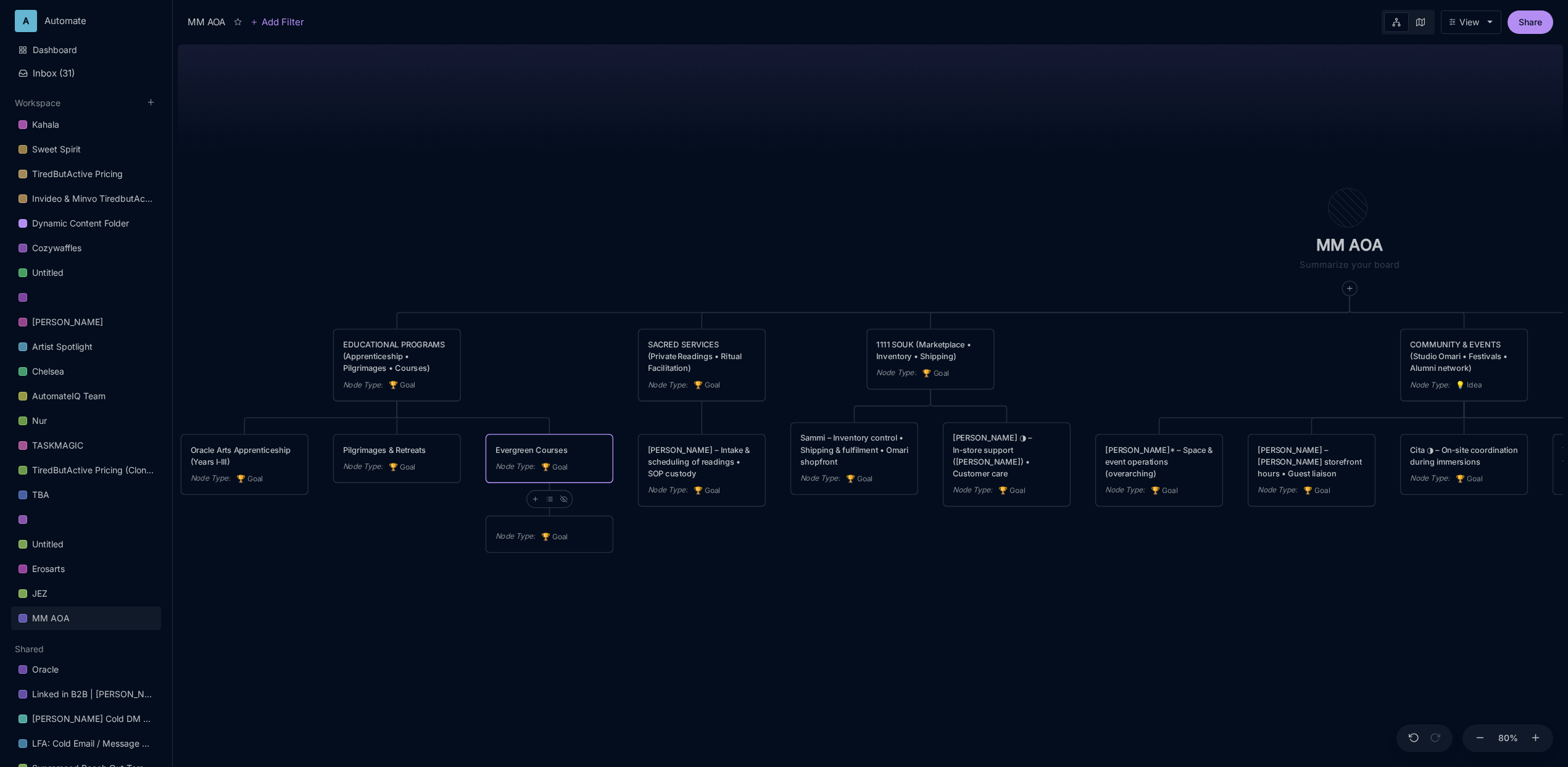
click at [538, 500] on icon at bounding box center [535, 500] width 8 height 8
click at [526, 536] on span "🏆 Goal" at bounding box center [513, 541] width 31 height 15
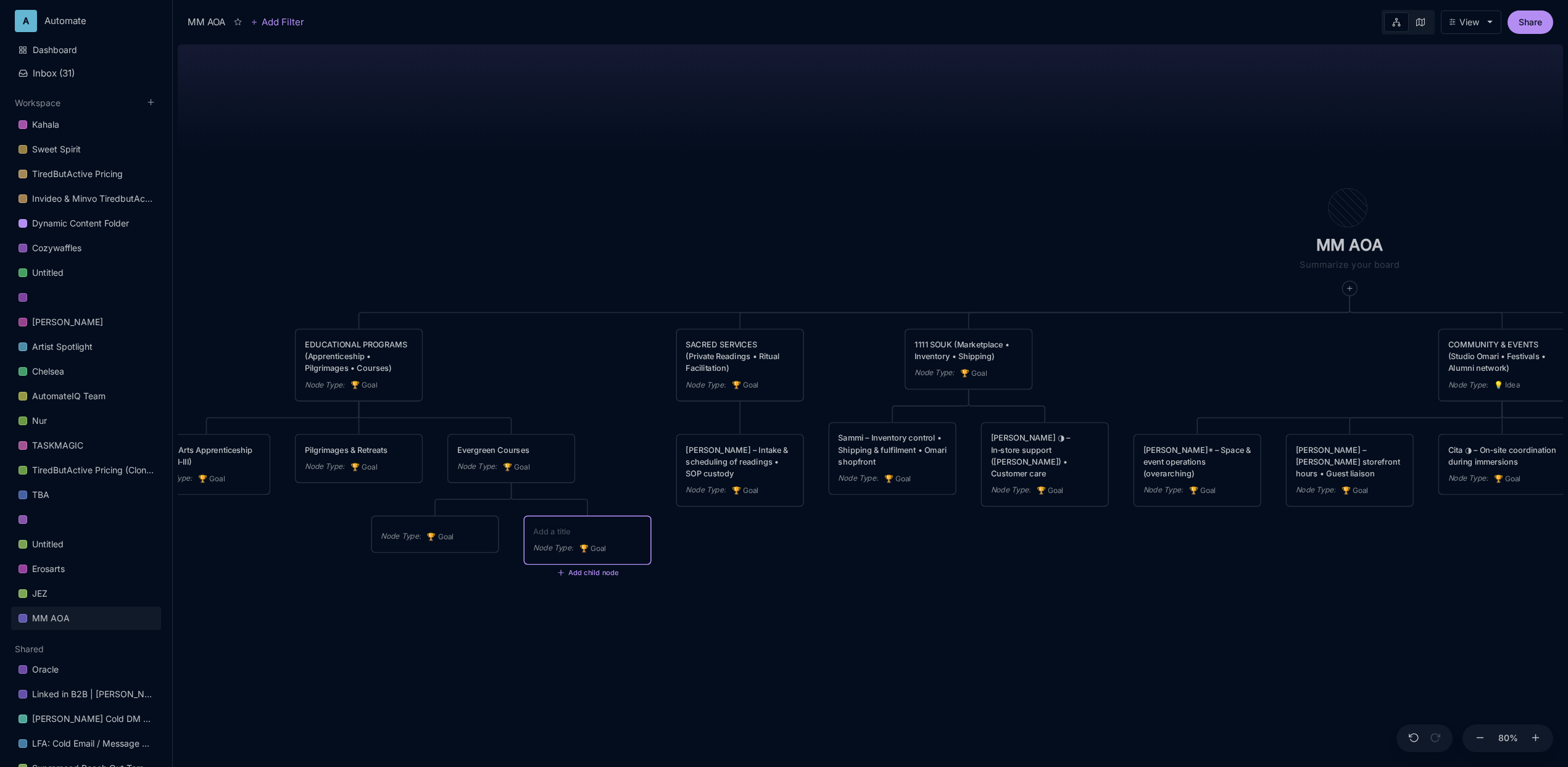
click at [461, 527] on div "Node Type : 🏆 Goal" at bounding box center [435, 534] width 126 height 35
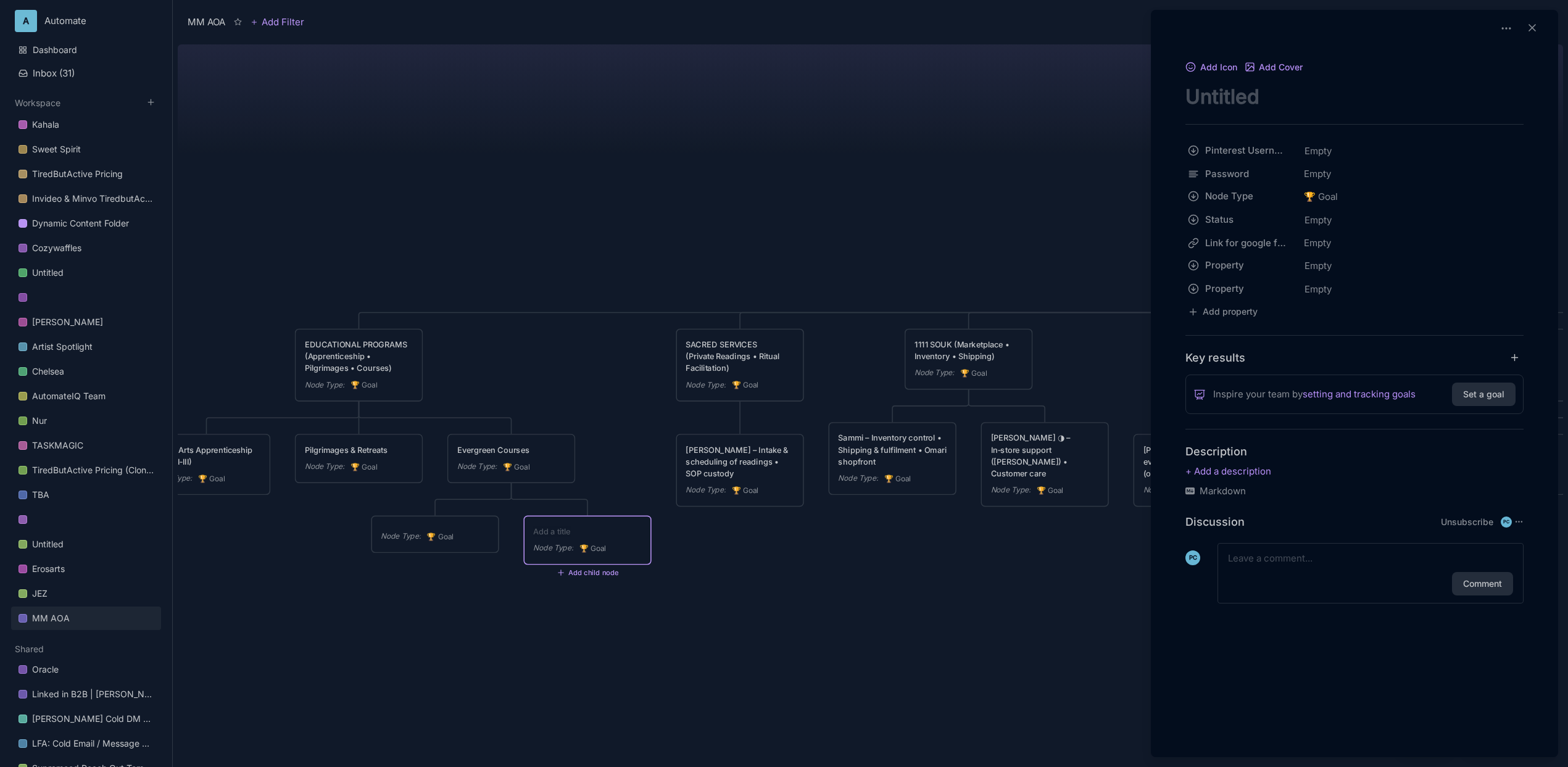
click at [495, 524] on div at bounding box center [784, 383] width 1568 height 767
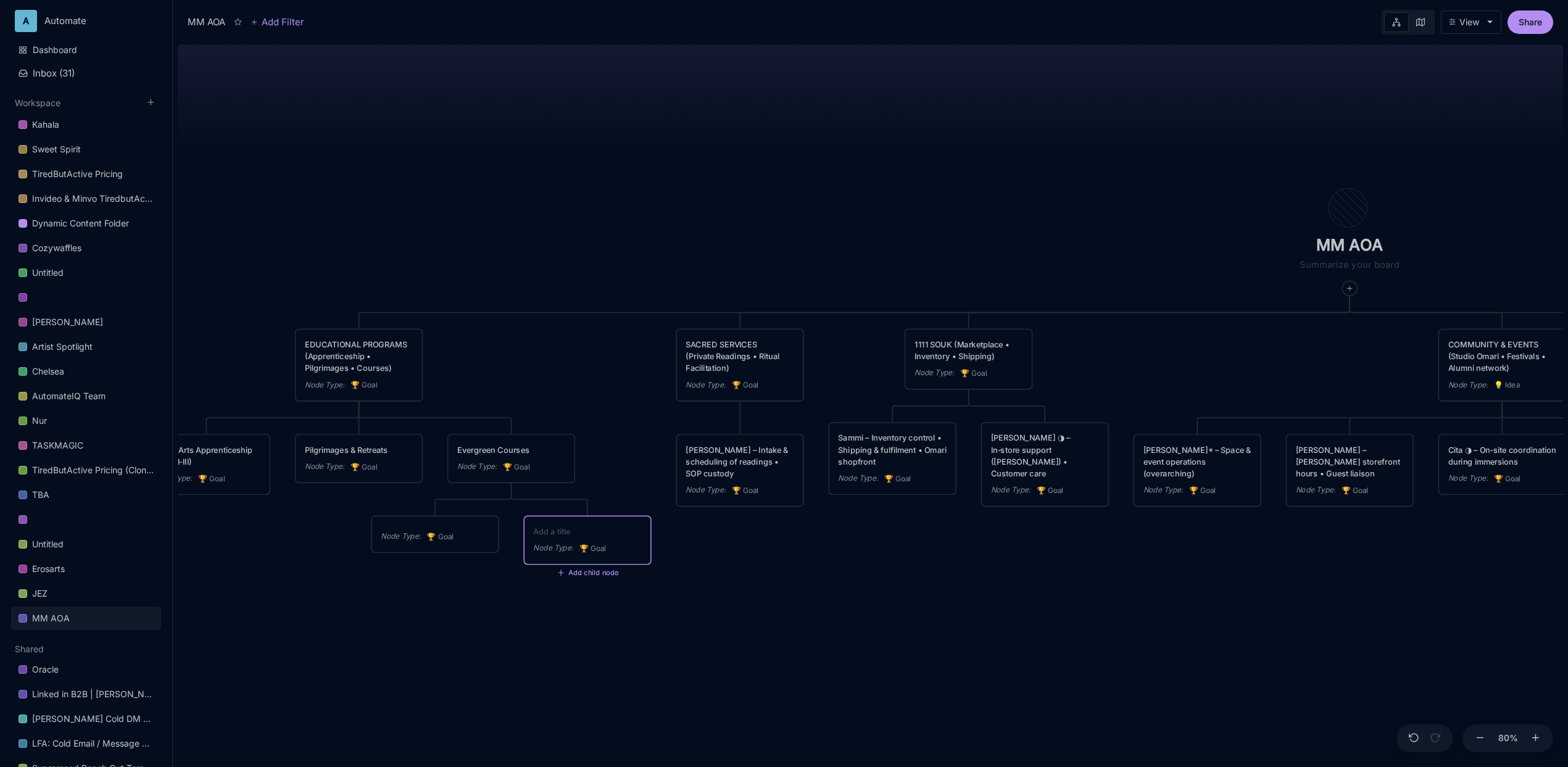
click at [482, 525] on div "Node Type : 🏆 Goal" at bounding box center [435, 534] width 126 height 35
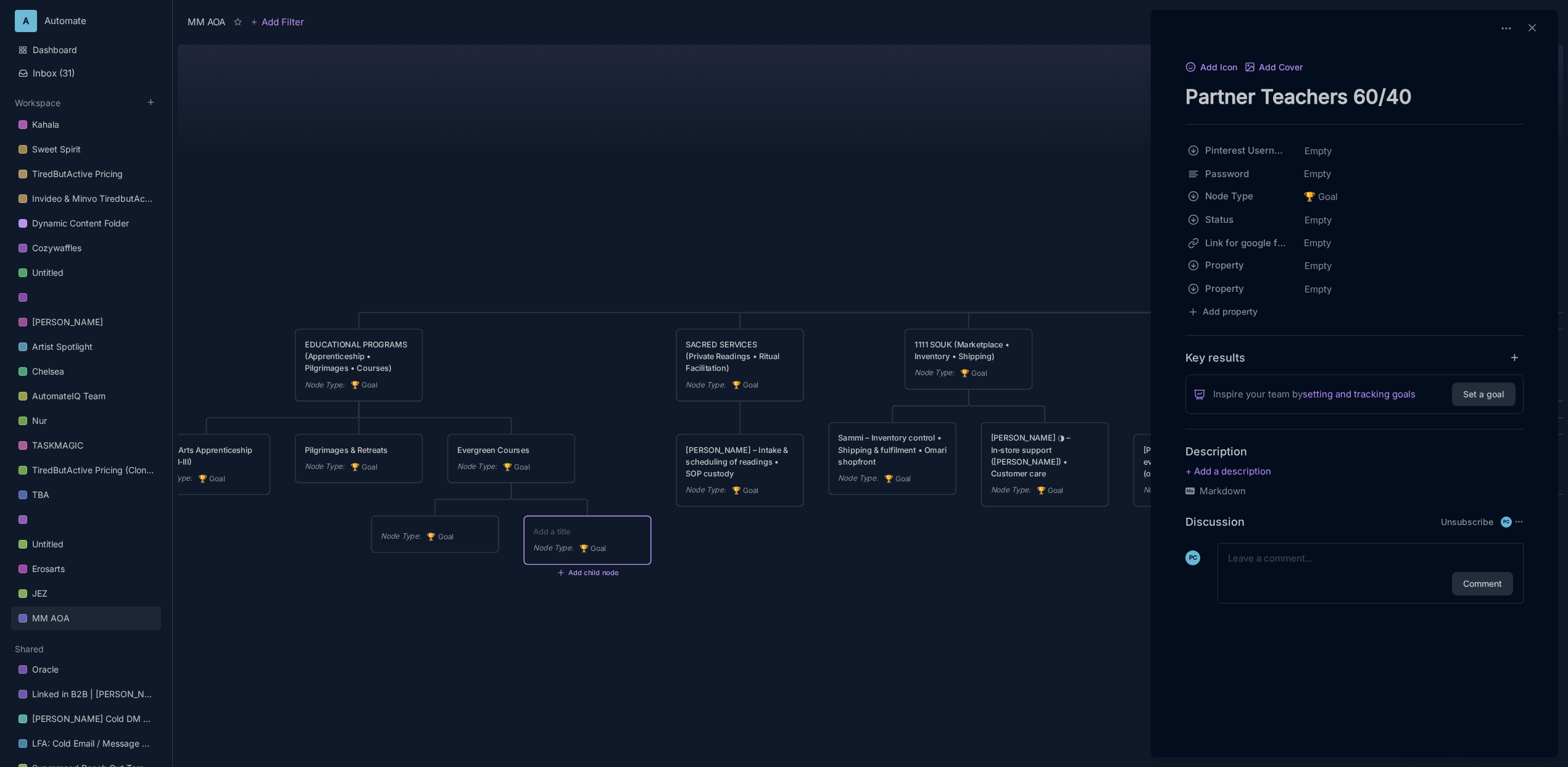
type textarea "Partner Teachers 60/40"
click at [828, 584] on div at bounding box center [784, 383] width 1568 height 767
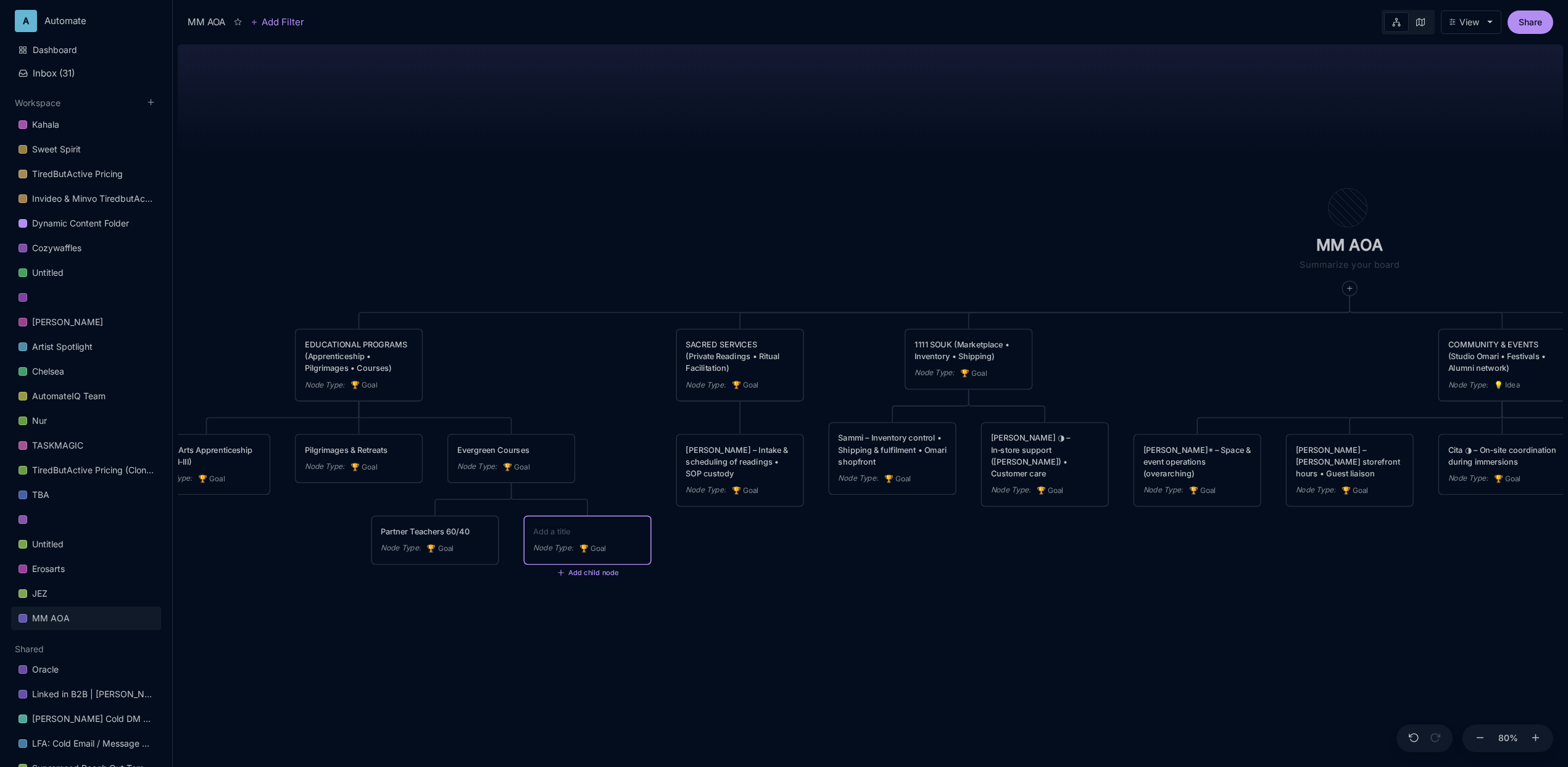
click at [602, 534] on textarea at bounding box center [587, 531] width 108 height 12
type textarea "Elder Teachers 50/50"
click at [893, 540] on div "MM AOA EDUCATIONAL PROGRAMS (Apprenticeship • Pilgrimages • Courses) Node Type …" at bounding box center [871, 403] width 1385 height 728
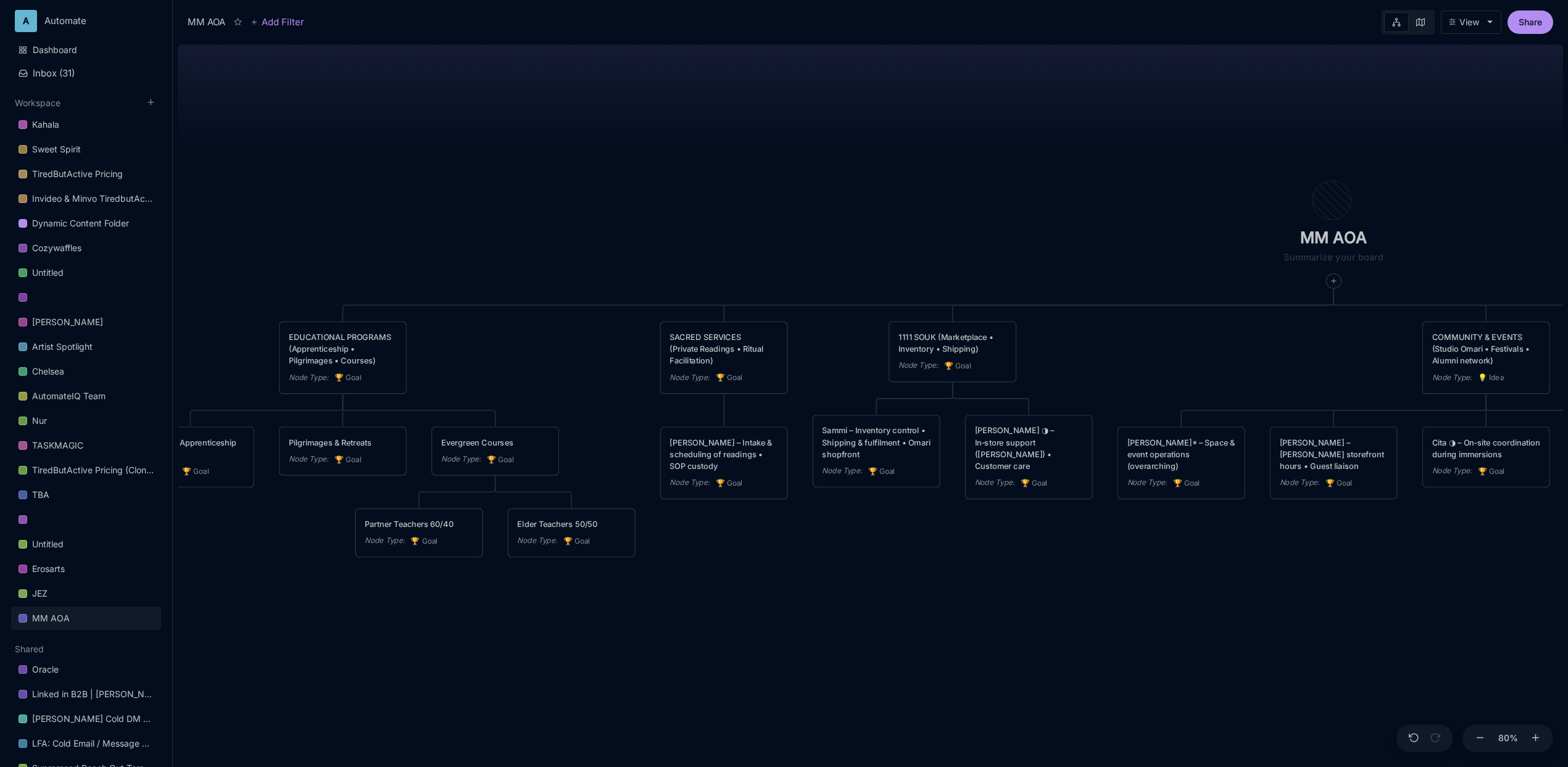
drag, startPoint x: 923, startPoint y: 570, endPoint x: 995, endPoint y: 564, distance: 72.2
click at [995, 564] on div "MM AOA EDUCATIONAL PROGRAMS (Apprenticeship • Pilgrimages • Courses) Node Type …" at bounding box center [871, 403] width 1385 height 728
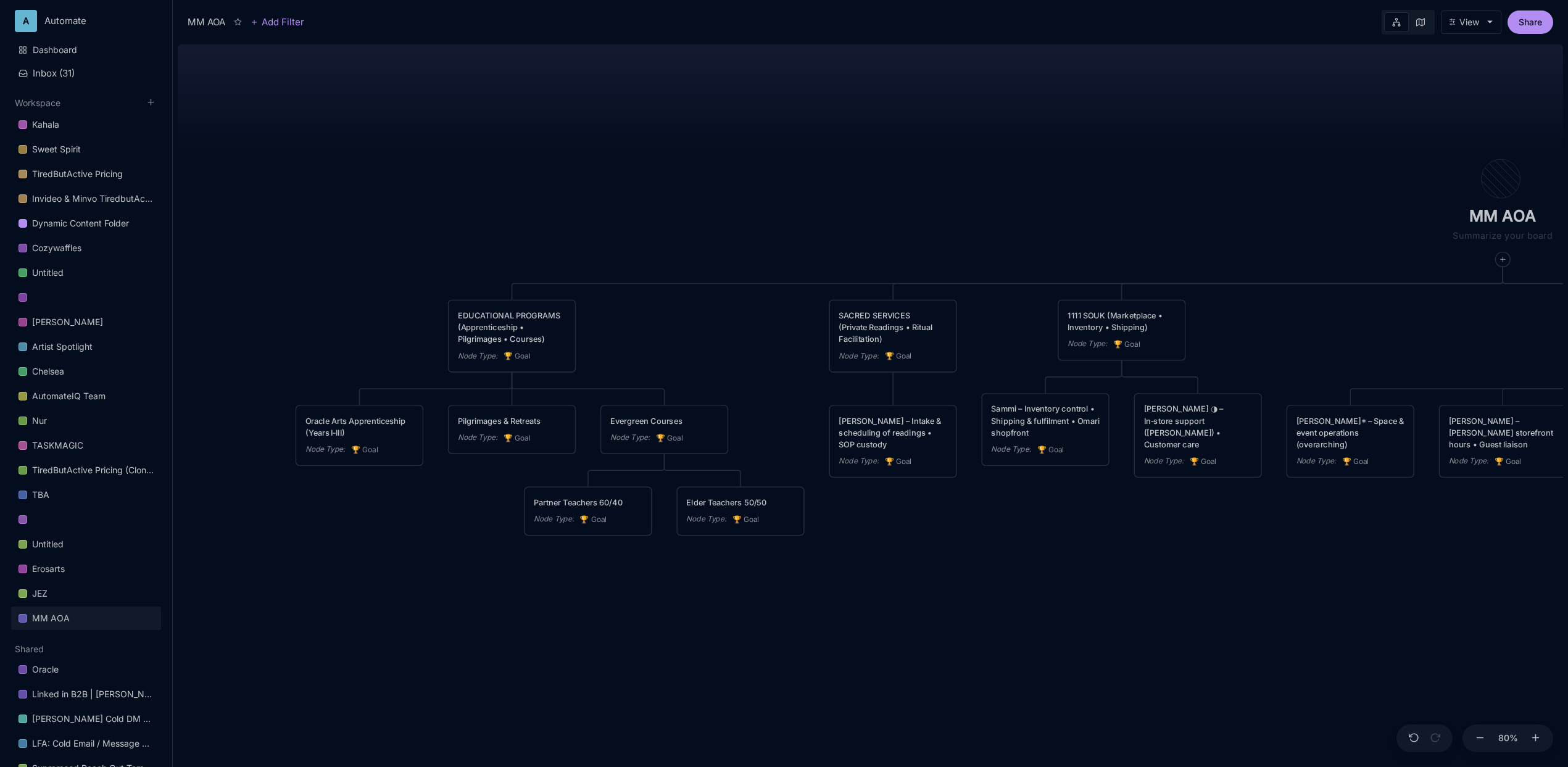
drag, startPoint x: 643, startPoint y: 579, endPoint x: 839, endPoint y: 555, distance: 197.5
click at [839, 555] on div "MM AOA EDUCATIONAL PROGRAMS (Apprenticeship • Pilgrimages • Courses) Node Type …" at bounding box center [871, 403] width 1385 height 728
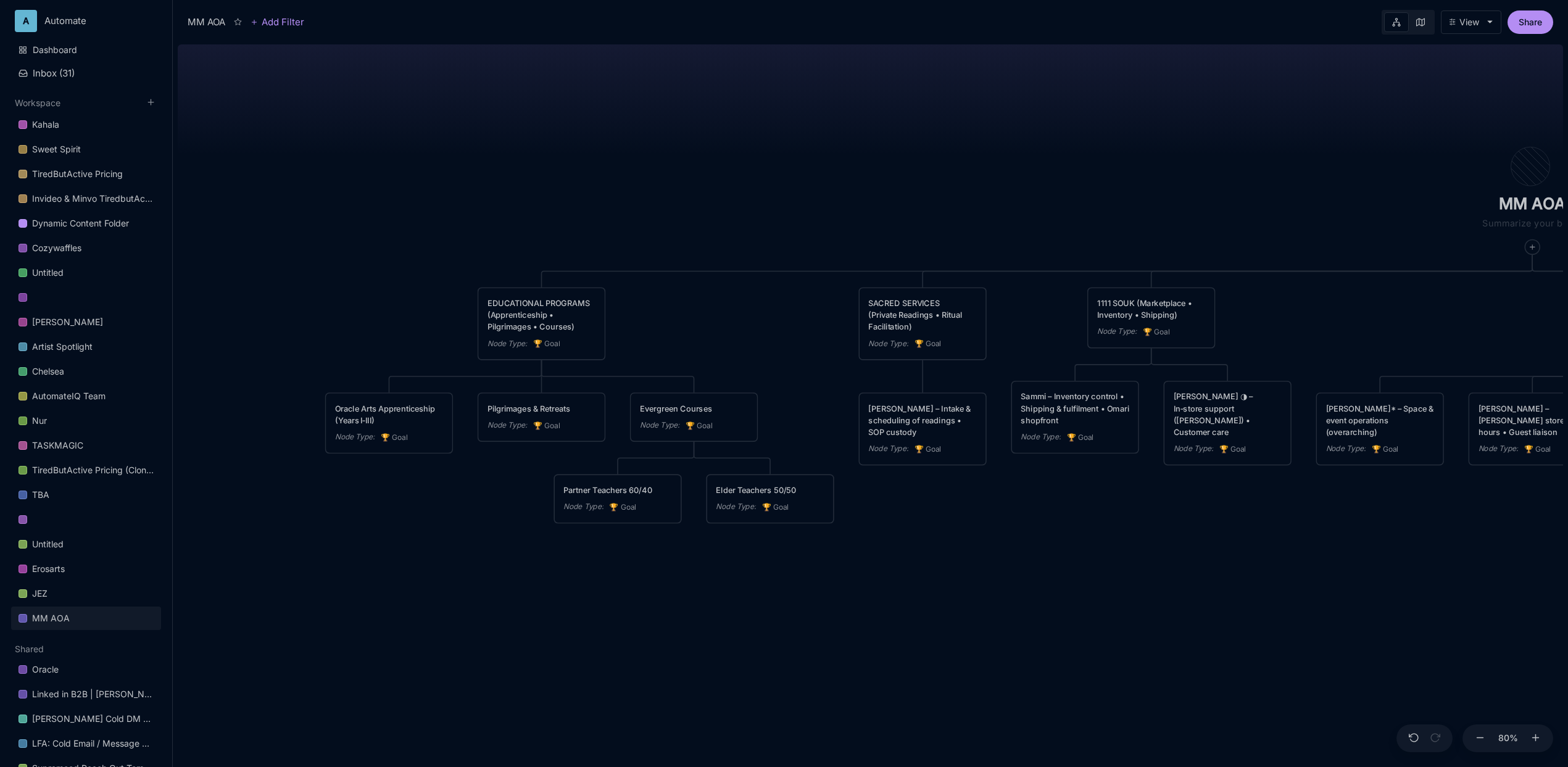
drag, startPoint x: 379, startPoint y: 559, endPoint x: 382, endPoint y: 550, distance: 9.5
click at [382, 550] on div "MM AOA EDUCATIONAL PROGRAMS (Apprenticeship • Pilgrimages • Courses) Node Type …" at bounding box center [871, 403] width 1385 height 728
click at [359, 570] on div "MM AOA EDUCATIONAL PROGRAMS (Apprenticeship • Pilgrimages • Courses) Node Type …" at bounding box center [871, 403] width 1385 height 728
click at [363, 462] on icon at bounding box center [362, 461] width 8 height 8
click at [368, 506] on span "🏆 Goal" at bounding box center [366, 501] width 31 height 15
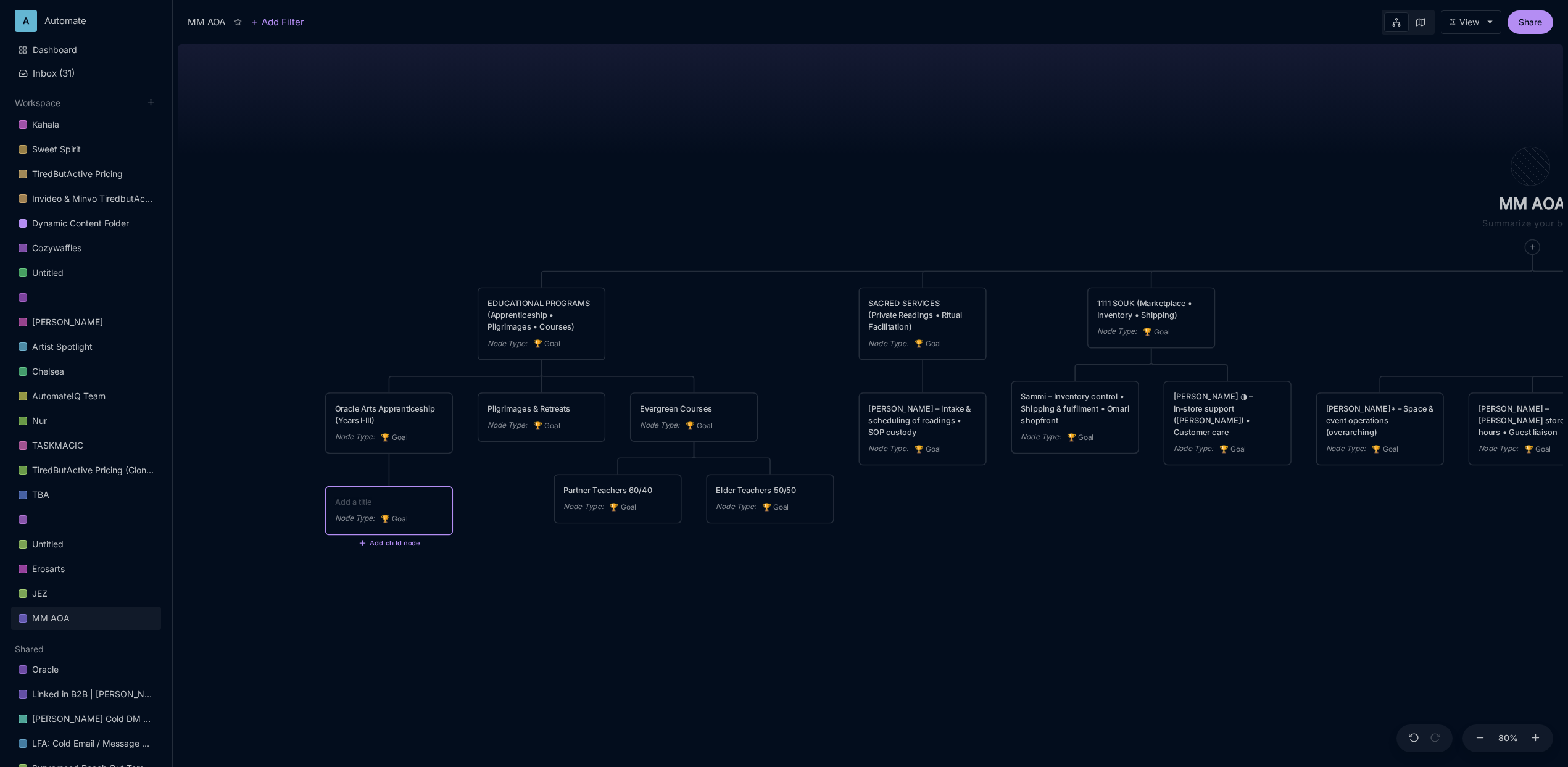
click at [362, 503] on textarea at bounding box center [389, 502] width 108 height 12
click at [382, 496] on div "Node Type : 🏆 Goal" at bounding box center [389, 505] width 126 height 35
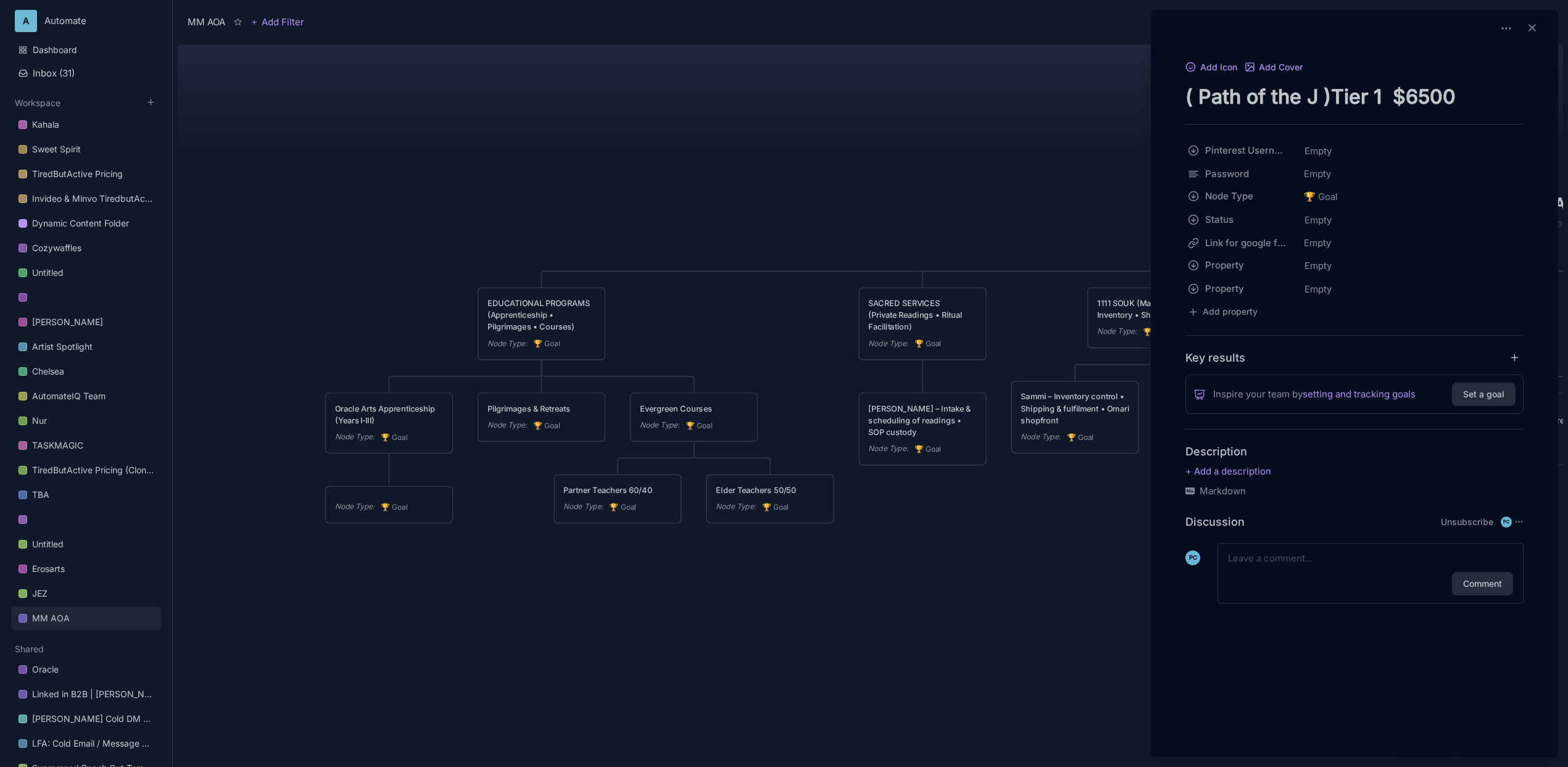
type textarea "( Path of the J )Tier 1 $6500"
click at [684, 617] on div at bounding box center [784, 383] width 1568 height 767
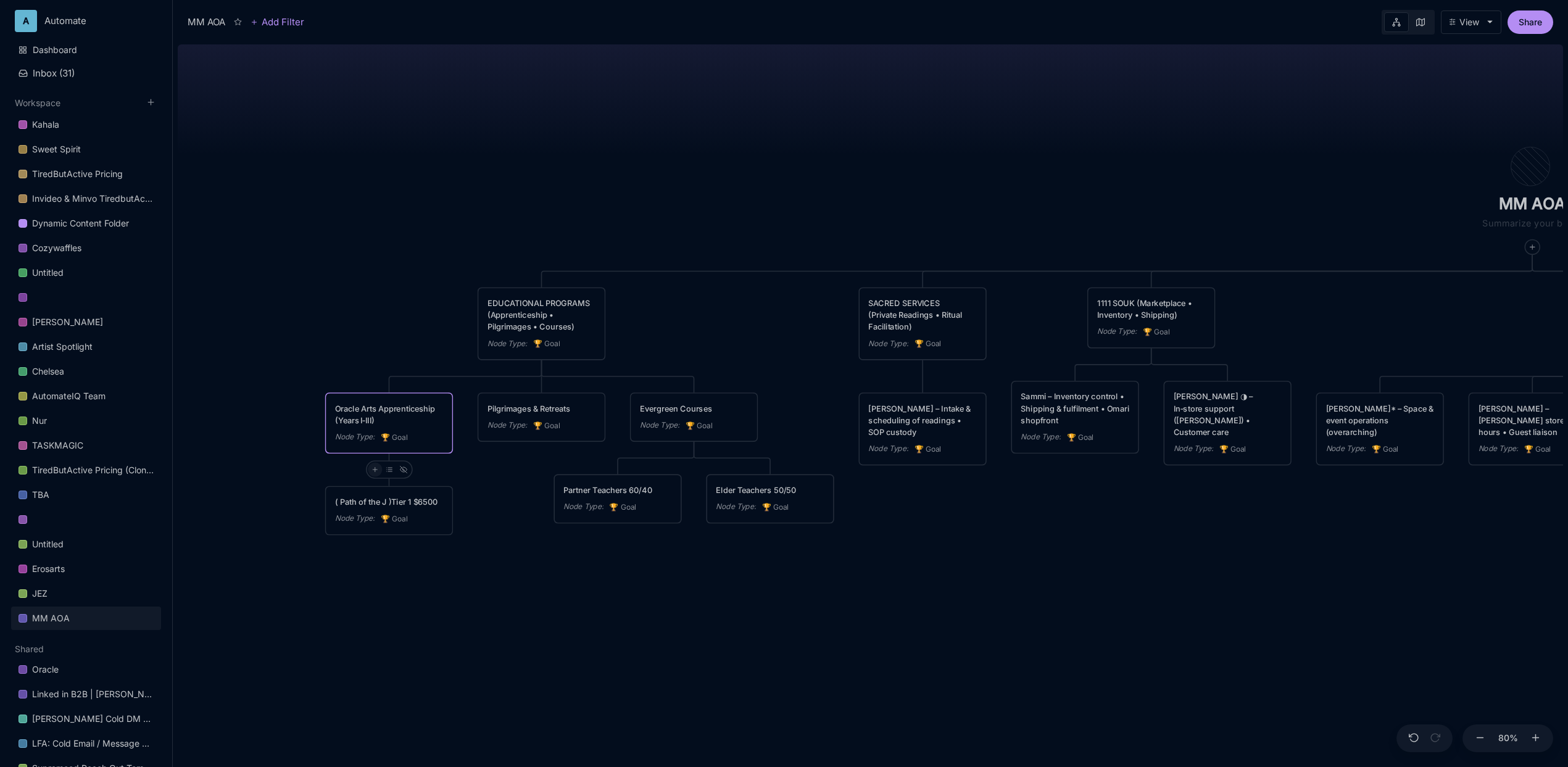
click at [375, 469] on icon at bounding box center [375, 470] width 8 height 8
click at [394, 514] on div "🏆 Goal" at bounding box center [373, 513] width 82 height 20
click at [440, 500] on textarea at bounding box center [465, 502] width 108 height 12
paste textarea "( Path of the L )Tier 3 $2500"
type textarea "( Path of the L )Tier 3 $2500"
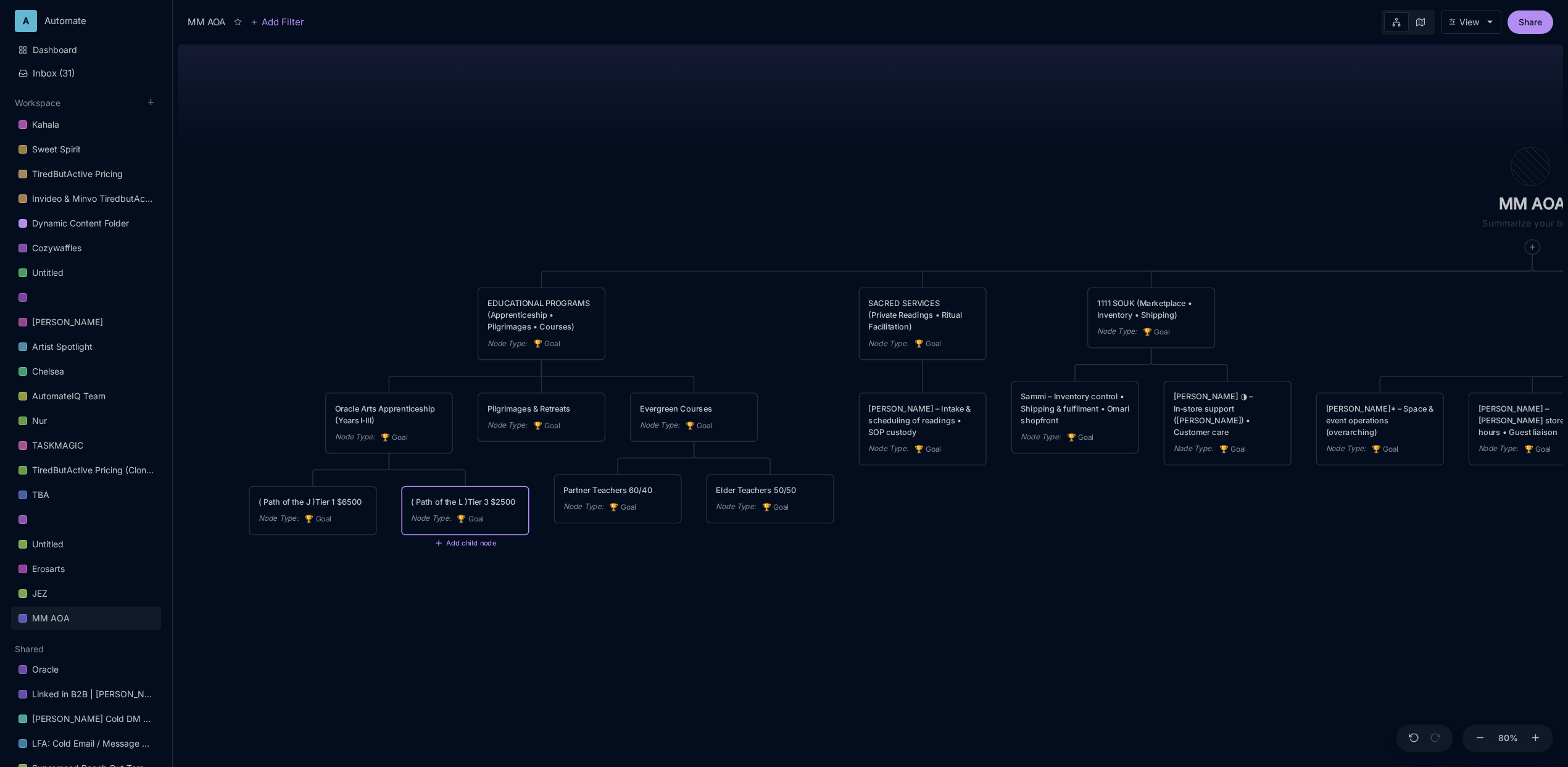
click at [389, 590] on div "MM AOA EDUCATIONAL PROGRAMS (Apprenticeship • Pilgrimages • Courses) Node Type …" at bounding box center [871, 403] width 1385 height 728
click at [376, 466] on icon at bounding box center [375, 470] width 8 height 8
click at [379, 510] on div "🏆 Goal" at bounding box center [373, 513] width 82 height 20
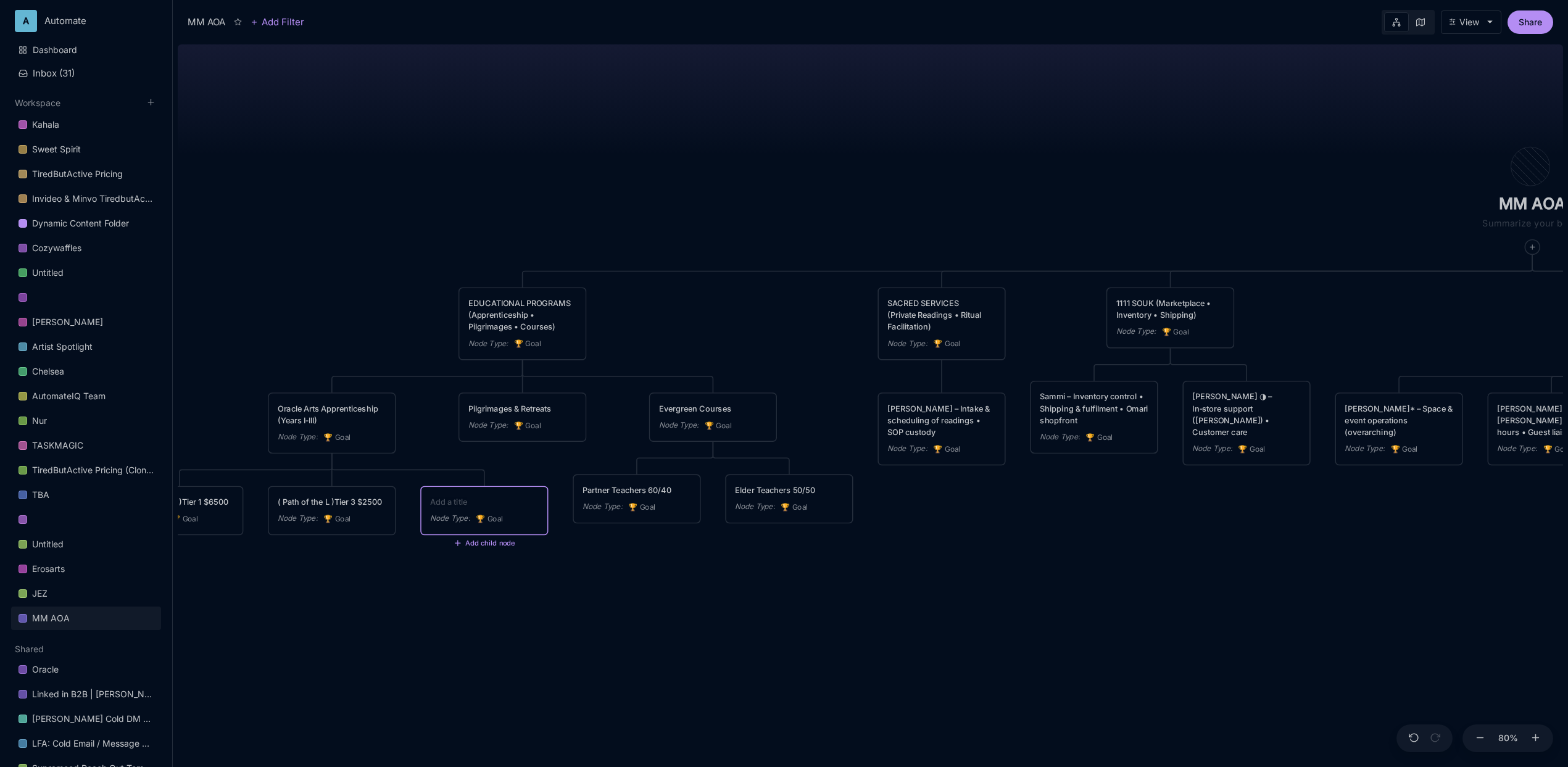
click at [495, 503] on textarea at bounding box center [484, 502] width 108 height 12
paste textarea "( Path of the P )Tier 2 $3500"
type textarea "( Path of the P )Tier 2 $3500"
click at [457, 585] on div "MM AOA EDUCATIONAL PROGRAMS (Apprenticeship • Pilgrimages • Courses) Node Type …" at bounding box center [871, 403] width 1385 height 728
drag, startPoint x: 496, startPoint y: 491, endPoint x: 299, endPoint y: 493, distance: 197.0
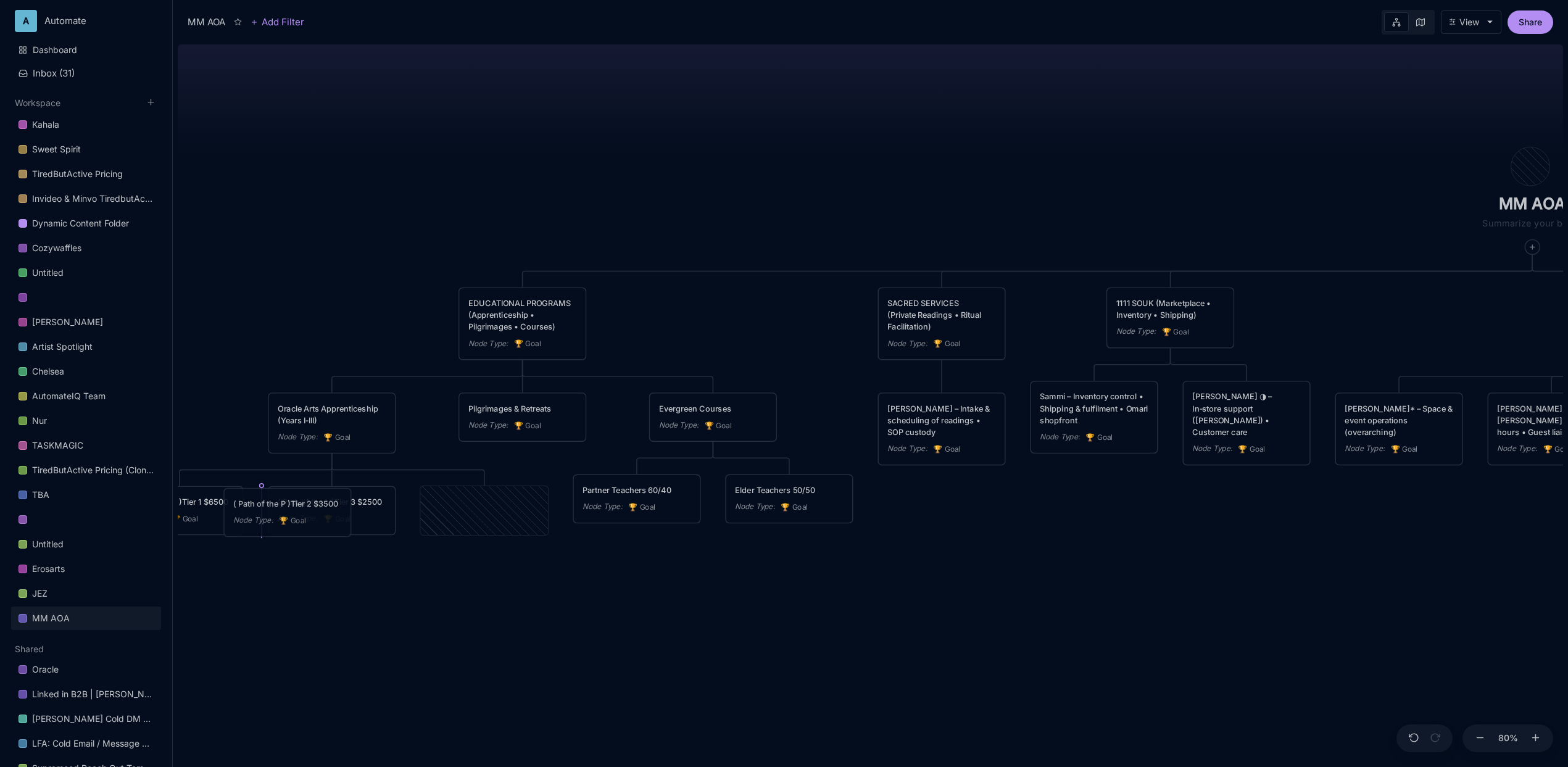
click at [299, 493] on div "( Path of the P )Tier 2 $3500 Node Type : 🏆 Goal" at bounding box center [287, 512] width 126 height 48
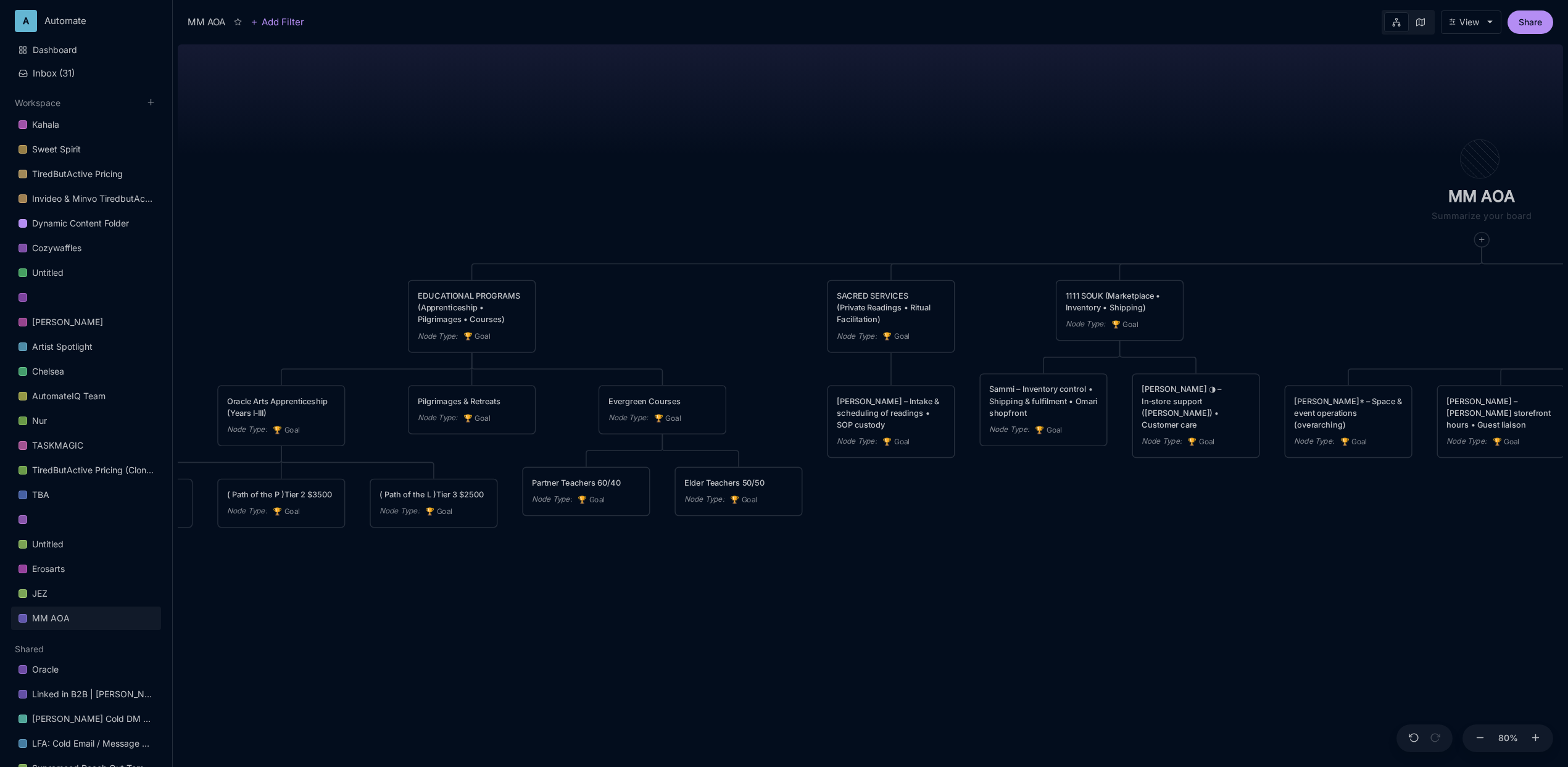
drag, startPoint x: 546, startPoint y: 577, endPoint x: 495, endPoint y: 569, distance: 51.6
click at [495, 569] on div "MM AOA EDUCATIONAL PROGRAMS (Apprenticeship • Pilgrimages • Courses) Node Type …" at bounding box center [871, 403] width 1385 height 728
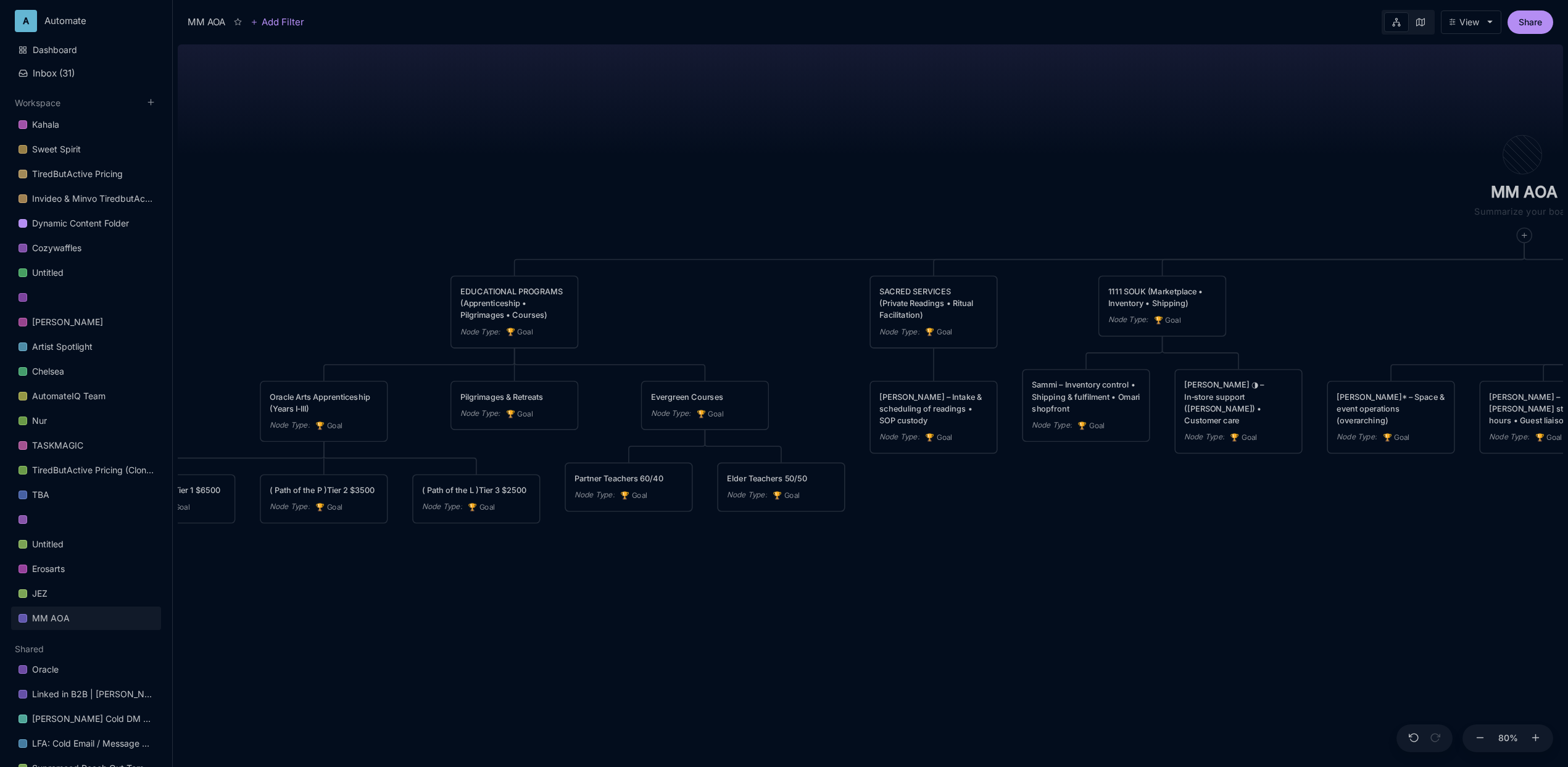
drag, startPoint x: 791, startPoint y: 575, endPoint x: 833, endPoint y: 571, distance: 42.2
click at [833, 571] on div "MM AOA EDUCATIONAL PROGRAMS (Apprenticeship • Pilgrimages • Courses) Node Type …" at bounding box center [871, 403] width 1385 height 728
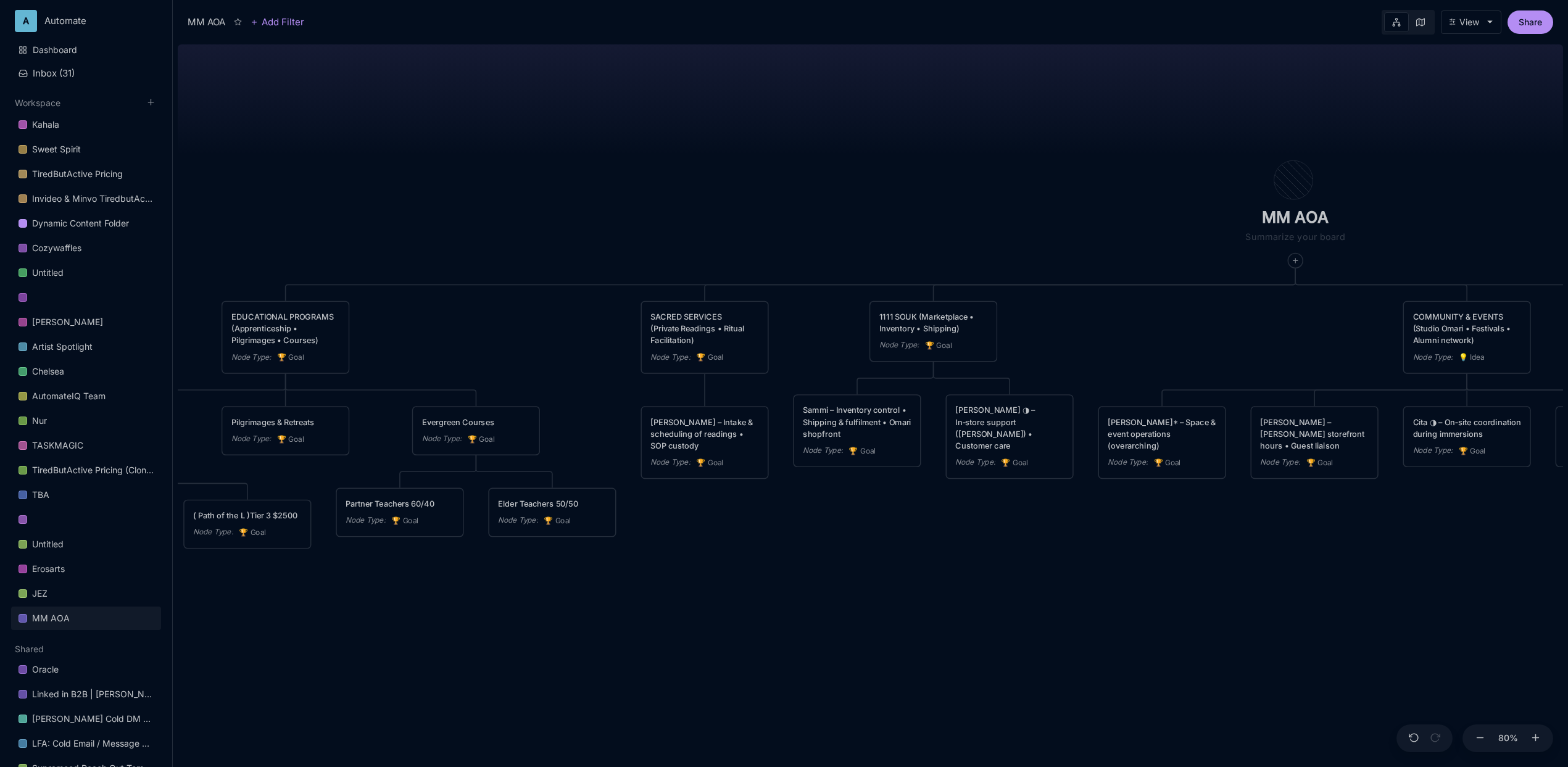
drag, startPoint x: 938, startPoint y: 126, endPoint x: 697, endPoint y: 151, distance: 242.3
click at [697, 151] on div "MM AOA EDUCATIONAL PROGRAMS (Apprenticeship • Pilgrimages • Courses) Node Type …" at bounding box center [871, 403] width 1385 height 728
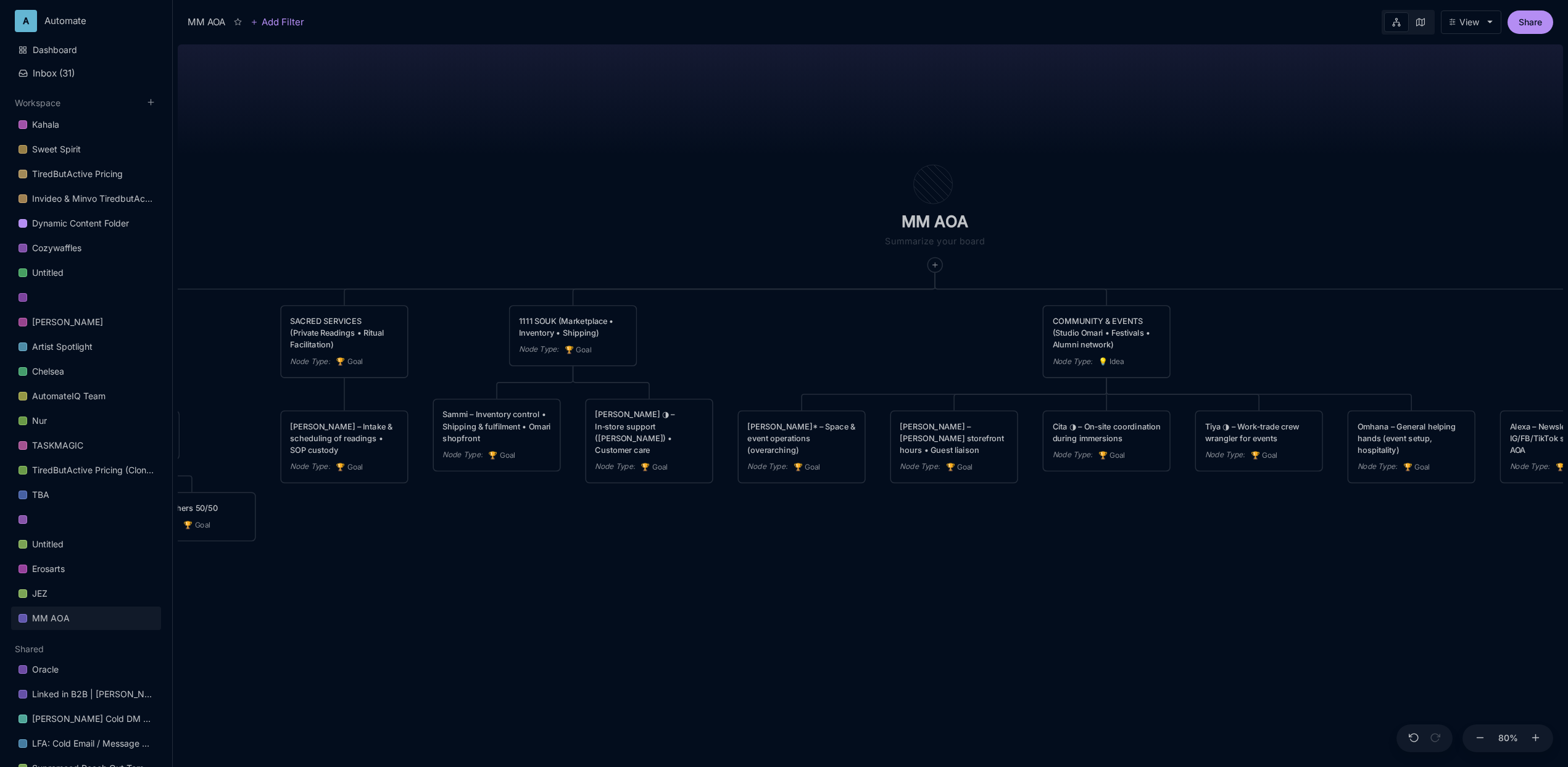
drag, startPoint x: 992, startPoint y: 210, endPoint x: 644, endPoint y: 215, distance: 348.0
click at [644, 215] on div "MM AOA EDUCATIONAL PROGRAMS (Apprenticeship • Pilgrimages • Courses) Node Type …" at bounding box center [871, 403] width 1385 height 728
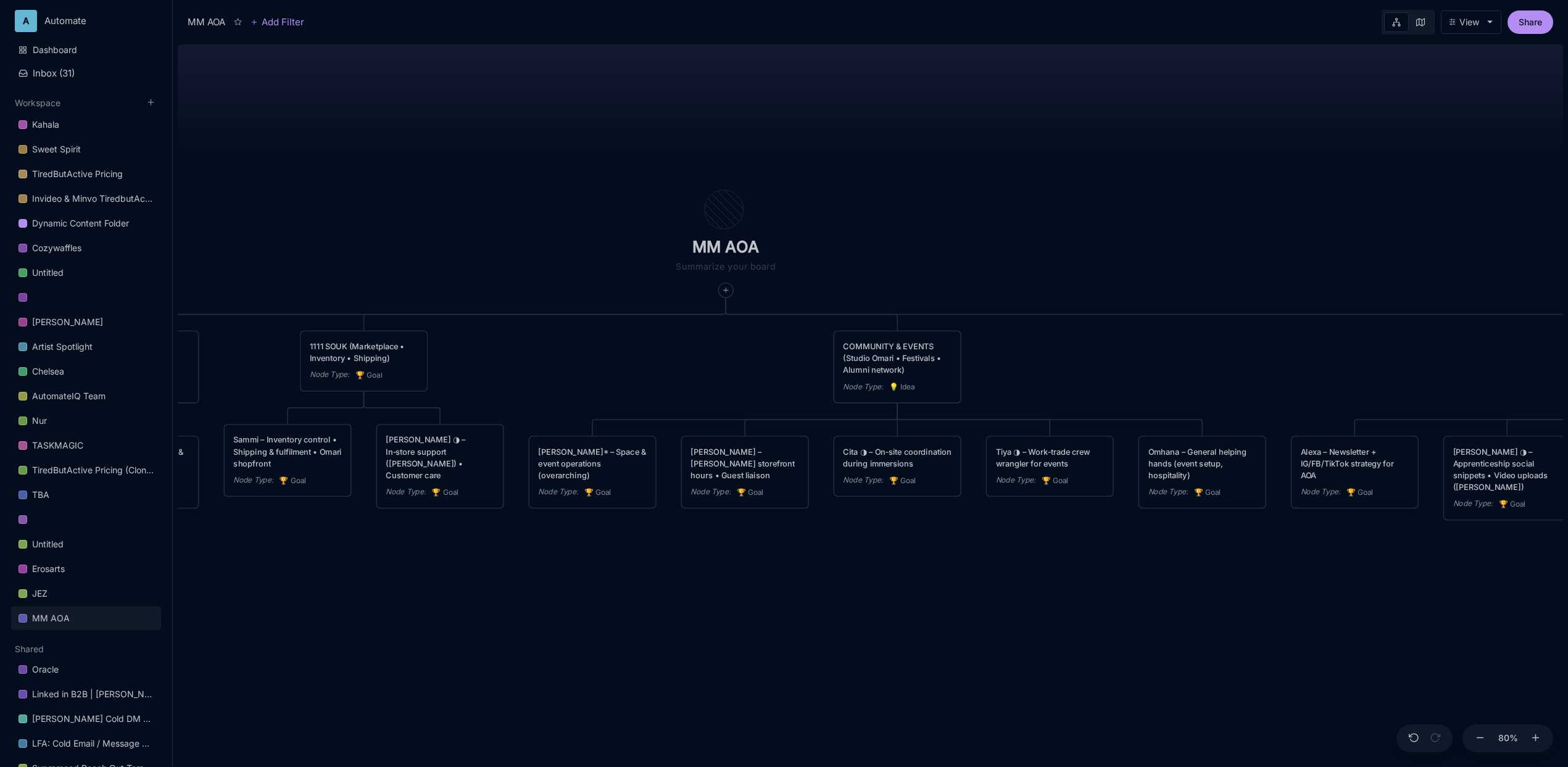
drag, startPoint x: 843, startPoint y: 122, endPoint x: 627, endPoint y: 147, distance: 217.4
click at [627, 147] on div "MM AOA EDUCATIONAL PROGRAMS (Apprenticeship • Pilgrimages • Courses) Node Type …" at bounding box center [871, 403] width 1385 height 728
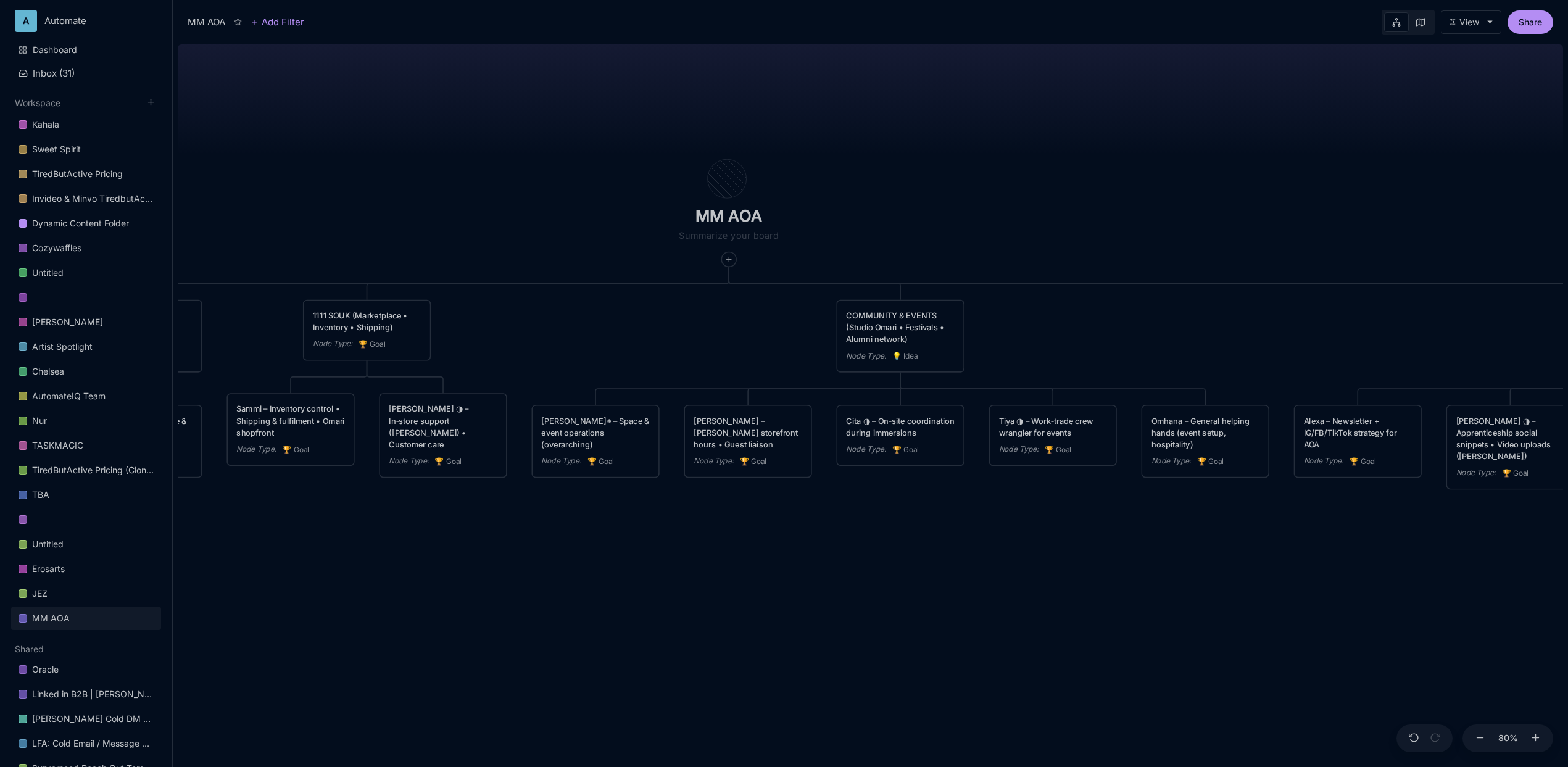
drag, startPoint x: 569, startPoint y: 127, endPoint x: 741, endPoint y: 113, distance: 172.6
click at [651, 102] on div "MM AOA EDUCATIONAL PROGRAMS (Apprenticeship • Pilgrimages • Courses) Node Type …" at bounding box center [871, 403] width 1385 height 728
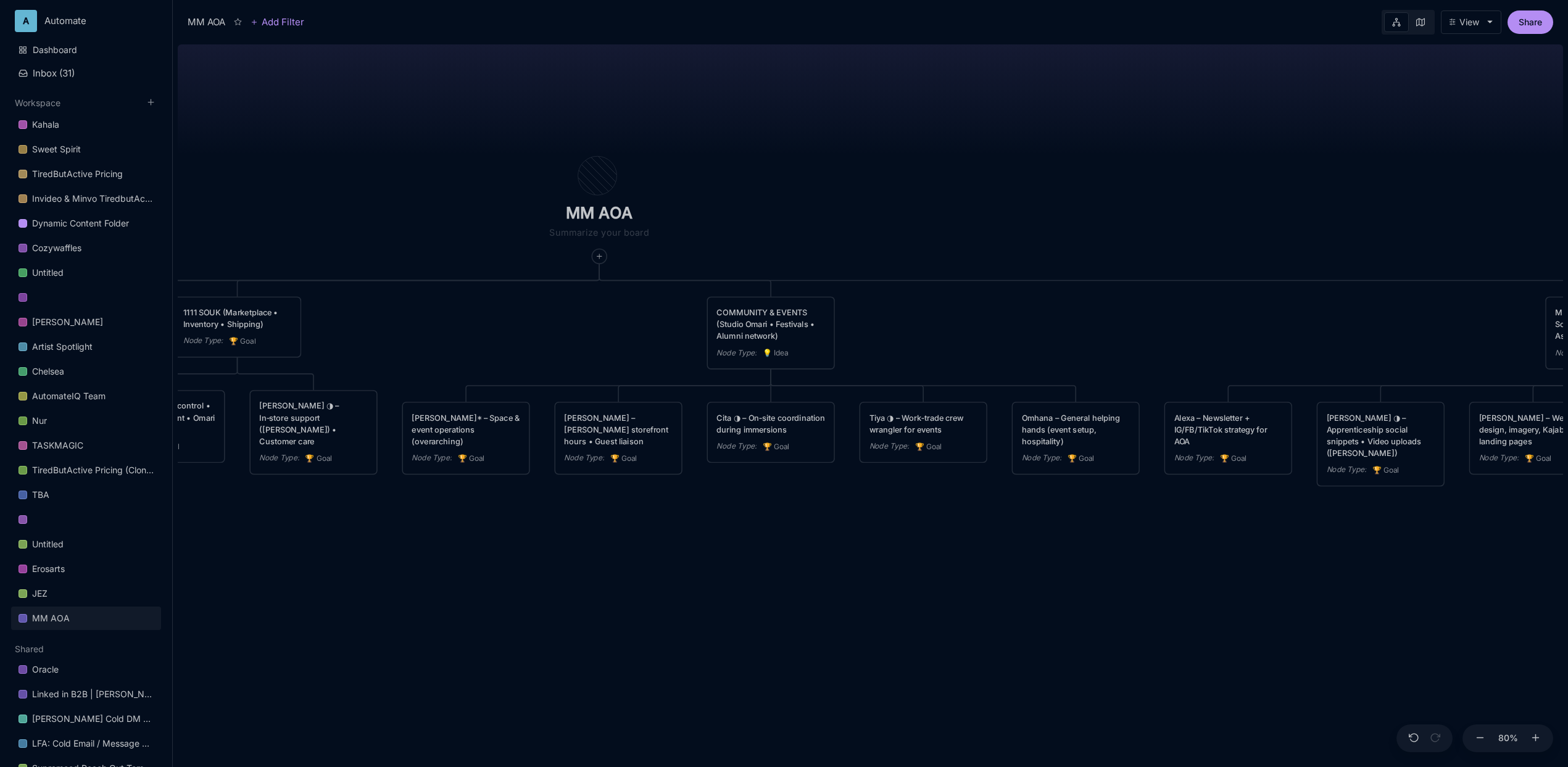
drag, startPoint x: 857, startPoint y: 102, endPoint x: 554, endPoint y: 92, distance: 303.2
click at [554, 92] on div "MM AOA EDUCATIONAL PROGRAMS (Apprenticeship • Pilgrimages • Courses) Node Type …" at bounding box center [871, 403] width 1385 height 728
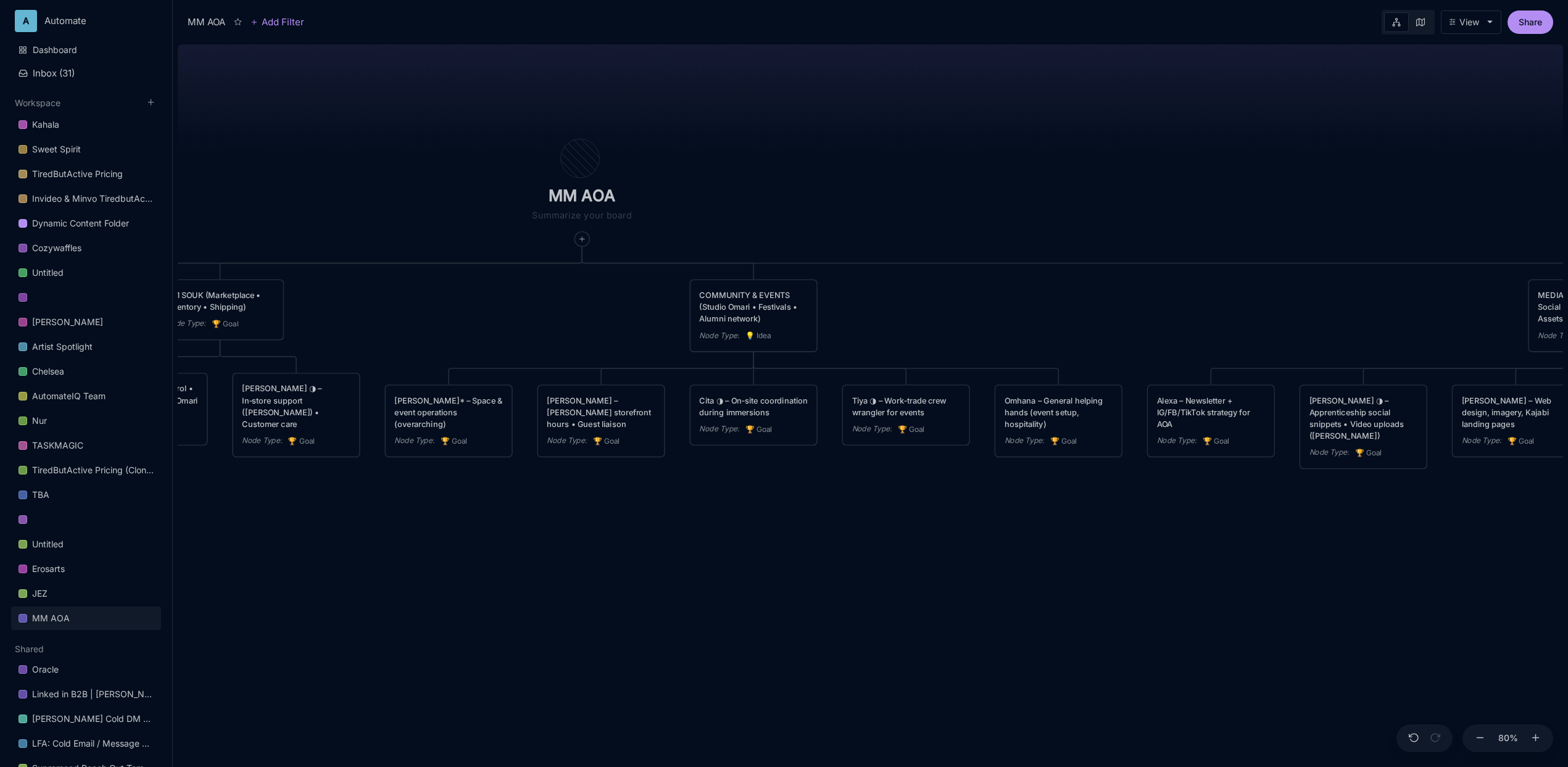
drag, startPoint x: 760, startPoint y: 199, endPoint x: 847, endPoint y: 183, distance: 88.5
click at [847, 183] on div "MM AOA EDUCATIONAL PROGRAMS (Apprenticeship • Pilgrimages • Courses) Node Type …" at bounding box center [871, 403] width 1385 height 728
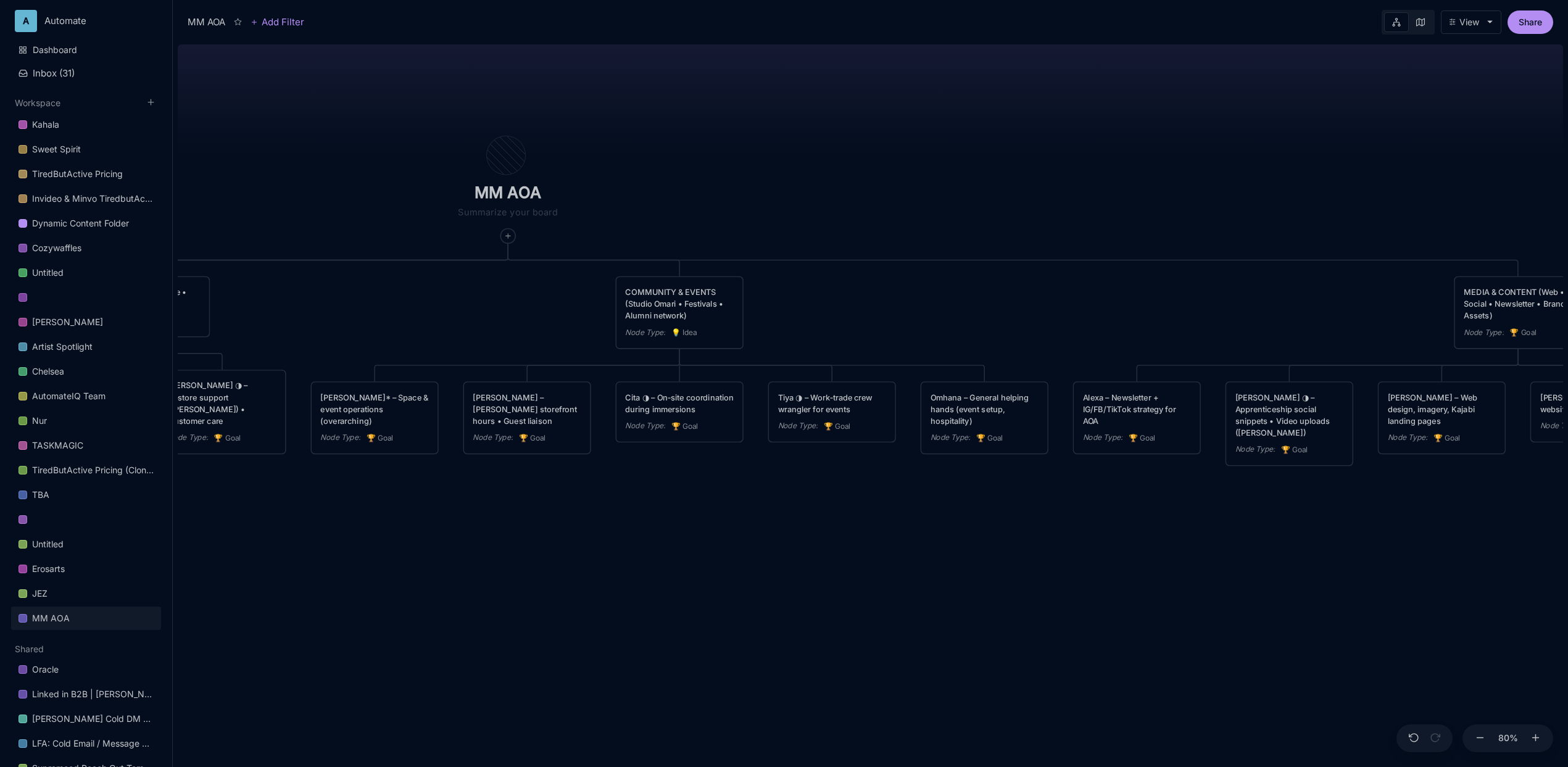
drag, startPoint x: 847, startPoint y: 183, endPoint x: 544, endPoint y: 186, distance: 303.0
click at [544, 186] on div "MM AOA EDUCATIONAL PROGRAMS (Apprenticeship • Pilgrimages • Courses) Node Type …" at bounding box center [871, 403] width 1385 height 728
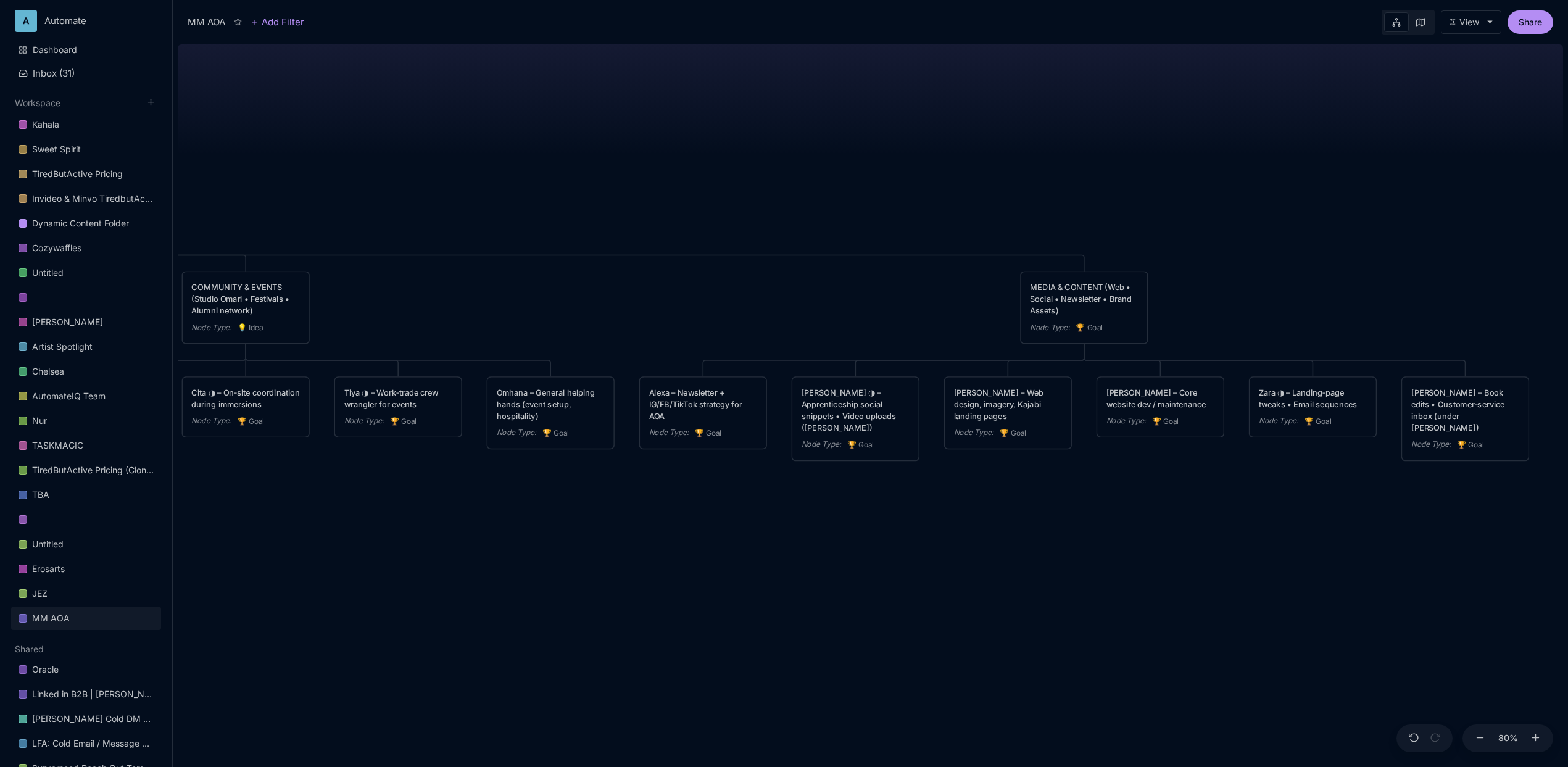
drag, startPoint x: 821, startPoint y: 184, endPoint x: 614, endPoint y: 174, distance: 207.2
click at [614, 174] on div "MM AOA EDUCATIONAL PROGRAMS (Apprenticeship • Pilgrimages • Courses) Node Type …" at bounding box center [871, 403] width 1385 height 728
click at [790, 195] on div "MM AOA EDUCATIONAL PROGRAMS (Apprenticeship • Pilgrimages • Courses) Node Type …" at bounding box center [871, 403] width 1385 height 728
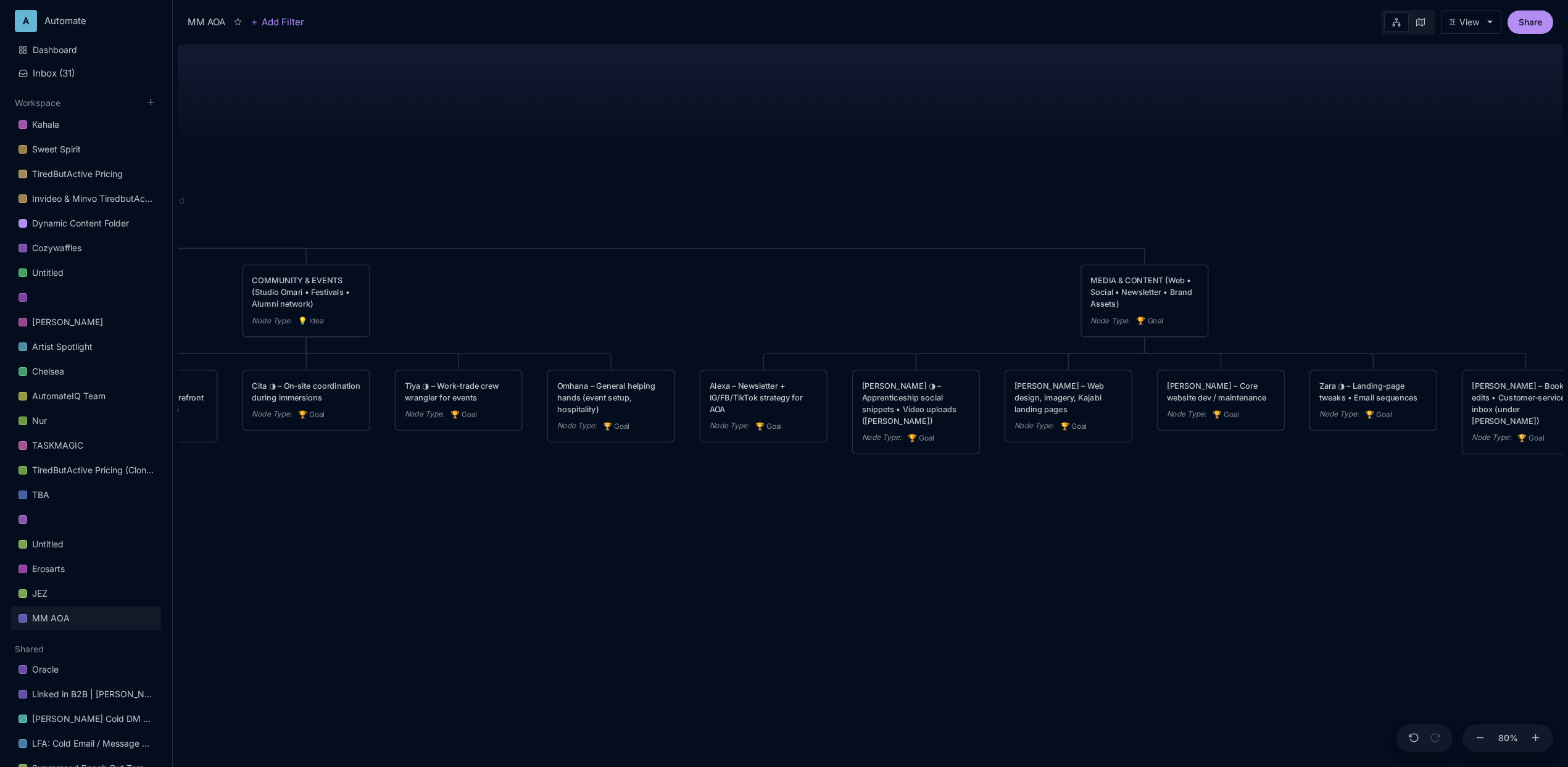
drag, startPoint x: 562, startPoint y: 550, endPoint x: 623, endPoint y: 542, distance: 61.5
click at [623, 542] on div "MM AOA EDUCATIONAL PROGRAMS (Apprenticeship • Pilgrimages • Courses) Node Type …" at bounding box center [871, 403] width 1385 height 728
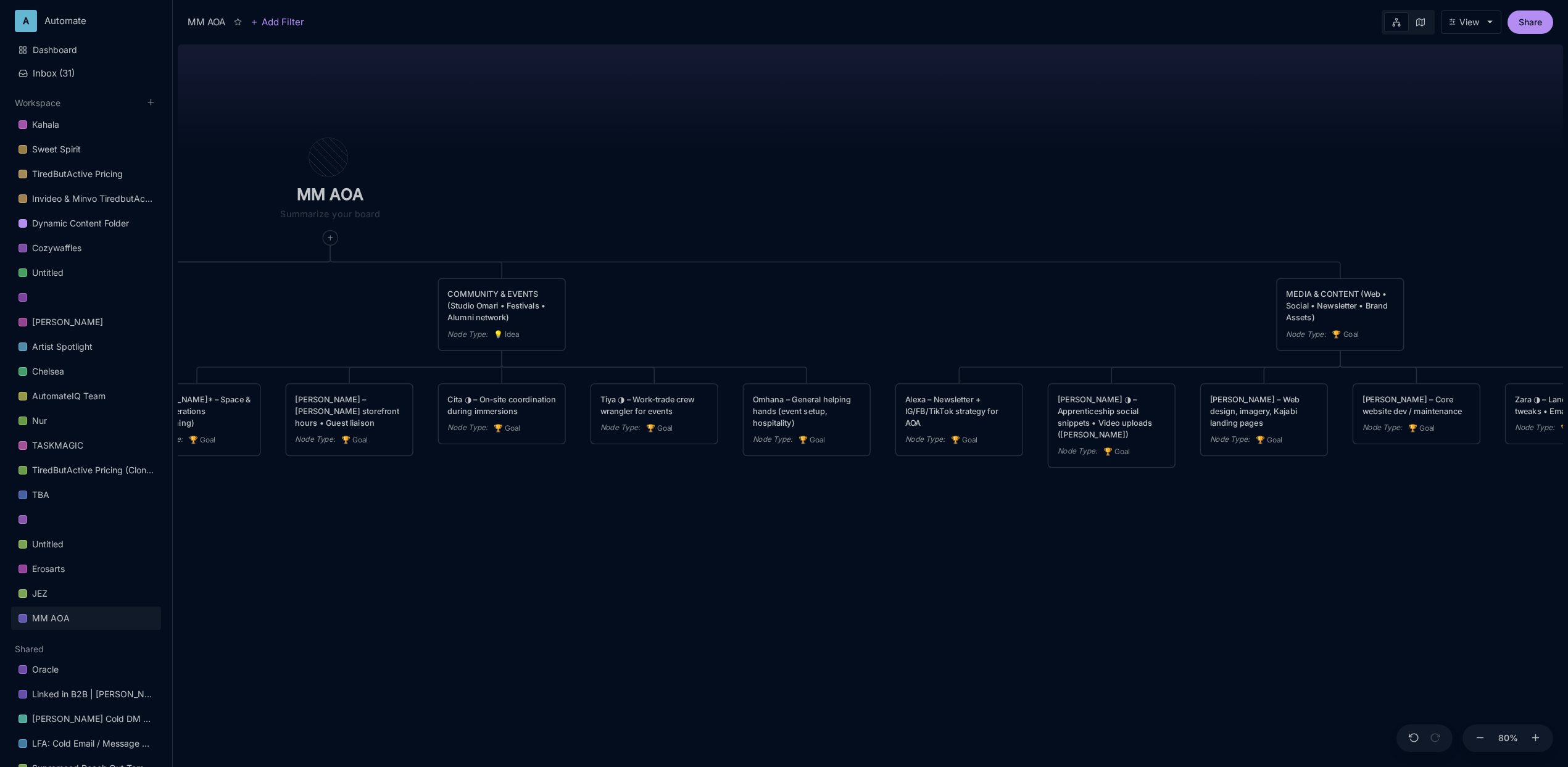
drag, startPoint x: 505, startPoint y: 540, endPoint x: 700, endPoint y: 554, distance: 195.5
click at [700, 554] on div "MM AOA EDUCATIONAL PROGRAMS (Apprenticeship • Pilgrimages • Courses) Node Type …" at bounding box center [871, 403] width 1385 height 728
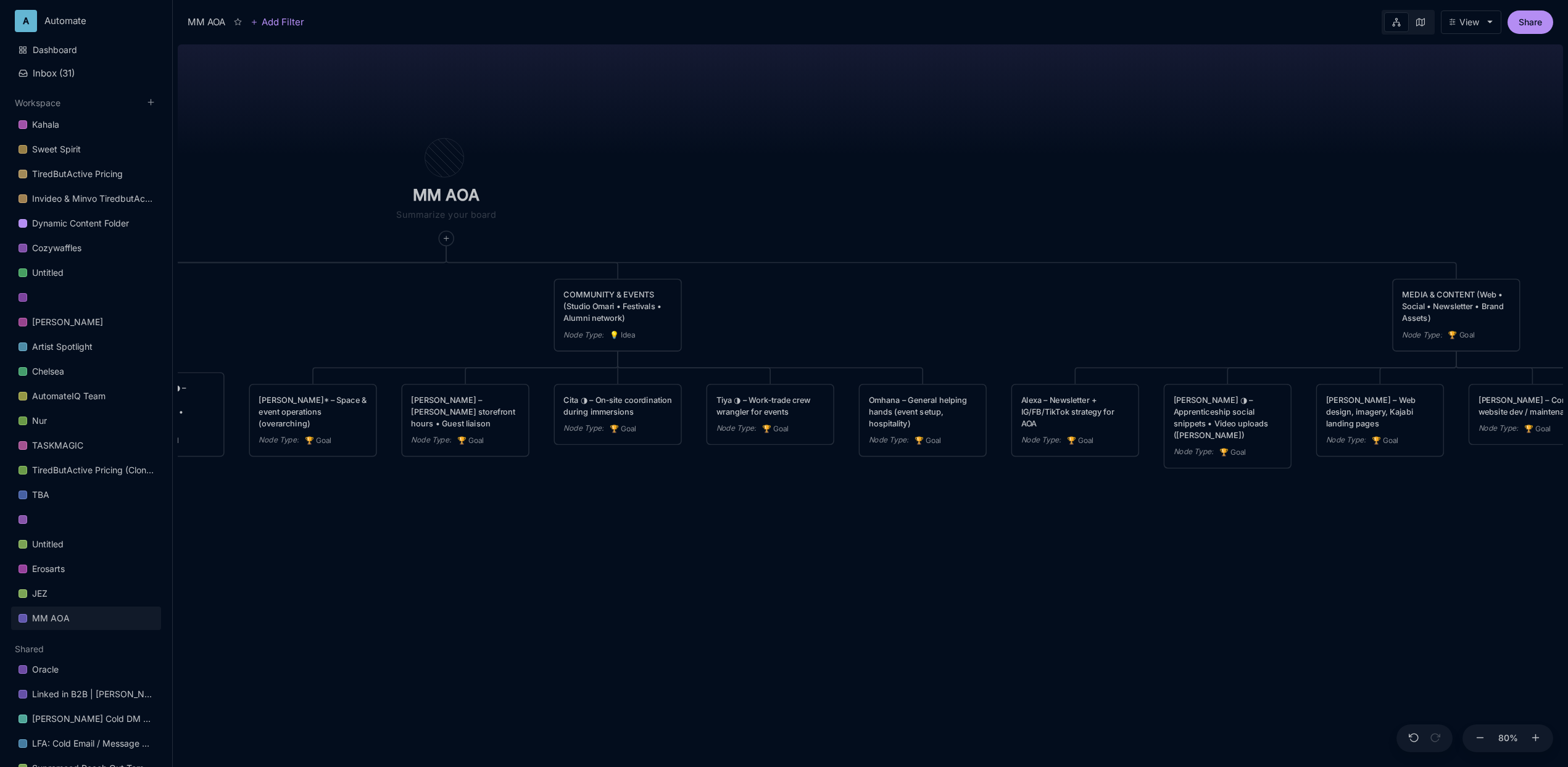
drag, startPoint x: 527, startPoint y: 501, endPoint x: 646, endPoint y: 501, distance: 119.0
click at [646, 501] on div "MM AOA EDUCATIONAL PROGRAMS (Apprenticeship • Pilgrimages • Courses) Node Type …" at bounding box center [871, 403] width 1385 height 728
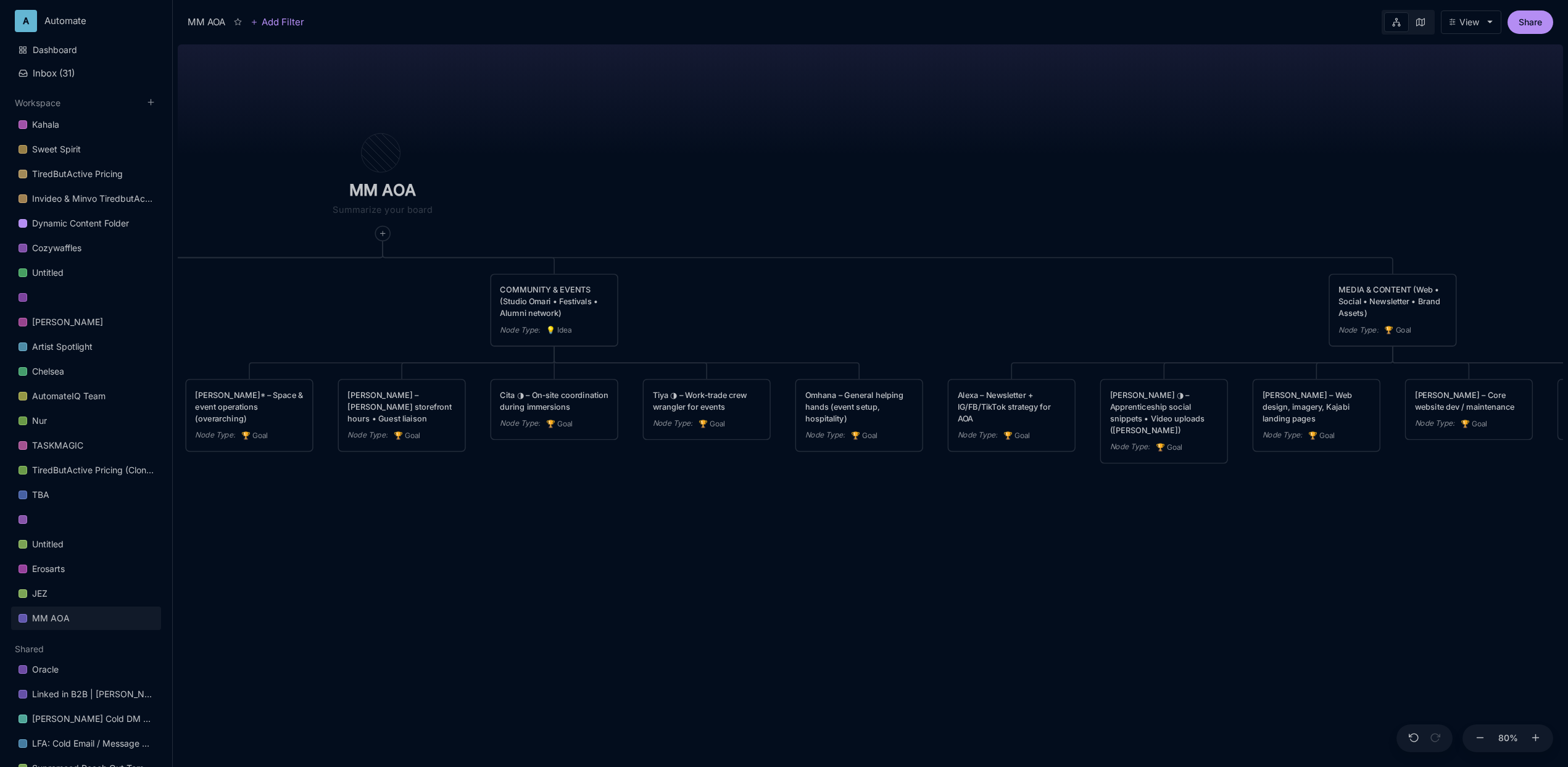
drag, startPoint x: 567, startPoint y: 527, endPoint x: 501, endPoint y: 522, distance: 66.2
click at [501, 522] on div "MM AOA EDUCATIONAL PROGRAMS (Apprenticeship • Pilgrimages • Courses) Node Type …" at bounding box center [871, 403] width 1385 height 728
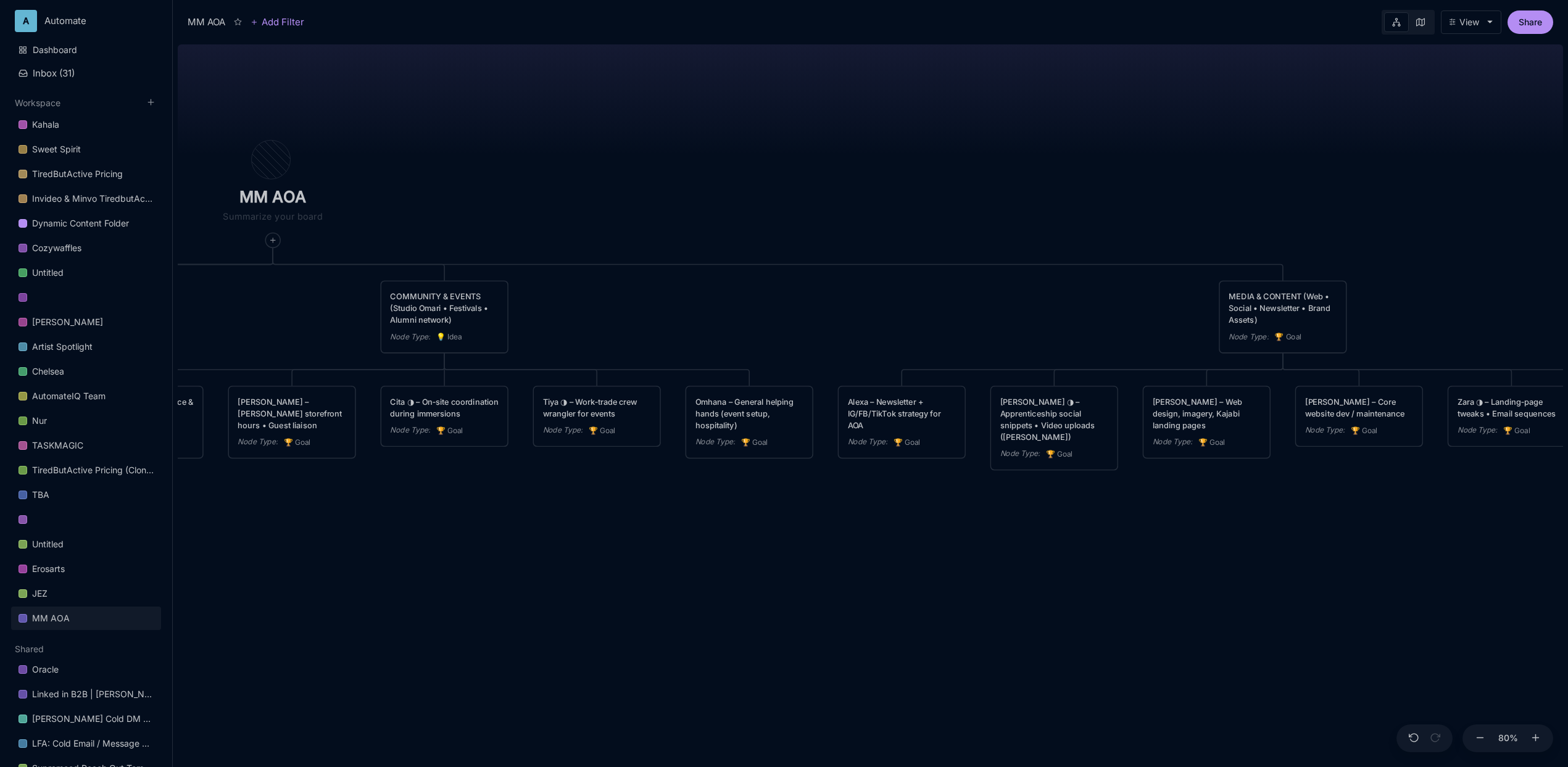
drag, startPoint x: 812, startPoint y: 541, endPoint x: 758, endPoint y: 540, distance: 54.0
click at [758, 540] on div "MM AOA EDUCATIONAL PROGRAMS (Apprenticeship • Pilgrimages • Courses) Node Type …" at bounding box center [871, 403] width 1385 height 728
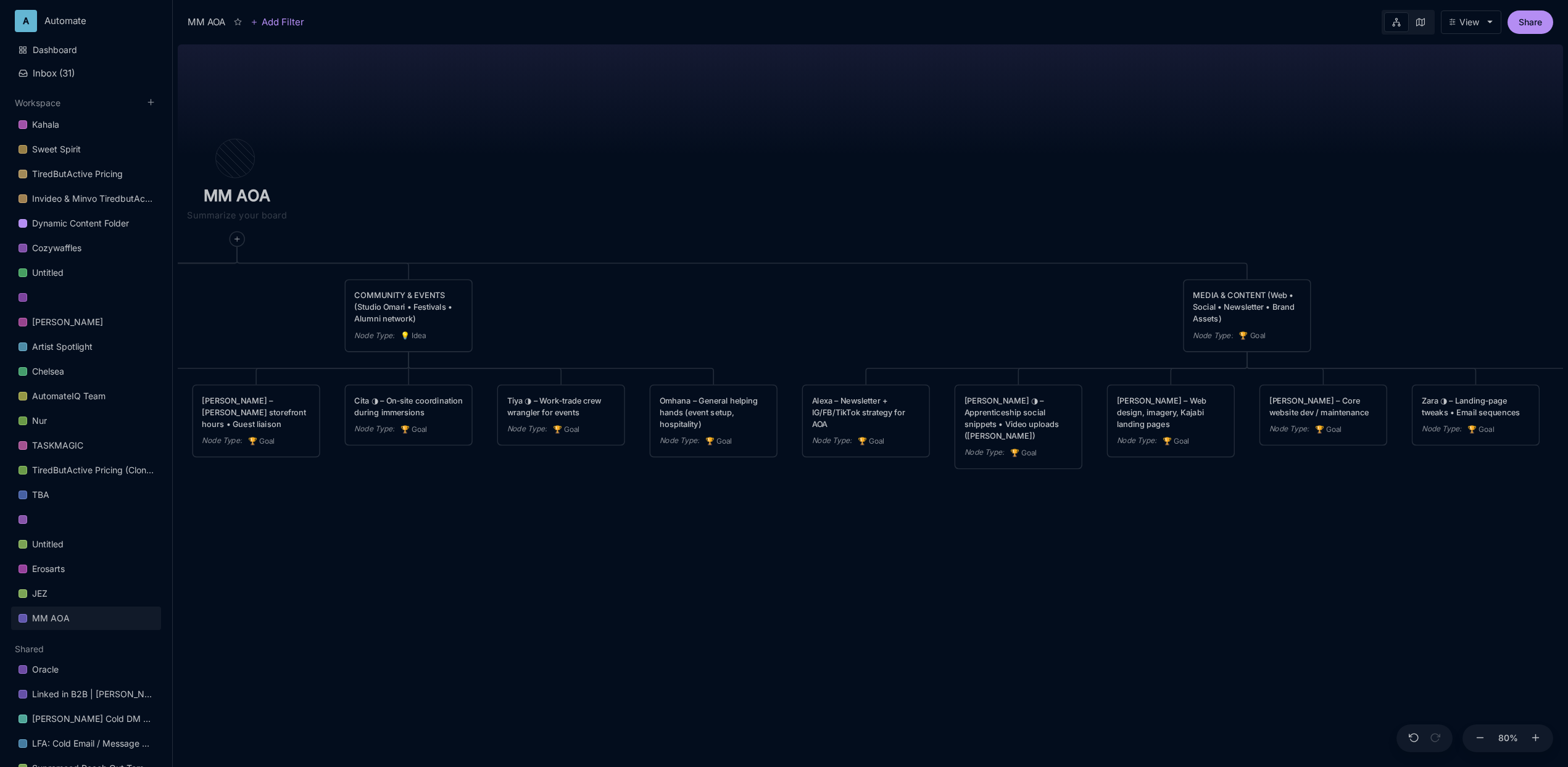
drag, startPoint x: 897, startPoint y: 514, endPoint x: 861, endPoint y: 513, distance: 36.0
click at [861, 513] on div "MM AOA EDUCATIONAL PROGRAMS (Apprenticeship • Pilgrimages • Courses) Node Type …" at bounding box center [871, 403] width 1385 height 728
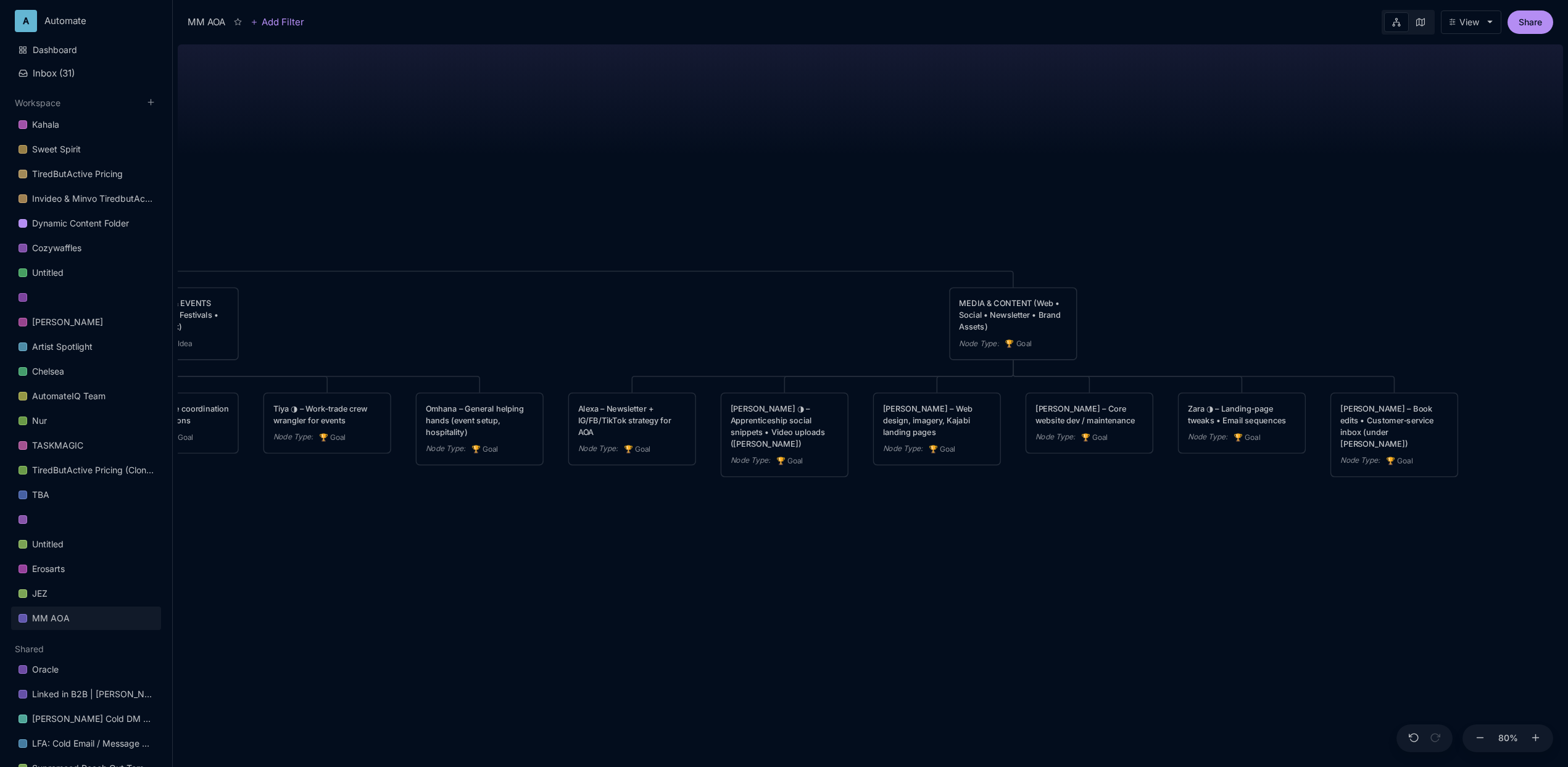
drag, startPoint x: 928, startPoint y: 514, endPoint x: 694, endPoint y: 522, distance: 234.1
click at [694, 522] on div "MM AOA EDUCATIONAL PROGRAMS (Apprenticeship • Pilgrimages • Courses) Node Type …" at bounding box center [871, 403] width 1385 height 728
drag, startPoint x: 571, startPoint y: 547, endPoint x: 610, endPoint y: 539, distance: 39.8
click at [610, 539] on div "MM AOA EDUCATIONAL PROGRAMS (Apprenticeship • Pilgrimages • Courses) Node Type …" at bounding box center [871, 403] width 1385 height 728
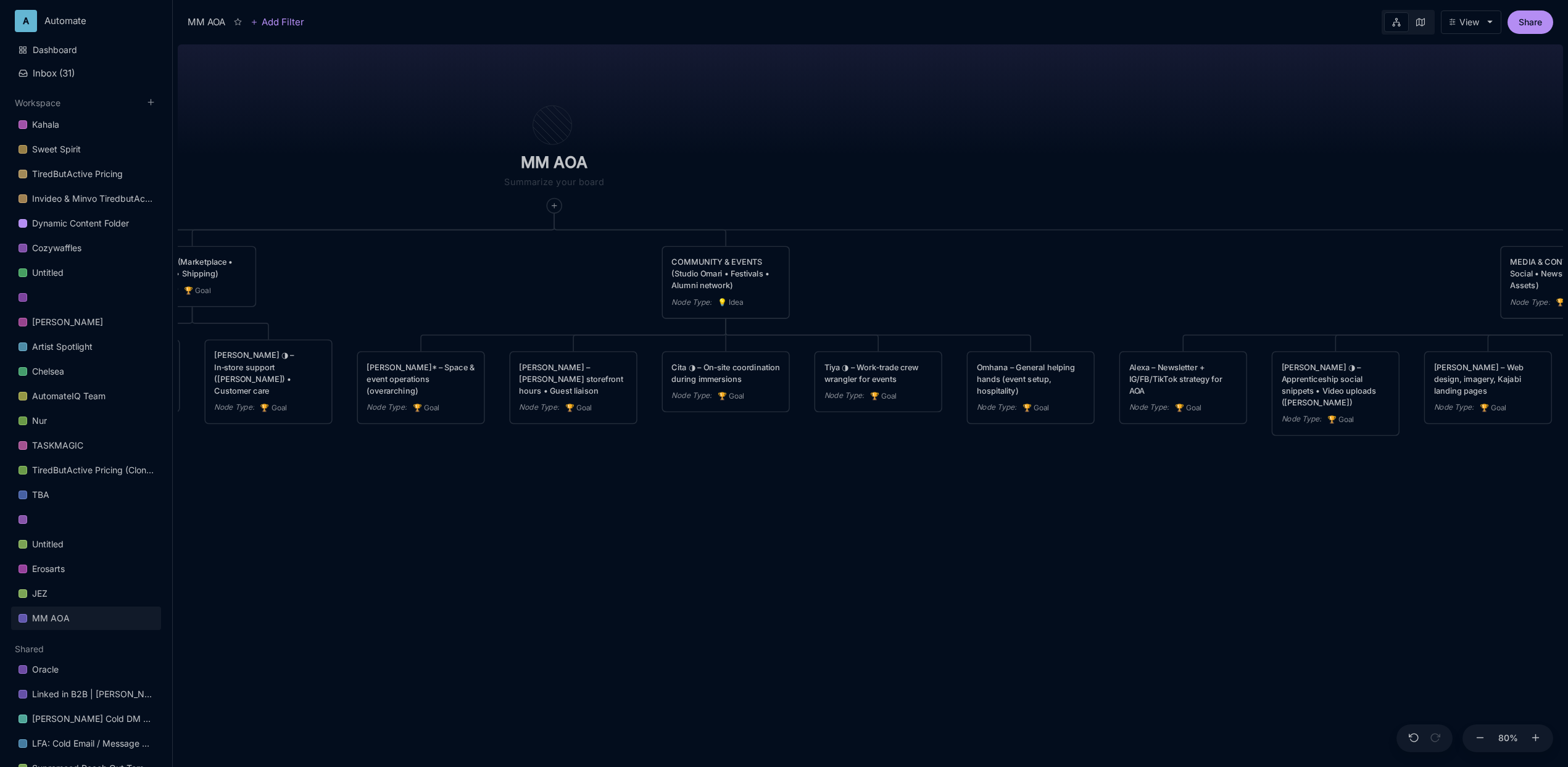
drag, startPoint x: 786, startPoint y: 523, endPoint x: 1274, endPoint y: 490, distance: 489.1
click at [1274, 490] on div "MM AOA EDUCATIONAL PROGRAMS (Apprenticeship • Pilgrimages • Courses) Node Type …" at bounding box center [871, 403] width 1385 height 728
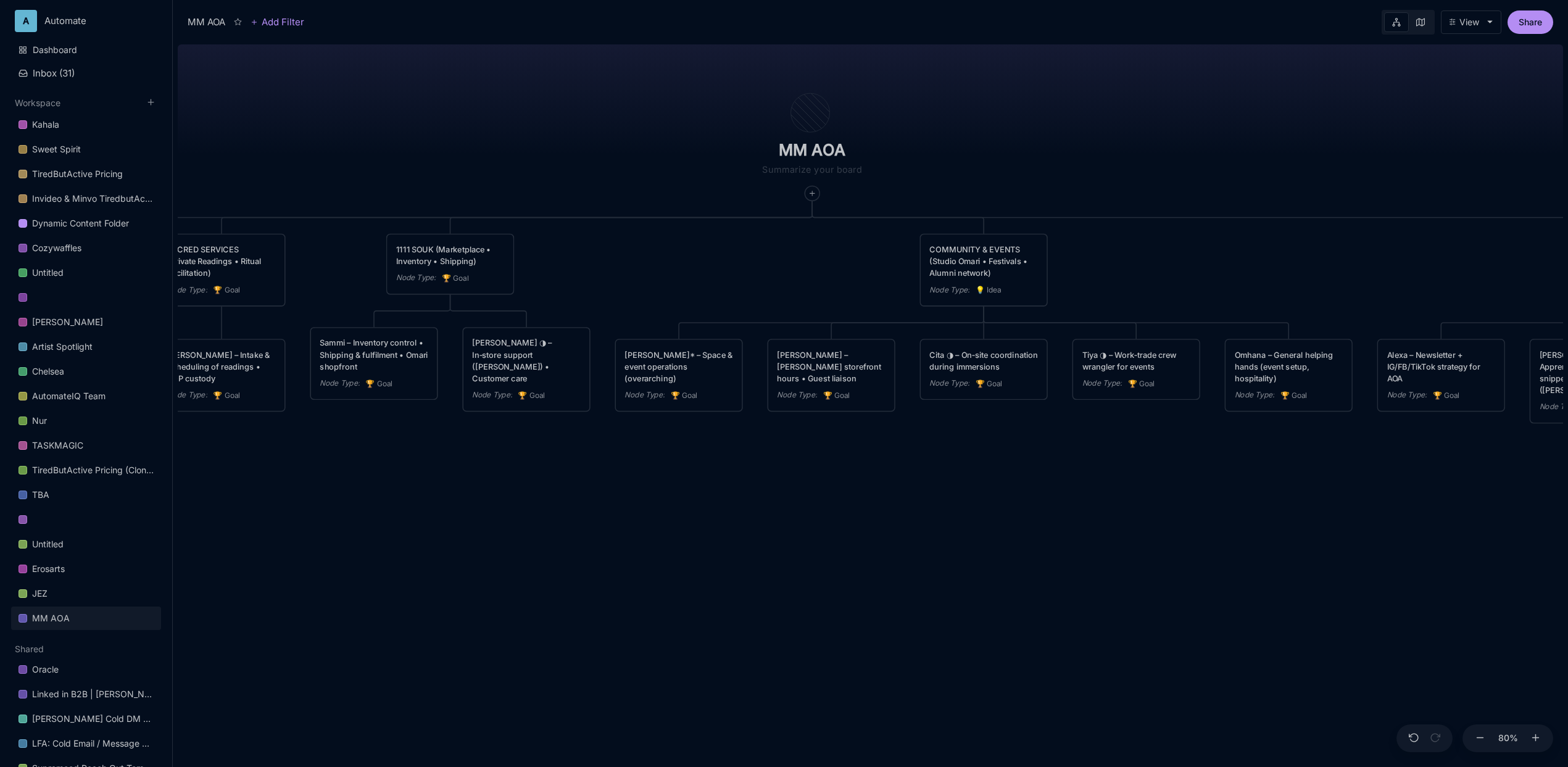
drag, startPoint x: 755, startPoint y: 522, endPoint x: 772, endPoint y: 528, distance: 18.0
click at [772, 528] on div "MM AOA EDUCATIONAL PROGRAMS (Apprenticeship • Pilgrimages • Courses) Node Type …" at bounding box center [871, 403] width 1385 height 728
click at [970, 507] on div "MM AOA EDUCATIONAL PROGRAMS (Apprenticeship • Pilgrimages • Courses) Node Type …" at bounding box center [871, 403] width 1385 height 728
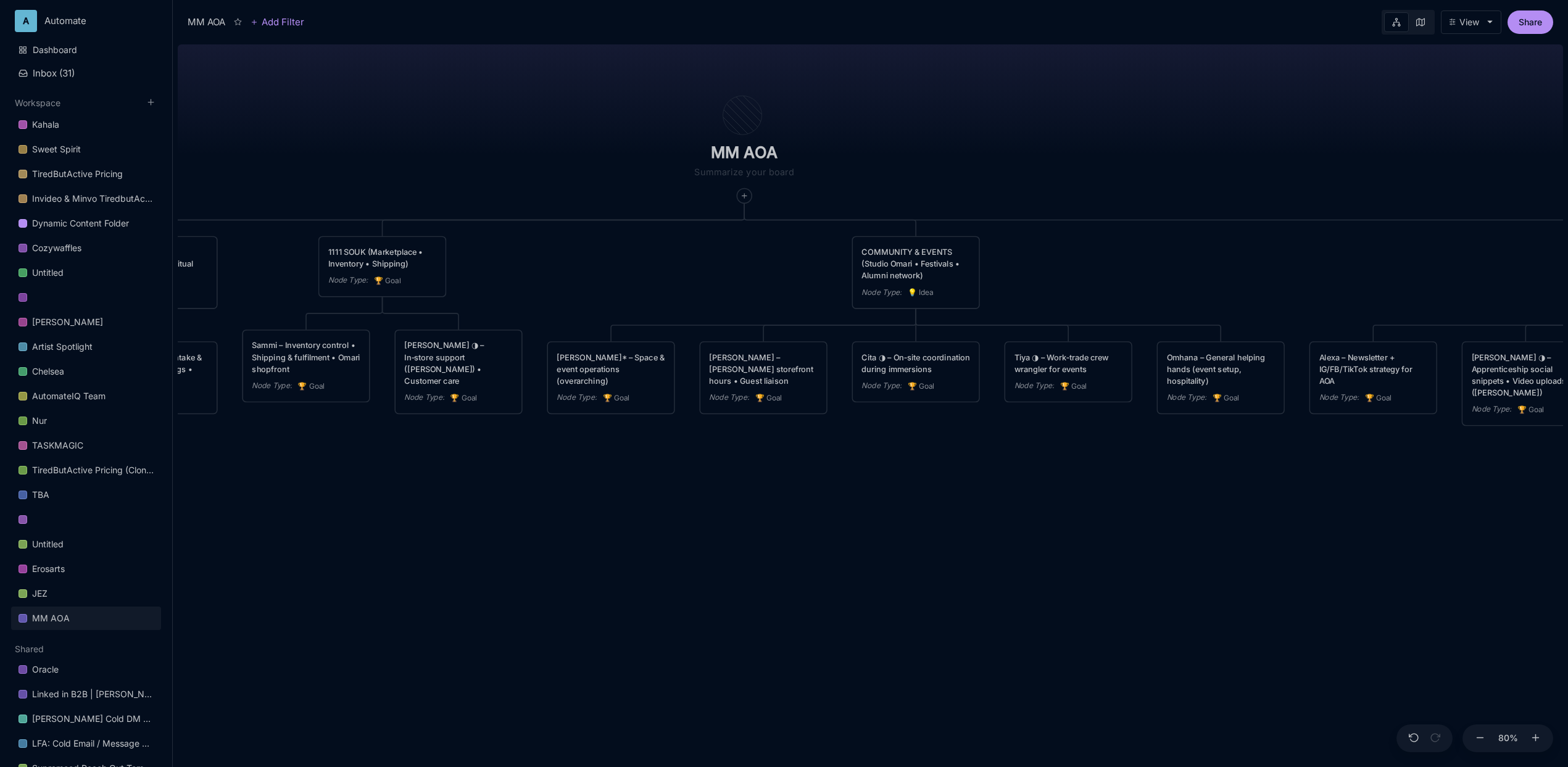
drag, startPoint x: 597, startPoint y: 457, endPoint x: 530, endPoint y: 460, distance: 67.1
click at [530, 460] on div "MM AOA EDUCATIONAL PROGRAMS (Apprenticeship • Pilgrimages • Courses) Node Type …" at bounding box center [871, 403] width 1385 height 728
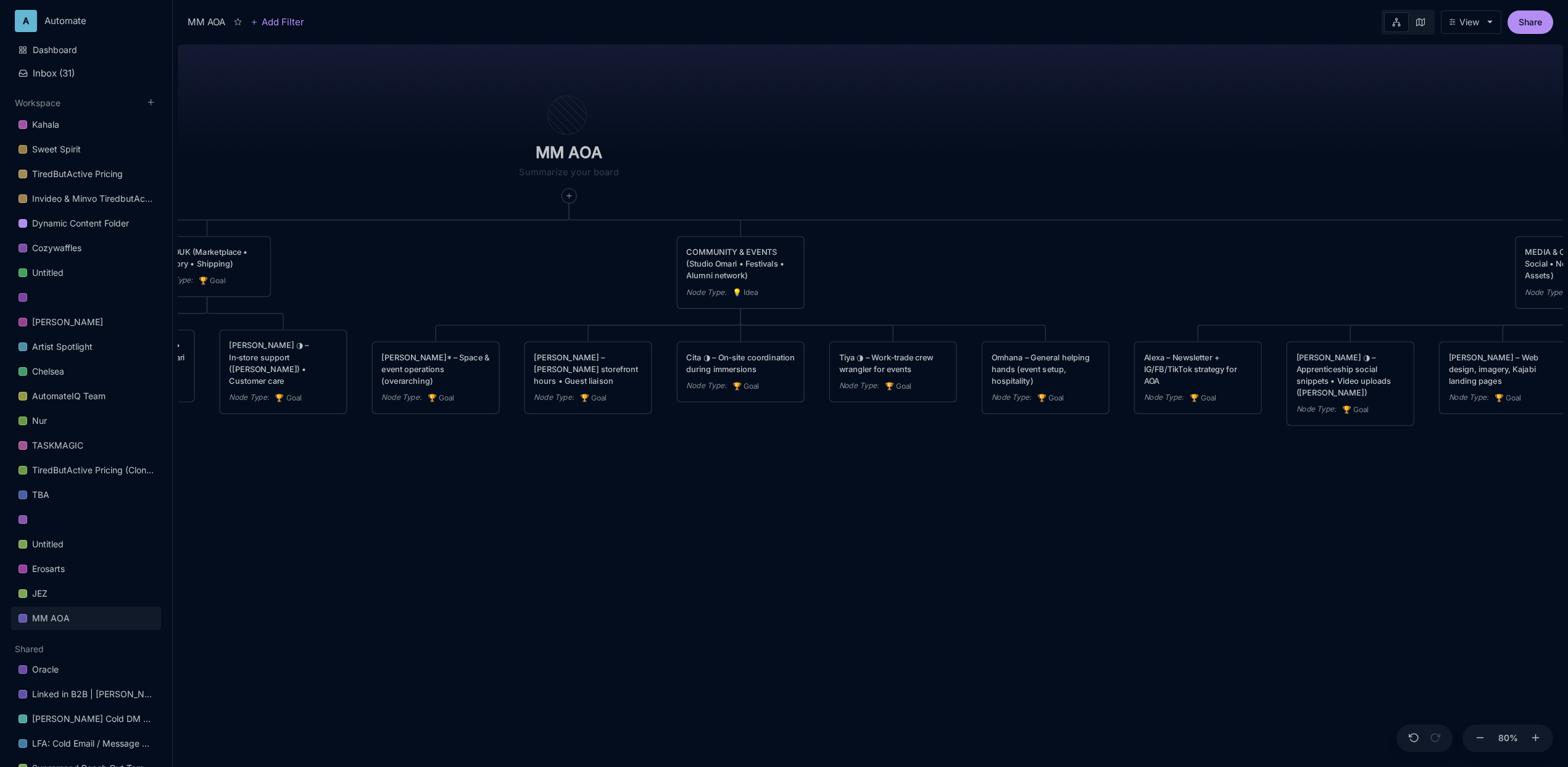
drag, startPoint x: 906, startPoint y: 473, endPoint x: 946, endPoint y: 474, distance: 40.0
click at [946, 474] on div "MM AOA EDUCATIONAL PROGRAMS (Apprenticeship • Pilgrimages • Courses) Node Type …" at bounding box center [871, 403] width 1385 height 728
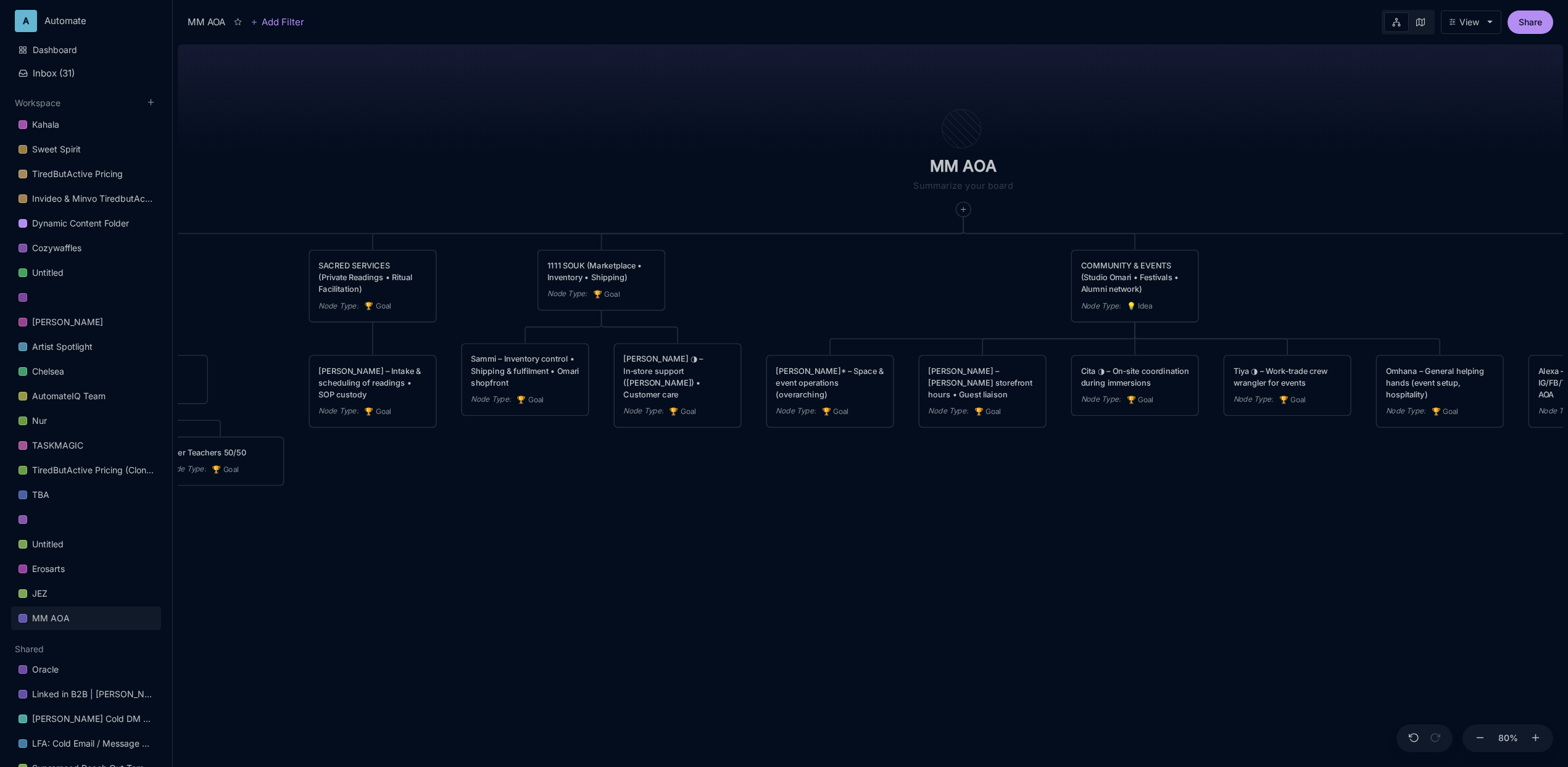
click at [830, 500] on div "MM AOA EDUCATIONAL PROGRAMS (Apprenticeship • Pilgrimages • Courses) Node Type …" at bounding box center [871, 403] width 1385 height 728
click at [729, 252] on div "MM AOA EDUCATIONAL PROGRAMS (Apprenticeship • Pilgrimages • Courses) Node Type …" at bounding box center [871, 403] width 1385 height 728
click at [502, 425] on icon at bounding box center [498, 424] width 8 height 8
click at [500, 460] on icon "🏆" at bounding box center [494, 464] width 13 height 15
click at [498, 471] on div "Node Type :" at bounding box center [491, 469] width 40 height 12
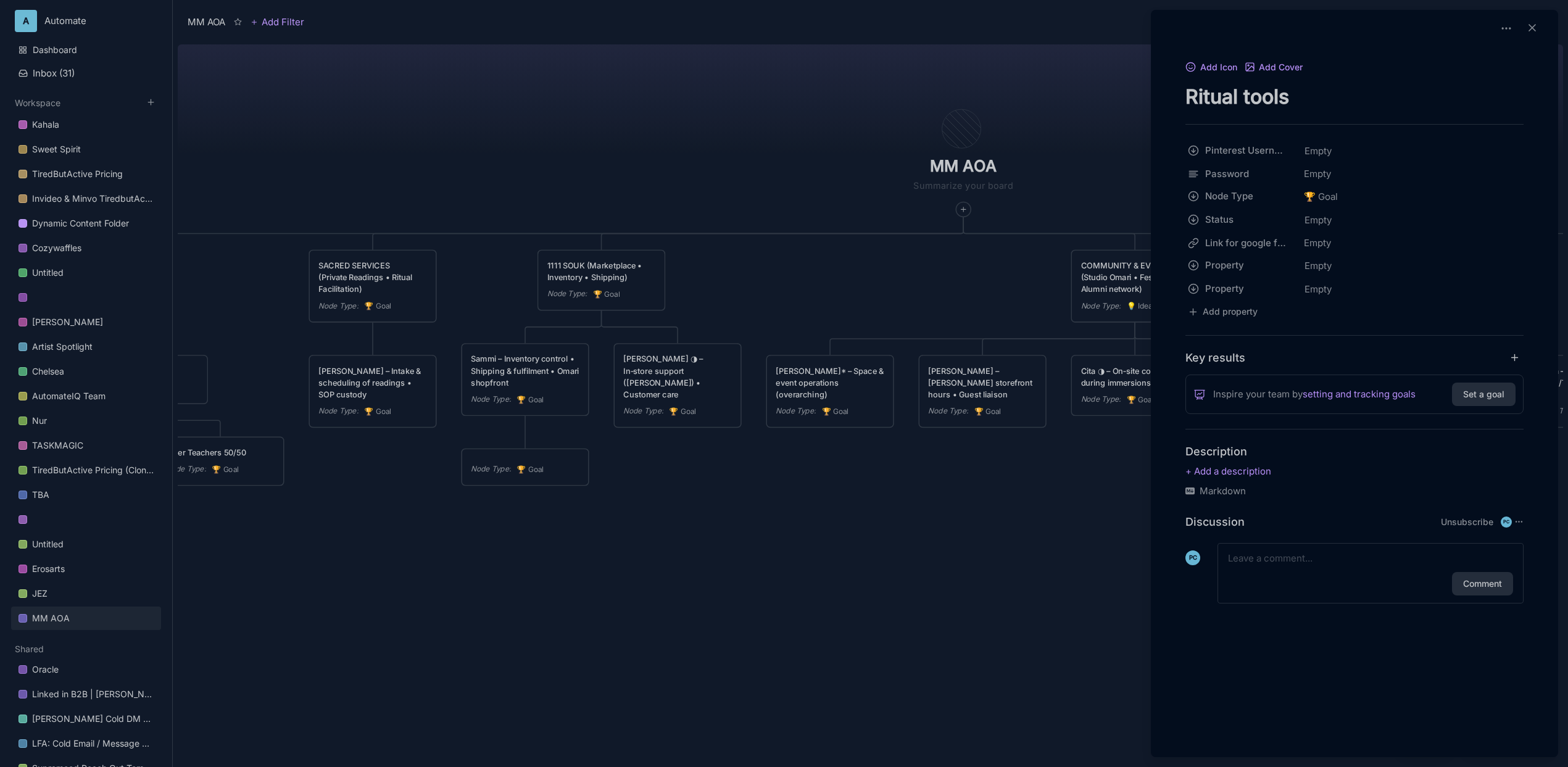
type textarea "Ritual tools"
click at [905, 528] on div at bounding box center [784, 383] width 1568 height 767
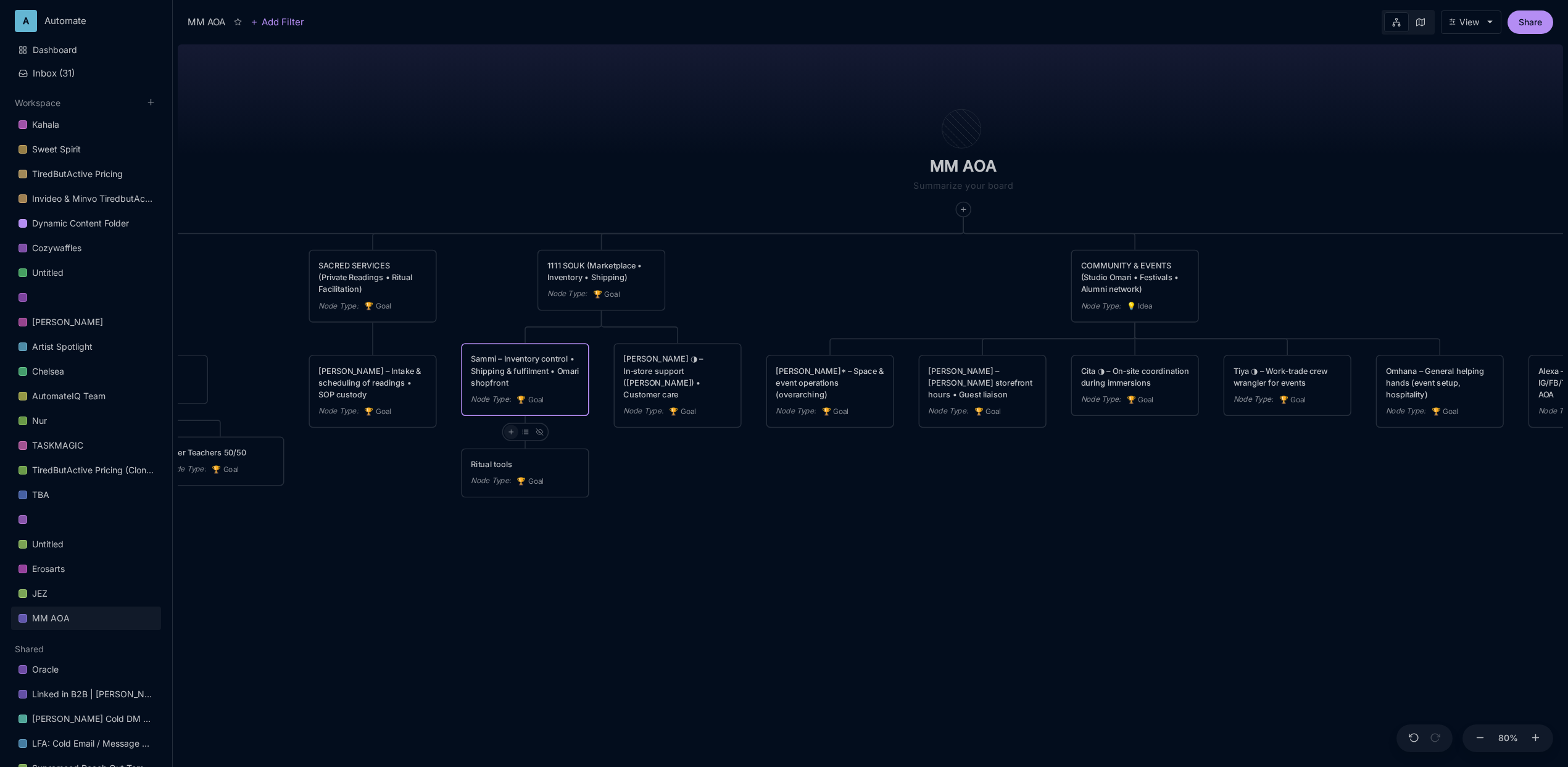
click at [512, 431] on icon at bounding box center [511, 432] width 8 height 8
click at [503, 478] on span "🏆 Goal" at bounding box center [488, 475] width 31 height 15
click at [609, 460] on div "Node Type : 🏆 Goal" at bounding box center [601, 467] width 126 height 35
click at [622, 451] on div "Node Type : 🏆 Goal" at bounding box center [601, 467] width 126 height 35
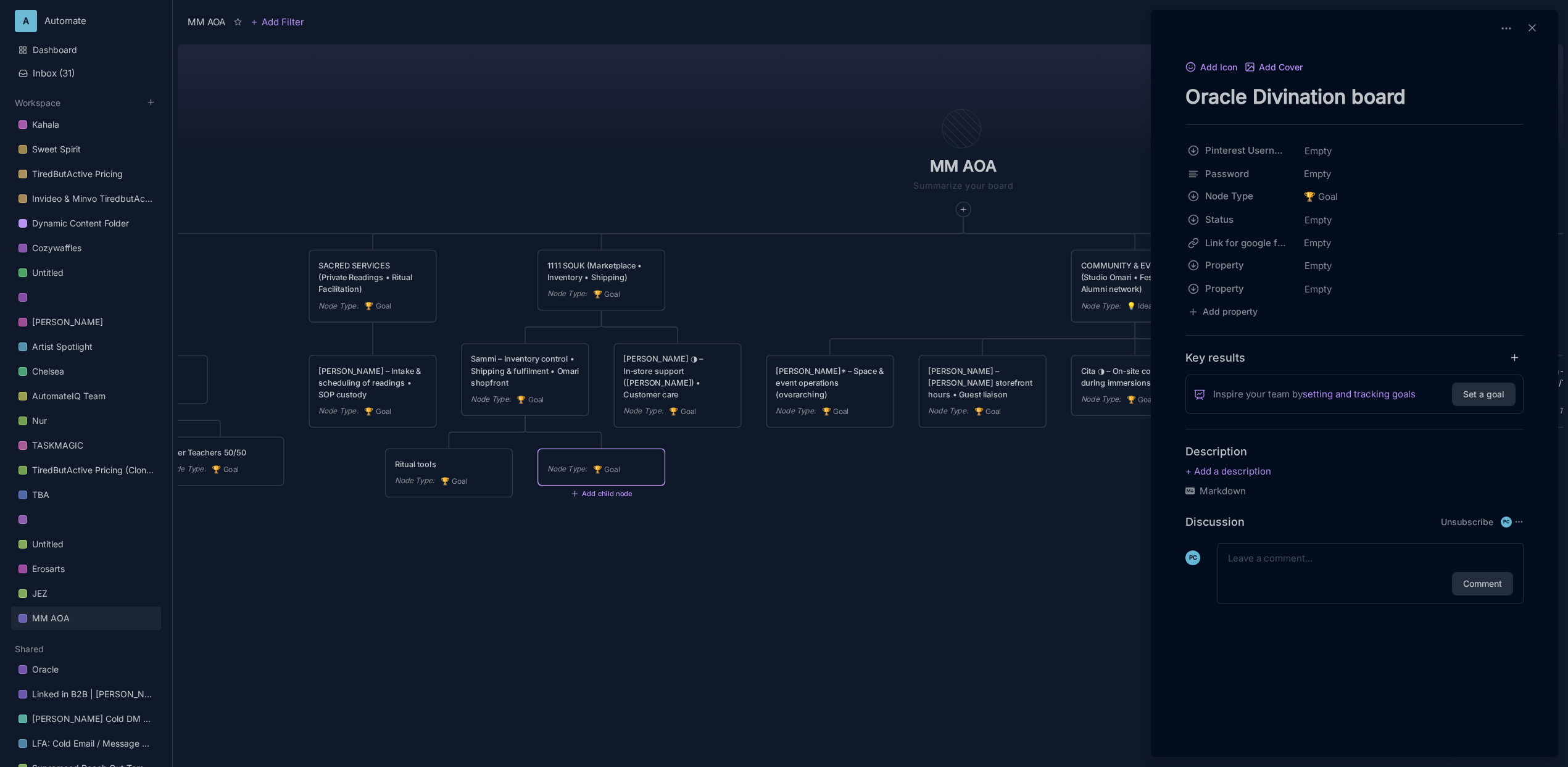
type textarea "Oracle Divination board"
click at [863, 492] on div at bounding box center [784, 383] width 1568 height 767
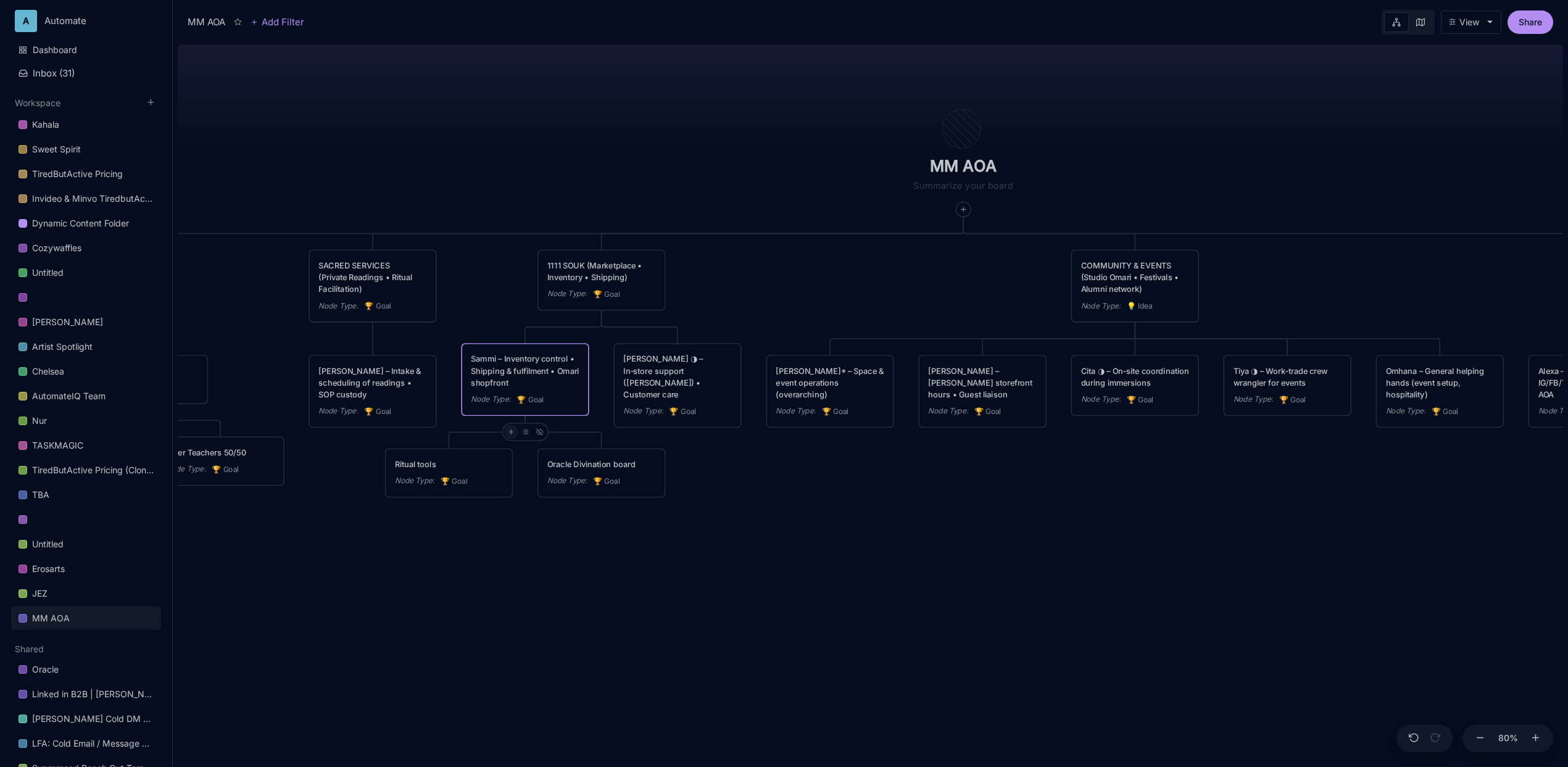
click at [513, 433] on icon at bounding box center [511, 432] width 8 height 8
click at [499, 472] on span "🏆 Goal" at bounding box center [488, 475] width 31 height 15
click at [646, 467] on textarea at bounding box center [677, 464] width 108 height 12
paste textarea "Medicine Kits"
type textarea "Medicine Kits"
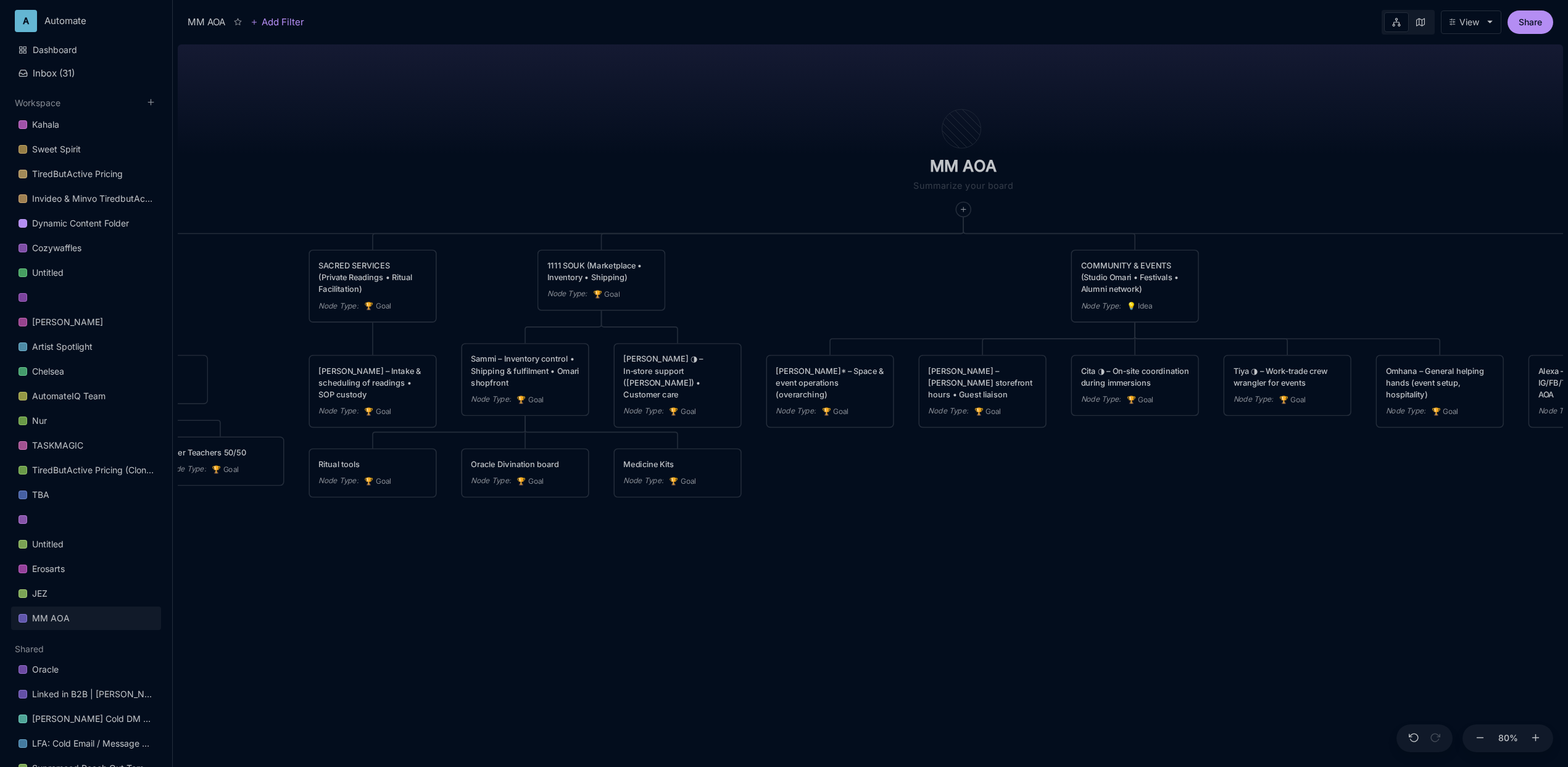
click at [577, 548] on div "MM AOA EDUCATIONAL PROGRAMS (Apprenticeship • Pilgrimages • Courses) Node Type …" at bounding box center [871, 403] width 1385 height 728
click at [658, 504] on button "Add child node" at bounding box center [677, 506] width 62 height 8
click at [691, 546] on div "🏆 Goal" at bounding box center [676, 546] width 82 height 20
click at [652, 546] on textarea at bounding box center [677, 546] width 108 height 12
type textarea "In House"
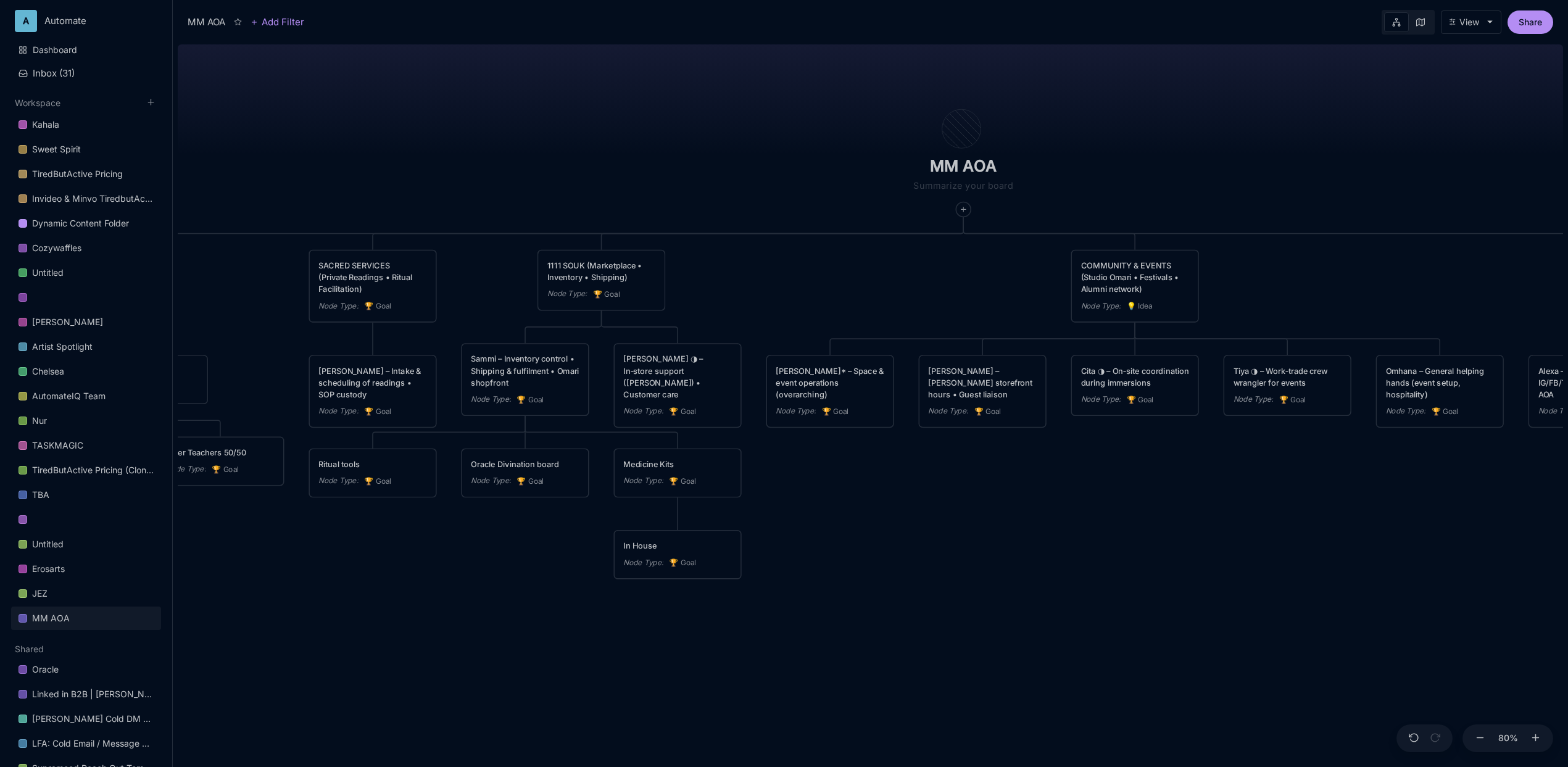
click at [514, 566] on div "MM AOA EDUCATIONAL PROGRAMS (Apprenticeship • Pilgrimages • Courses) Node Type …" at bounding box center [871, 403] width 1385 height 728
click at [662, 512] on icon at bounding box center [663, 514] width 8 height 8
click at [666, 552] on div "🏆 Goal" at bounding box center [662, 557] width 82 height 20
click at [724, 549] on textarea at bounding box center [754, 546] width 108 height 12
type textarea "Partners"
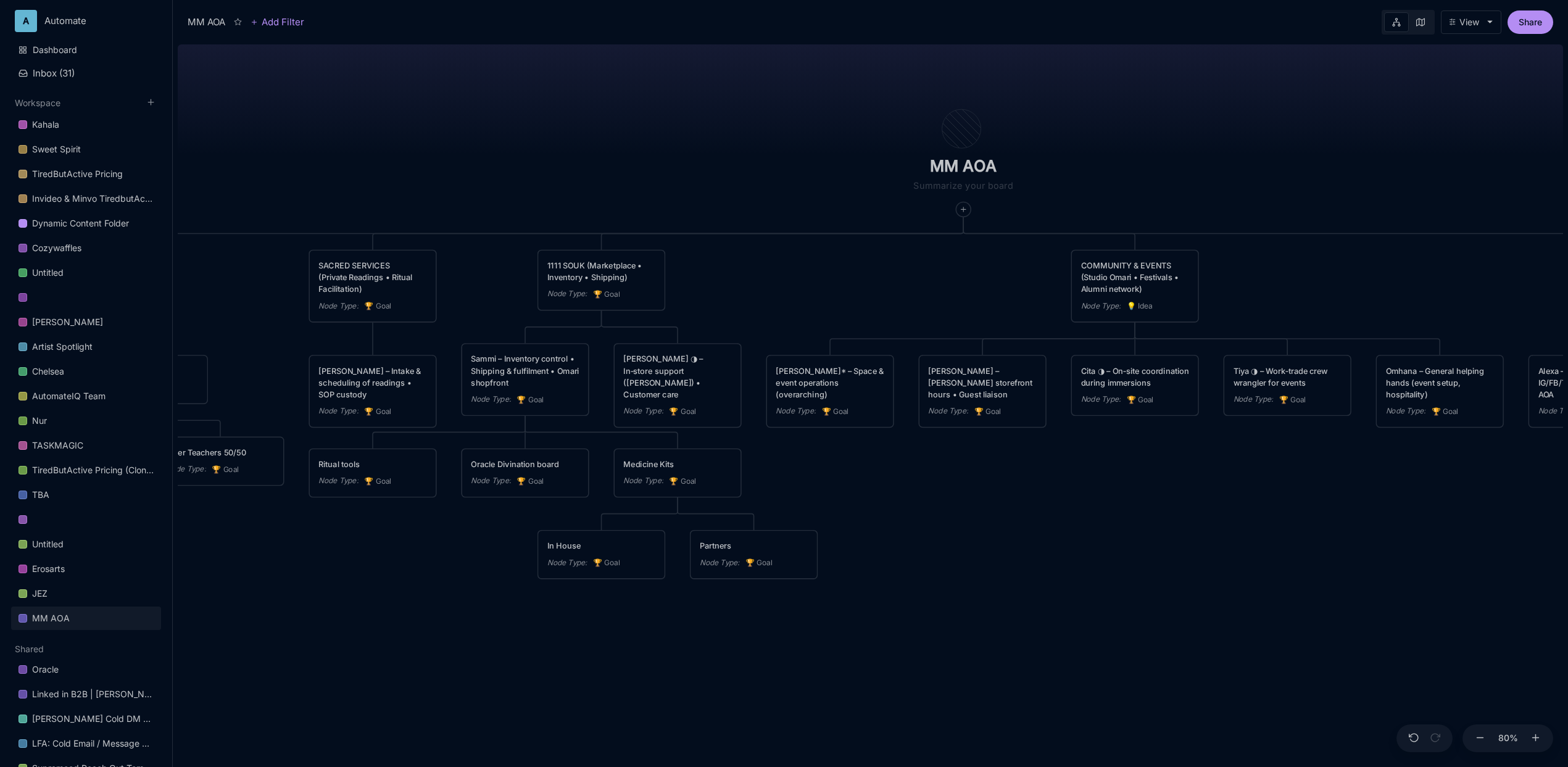
click at [566, 624] on div "MM AOA EDUCATIONAL PROGRAMS (Apprenticeship • Pilgrimages • Courses) Node Type …" at bounding box center [871, 403] width 1385 height 728
click at [613, 330] on icon at bounding box center [616, 327] width 8 height 8
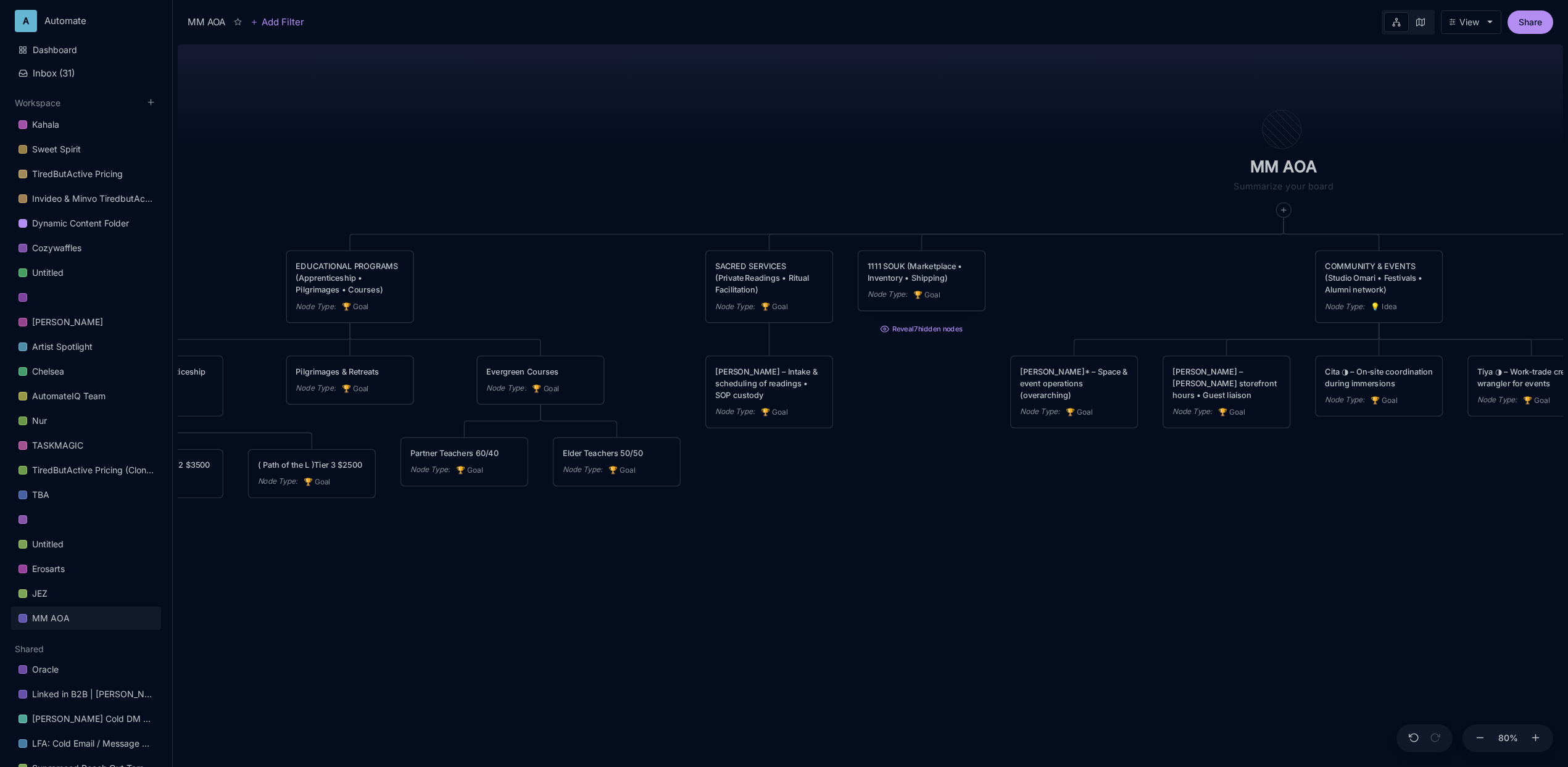
drag, startPoint x: 747, startPoint y: 466, endPoint x: 1067, endPoint y: 467, distance: 320.0
click at [1067, 467] on div "MM AOA EDUCATIONAL PROGRAMS (Apprenticeship • Pilgrimages • Courses) Node Type …" at bounding box center [871, 403] width 1385 height 728
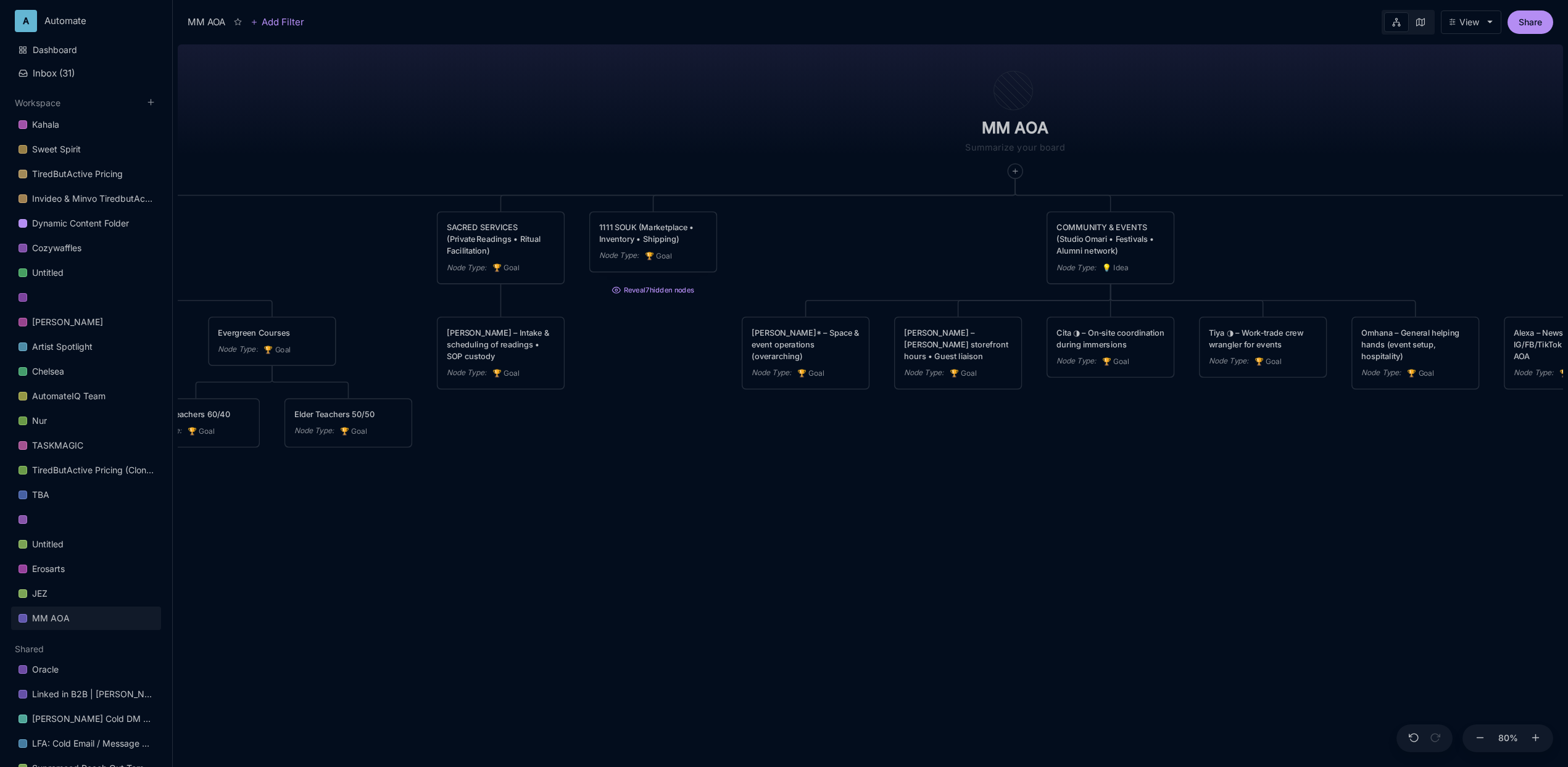
drag, startPoint x: 852, startPoint y: 550, endPoint x: 564, endPoint y: 514, distance: 290.2
click at [564, 514] on div "MM AOA EDUCATIONAL PROGRAMS (Apprenticeship • Pilgrimages • Courses) Node Type …" at bounding box center [871, 403] width 1385 height 728
click at [628, 289] on button "Reveal 7 hidden nodes" at bounding box center [653, 287] width 128 height 19
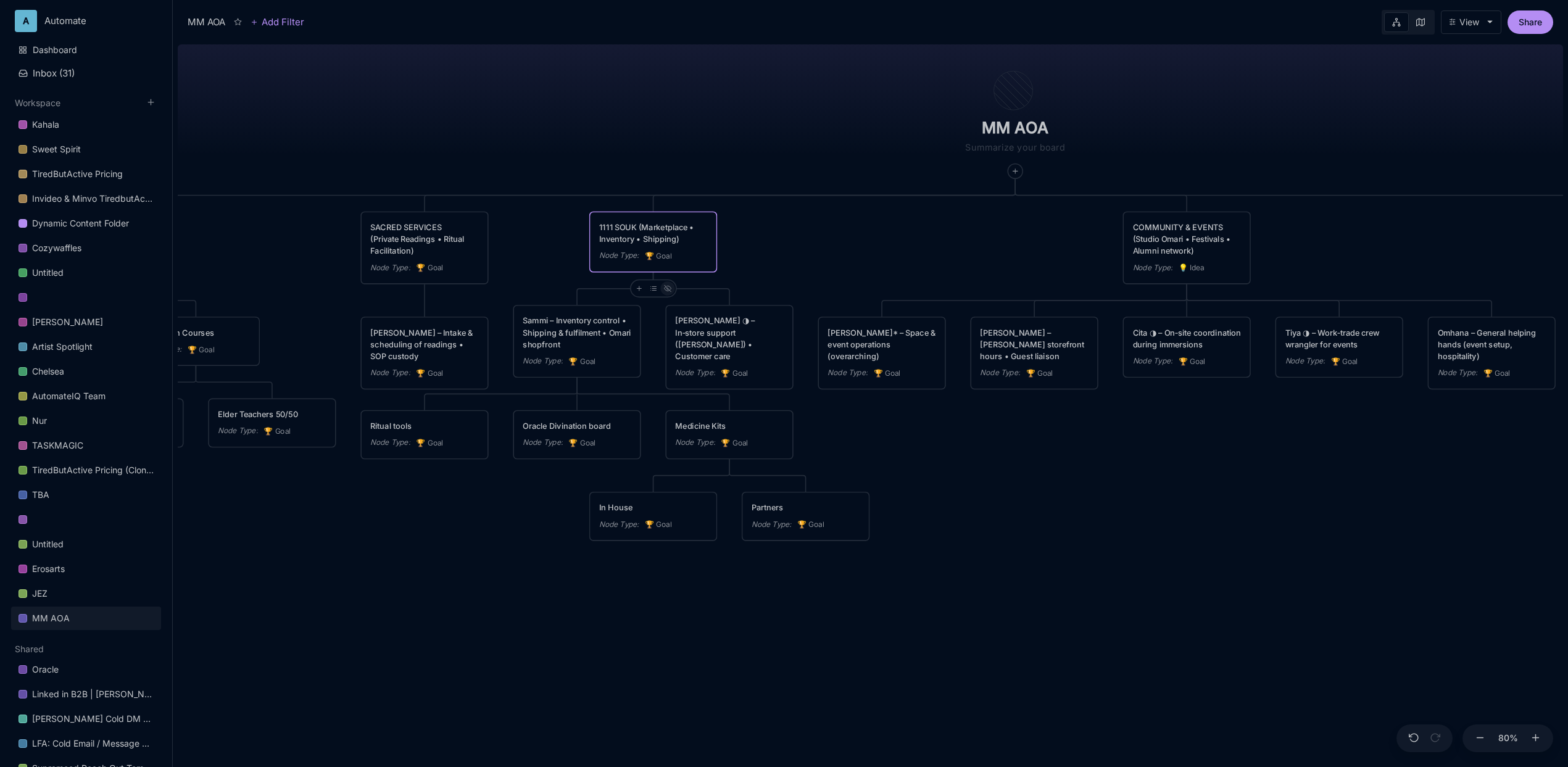
click at [667, 287] on icon at bounding box center [668, 289] width 8 height 8
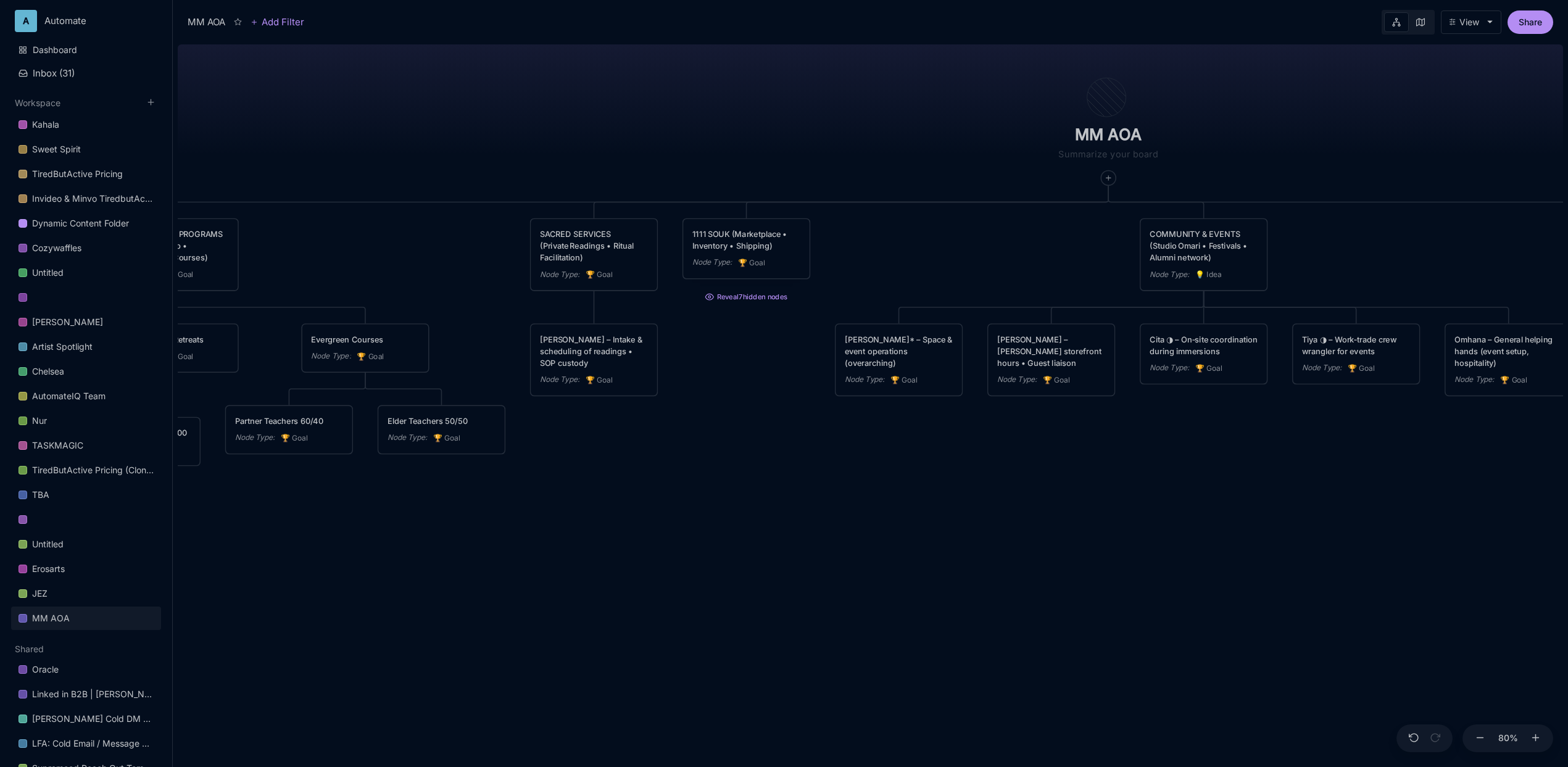
drag, startPoint x: 601, startPoint y: 483, endPoint x: 695, endPoint y: 489, distance: 94.2
click at [695, 489] on div "MM AOA EDUCATIONAL PROGRAMS (Apprenticeship • Pilgrimages • Courses) Node Type …" at bounding box center [871, 403] width 1385 height 728
click at [583, 356] on div "[PERSON_NAME] – Intake & scheduling of readings • SOP custody" at bounding box center [594, 350] width 108 height 35
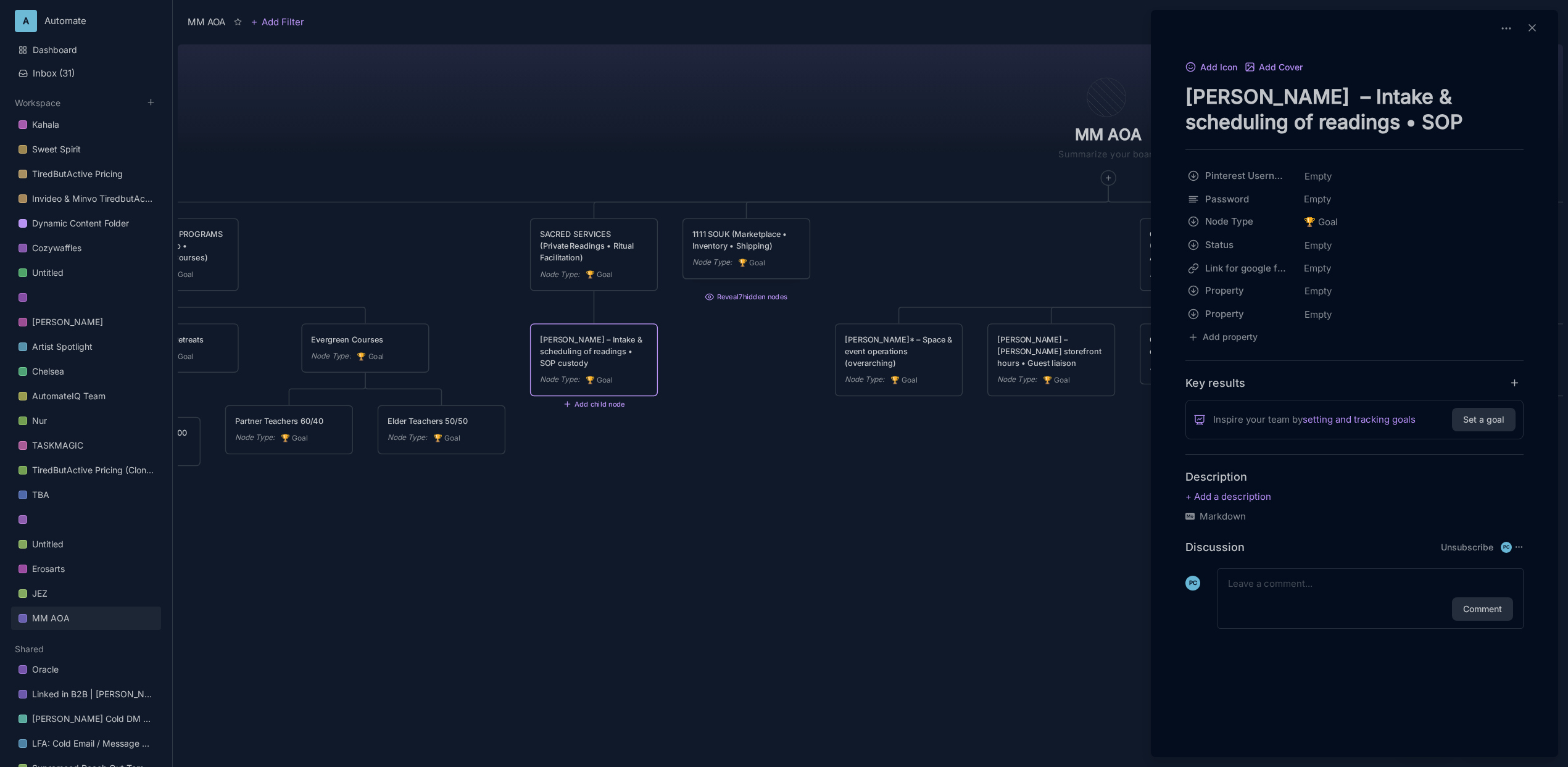
drag, startPoint x: 1246, startPoint y: 98, endPoint x: 1153, endPoint y: 94, distance: 93.1
click at [1153, 94] on div "Add Icon Add Cover [PERSON_NAME] – Intake & scheduling of readings • SOP custod…" at bounding box center [1355, 336] width 407 height 654
type textarea "UKIYO – Intake & scheduling of readings • SOP custody"
click at [814, 461] on div at bounding box center [784, 383] width 1568 height 767
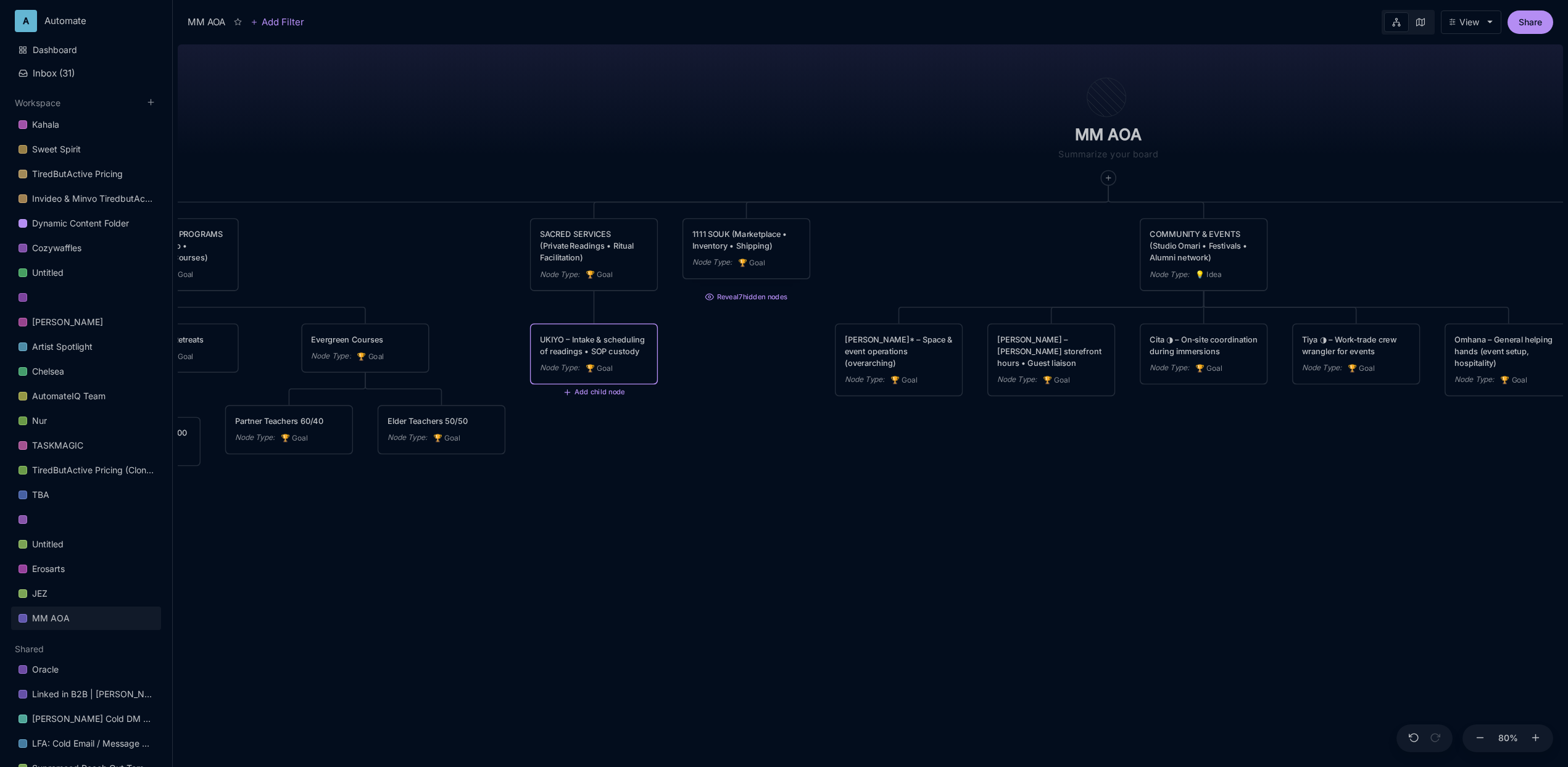
click at [576, 347] on div "UKIYO – Intake & scheduling of readings • SOP custody" at bounding box center [594, 345] width 108 height 23
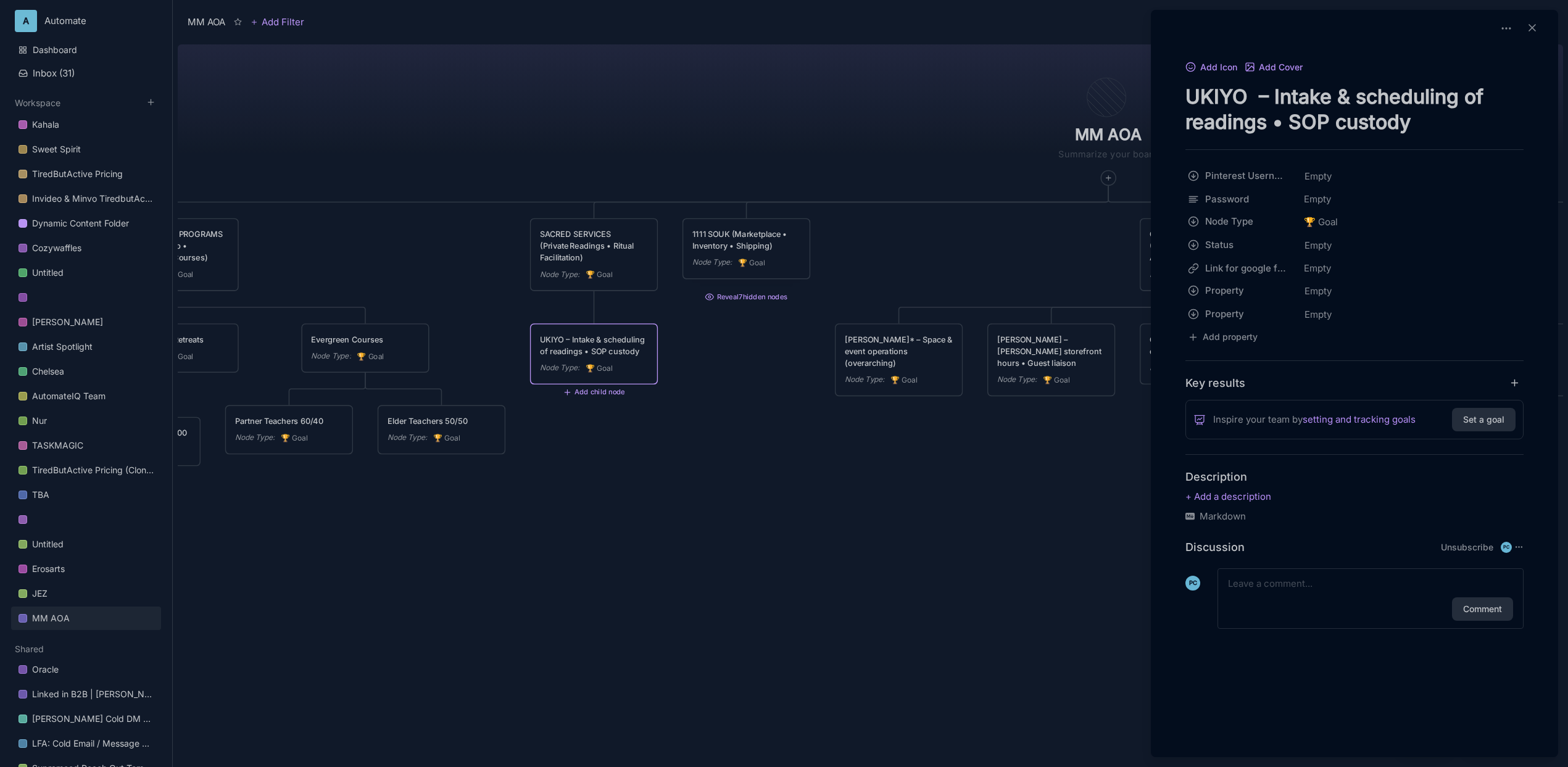
click at [1247, 98] on textarea "UKIYO – Intake & scheduling of readings • SOP custody" at bounding box center [1354, 109] width 338 height 51
type textarea "UKIYO? – [PERSON_NAME] & scheduling of readings • SOP custody"
click at [830, 493] on div at bounding box center [784, 383] width 1568 height 767
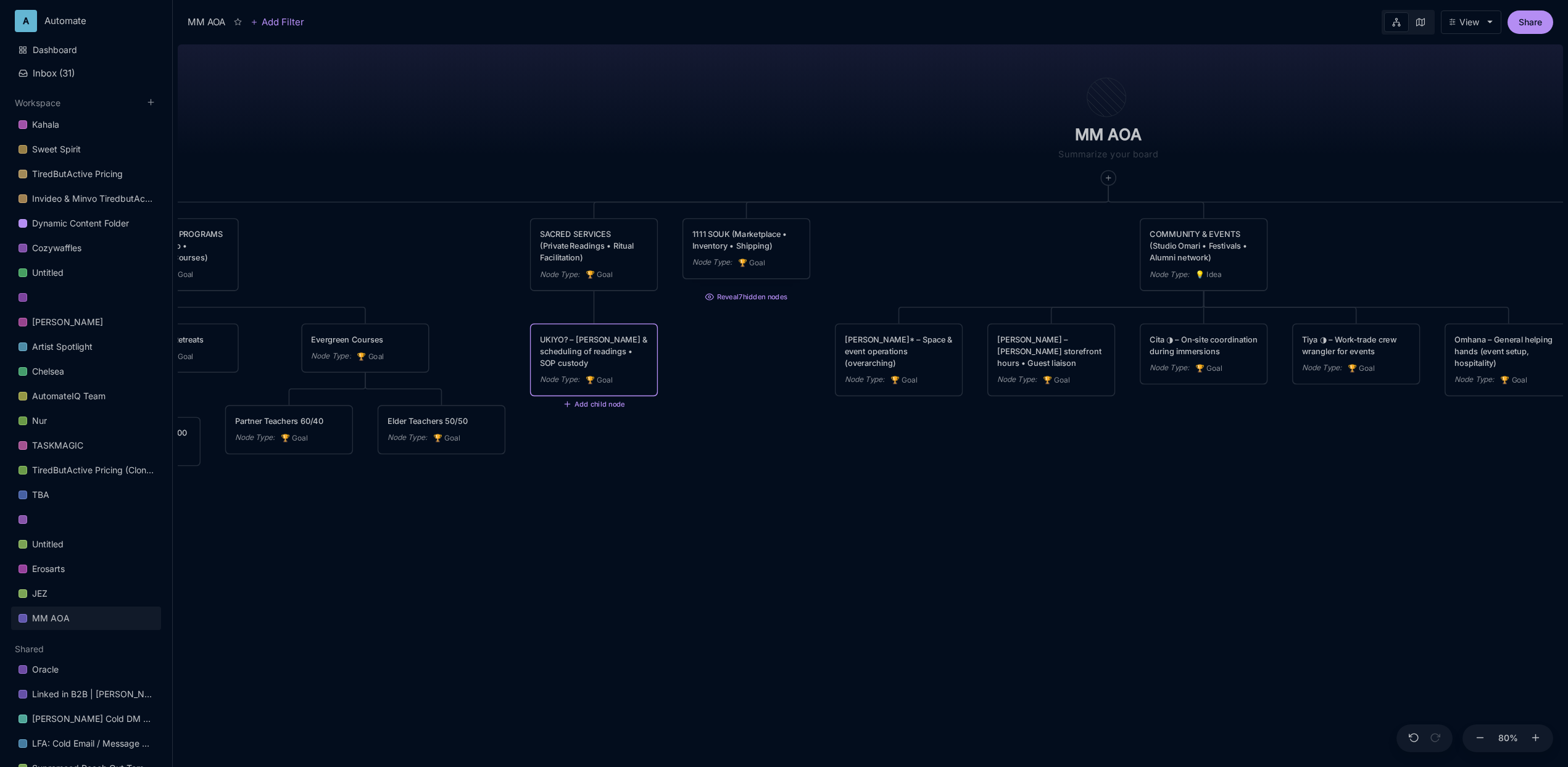
click at [485, 264] on div "MM AOA EDUCATIONAL PROGRAMS (Apprenticeship • Pilgrimages • Courses) Node Type …" at bounding box center [871, 403] width 1385 height 728
click at [607, 308] on icon at bounding box center [608, 307] width 7 height 5
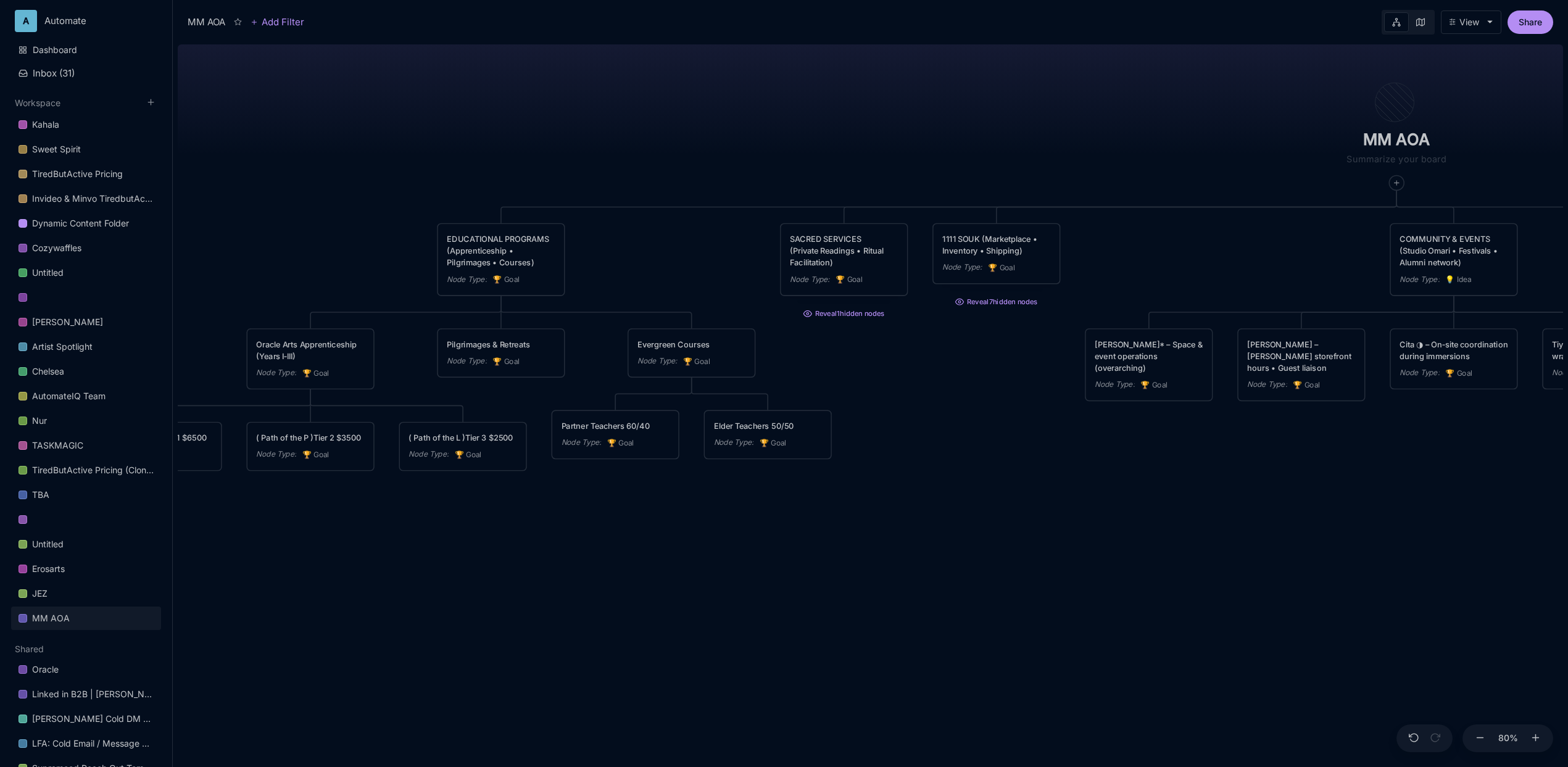
drag, startPoint x: 389, startPoint y: 264, endPoint x: 677, endPoint y: 269, distance: 288.0
click at [677, 269] on div "MM AOA EDUCATIONAL PROGRAMS (Apprenticeship • Pilgrimages • Courses) Node Type …" at bounding box center [871, 403] width 1385 height 728
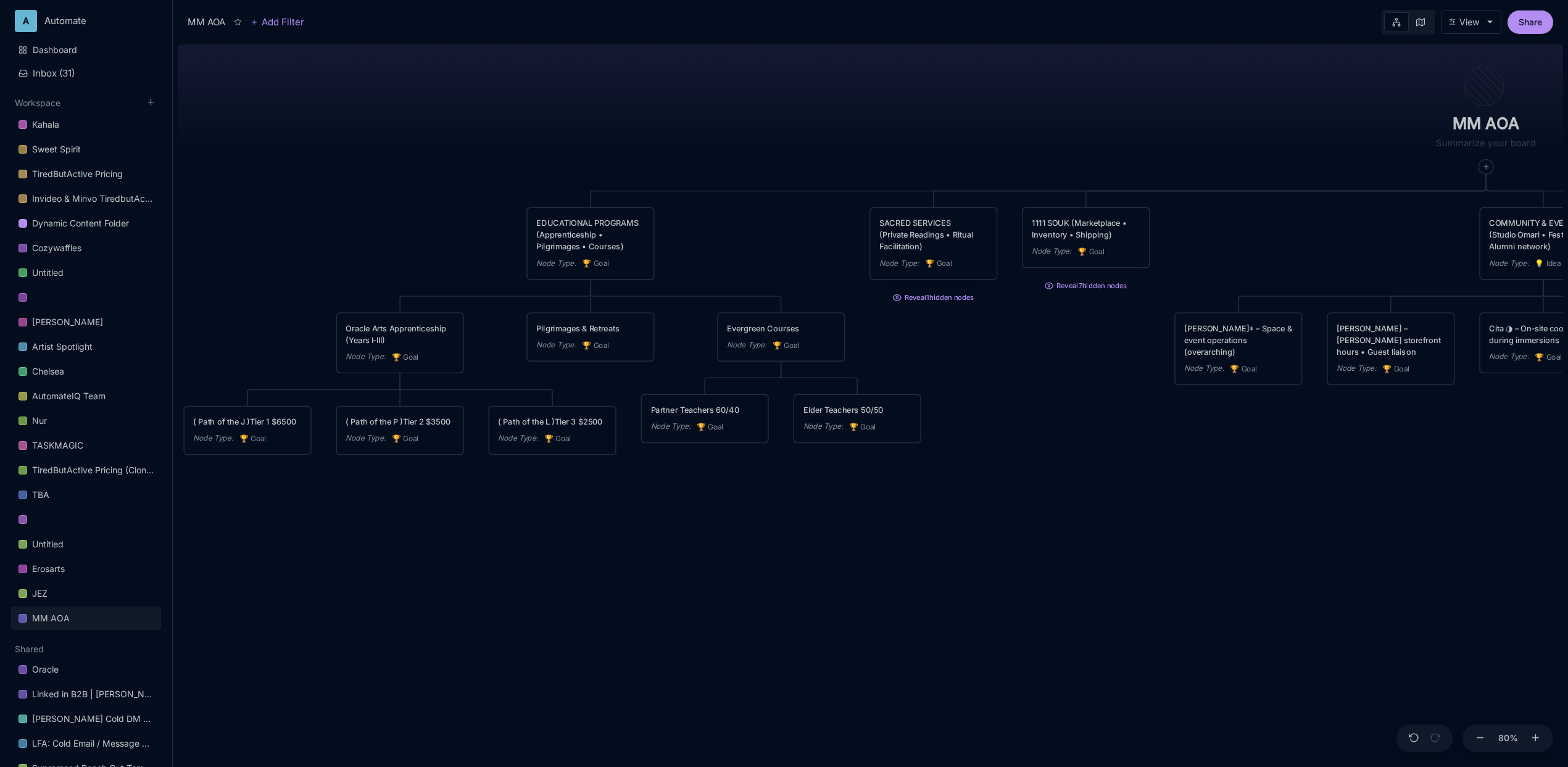
drag, startPoint x: 618, startPoint y: 525, endPoint x: 675, endPoint y: 509, distance: 59.2
click at [675, 509] on div "MM AOA EDUCATIONAL PROGRAMS (Apprenticeship • Pilgrimages • Courses) Node Type …" at bounding box center [871, 403] width 1385 height 728
click at [797, 379] on div at bounding box center [797, 375] width 14 height 14
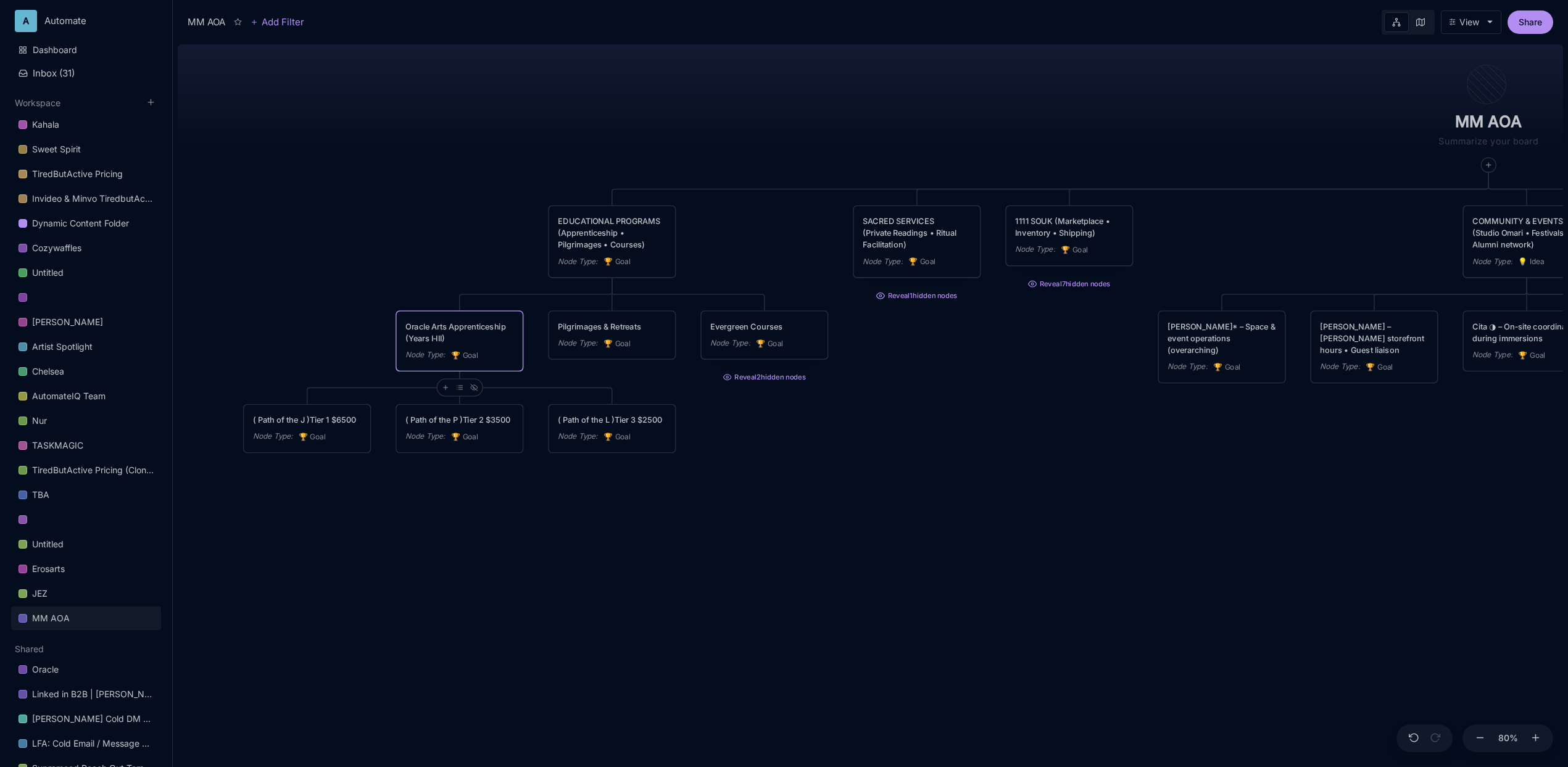
click at [964, 458] on div "MM AOA EDUCATIONAL PROGRAMS (Apprenticeship • Pilgrimages • Courses) Node Type …" at bounding box center [871, 403] width 1385 height 728
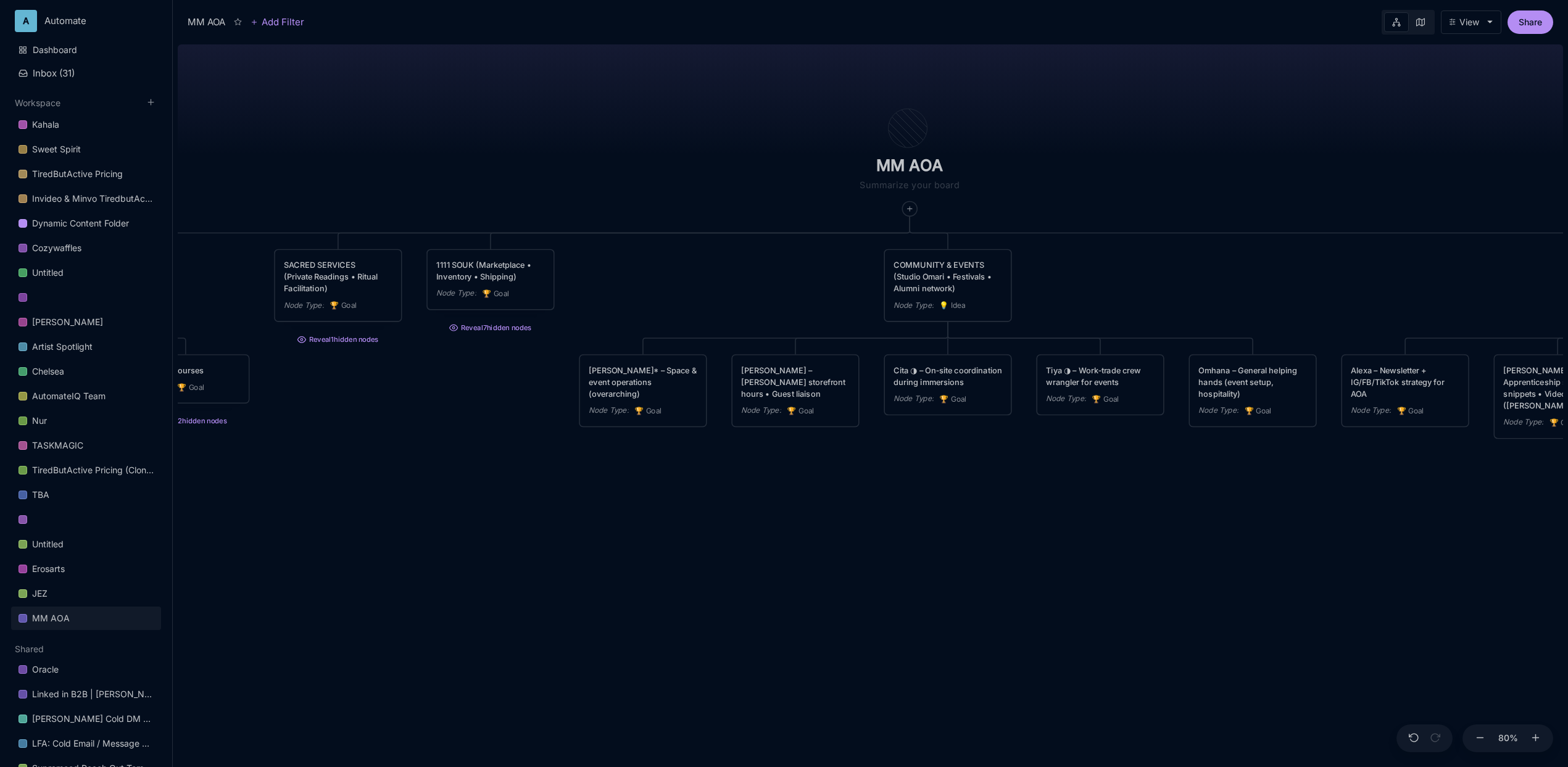
drag, startPoint x: 1088, startPoint y: 447, endPoint x: 294, endPoint y: 492, distance: 795.3
click at [294, 492] on div "MM AOA EDUCATIONAL PROGRAMS (Apprenticeship • Pilgrimages • Courses) Node Type …" at bounding box center [871, 403] width 1385 height 728
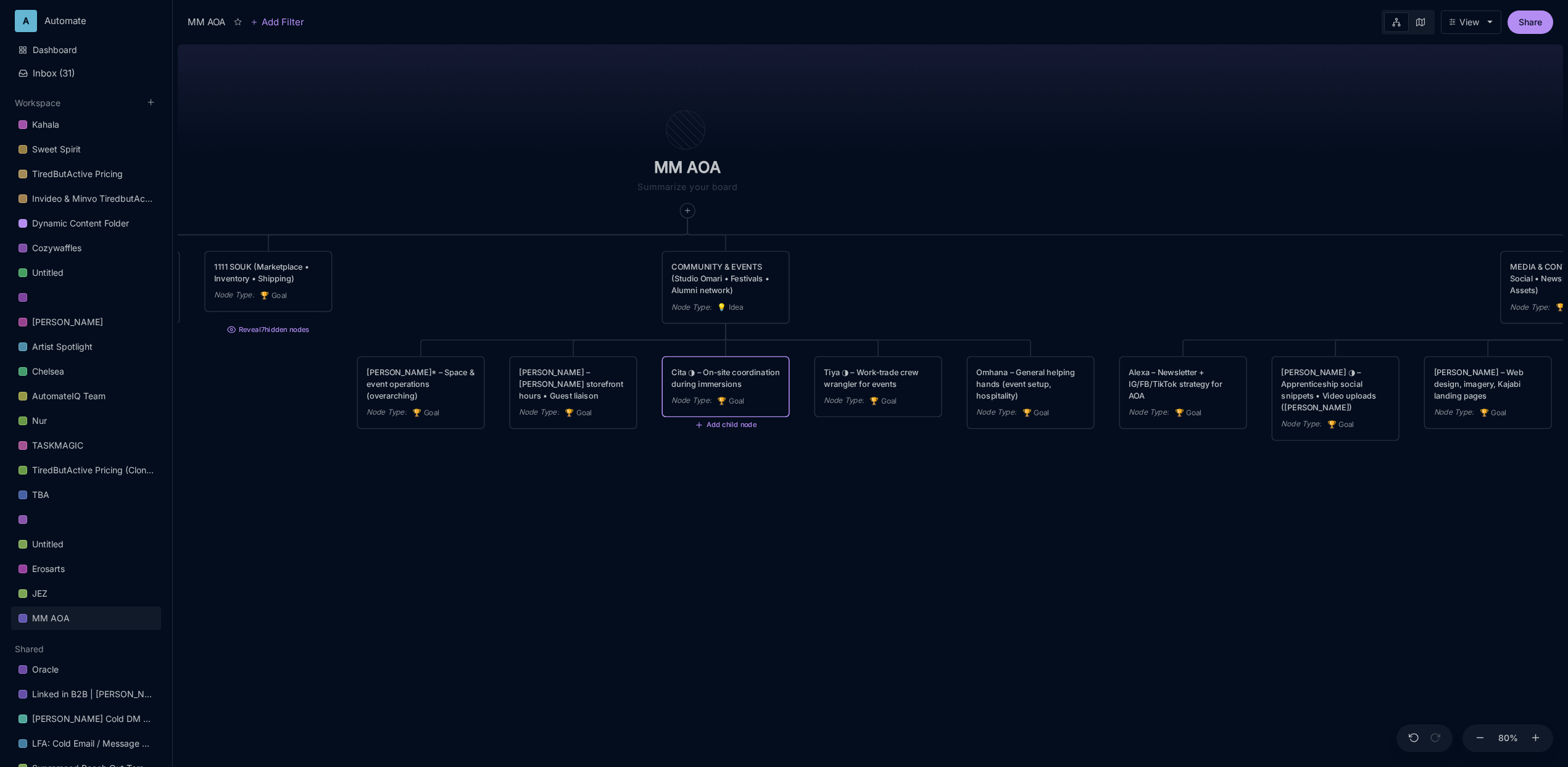
click at [701, 493] on div "MM AOA EDUCATIONAL PROGRAMS (Apprenticeship • Pilgrimages • Courses) Node Type …" at bounding box center [871, 403] width 1385 height 728
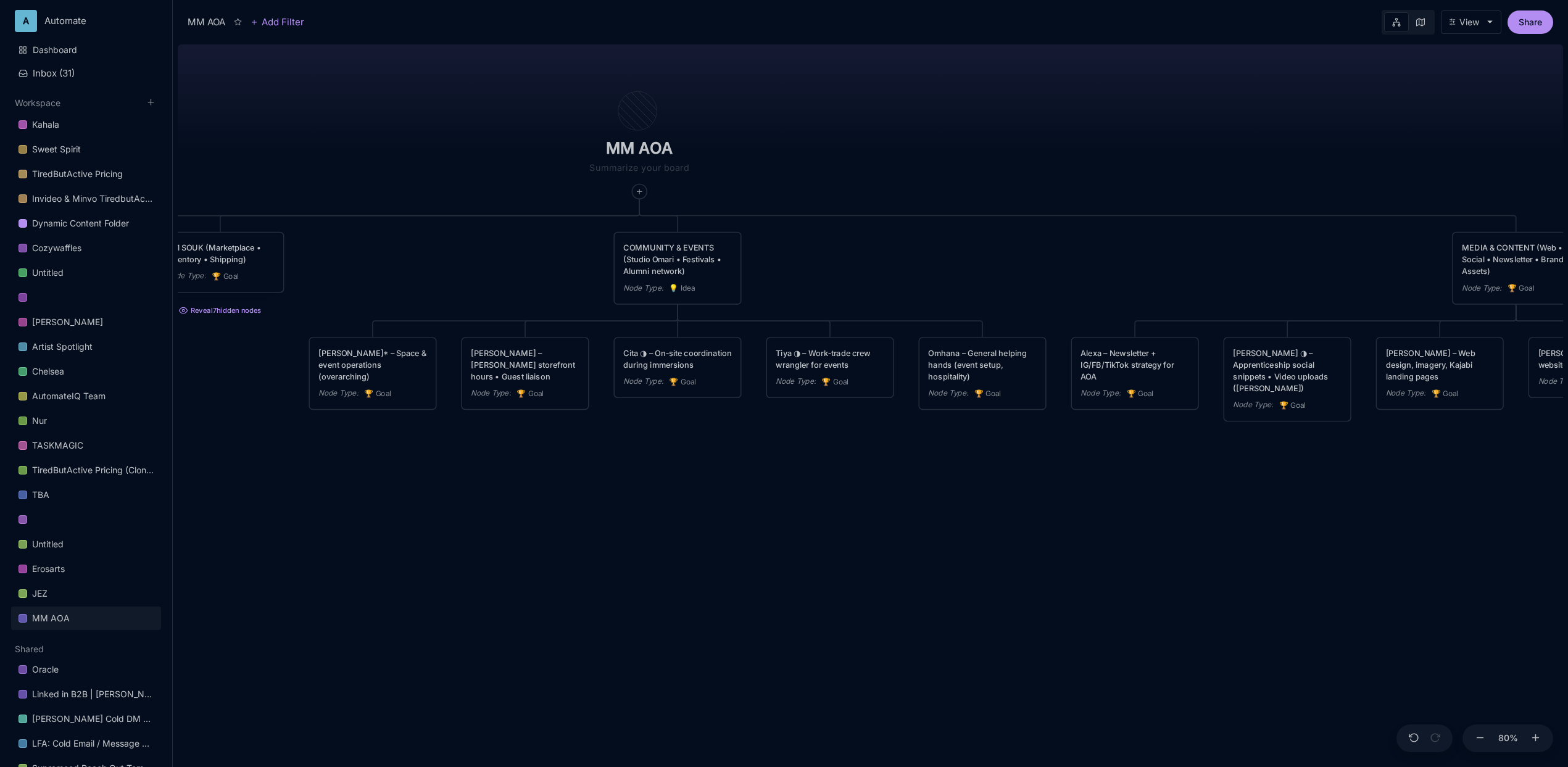
drag, startPoint x: 756, startPoint y: 564, endPoint x: 708, endPoint y: 545, distance: 51.6
click at [708, 545] on div "MM AOA EDUCATIONAL PROGRAMS (Apprenticeship • Pilgrimages • Courses) Node Type …" at bounding box center [871, 403] width 1385 height 728
click at [736, 466] on div "MM AOA EDUCATIONAL PROGRAMS (Apprenticeship • Pilgrimages • Courses) Node Type …" at bounding box center [871, 403] width 1385 height 728
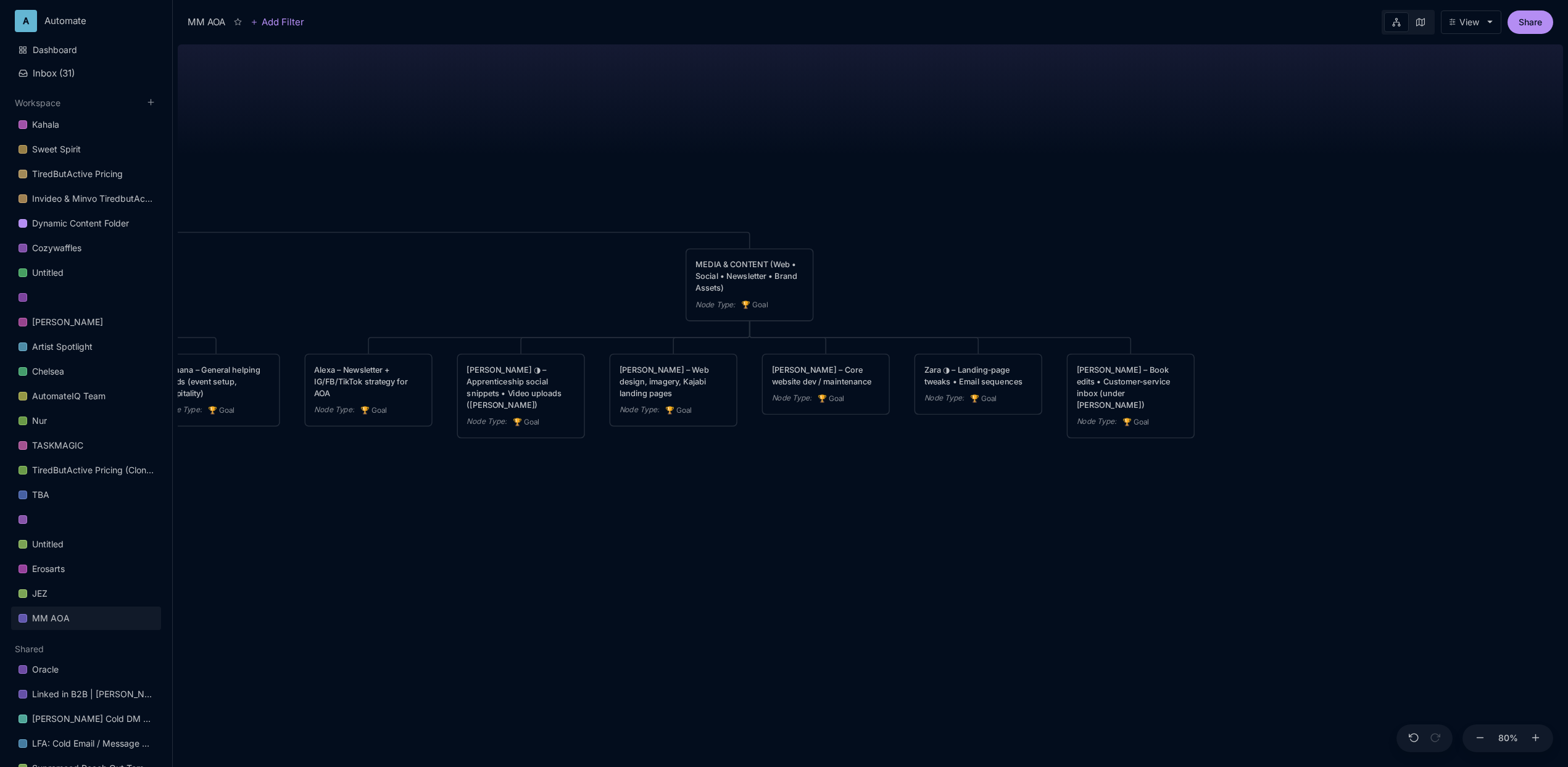
drag, startPoint x: 977, startPoint y: 483, endPoint x: -49, endPoint y: 507, distance: 1026.3
click at [0, 507] on html "A Automate Dashboard Inbox ( 31 ) Workspace Kahala Sweet Spirit TiredButActive …" at bounding box center [784, 383] width 1568 height 767
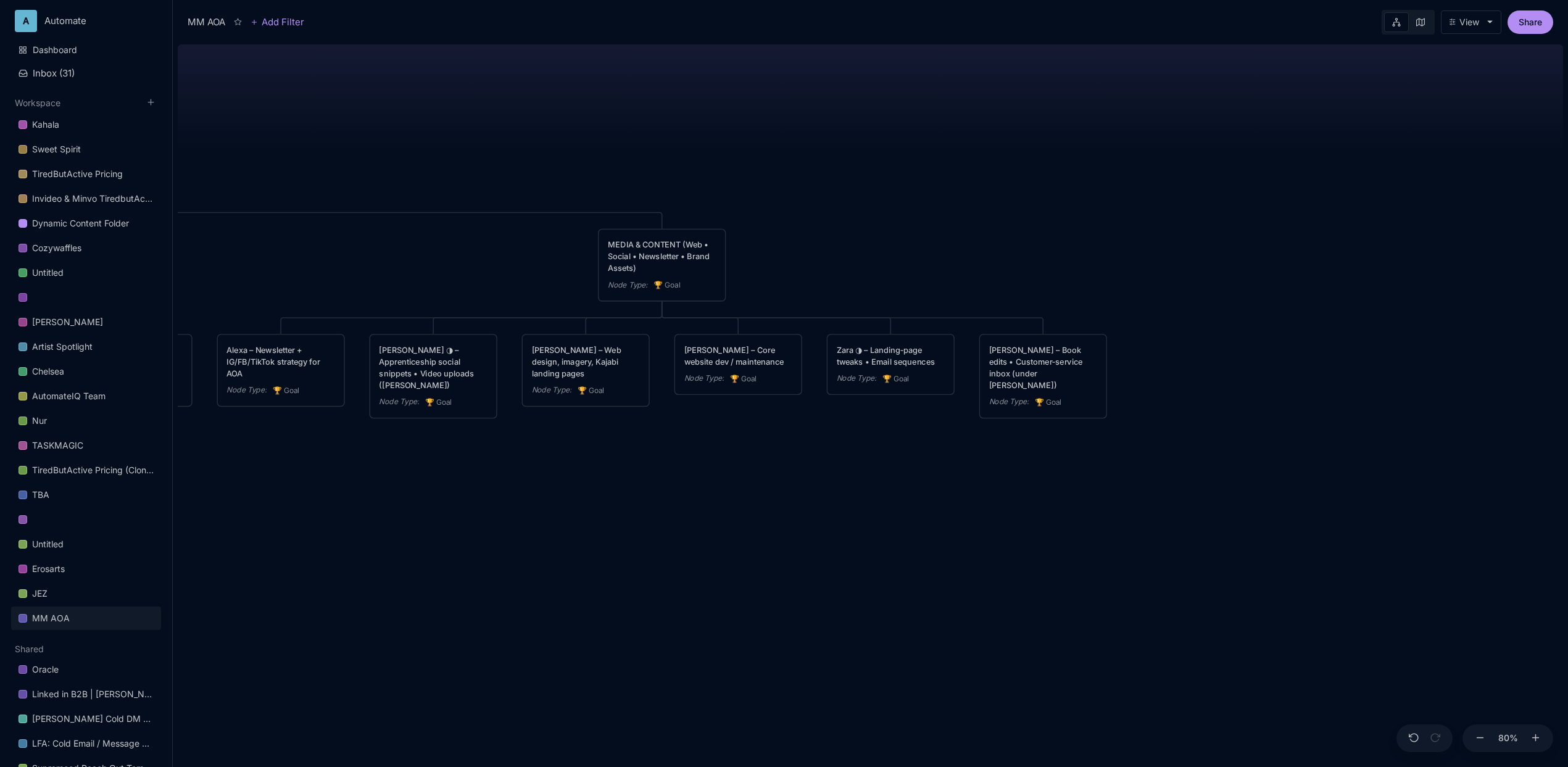
drag, startPoint x: 368, startPoint y: 525, endPoint x: 594, endPoint y: 500, distance: 227.4
click at [594, 500] on div "MM AOA EDUCATIONAL PROGRAMS (Apprenticeship • Pilgrimages • Courses) Node Type …" at bounding box center [871, 403] width 1385 height 728
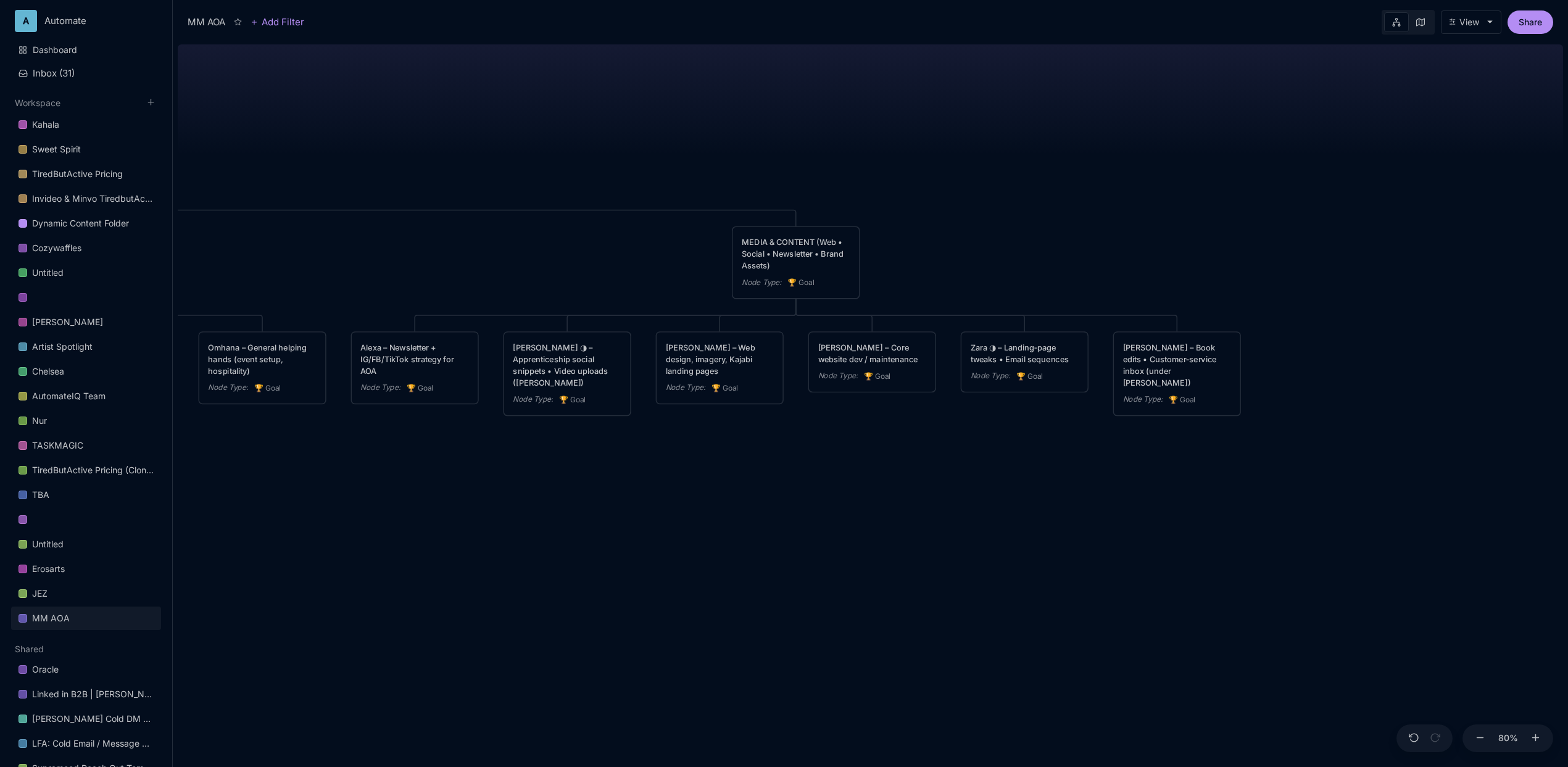
drag, startPoint x: 590, startPoint y: 496, endPoint x: 724, endPoint y: 494, distance: 134.0
click at [724, 494] on div "MM AOA EDUCATIONAL PROGRAMS (Apprenticeship • Pilgrimages • Courses) Node Type …" at bounding box center [871, 403] width 1385 height 728
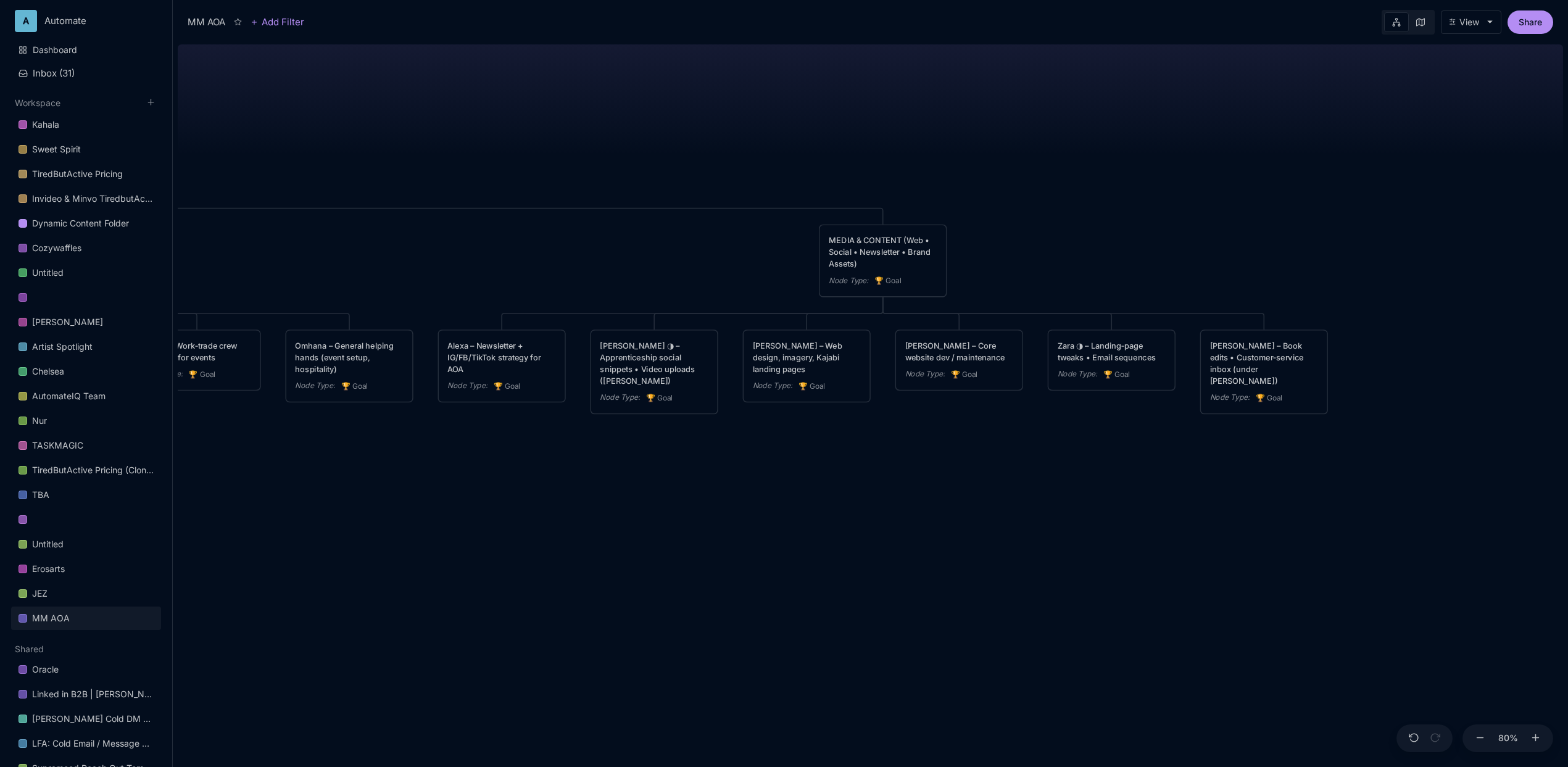
drag, startPoint x: 262, startPoint y: 457, endPoint x: 358, endPoint y: 455, distance: 96.0
click at [358, 455] on div "MM AOA EDUCATIONAL PROGRAMS (Apprenticeship • Pilgrimages • Courses) Node Type …" at bounding box center [871, 403] width 1385 height 728
click at [820, 365] on div "[PERSON_NAME] – Web design, imagery, Kajabi landing pages" at bounding box center [816, 356] width 108 height 35
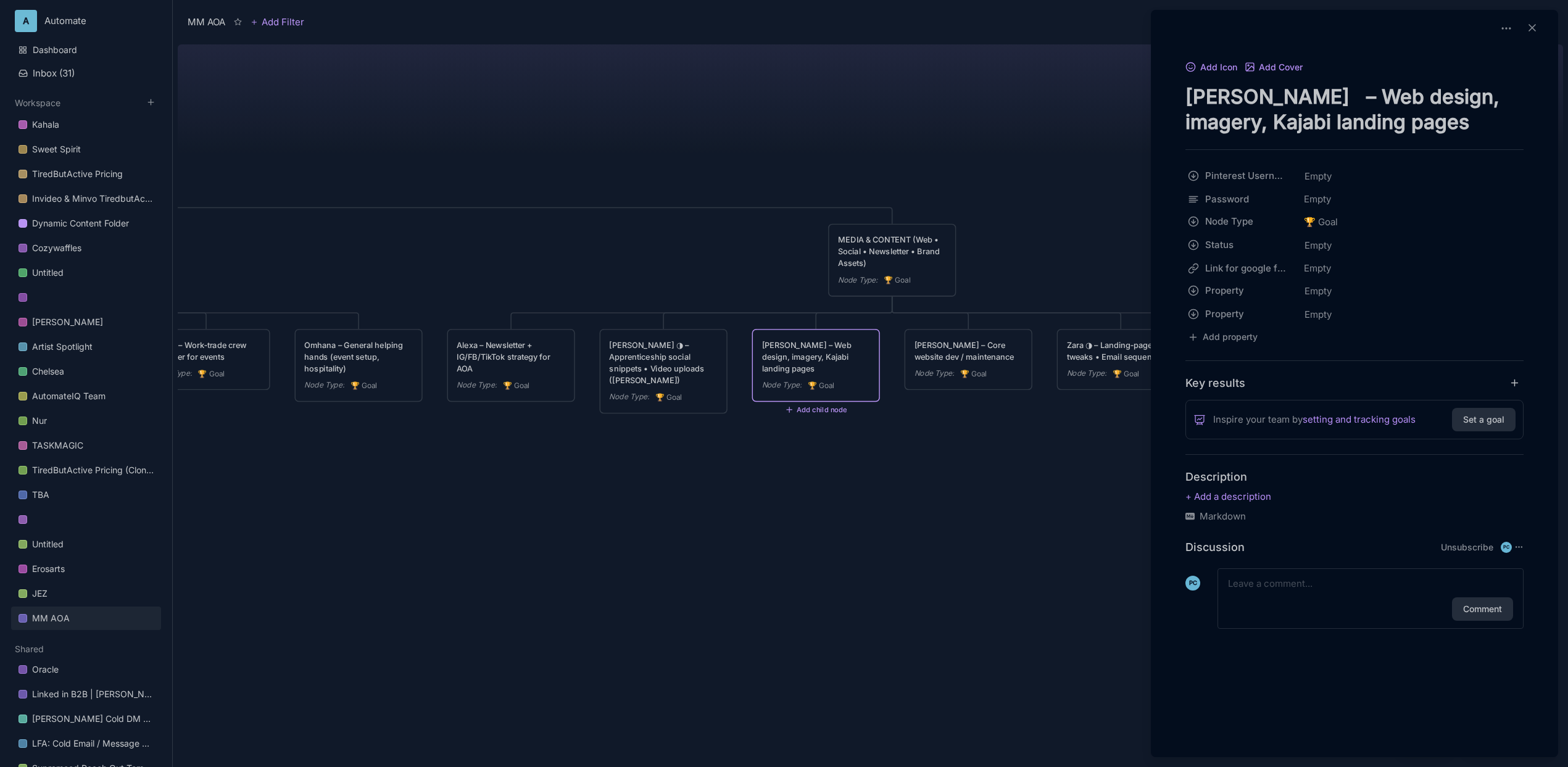
click at [1223, 99] on textarea "[PERSON_NAME] – Web design, imagery, Kajabi landing pages" at bounding box center [1354, 109] width 338 height 51
click at [1181, 99] on div "Add Icon Add Cover [PERSON_NAME] – Web design, imagery, [PERSON_NAME] landing p…" at bounding box center [1354, 359] width 397 height 599
click at [1185, 98] on textarea "[PERSON_NAME] – Web design, imagery, Kajabi landing pages" at bounding box center [1354, 109] width 338 height 51
click at [1188, 98] on textarea "[PERSON_NAME] – Web design, imagery, Kajabi landing pages" at bounding box center [1354, 109] width 338 height 51
type textarea "MelissaJessica – Web design, imagery, Kajabi landing pages"
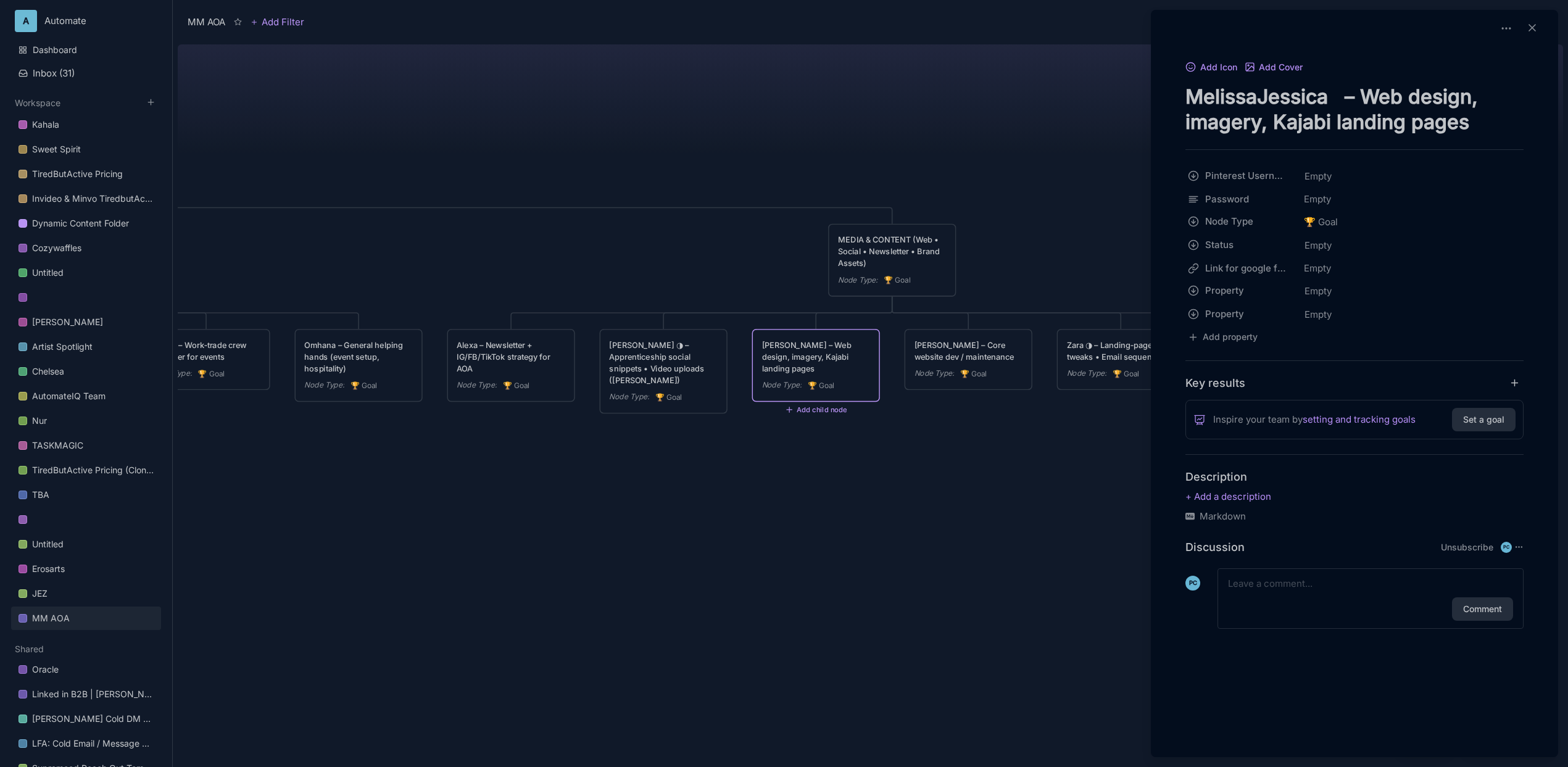
click at [829, 582] on div at bounding box center [784, 383] width 1568 height 767
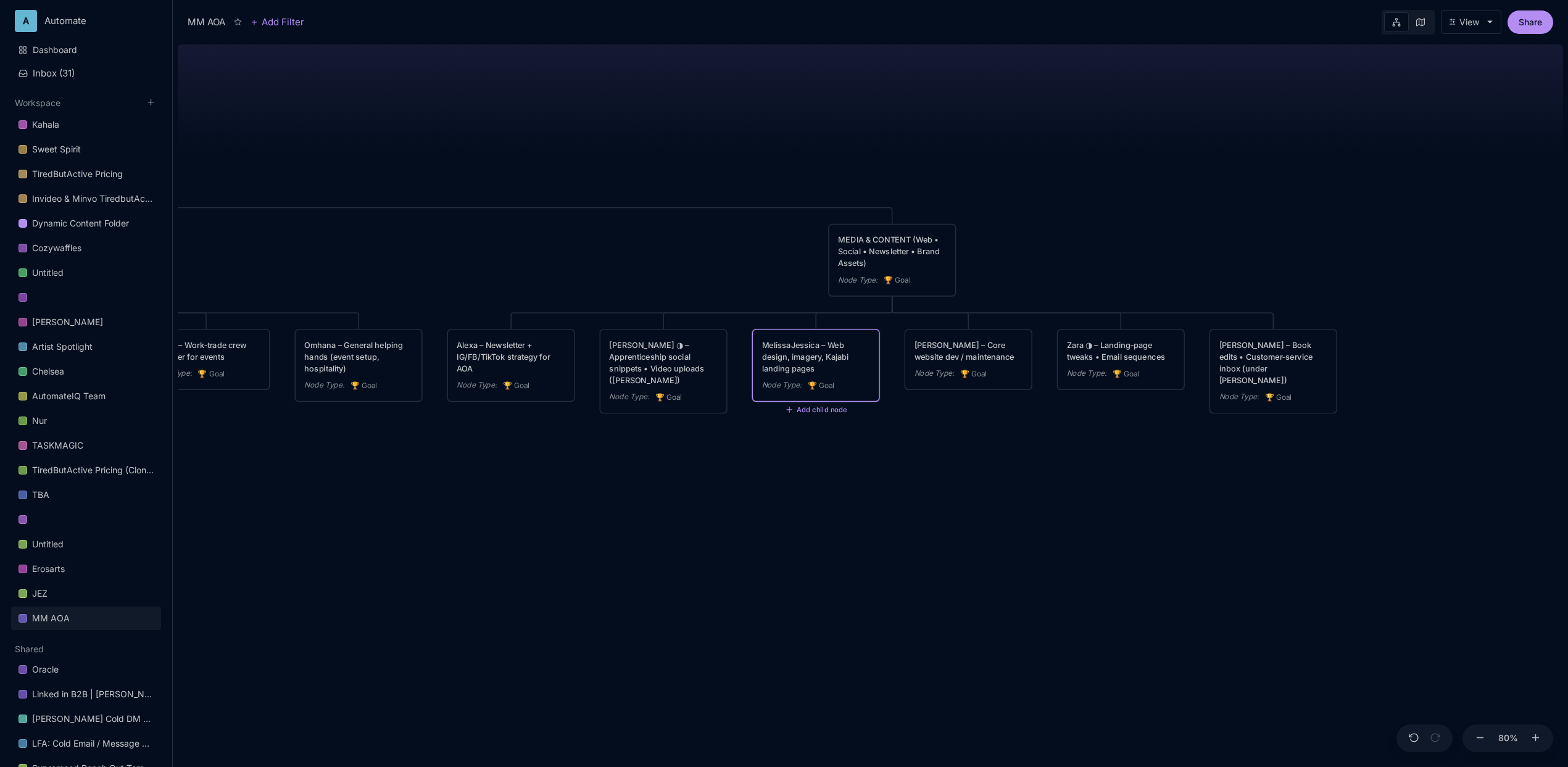
click at [818, 356] on div "MelissaJessica – Web design, imagery, Kajabi landing pages" at bounding box center [816, 356] width 108 height 35
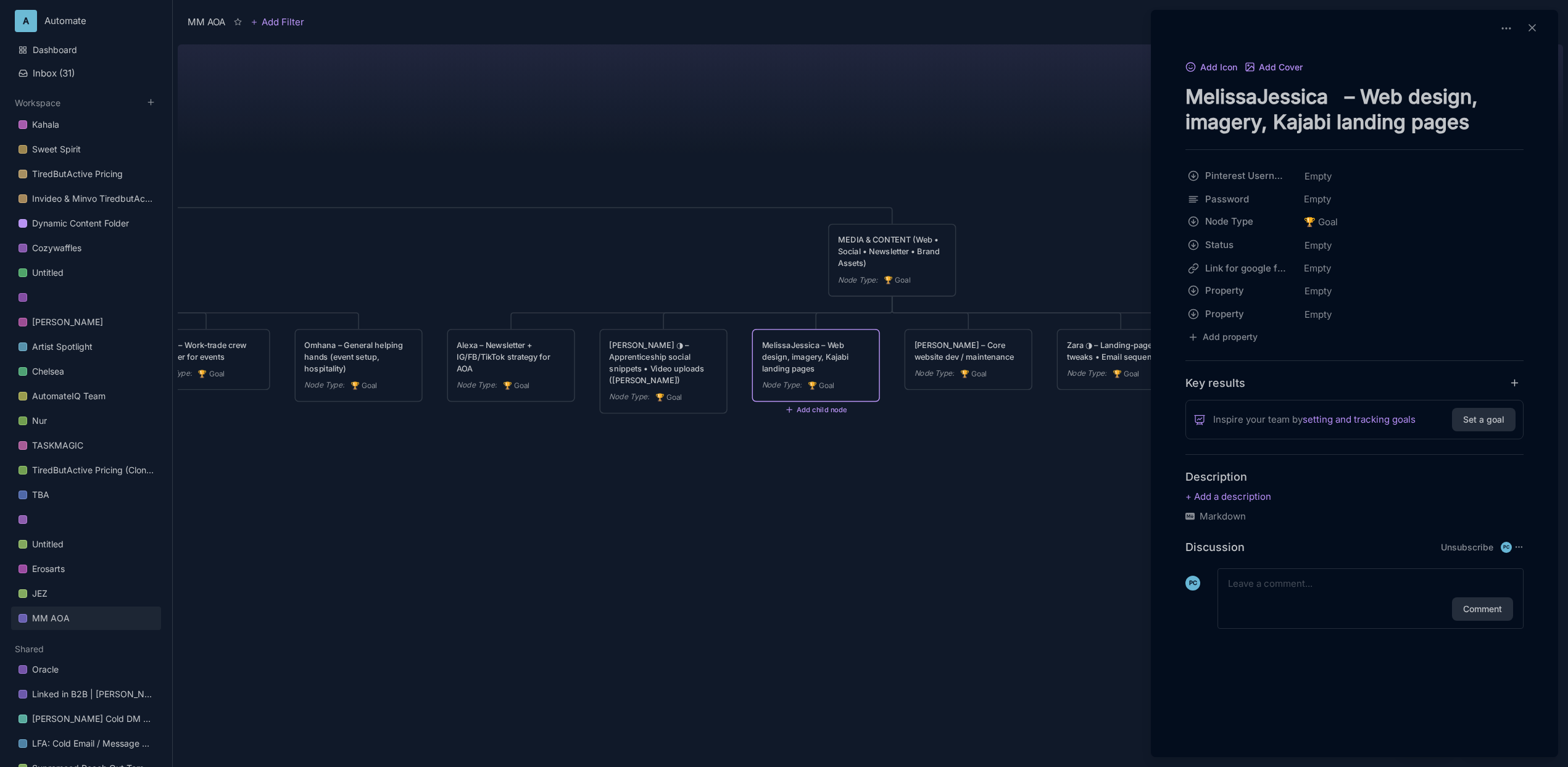
click at [1258, 95] on textarea "MelissaJessica – Web design, imagery, Kajabi landing pages" at bounding box center [1354, 109] width 338 height 51
drag, startPoint x: 1261, startPoint y: 94, endPoint x: 1326, endPoint y: 89, distance: 65.2
click at [1326, 89] on textarea "MelissaJessica – Web design, imagery, Kajabi landing pages" at bounding box center [1354, 109] width 338 height 51
click at [1323, 92] on textarea "[PERSON_NAME] – Web design, imagery, Kajabi landing pages" at bounding box center [1354, 109] width 338 height 51
click at [1265, 96] on textarea "[PERSON_NAME] – Web design, imagery, Kajabi landing pages" at bounding box center [1354, 109] width 338 height 51
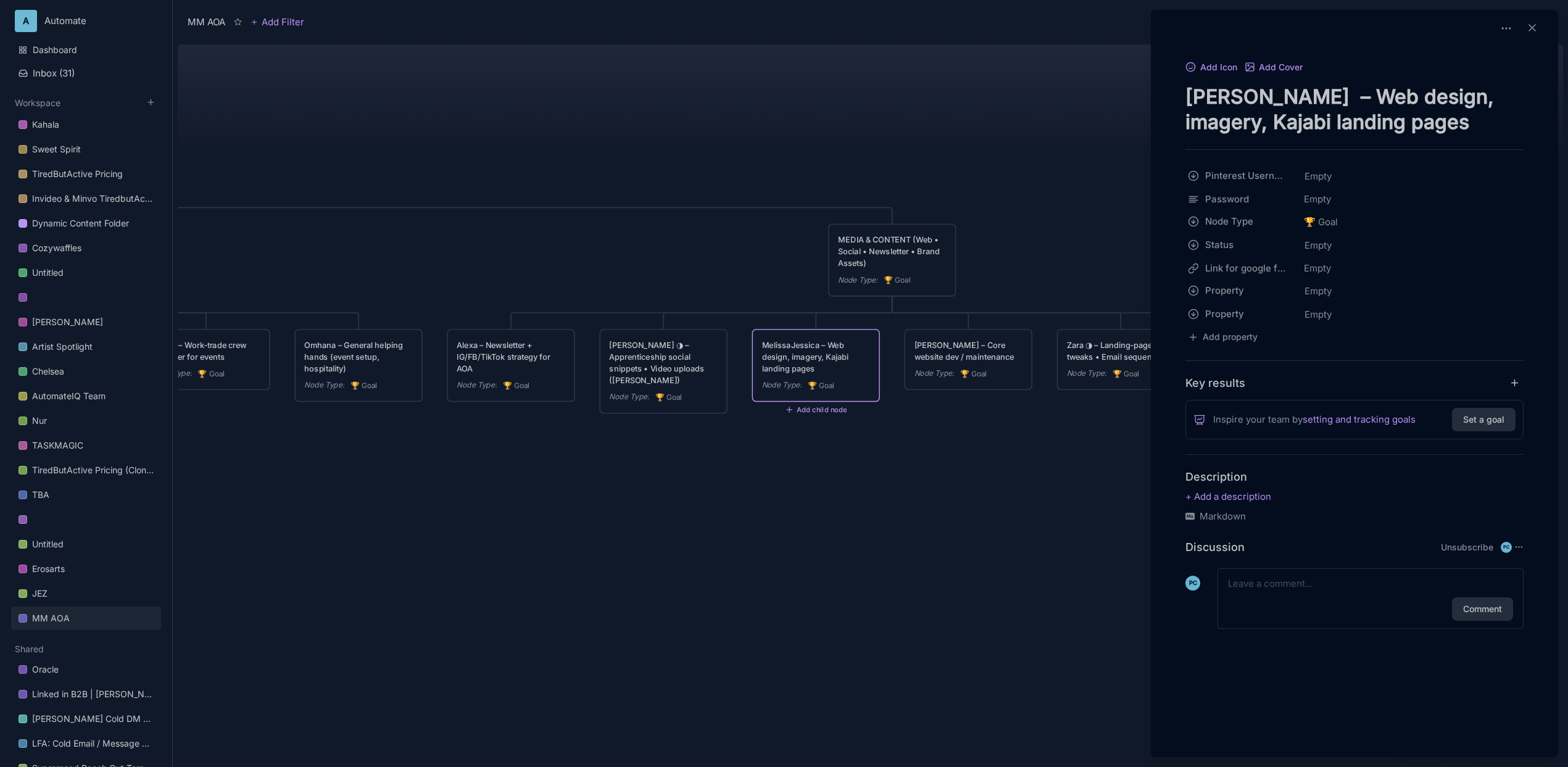
drag, startPoint x: 1283, startPoint y: 96, endPoint x: 1490, endPoint y: 94, distance: 207.0
click at [1490, 94] on textarea "[PERSON_NAME] – Web design, imagery, Kajabi landing pages" at bounding box center [1354, 109] width 338 height 51
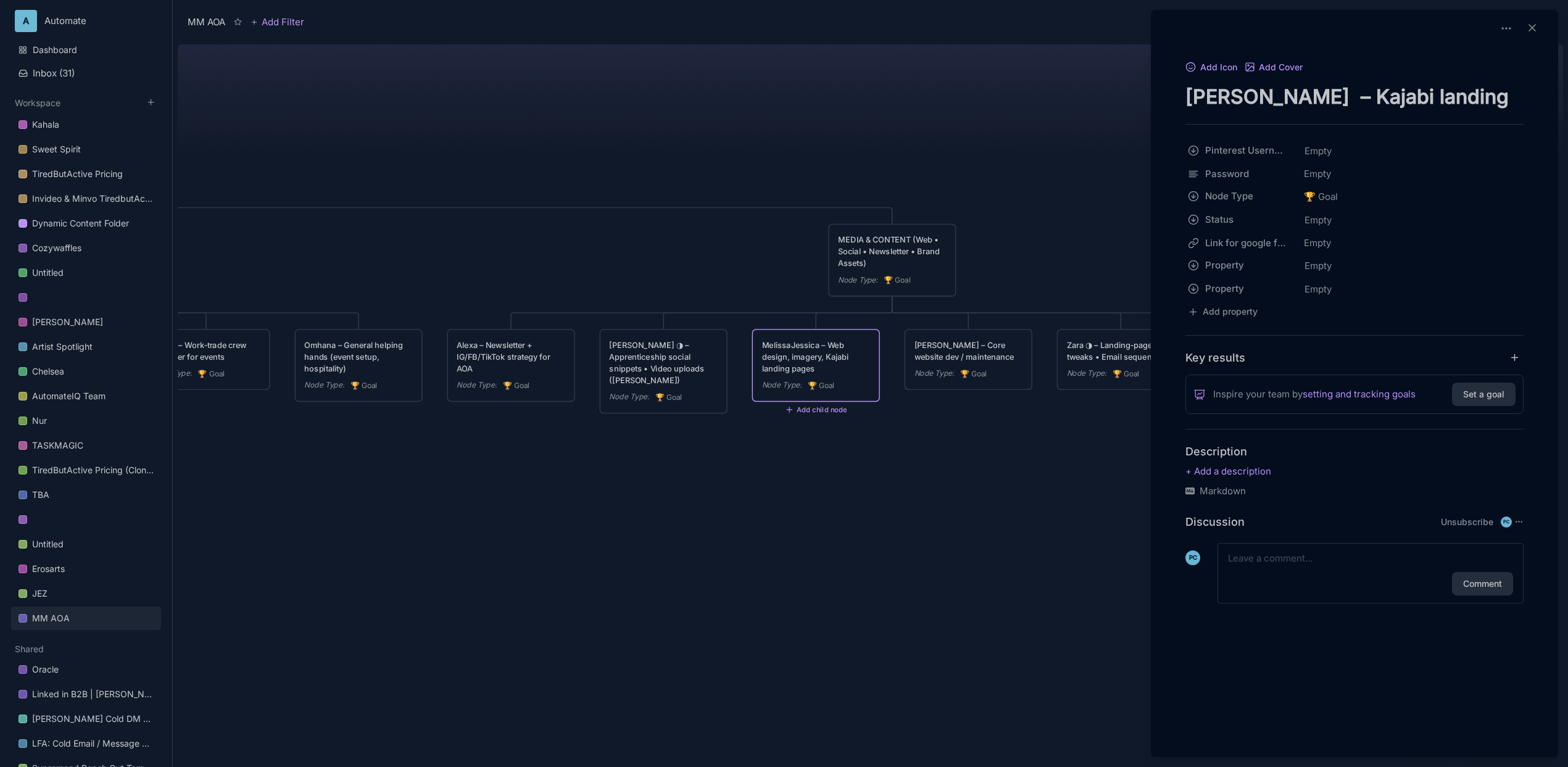
type textarea "[PERSON_NAME] – Kajabi landing pages"
click at [1053, 127] on div at bounding box center [784, 383] width 1568 height 767
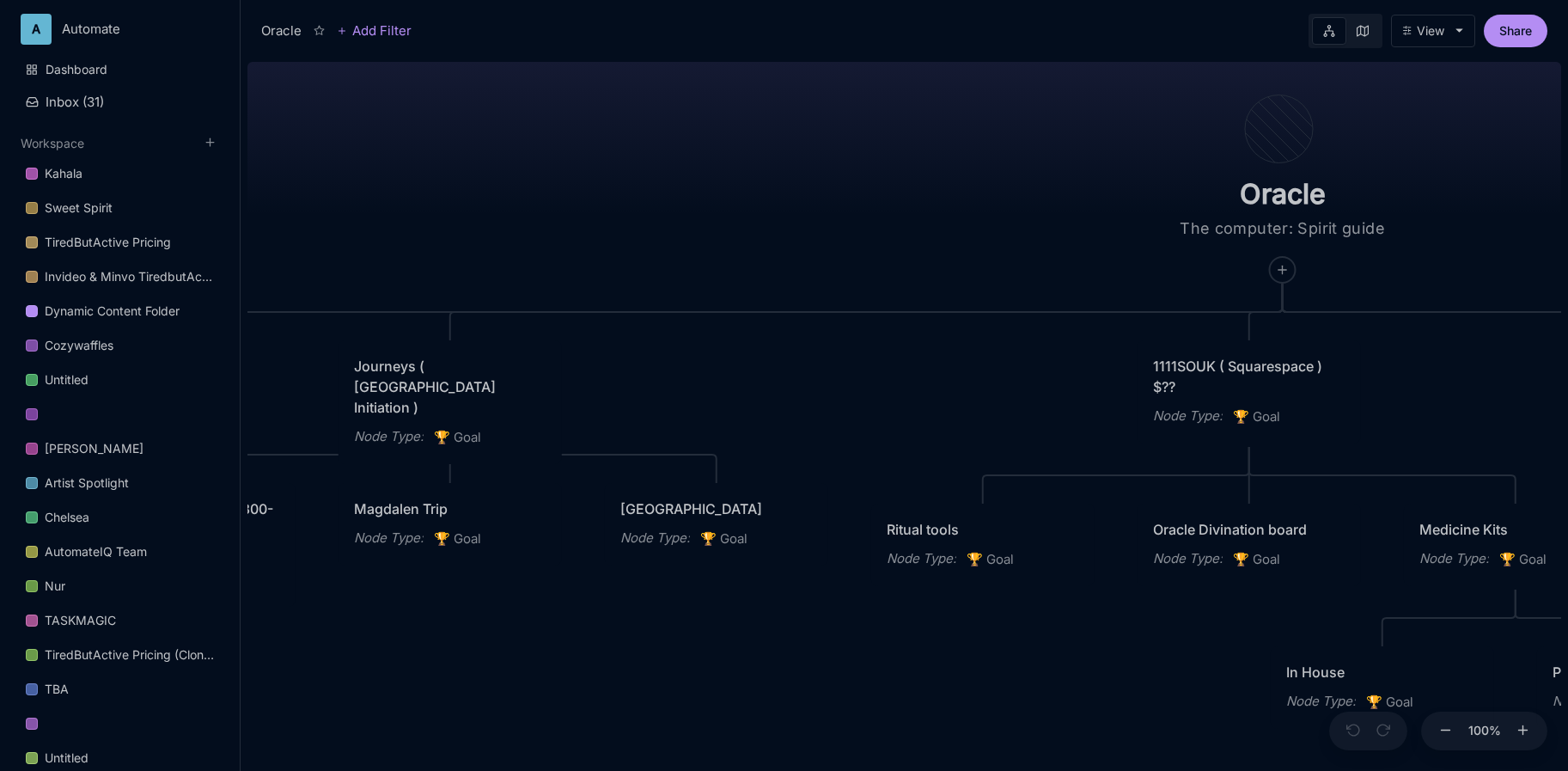
drag, startPoint x: 535, startPoint y: 160, endPoint x: 690, endPoint y: 128, distance: 158.3
click at [690, 127] on div "Oracle The computer: Spirit guide Academy of Oracle Arts Node Type : 🏆 Goal Jou…" at bounding box center [905, 413] width 1314 height 716
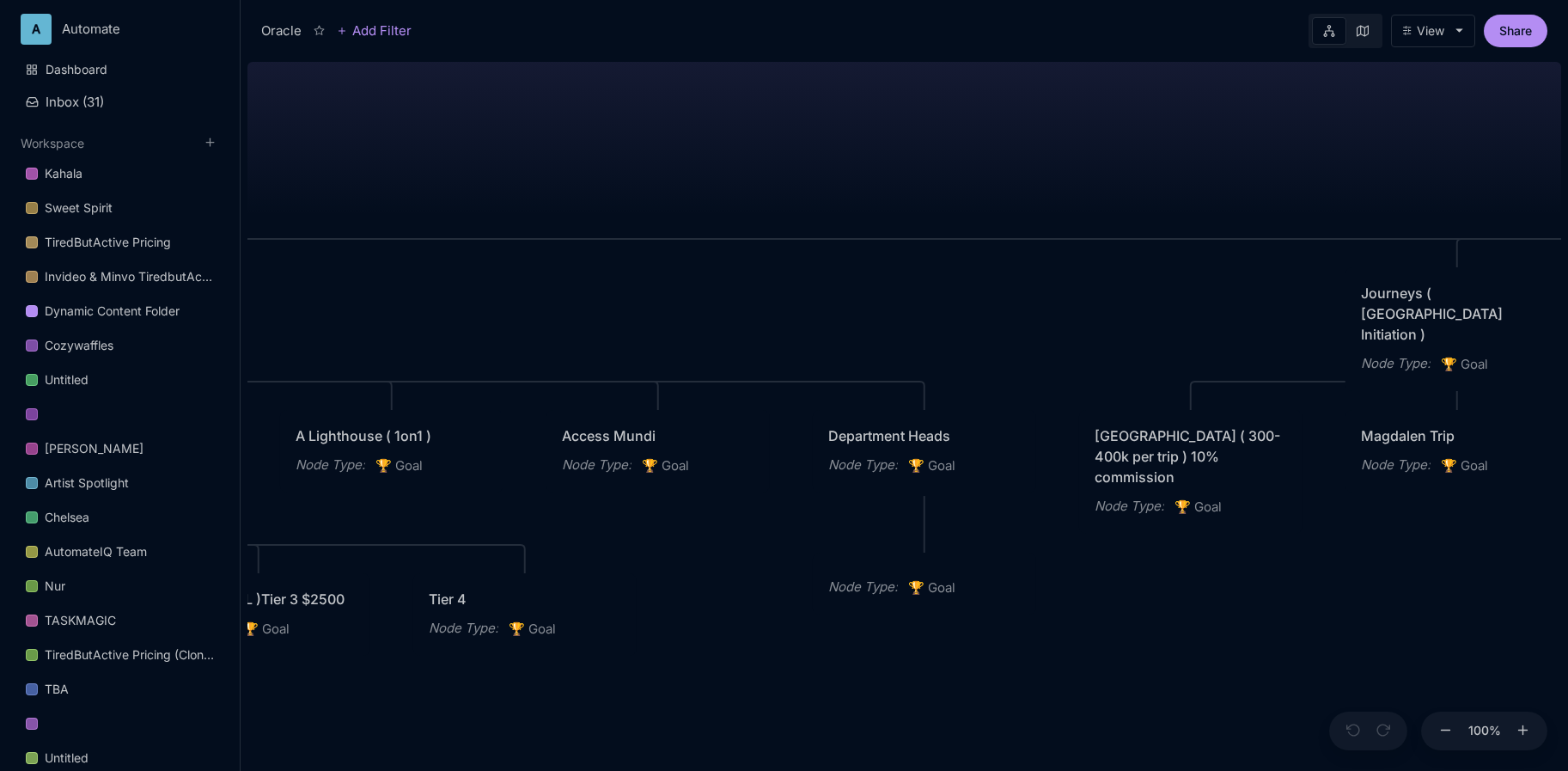
drag, startPoint x: 584, startPoint y: 111, endPoint x: 1499, endPoint y: 185, distance: 918.0
click at [1499, 185] on div "Oracle The computer: Spirit guide Academy of Oracle Arts Node Type : 🏆 Goal Jou…" at bounding box center [905, 413] width 1314 height 716
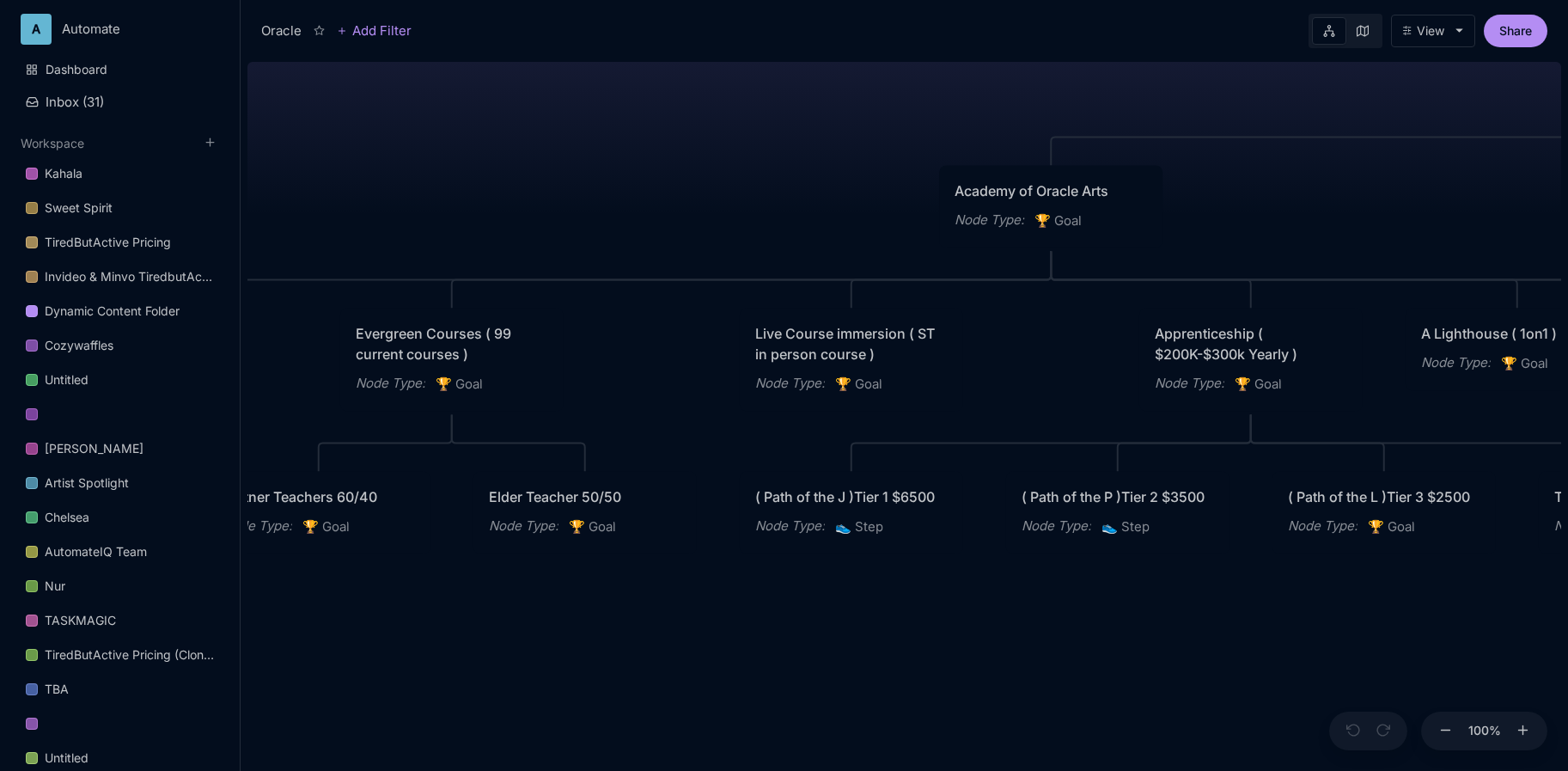
drag, startPoint x: 525, startPoint y: 260, endPoint x: 1650, endPoint y: 226, distance: 1125.5
click at [1568, 226] on html "A Automate Dashboard Inbox ( 31 ) Workspace Kahala Sweet Spirit TiredButActive …" at bounding box center [784, 385] width 1568 height 771
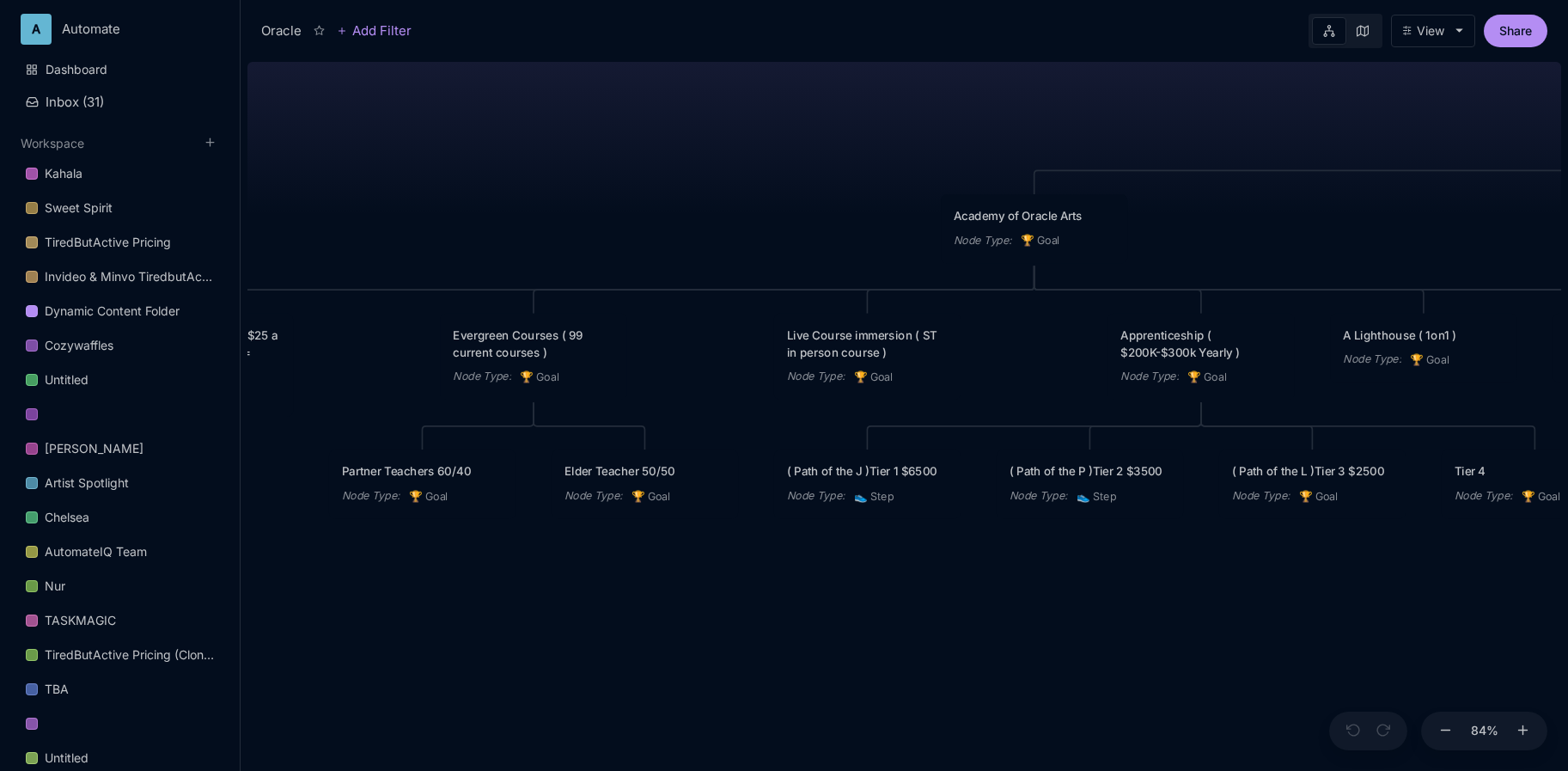
drag, startPoint x: 550, startPoint y: 179, endPoint x: 1254, endPoint y: 126, distance: 706.0
click at [1254, 126] on div "Oracle The computer: Spirit guide Academy of Oracle Arts Node Type : 🏆 Goal Jou…" at bounding box center [905, 413] width 1314 height 716
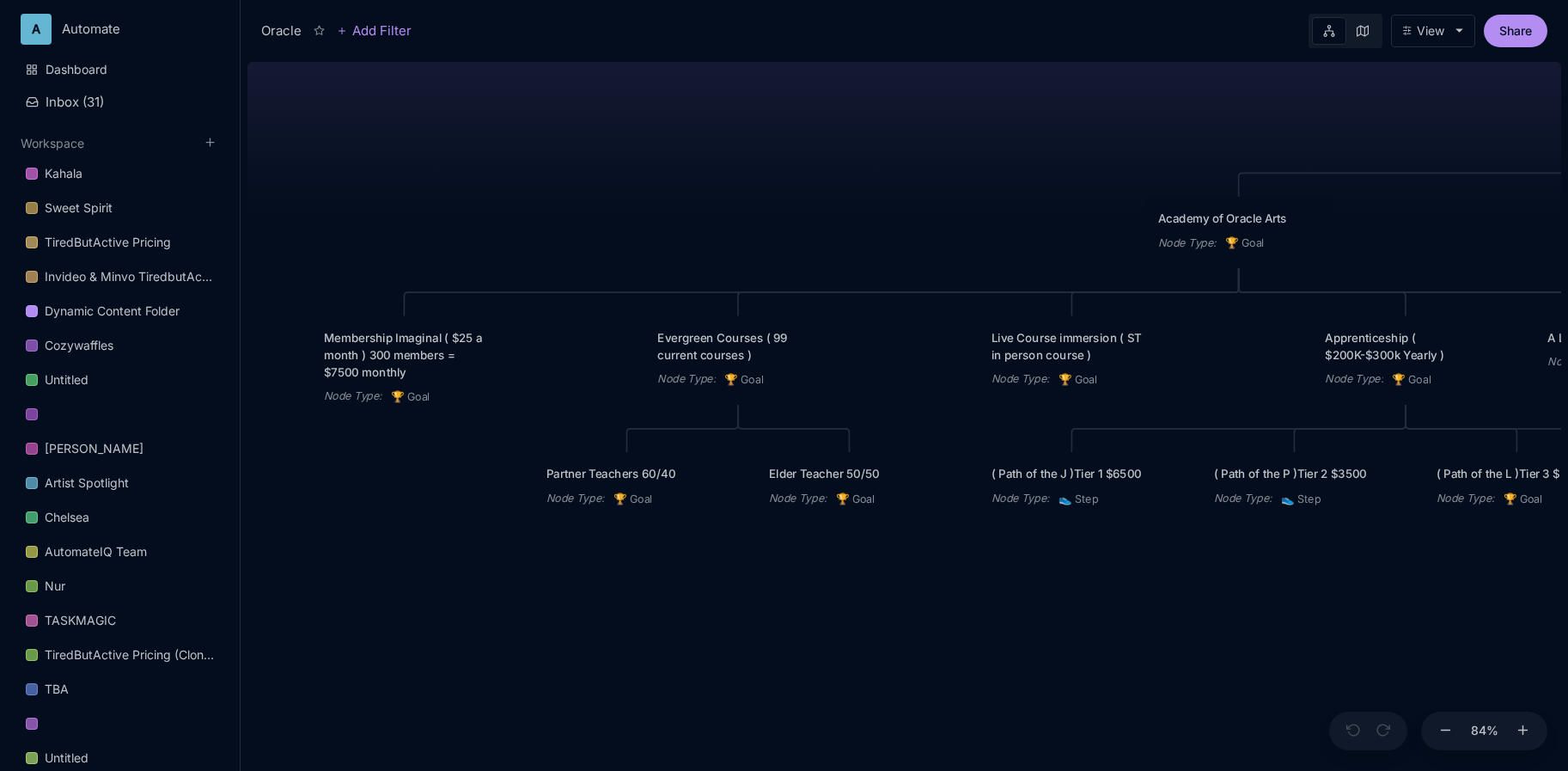
drag, startPoint x: 924, startPoint y: 153, endPoint x: 436, endPoint y: 207, distance: 491.0
click at [436, 207] on div "Oracle The computer: Spirit guide Academy of Oracle Arts Node Type : 🏆 Goal Jou…" at bounding box center [905, 413] width 1314 height 716
click at [624, 176] on div "Oracle The computer: Spirit guide Academy of Oracle Arts Node Type : 🏆 Goal Jou…" at bounding box center [905, 413] width 1314 height 716
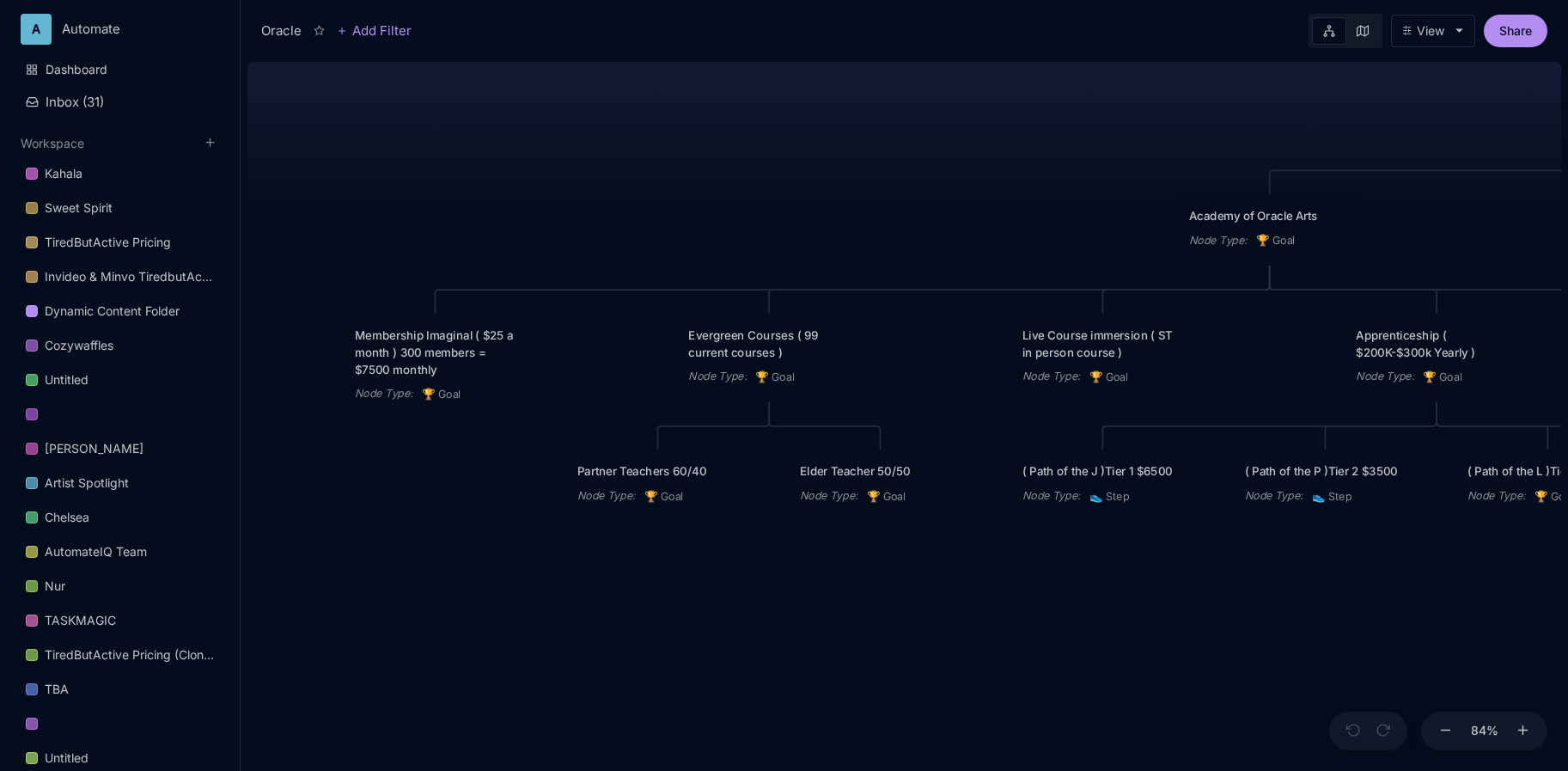
drag, startPoint x: 626, startPoint y: 176, endPoint x: 687, endPoint y: 172, distance: 61.1
click at [687, 172] on div "Oracle The computer: Spirit guide Academy of Oracle Arts Node Type : 🏆 Goal Jou…" at bounding box center [905, 413] width 1314 height 716
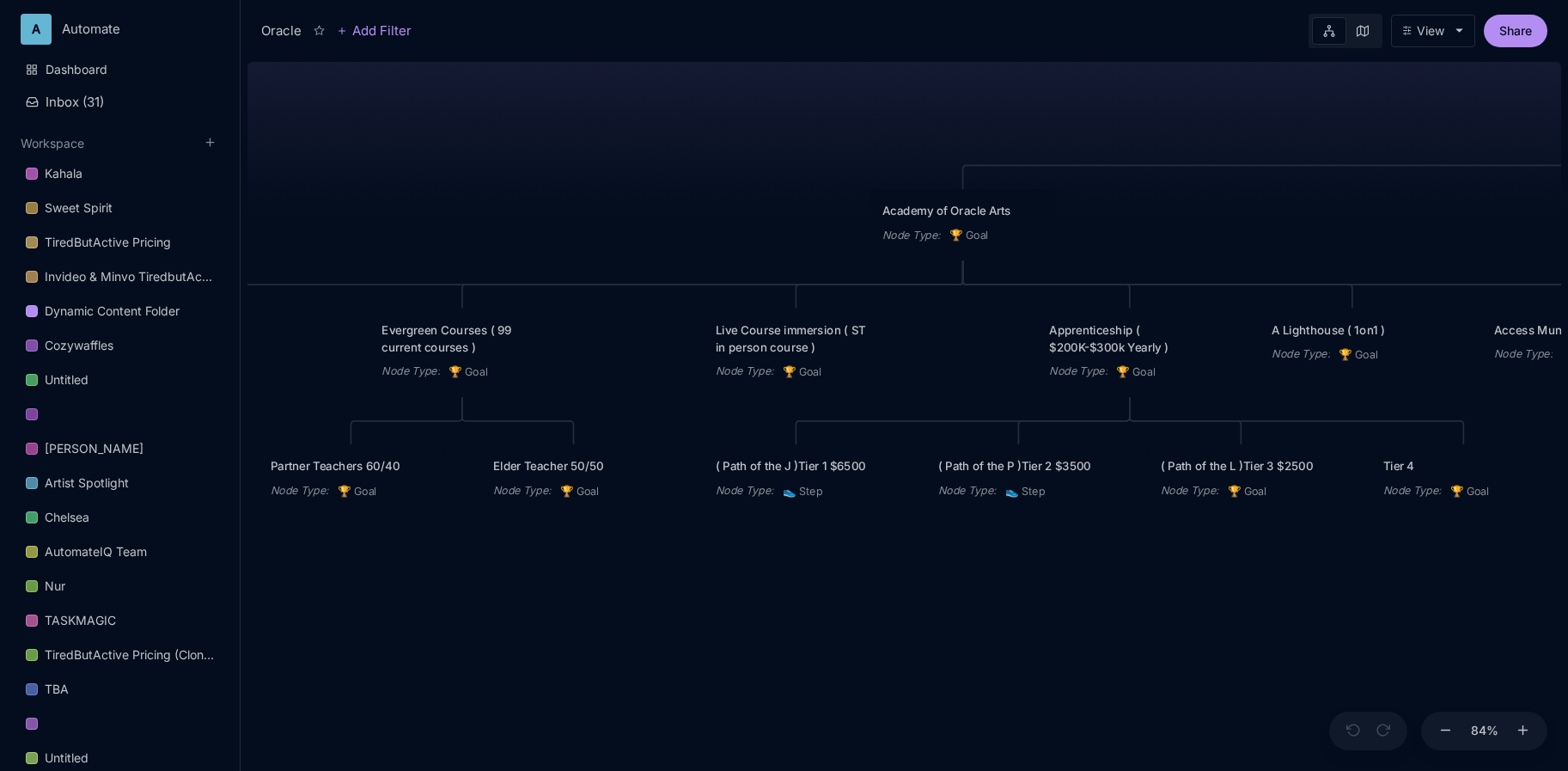
drag, startPoint x: 1080, startPoint y: 135, endPoint x: 768, endPoint y: 129, distance: 312.1
click at [768, 129] on div "Oracle The computer: Spirit guide Academy of Oracle Arts Node Type : 🏆 Goal Jou…" at bounding box center [905, 413] width 1314 height 716
click at [823, 462] on div "( Path of the J )Tier 1 $6500" at bounding box center [794, 465] width 161 height 17
click at [823, 462] on div "Oracle Add Filter View Share Oracle The computer: Spirit guide Academy of Oracl…" at bounding box center [904, 385] width 1327 height 771
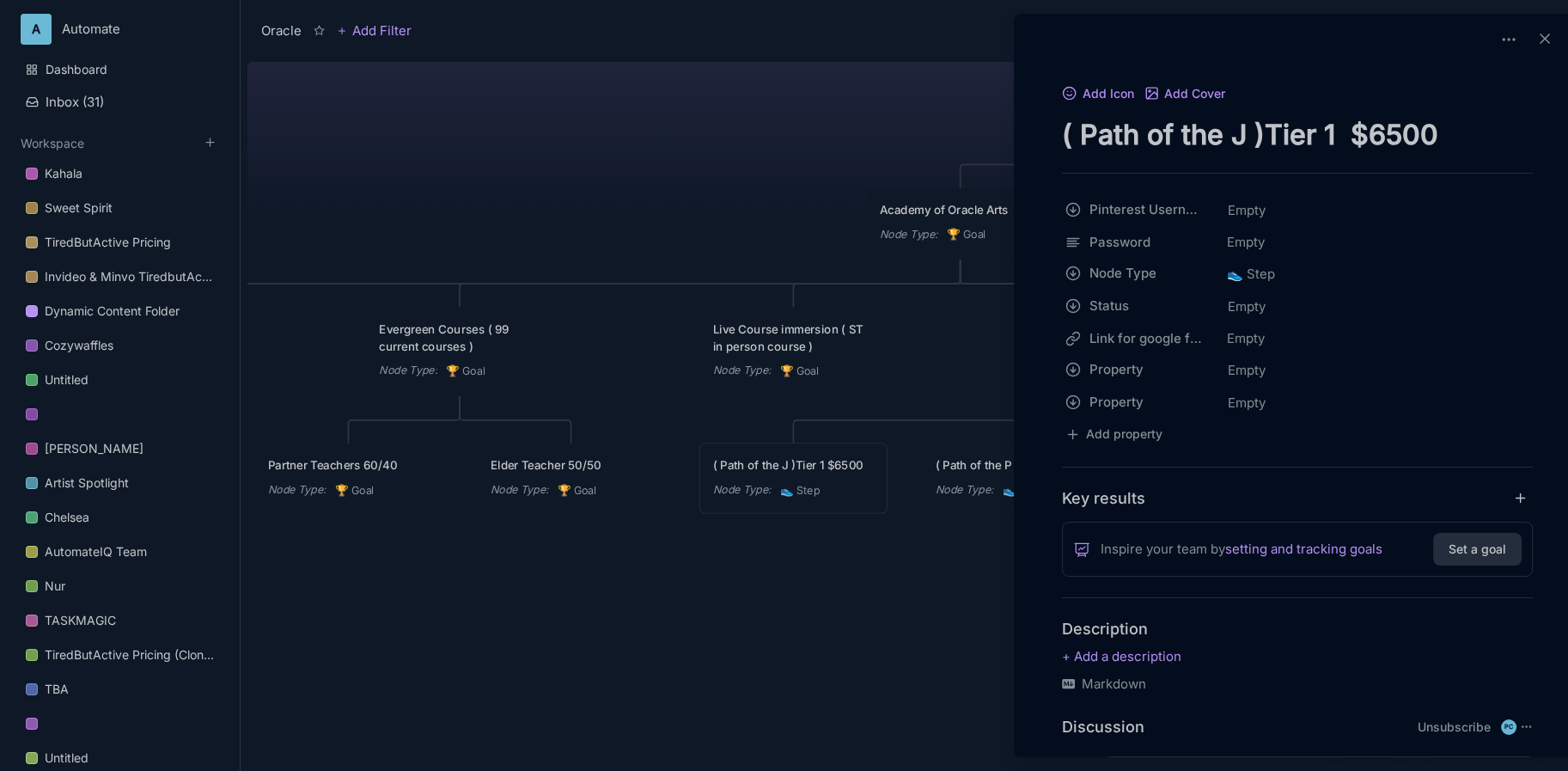
click at [823, 463] on div at bounding box center [784, 385] width 1568 height 771
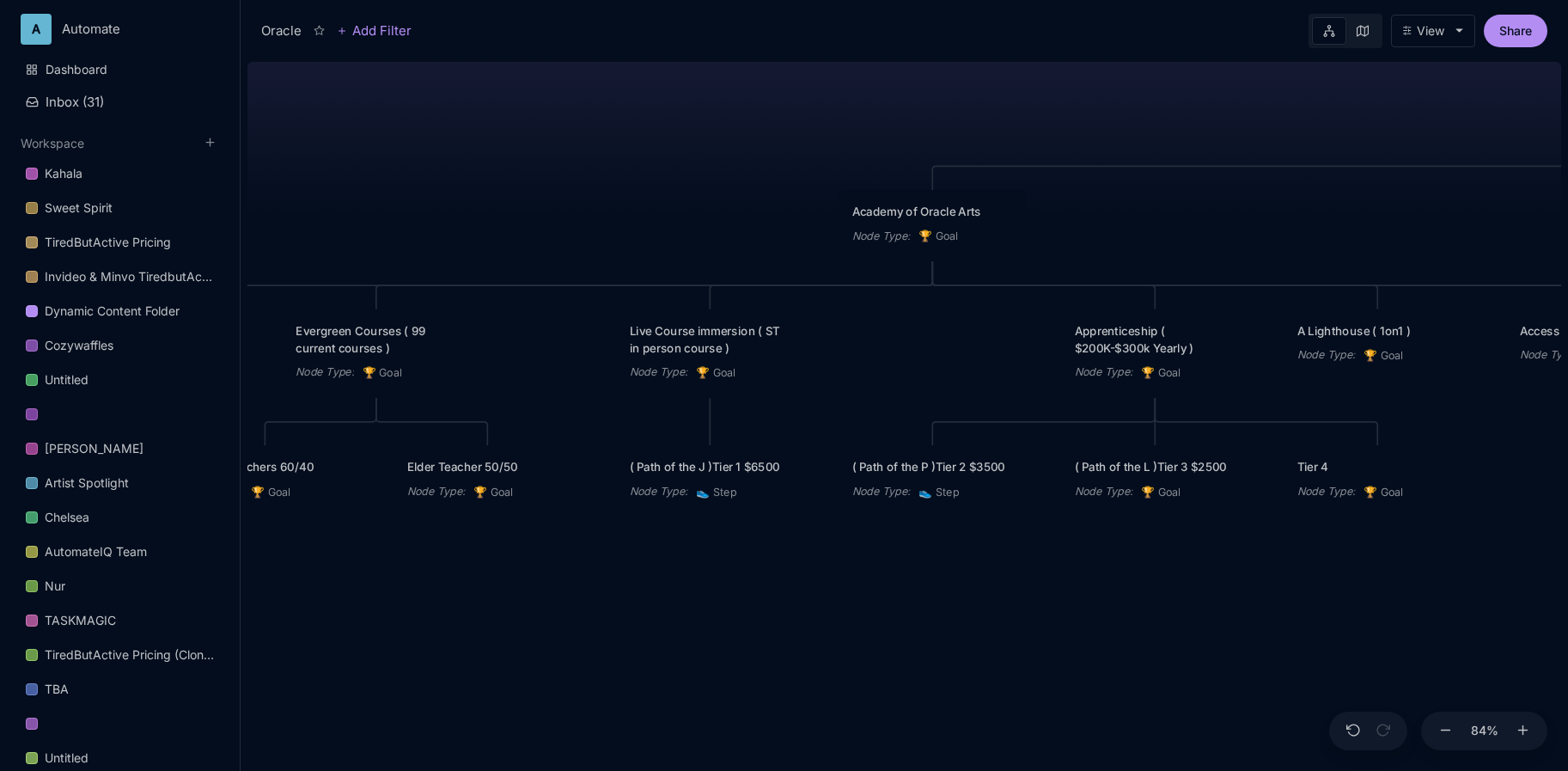
click at [823, 463] on div "Oracle The computer: Spirit guide Academy of Oracle Arts Node Type : 🏆 Goal Jou…" at bounding box center [905, 413] width 1314 height 716
click at [806, 484] on div "Oracle The computer: Spirit guide Academy of Oracle Arts Node Type : 🏆 Goal Jou…" at bounding box center [905, 413] width 1314 height 716
click at [773, 485] on div "( Path of the J )Tier 1 $6500 Node Type : 👟 Step" at bounding box center [707, 484] width 161 height 43
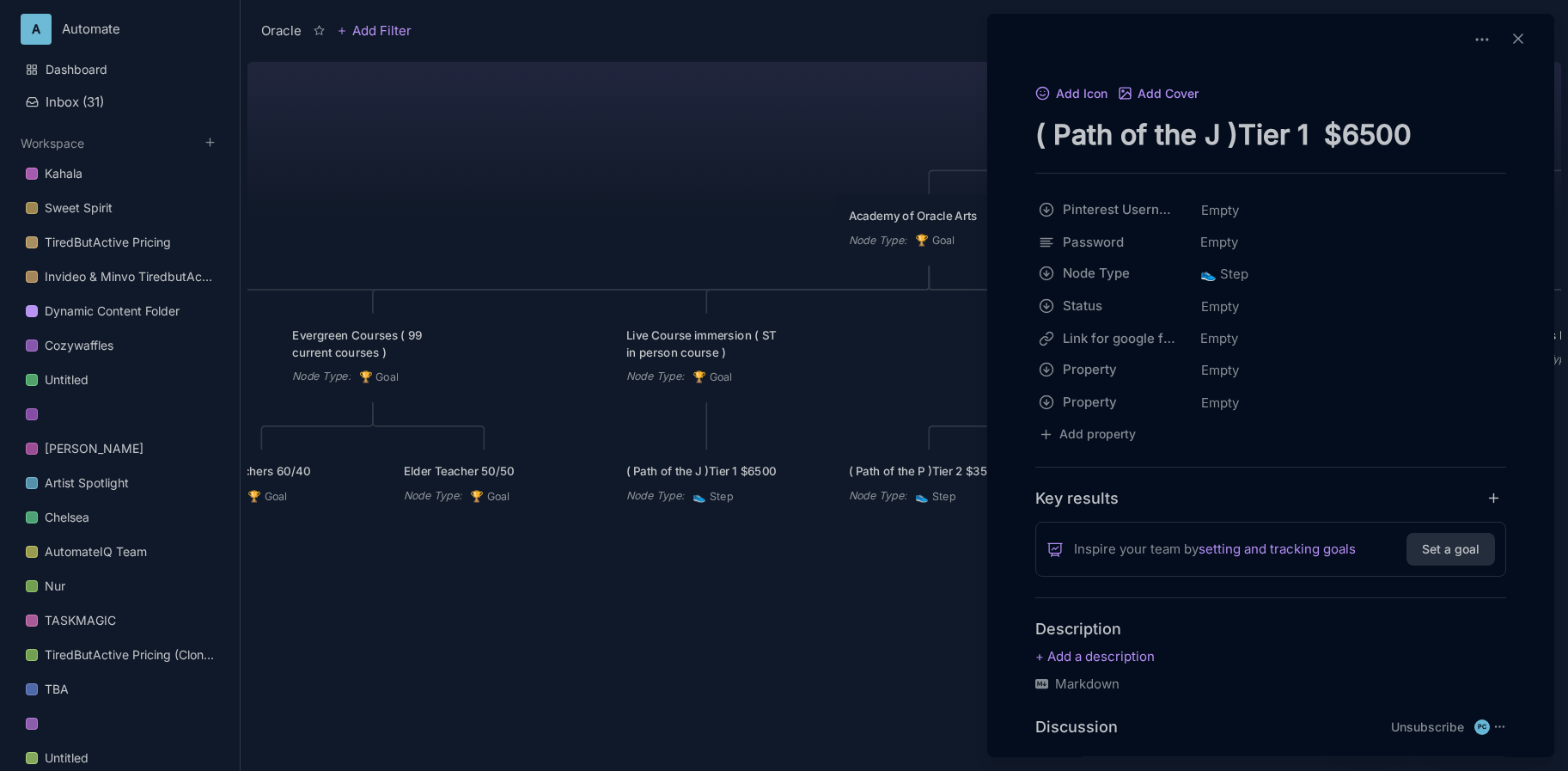
click at [1083, 120] on textarea "( Path of the J )Tier 1 $6500" at bounding box center [1271, 134] width 471 height 35
click at [938, 413] on div at bounding box center [784, 385] width 1568 height 771
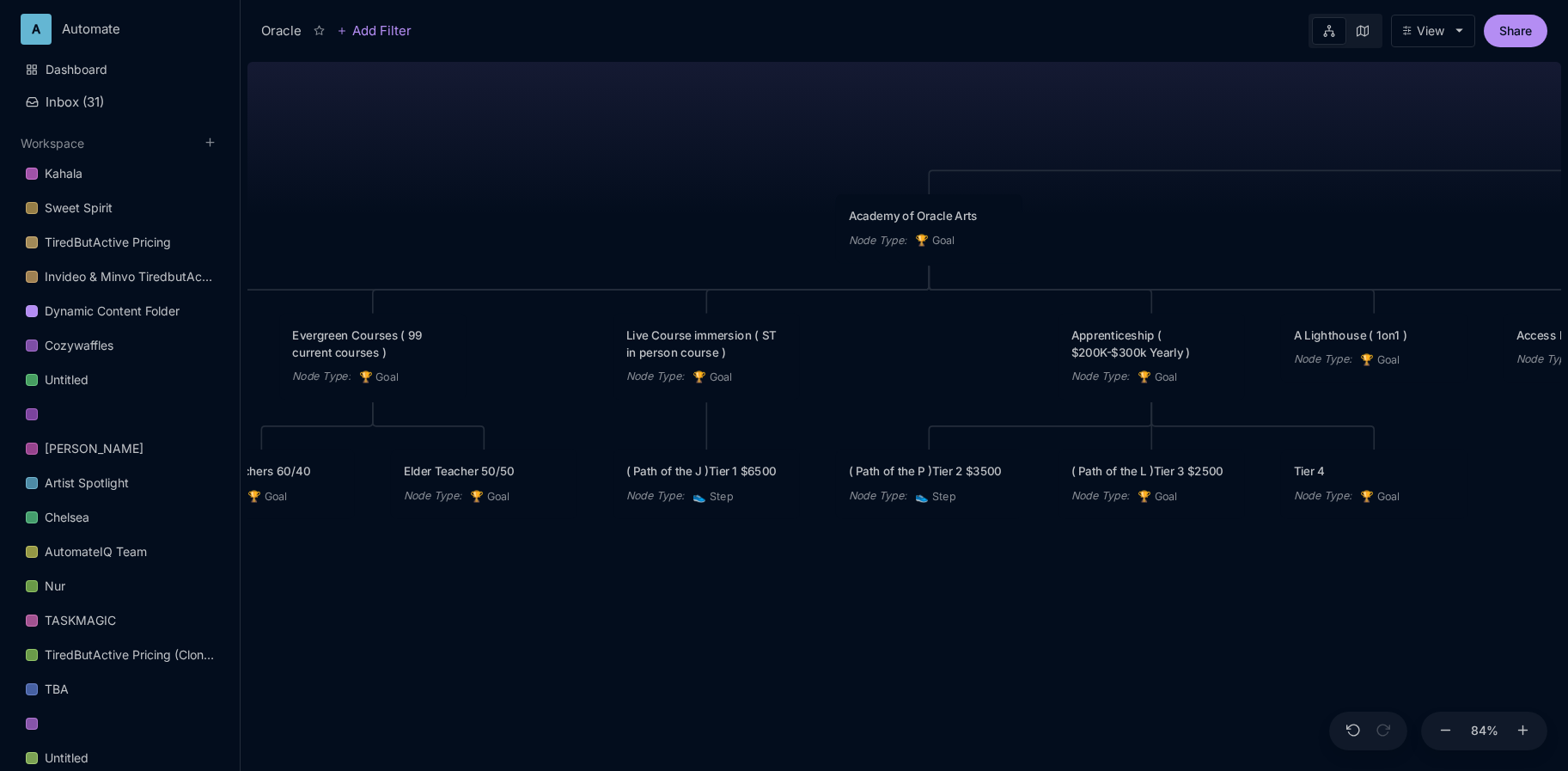
click at [1136, 479] on div "( Path of the L )Tier 3 $2500" at bounding box center [1152, 471] width 161 height 17
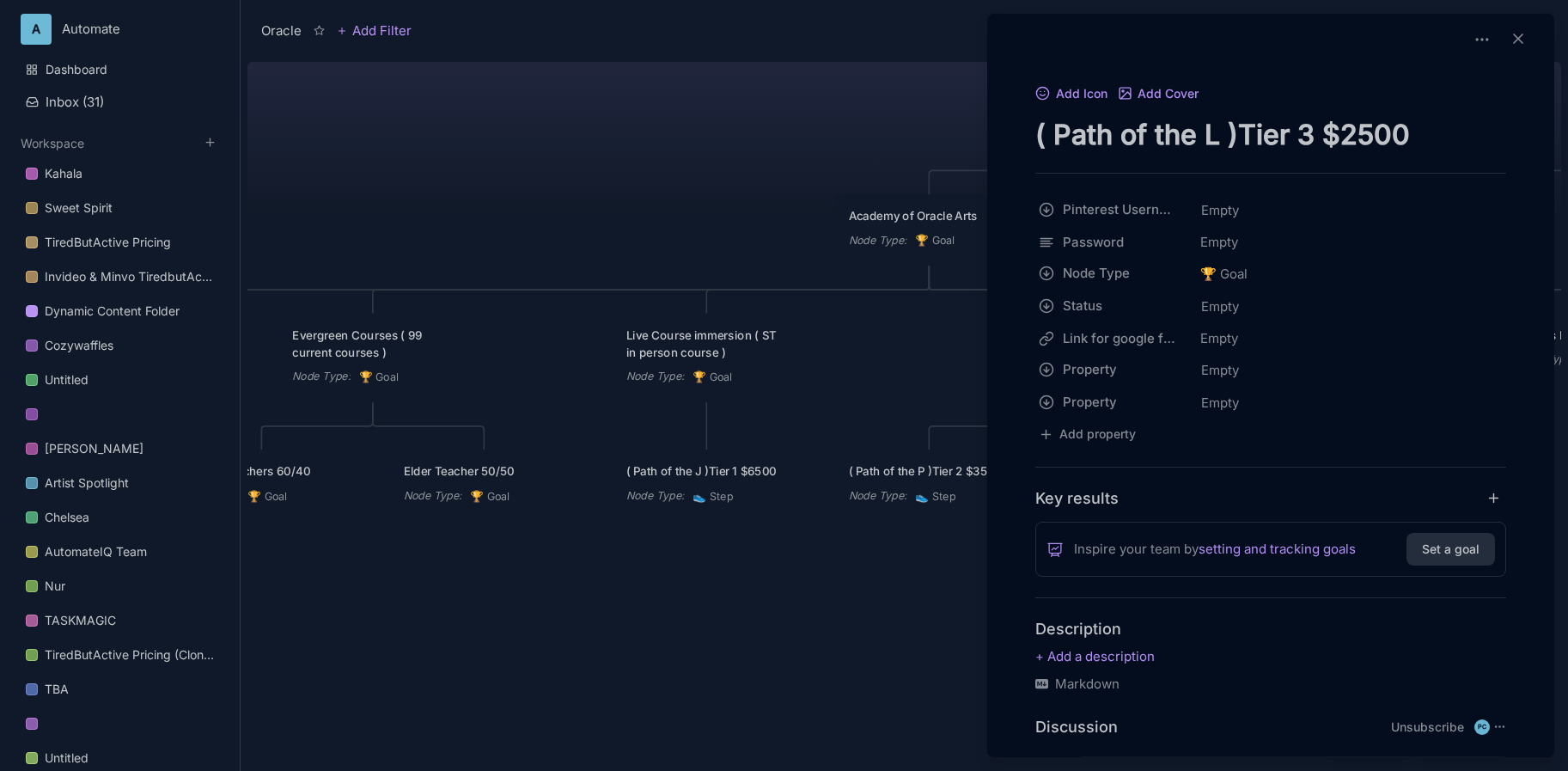
click at [1214, 126] on textarea "( Path of the L )Tier 3 $2500" at bounding box center [1271, 134] width 471 height 35
click at [925, 586] on div at bounding box center [784, 385] width 1568 height 771
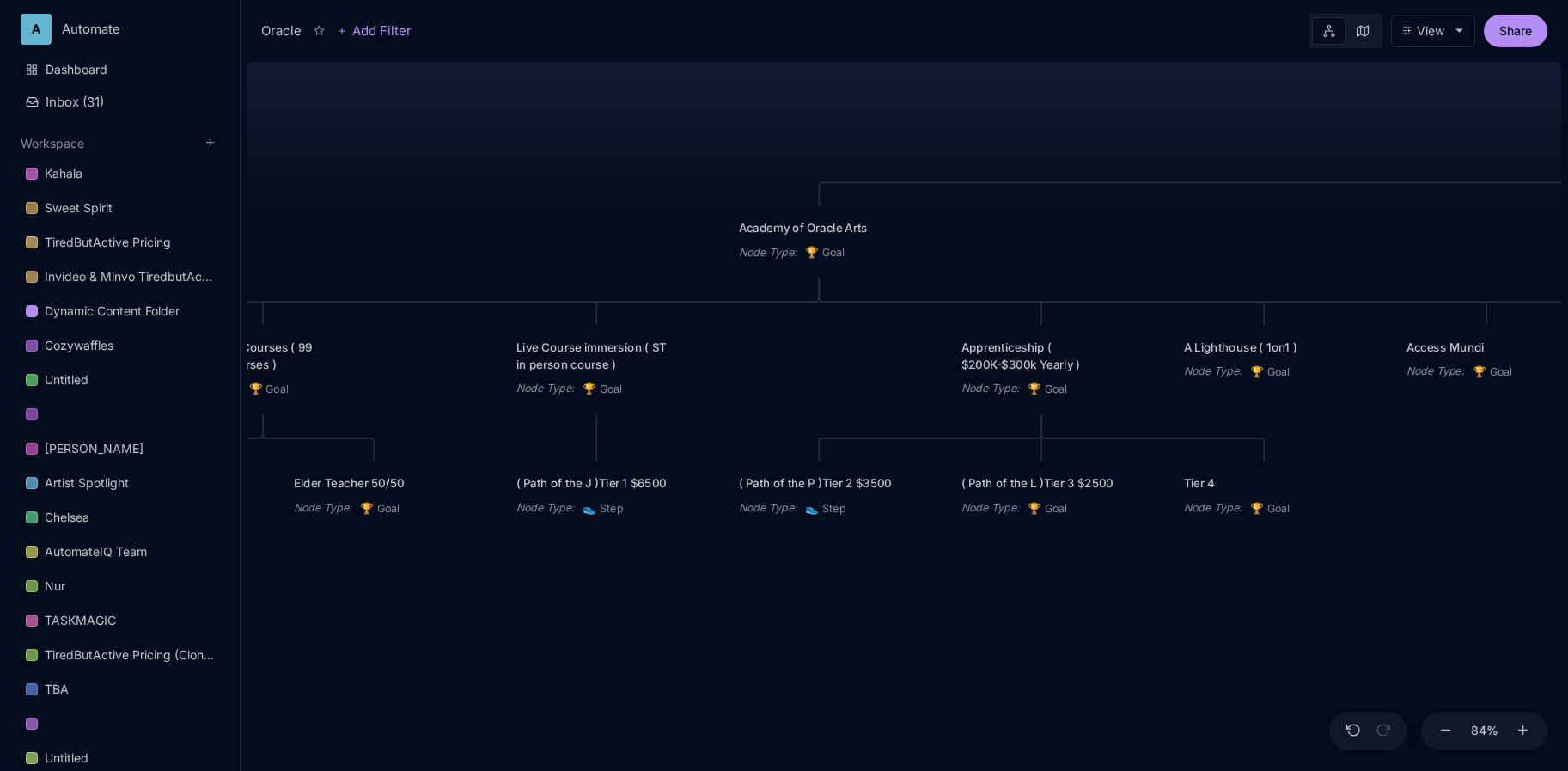
drag, startPoint x: 1089, startPoint y: 568, endPoint x: 980, endPoint y: 579, distance: 109.6
click at [980, 579] on div "Oracle The computer: Spirit guide Academy of Oracle Arts Node Type : 🏆 Goal Jou…" at bounding box center [905, 413] width 1314 height 716
click at [799, 483] on div "( Path of the P )Tier 2 $3500" at bounding box center [819, 484] width 158 height 17
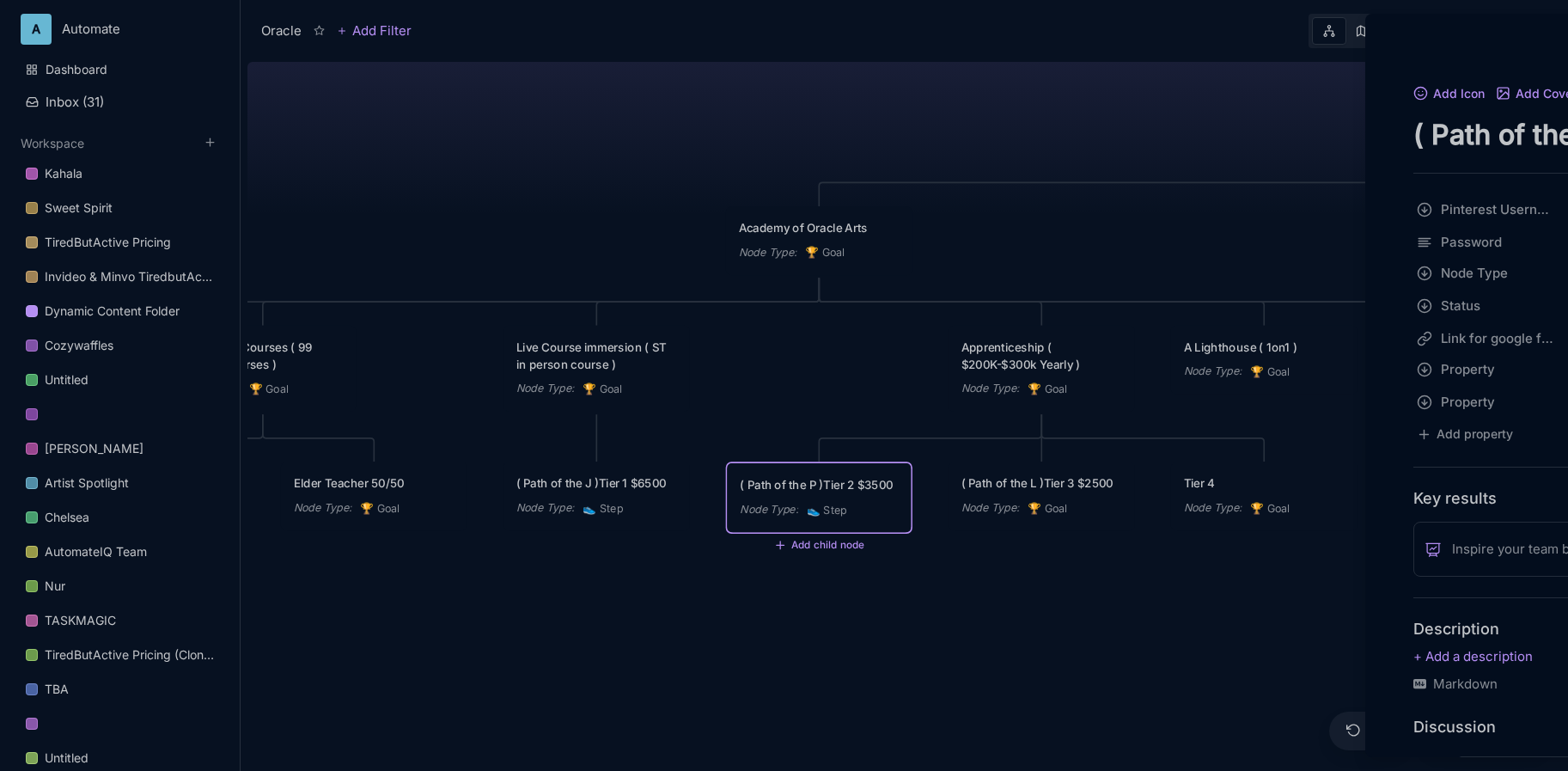
click at [799, 483] on div at bounding box center [784, 385] width 1568 height 771
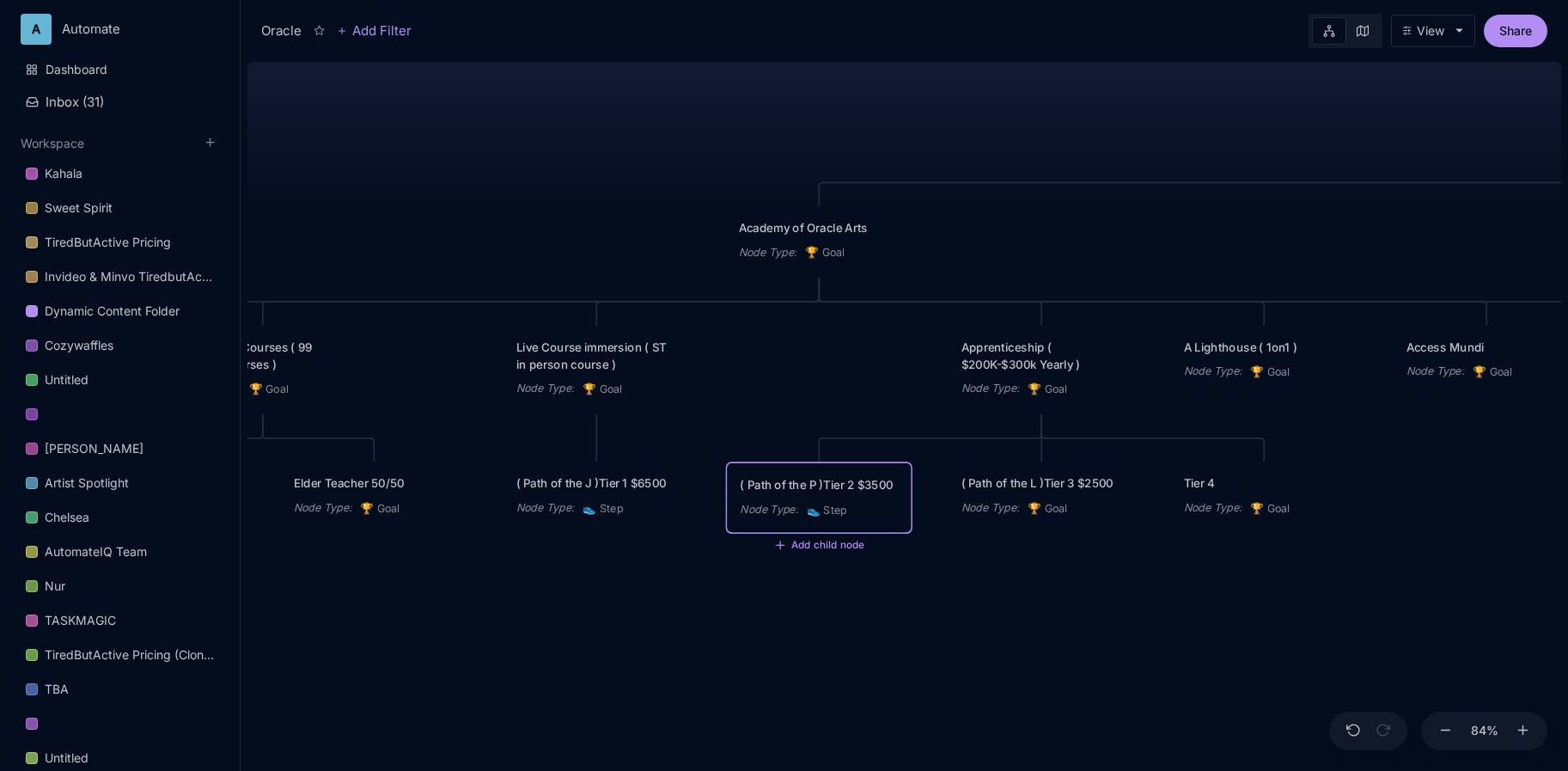
click at [799, 483] on div "( Path of the P )Tier 2 $3500" at bounding box center [819, 484] width 158 height 17
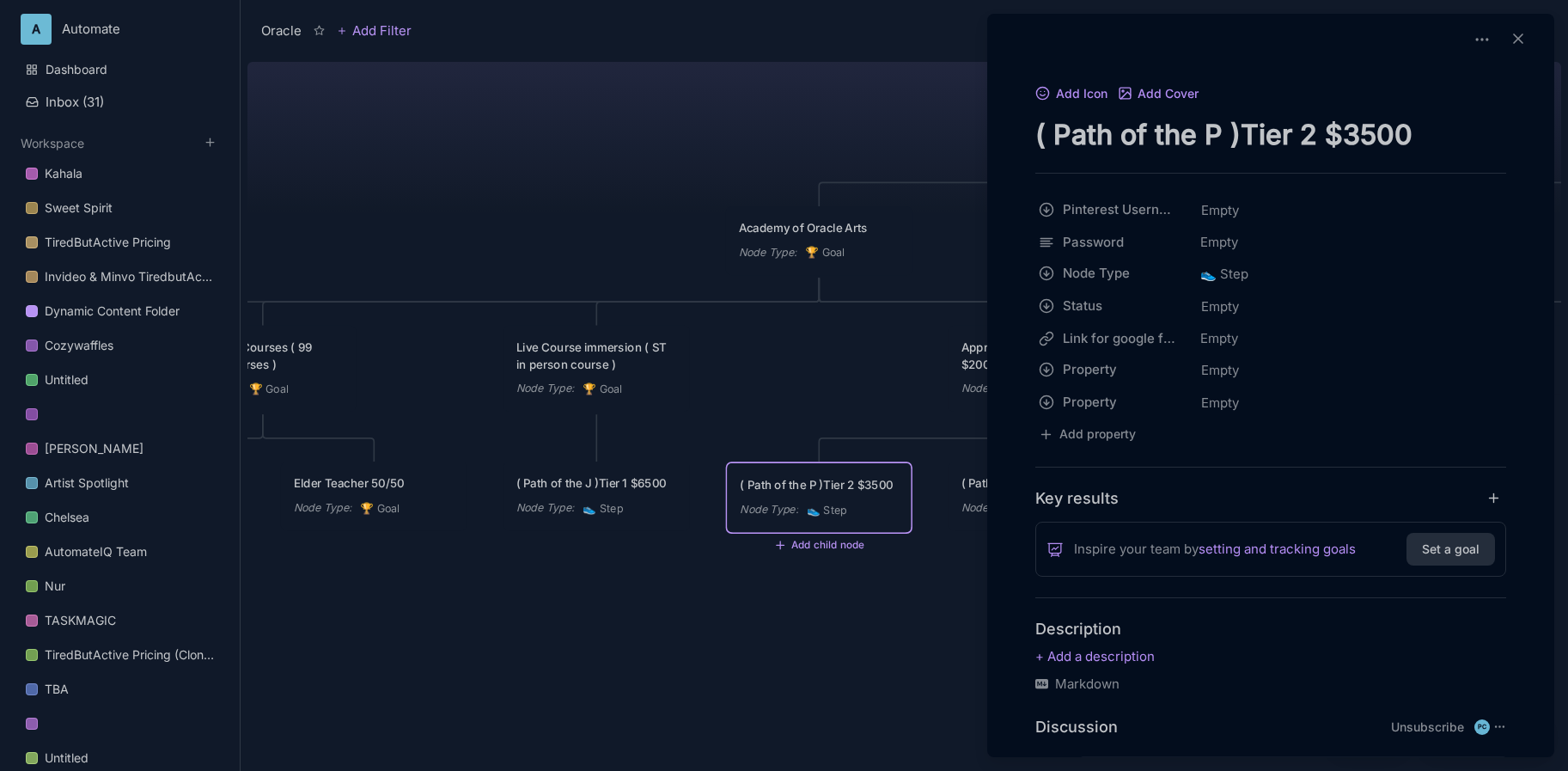
click at [1132, 140] on textarea "( Path of the P )Tier 2 $3500" at bounding box center [1271, 134] width 471 height 35
click at [893, 423] on div at bounding box center [784, 385] width 1568 height 771
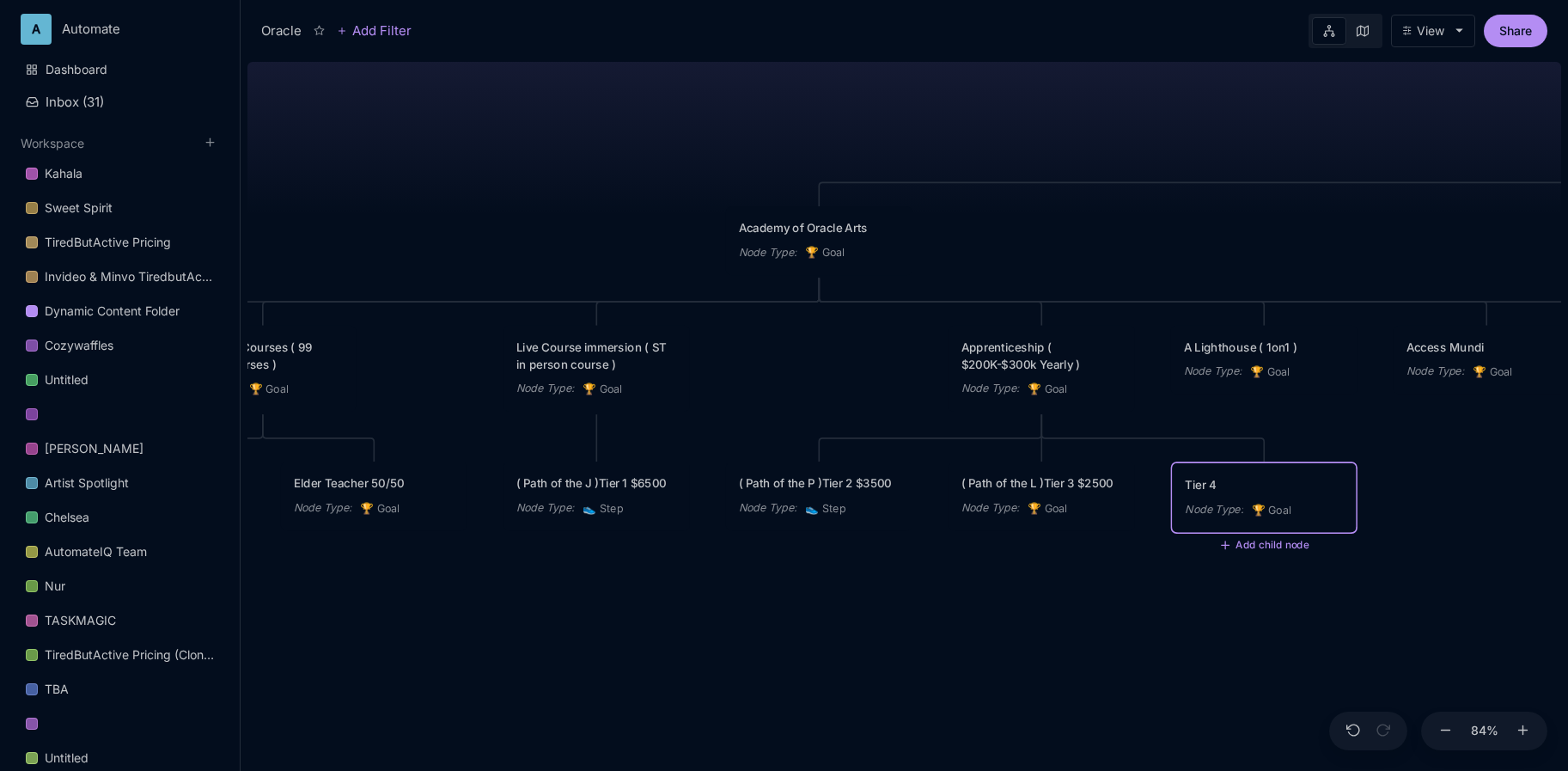
click at [1266, 474] on div "Tier 4 Node Type : 🏆 Goal" at bounding box center [1264, 498] width 183 height 69
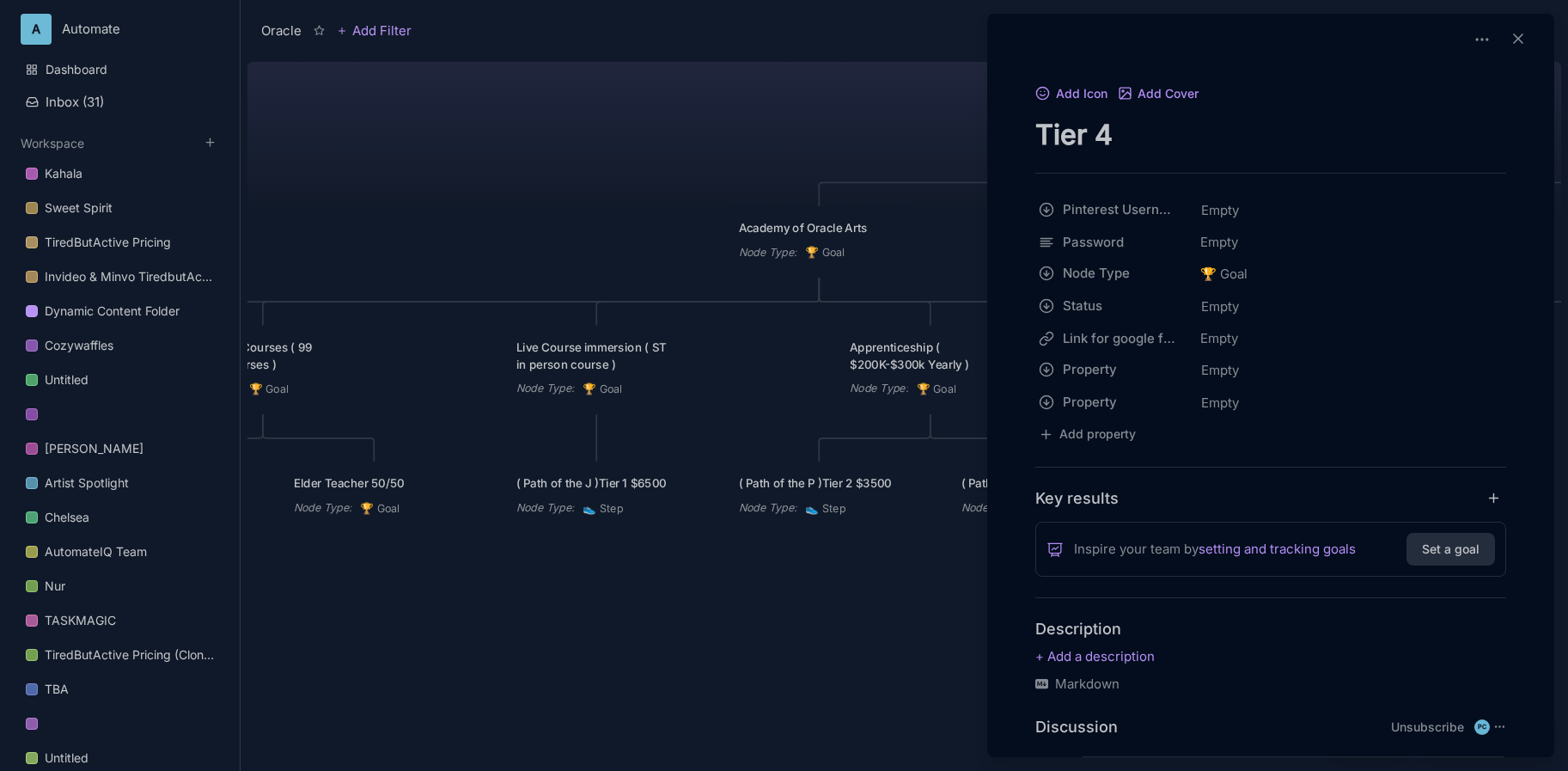
click at [800, 406] on div at bounding box center [784, 385] width 1568 height 771
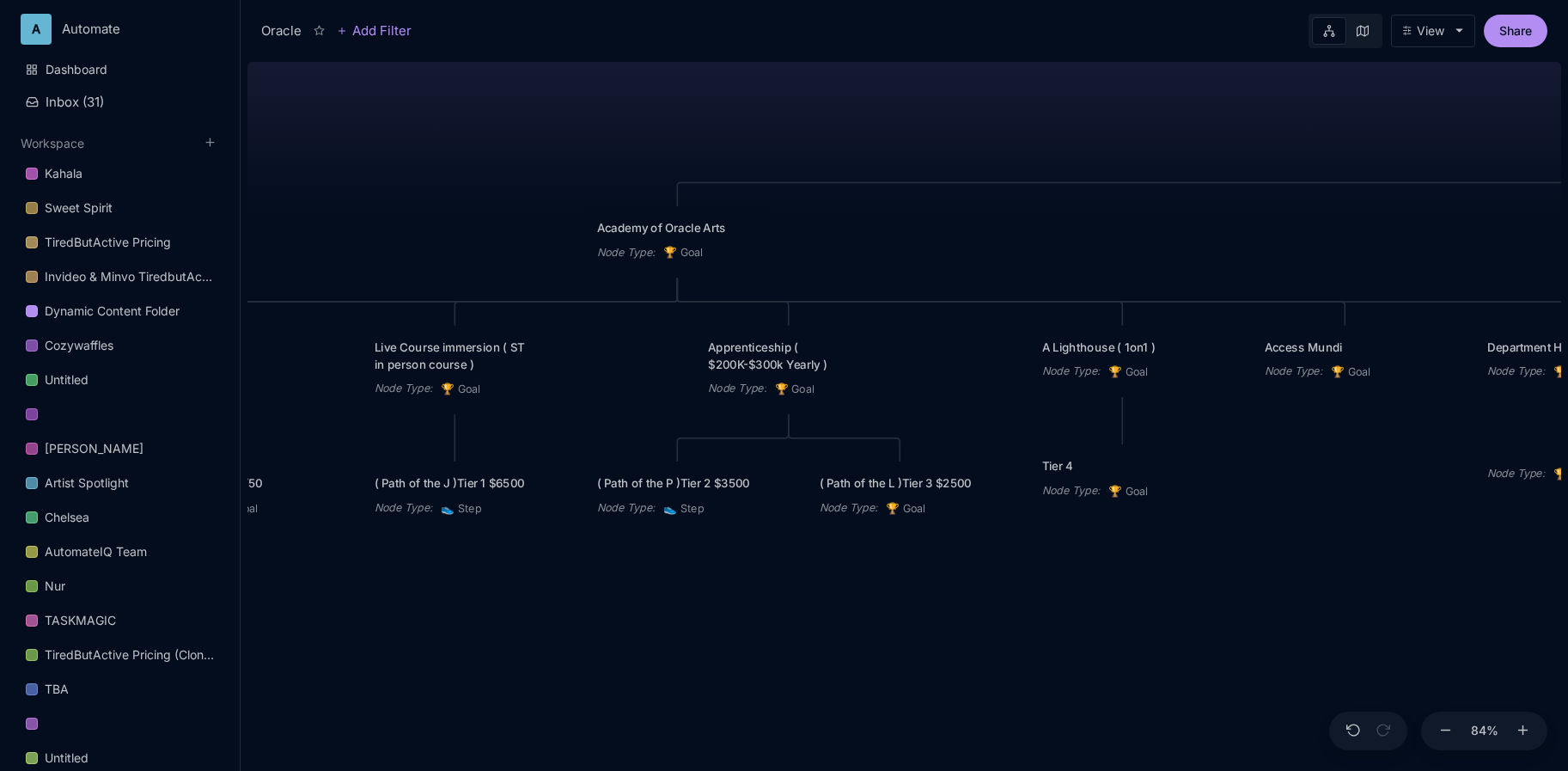
drag, startPoint x: 1209, startPoint y: 231, endPoint x: 1068, endPoint y: 231, distance: 141.0
click at [1068, 231] on div "Oracle The computer: Spirit guide Academy of Oracle Arts Node Type : 🏆 Goal Jou…" at bounding box center [905, 413] width 1314 height 716
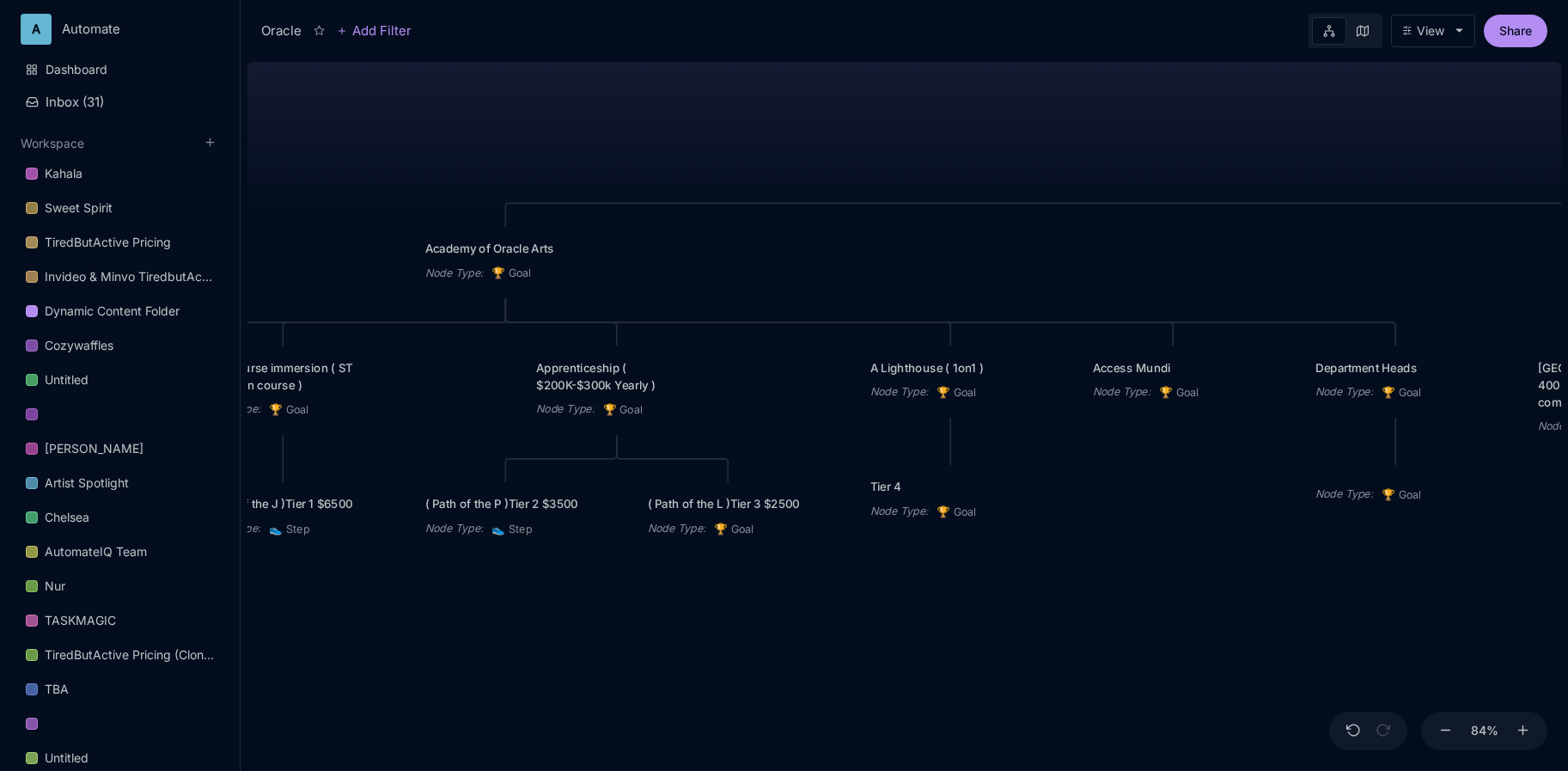
drag, startPoint x: 1240, startPoint y: 139, endPoint x: 1069, endPoint y: 159, distance: 172.2
click at [1069, 159] on div "Oracle The computer: Spirit guide Academy of Oracle Arts Node Type : 🏆 Goal Jou…" at bounding box center [905, 413] width 1314 height 716
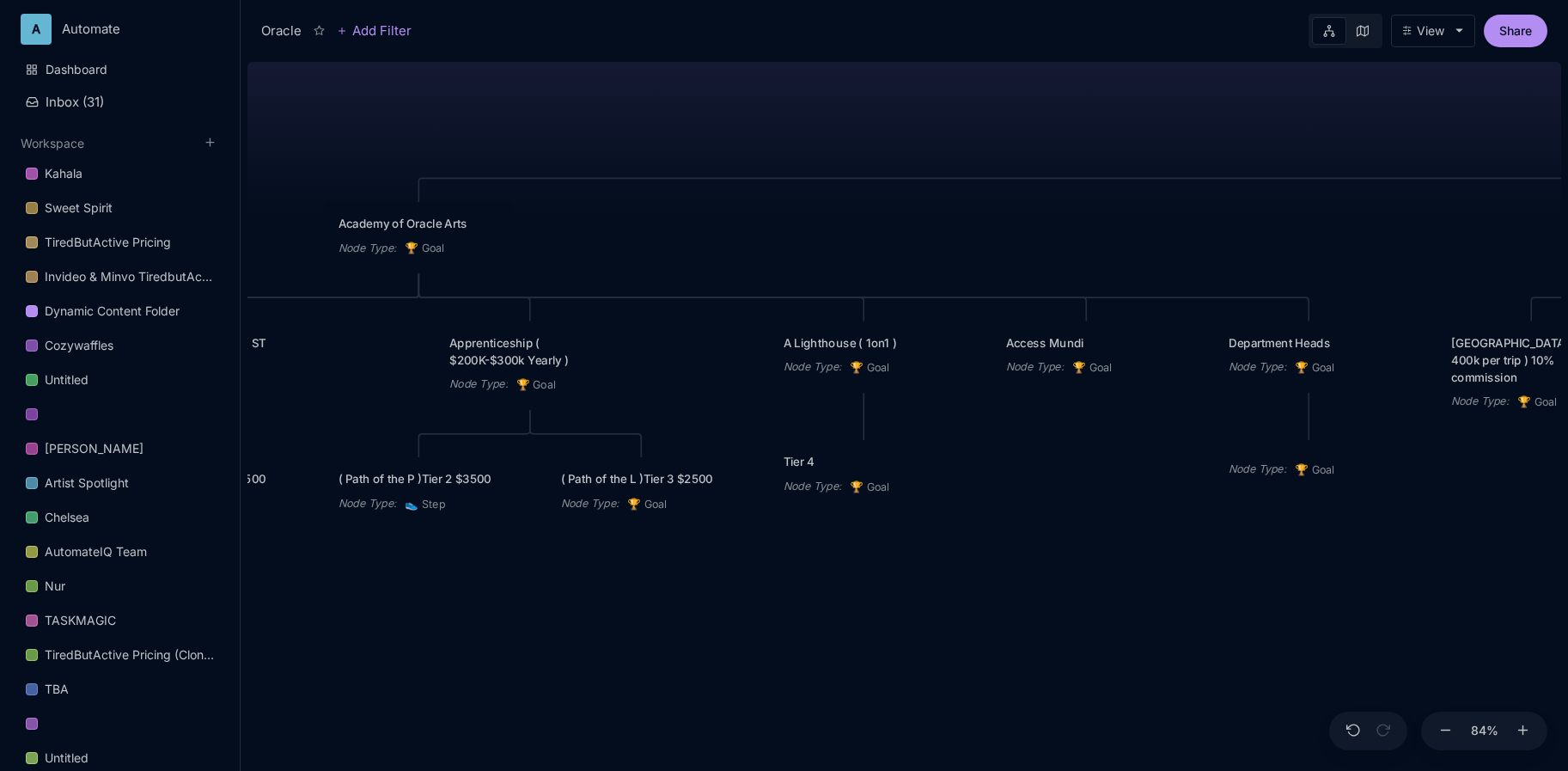
drag, startPoint x: 1061, startPoint y: 133, endPoint x: 974, endPoint y: 108, distance: 90.5
click at [974, 108] on div "Oracle The computer: Spirit guide Academy of Oracle Arts Node Type : 🏆 Goal Jou…" at bounding box center [905, 413] width 1314 height 716
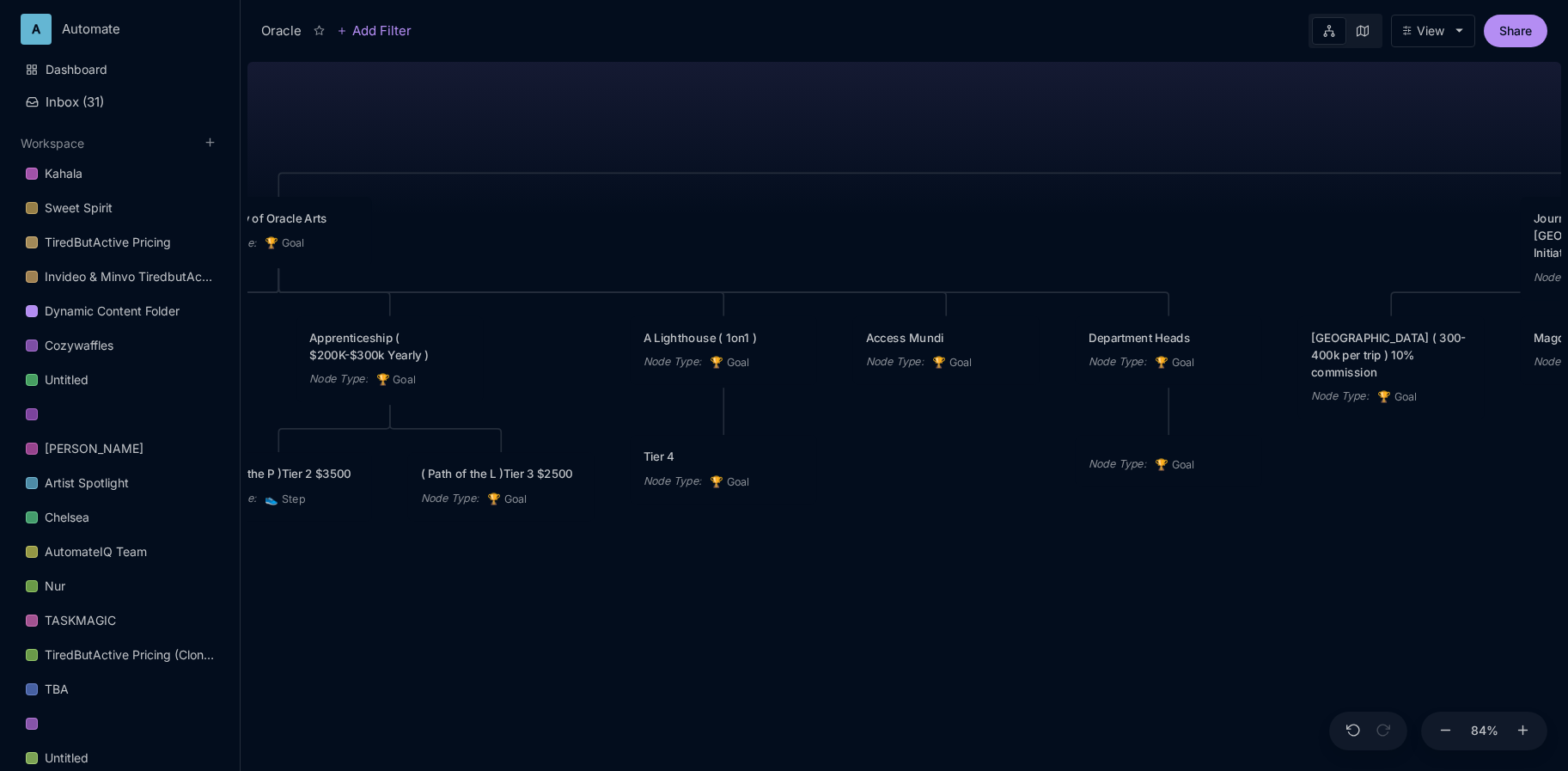
drag, startPoint x: 1008, startPoint y: 260, endPoint x: 868, endPoint y: 254, distance: 140.1
click at [868, 254] on div "Oracle The computer: Spirit guide Academy of Oracle Arts Node Type : 🏆 Goal Jou…" at bounding box center [905, 413] width 1314 height 716
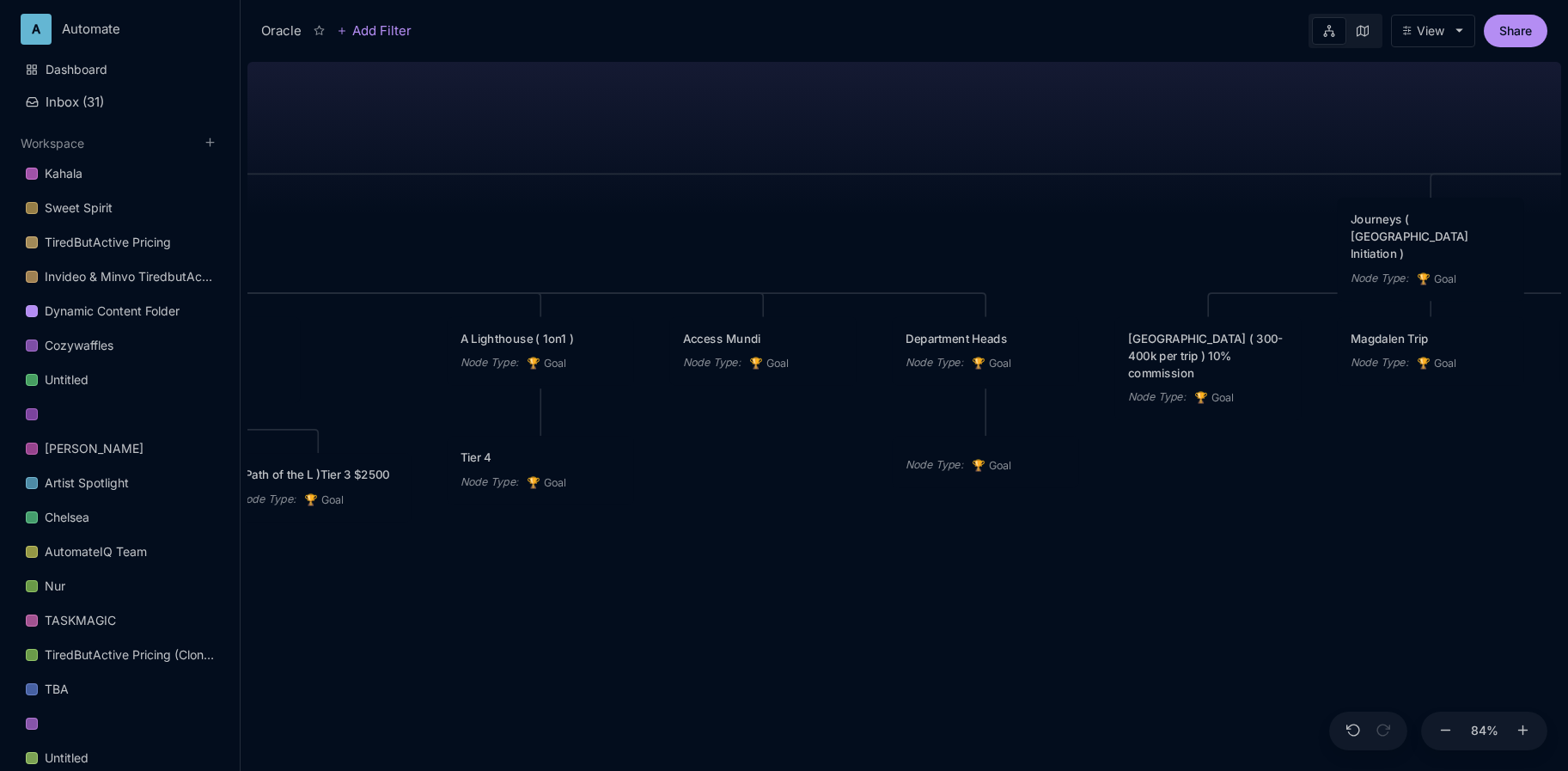
drag, startPoint x: 980, startPoint y: 236, endPoint x: 797, endPoint y: 237, distance: 183.0
click at [797, 237] on div "Oracle The computer: Spirit guide Academy of Oracle Arts Node Type : 🏆 Goal Jou…" at bounding box center [905, 413] width 1314 height 716
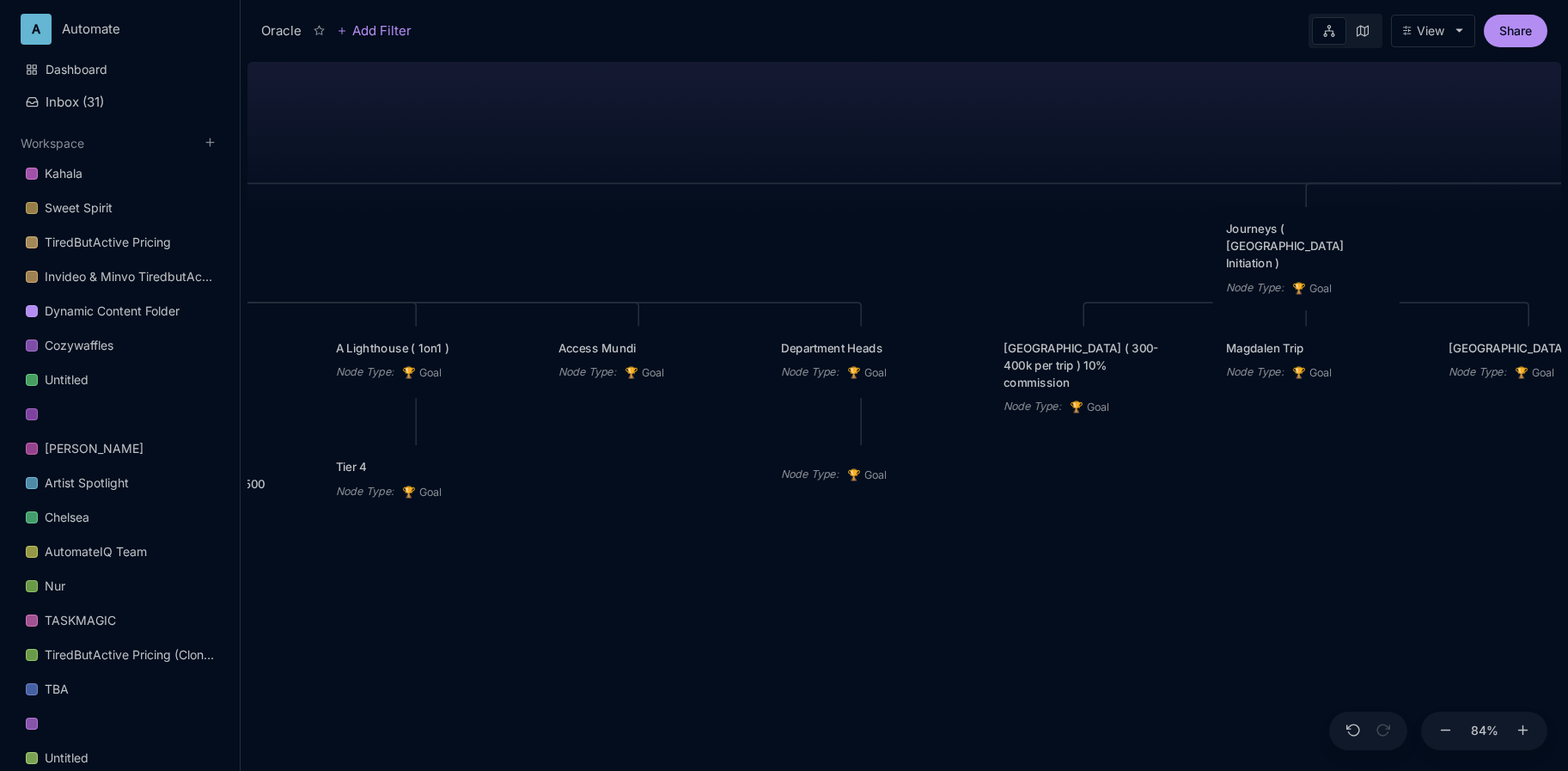
drag, startPoint x: 998, startPoint y: 234, endPoint x: 873, endPoint y: 244, distance: 125.4
click at [873, 244] on div "Oracle The computer: Spirit guide Academy of Oracle Arts Node Type : 🏆 Goal Jou…" at bounding box center [905, 413] width 1314 height 716
drag, startPoint x: 987, startPoint y: 241, endPoint x: 930, endPoint y: 241, distance: 57.0
click at [930, 241] on div "Oracle The computer: Spirit guide Academy of Oracle Arts Node Type : 🏆 Goal Jou…" at bounding box center [905, 413] width 1314 height 716
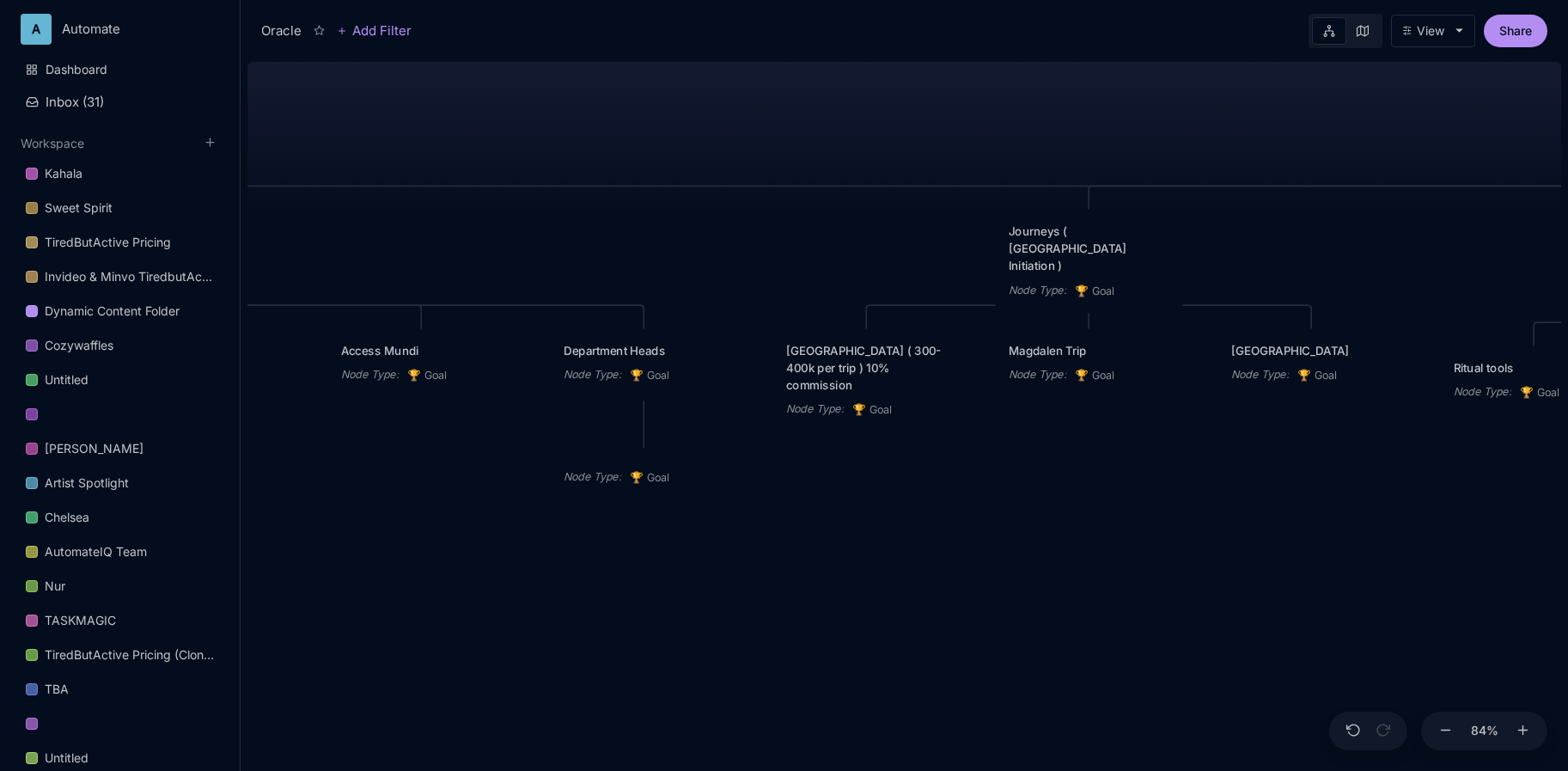
drag, startPoint x: 1168, startPoint y: 136, endPoint x: 1000, endPoint y: 139, distance: 168.0
click at [1000, 139] on div "Oracle The computer: Spirit guide Academy of Oracle Arts Node Type : 🏆 Goal Jou…" at bounding box center [905, 413] width 1314 height 716
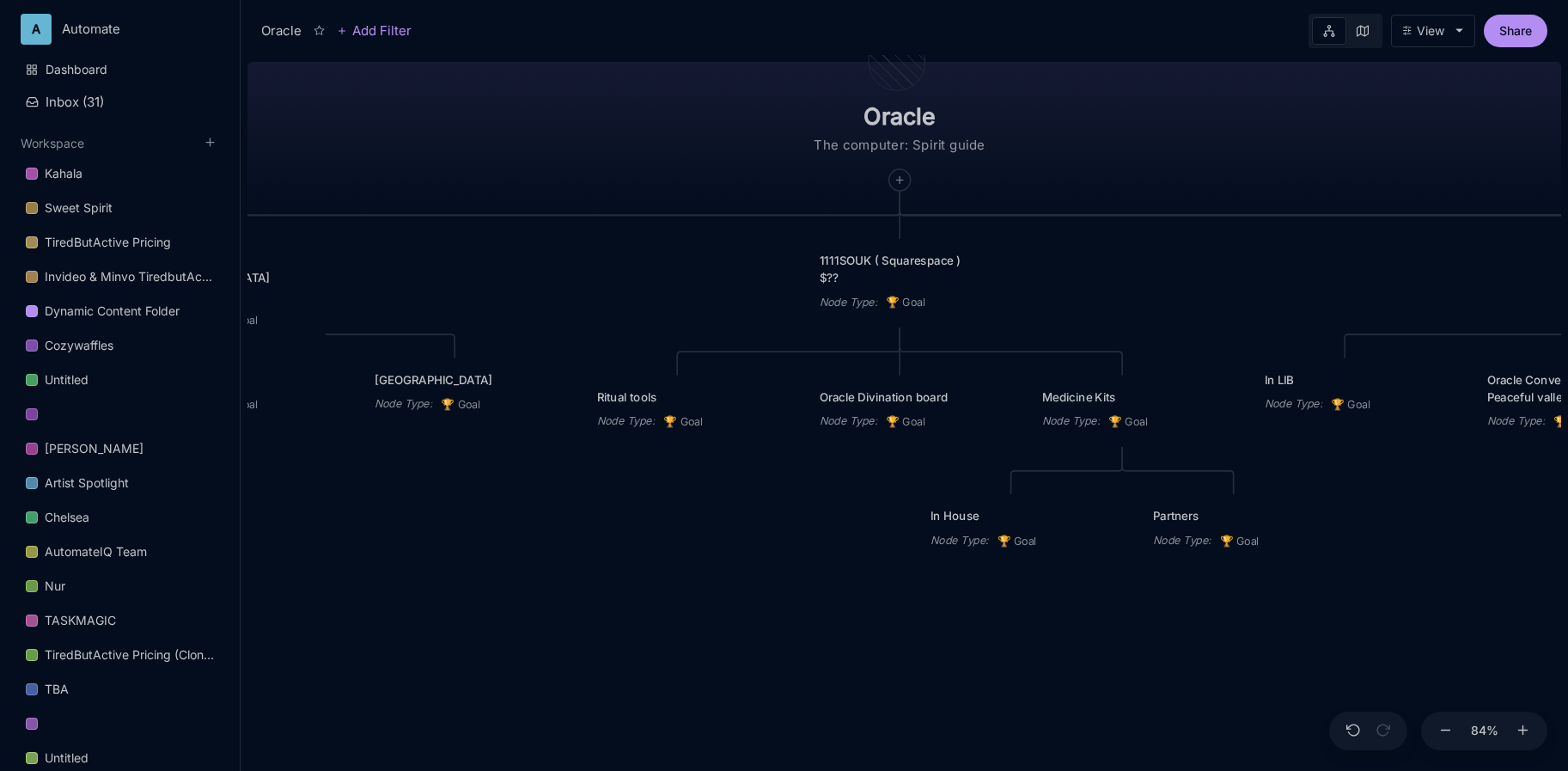
drag, startPoint x: 1329, startPoint y: 519, endPoint x: 489, endPoint y: 549, distance: 840.5
click at [489, 549] on div "Oracle The computer: Spirit guide Academy of Oracle Arts Node Type : 🏆 Goal Jou…" at bounding box center [905, 413] width 1314 height 716
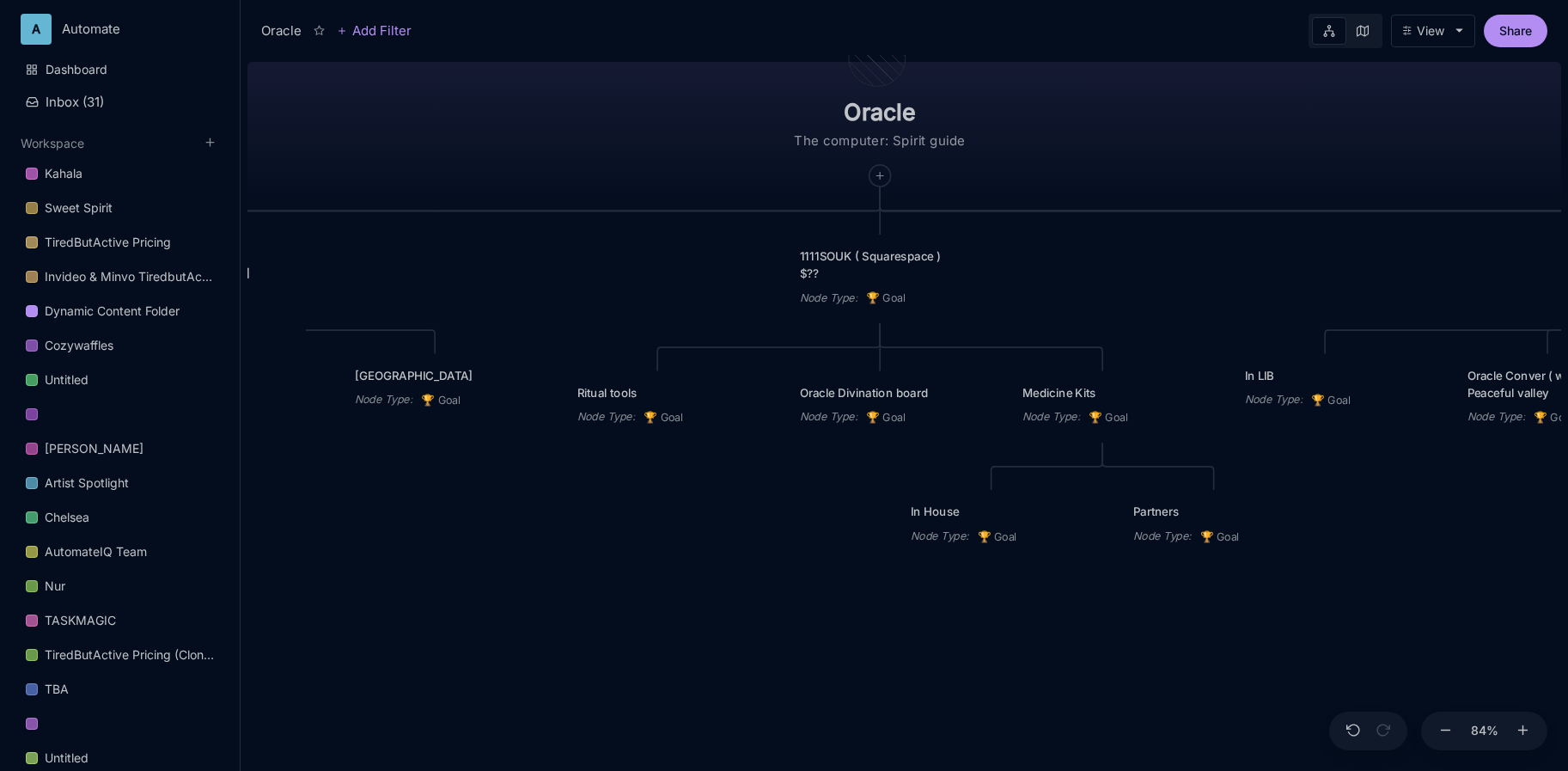
drag, startPoint x: 1172, startPoint y: 284, endPoint x: 1154, endPoint y: 282, distance: 18.1
click at [1154, 282] on div "Oracle The computer: Spirit guide Academy of Oracle Arts Node Type : 🏆 Goal Jou…" at bounding box center [905, 413] width 1314 height 716
click at [701, 400] on div "Ritual tools" at bounding box center [657, 393] width 158 height 17
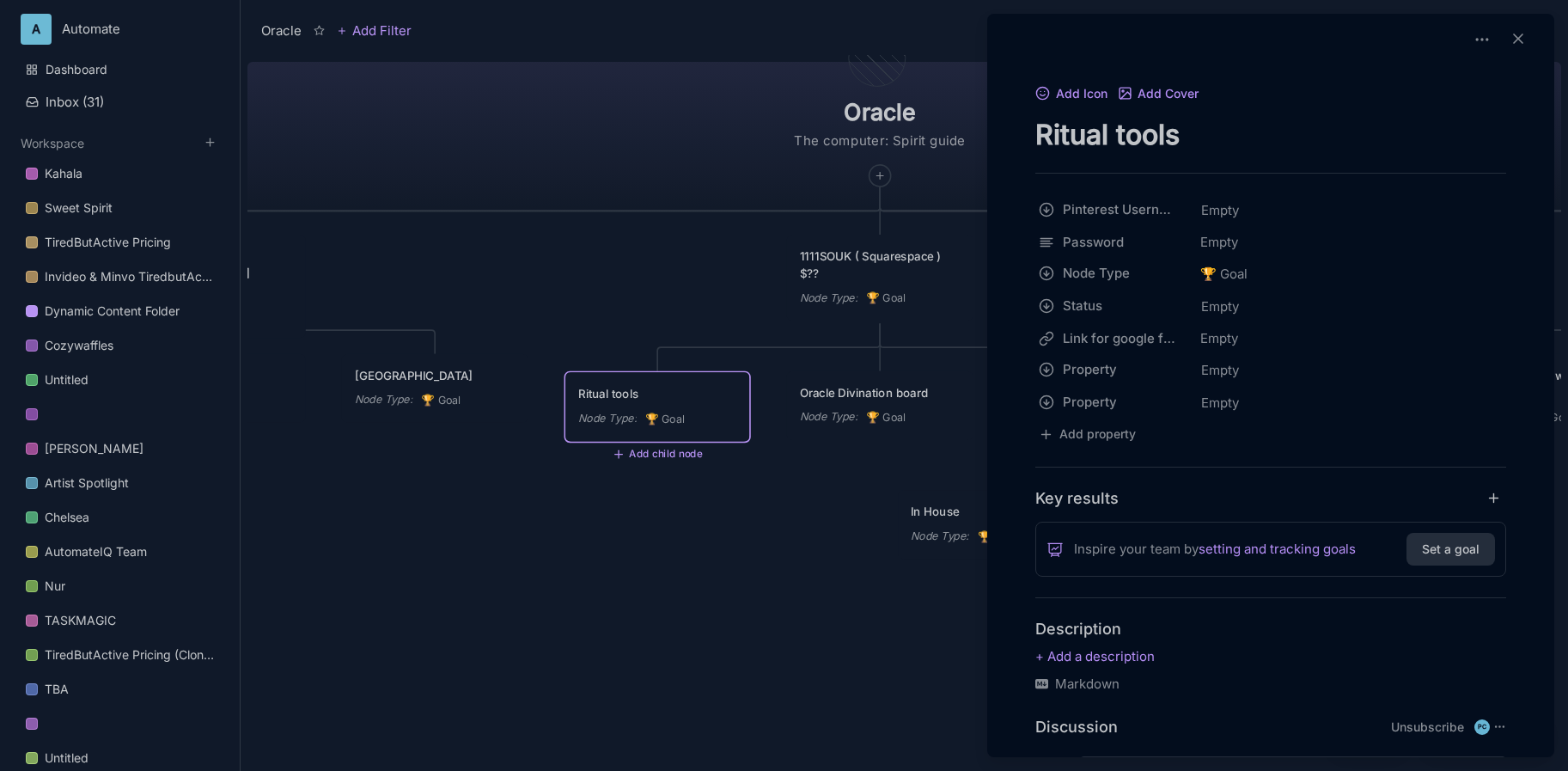
click at [1089, 115] on div "Add Icon Add Cover Ritual tools" at bounding box center [1271, 117] width 471 height 70
click at [1087, 131] on textarea "Ritual tools" at bounding box center [1271, 134] width 471 height 35
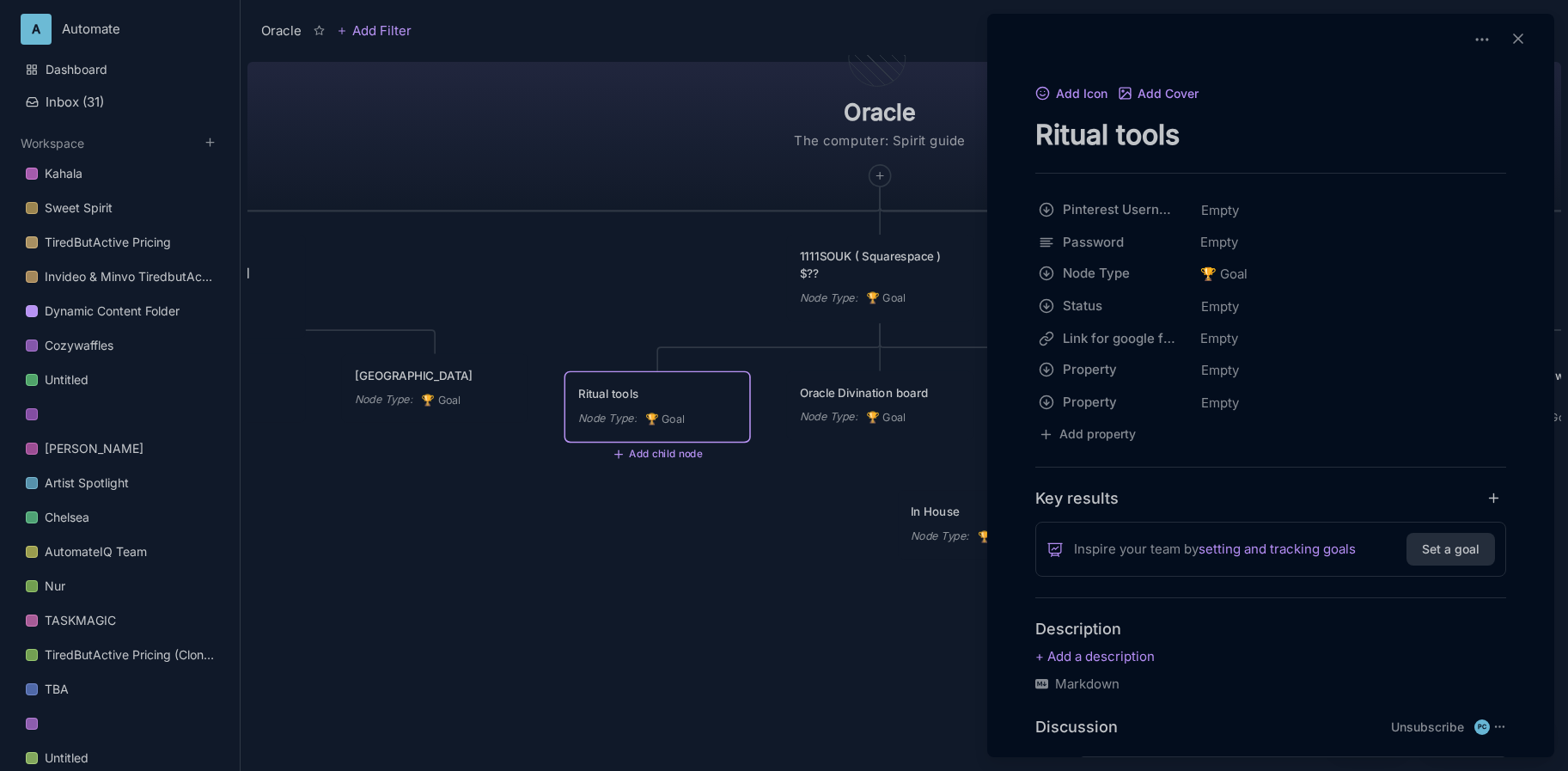
click at [622, 169] on div at bounding box center [784, 385] width 1568 height 771
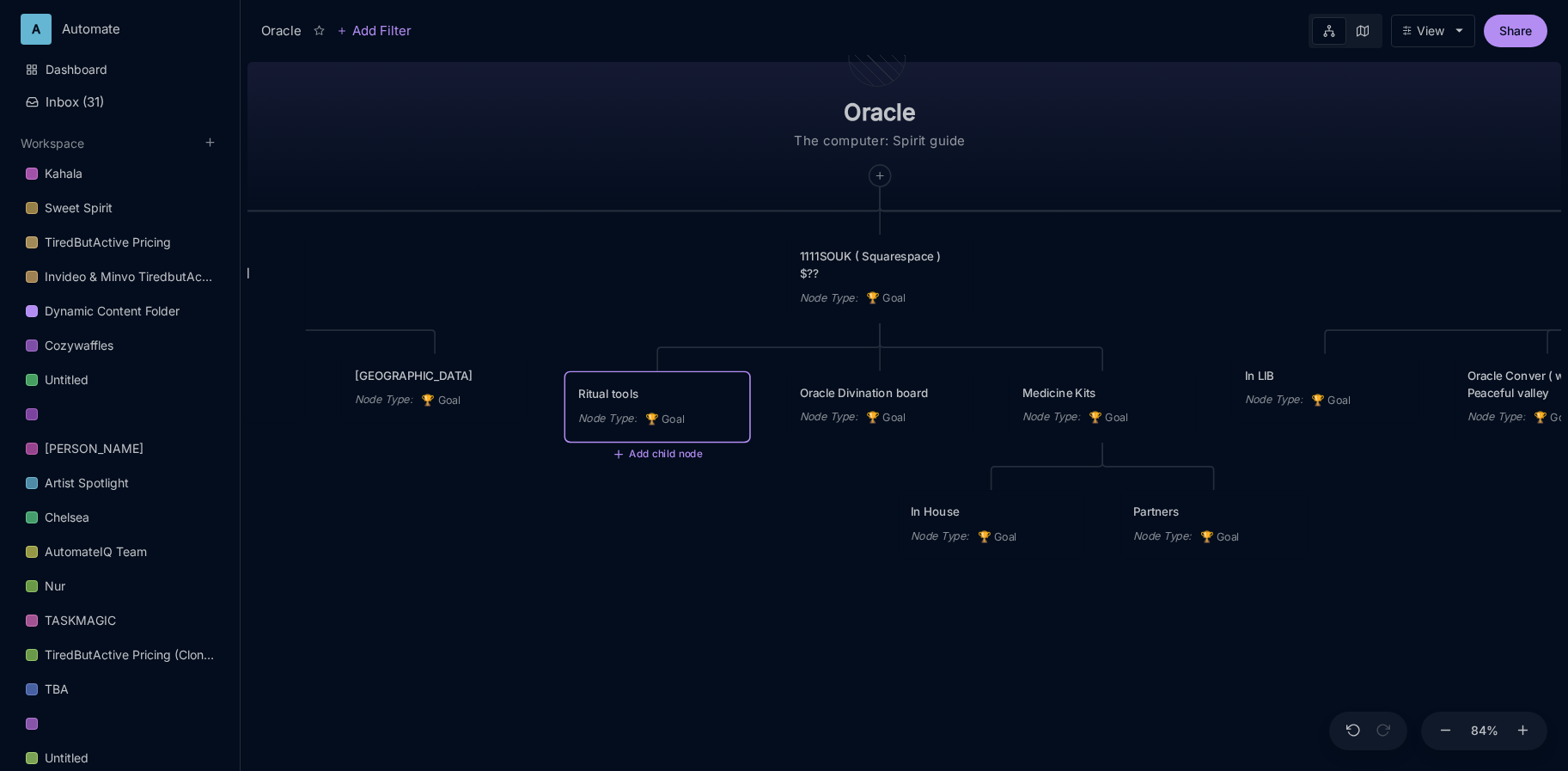
click at [886, 390] on div "Oracle Divination board" at bounding box center [881, 392] width 161 height 17
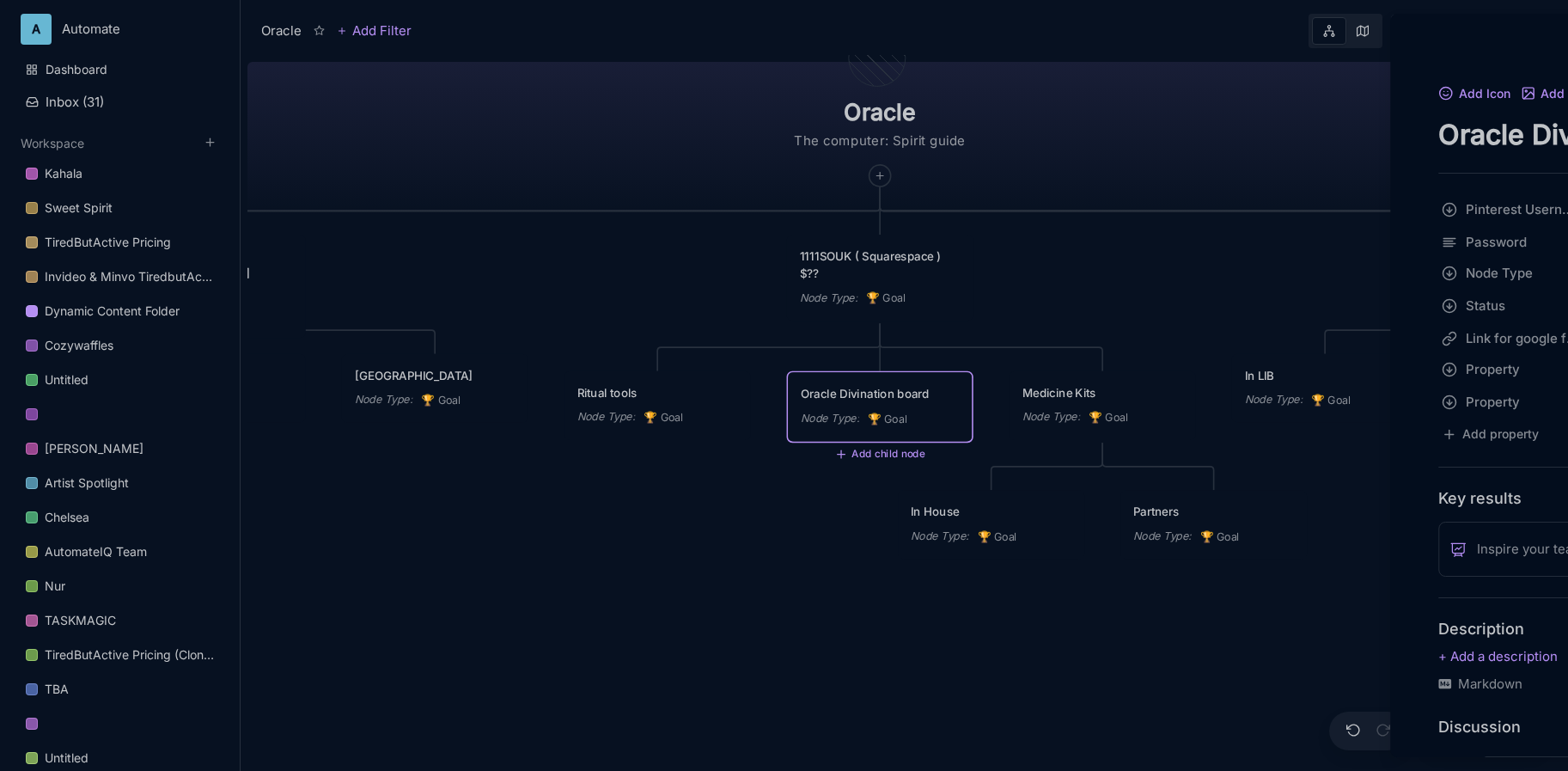
click at [886, 390] on div at bounding box center [784, 385] width 1568 height 771
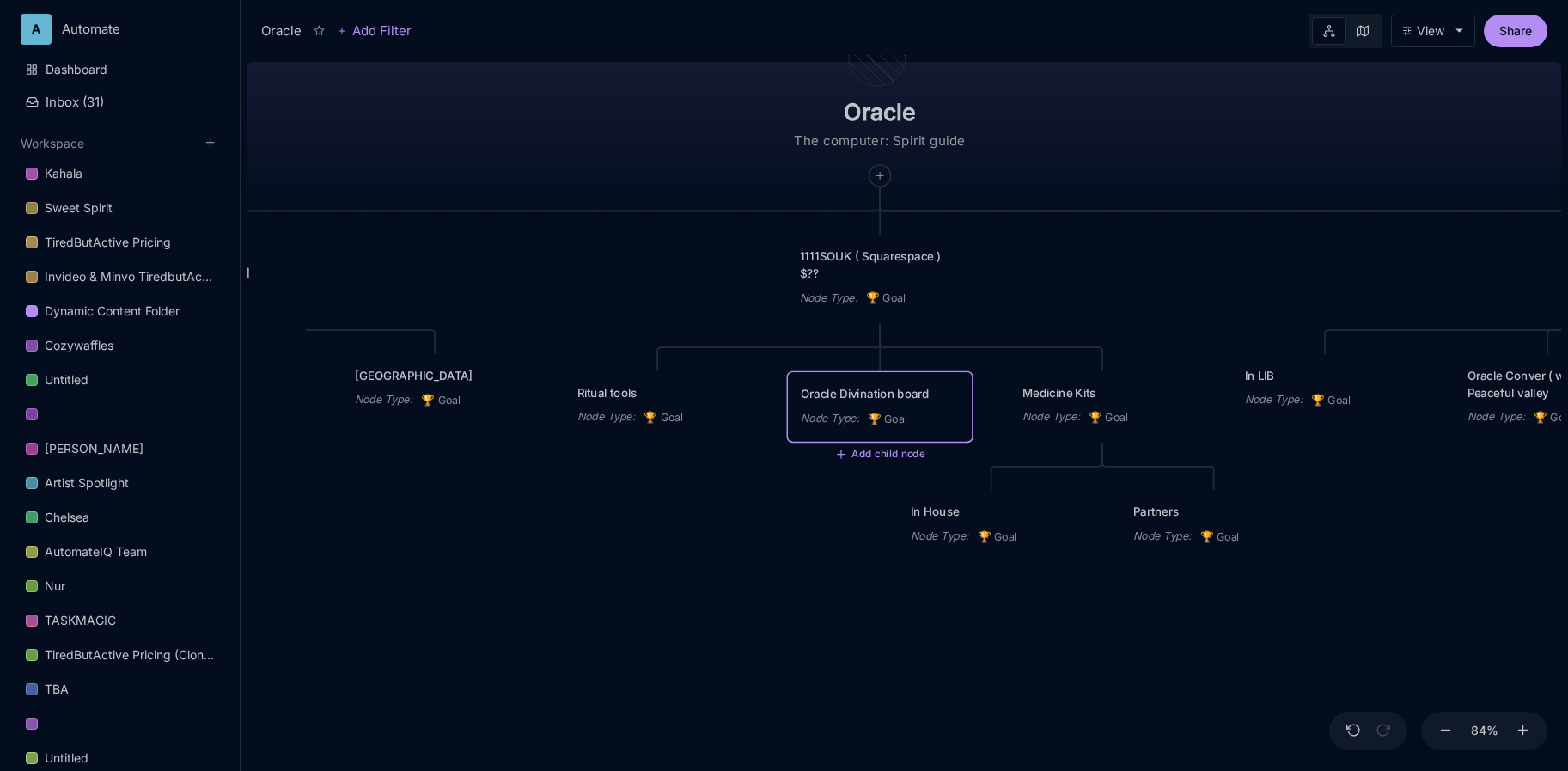
click at [886, 390] on div "Oracle Divination board" at bounding box center [880, 393] width 158 height 17
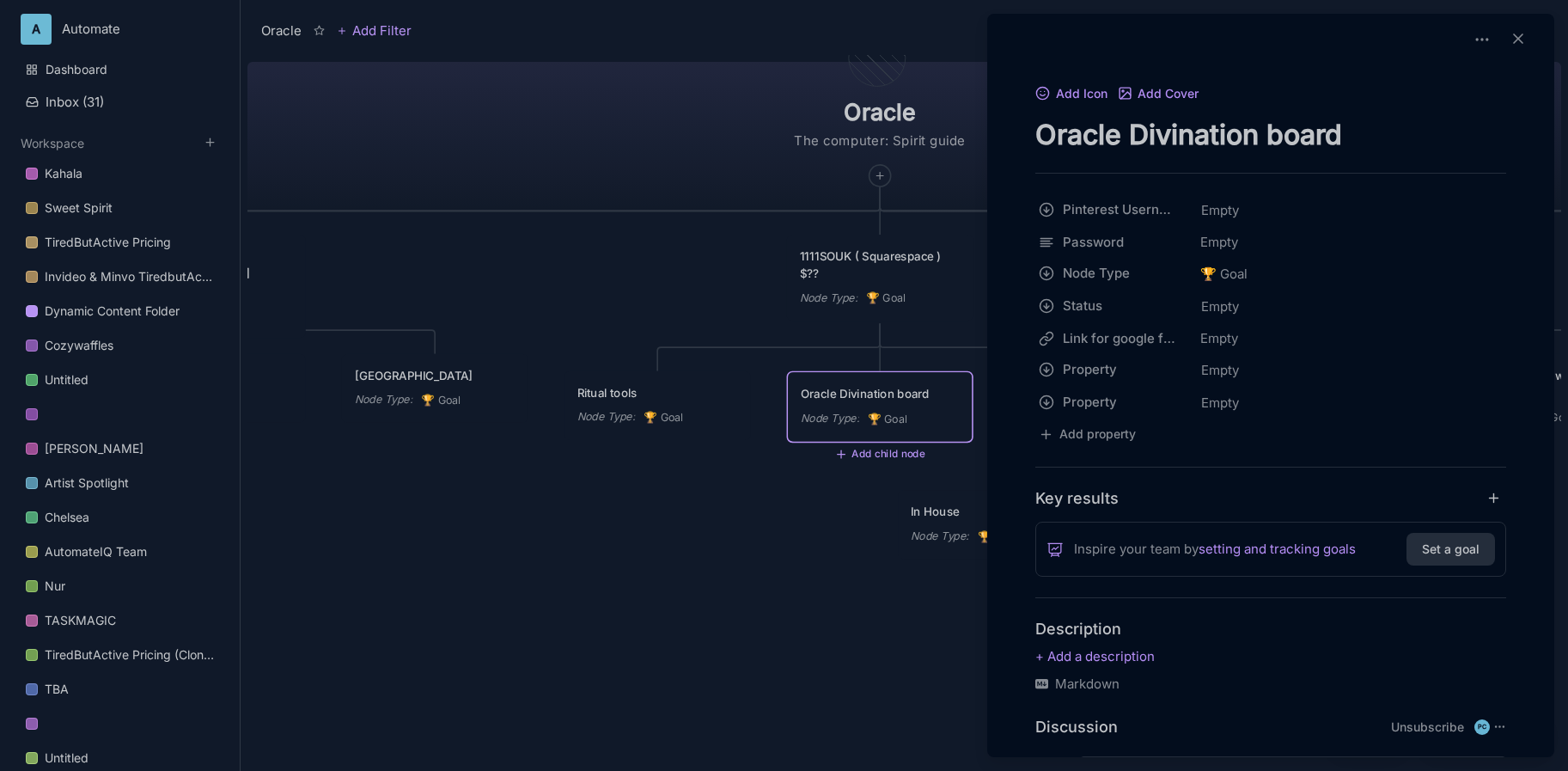
click at [1190, 132] on textarea "Oracle Divination board" at bounding box center [1271, 134] width 471 height 35
click at [686, 168] on div at bounding box center [784, 385] width 1568 height 771
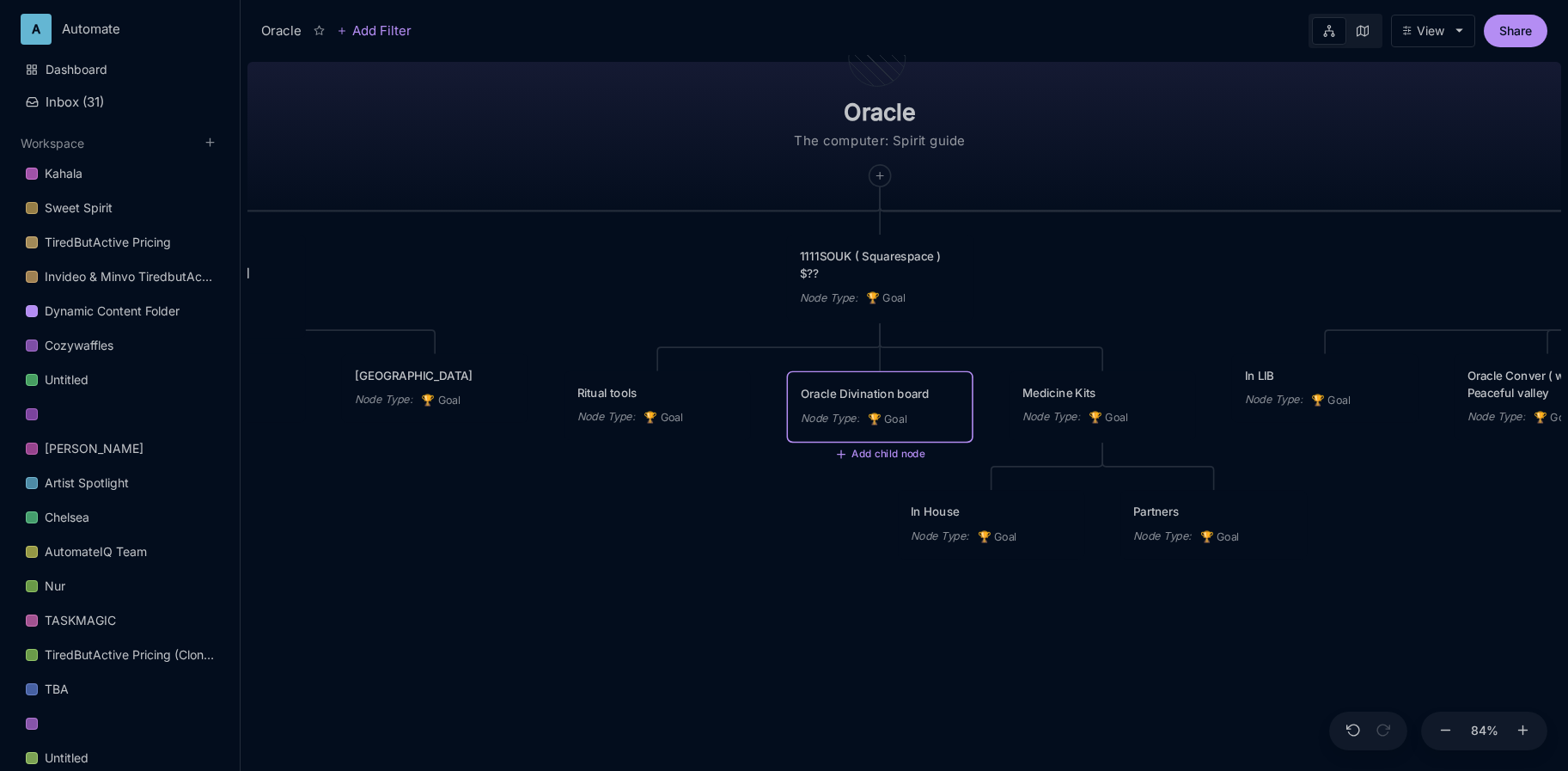
click at [1075, 388] on div "Medicine Kits" at bounding box center [1104, 392] width 161 height 17
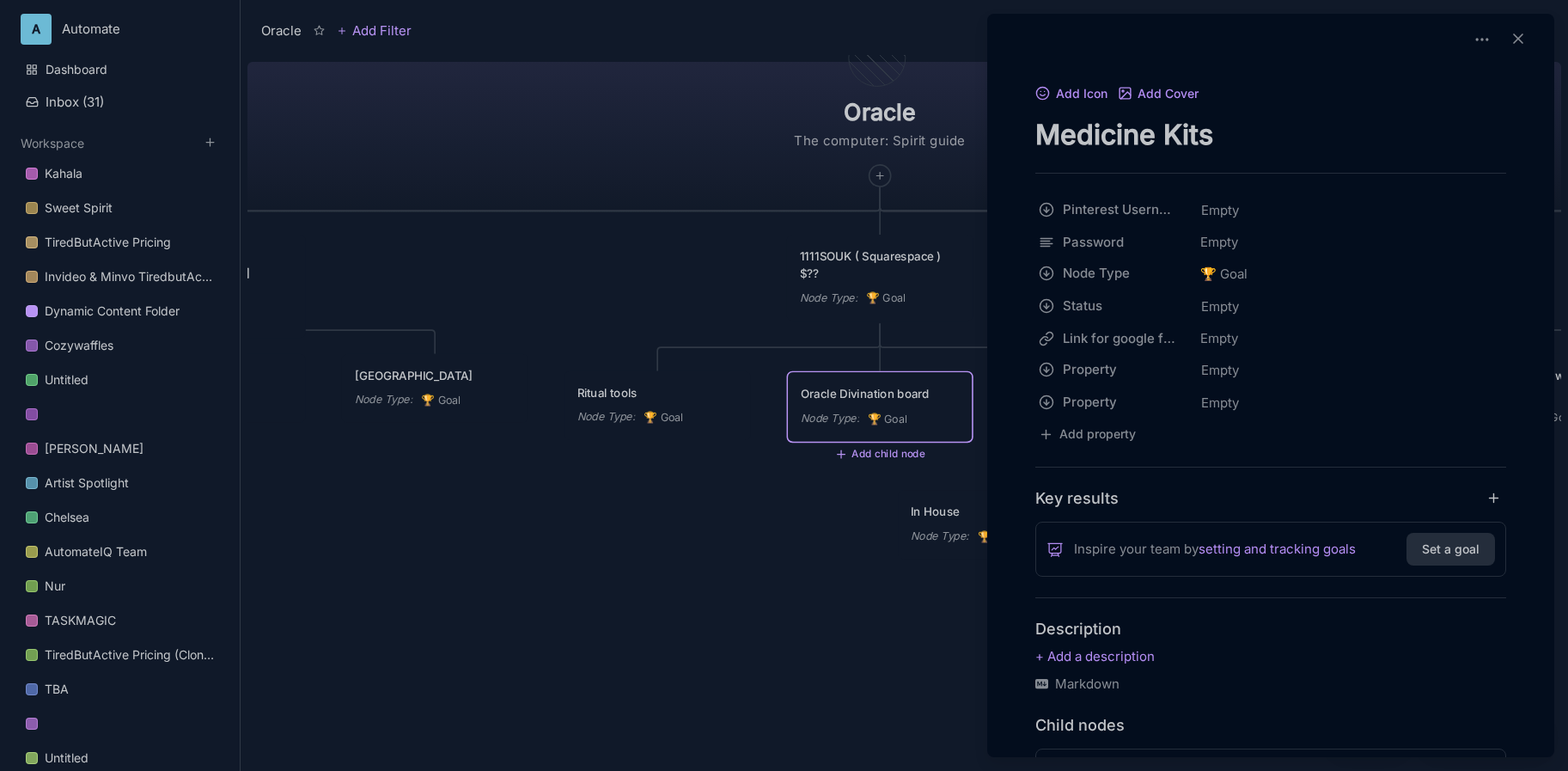
click at [1125, 141] on textarea "Medicine Kits" at bounding box center [1271, 134] width 471 height 35
click at [831, 641] on div at bounding box center [784, 385] width 1568 height 771
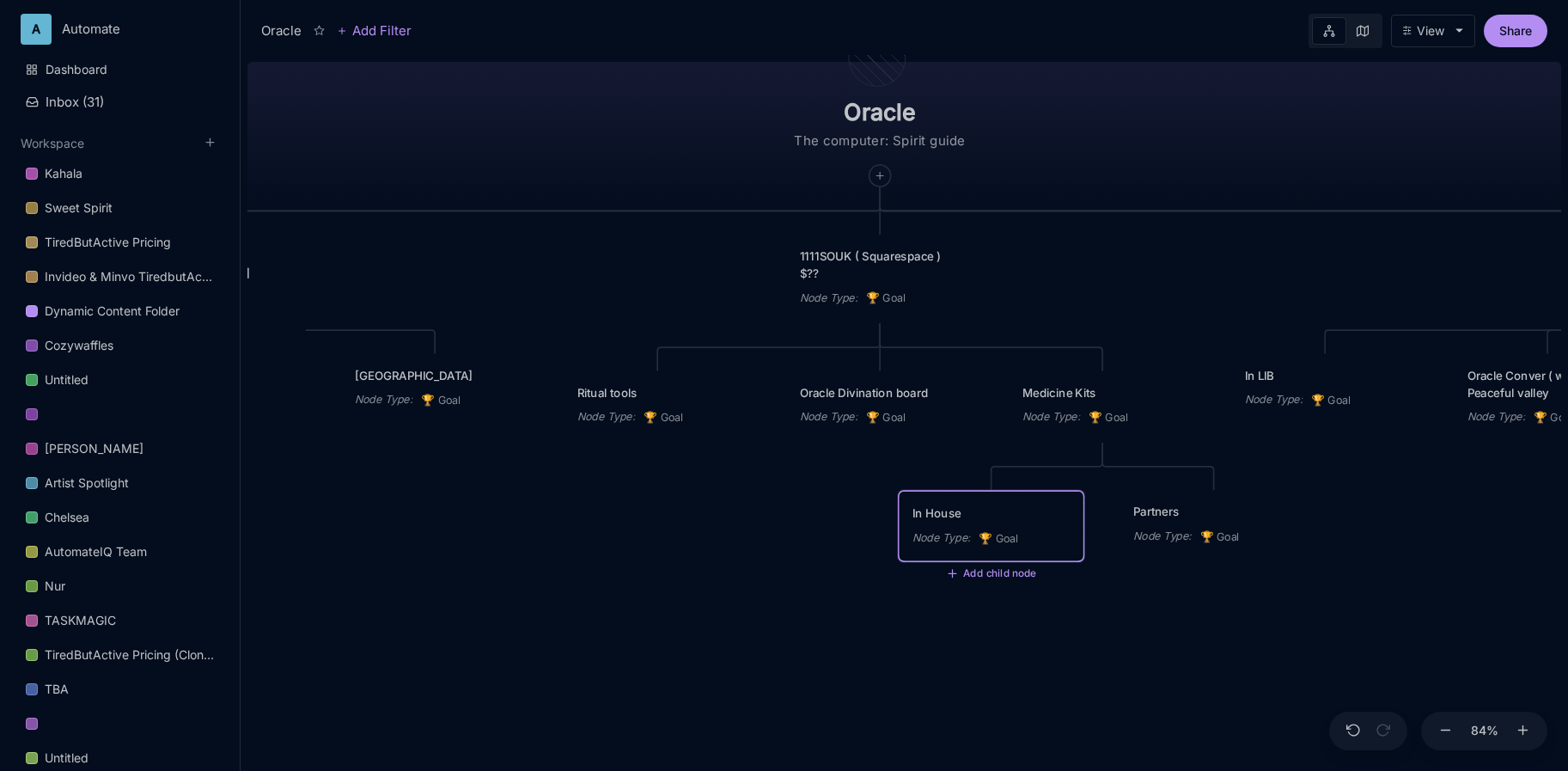
click at [985, 517] on div "In House" at bounding box center [992, 513] width 158 height 17
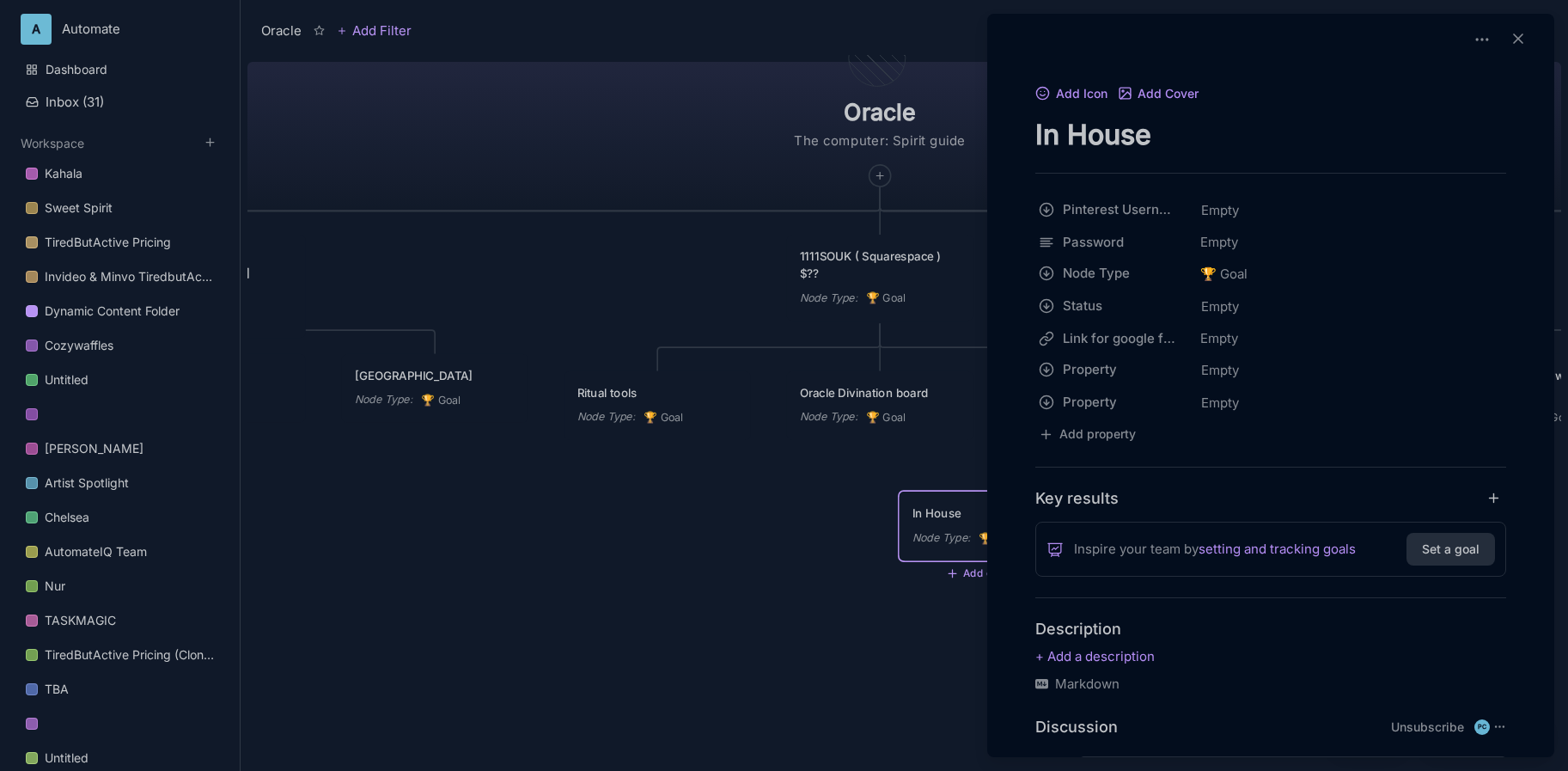
click at [1209, 141] on textarea "In House" at bounding box center [1271, 134] width 471 height 35
click at [604, 639] on div at bounding box center [784, 385] width 1568 height 771
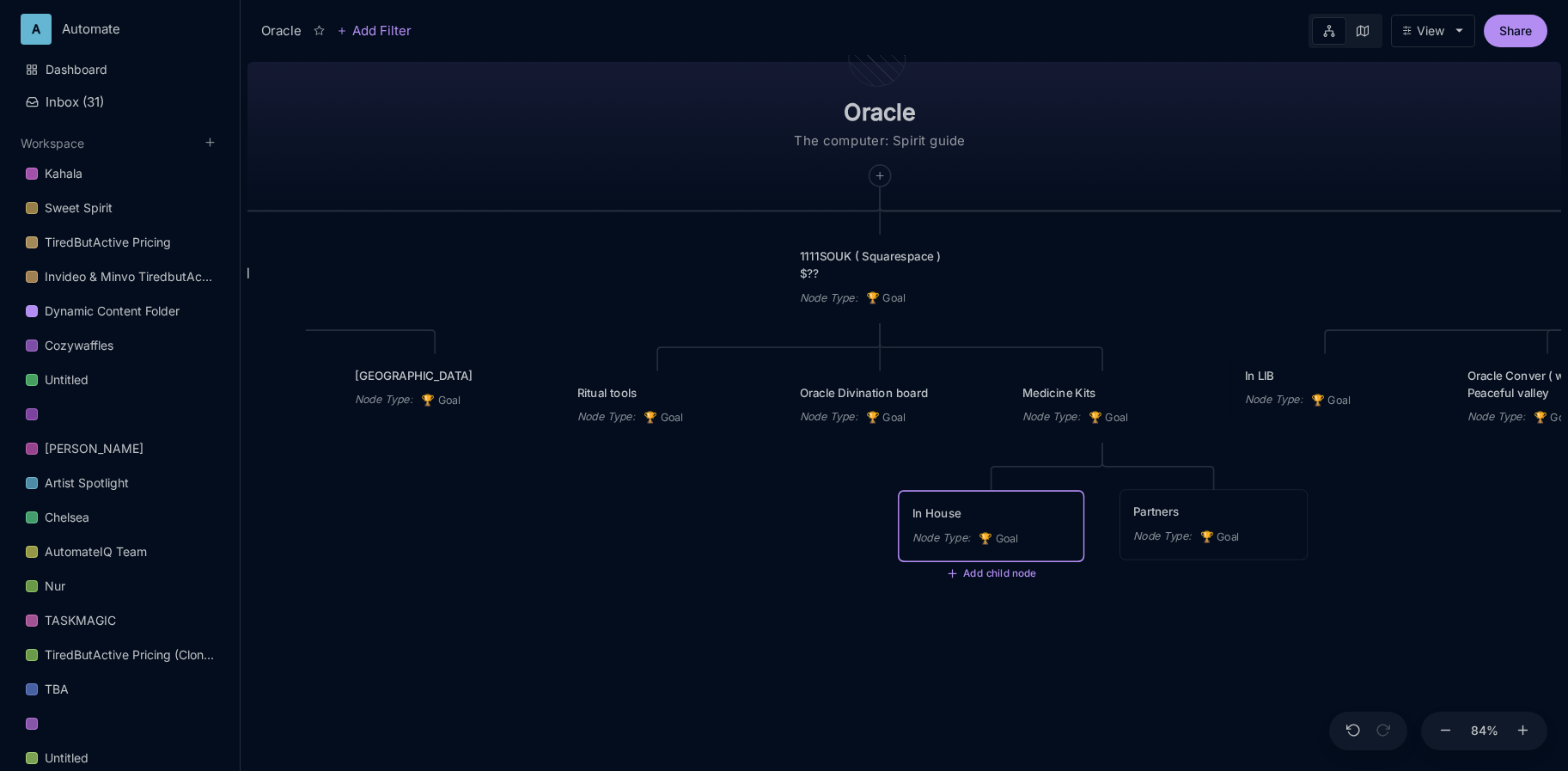
click at [1238, 517] on div "Partners" at bounding box center [1214, 511] width 161 height 17
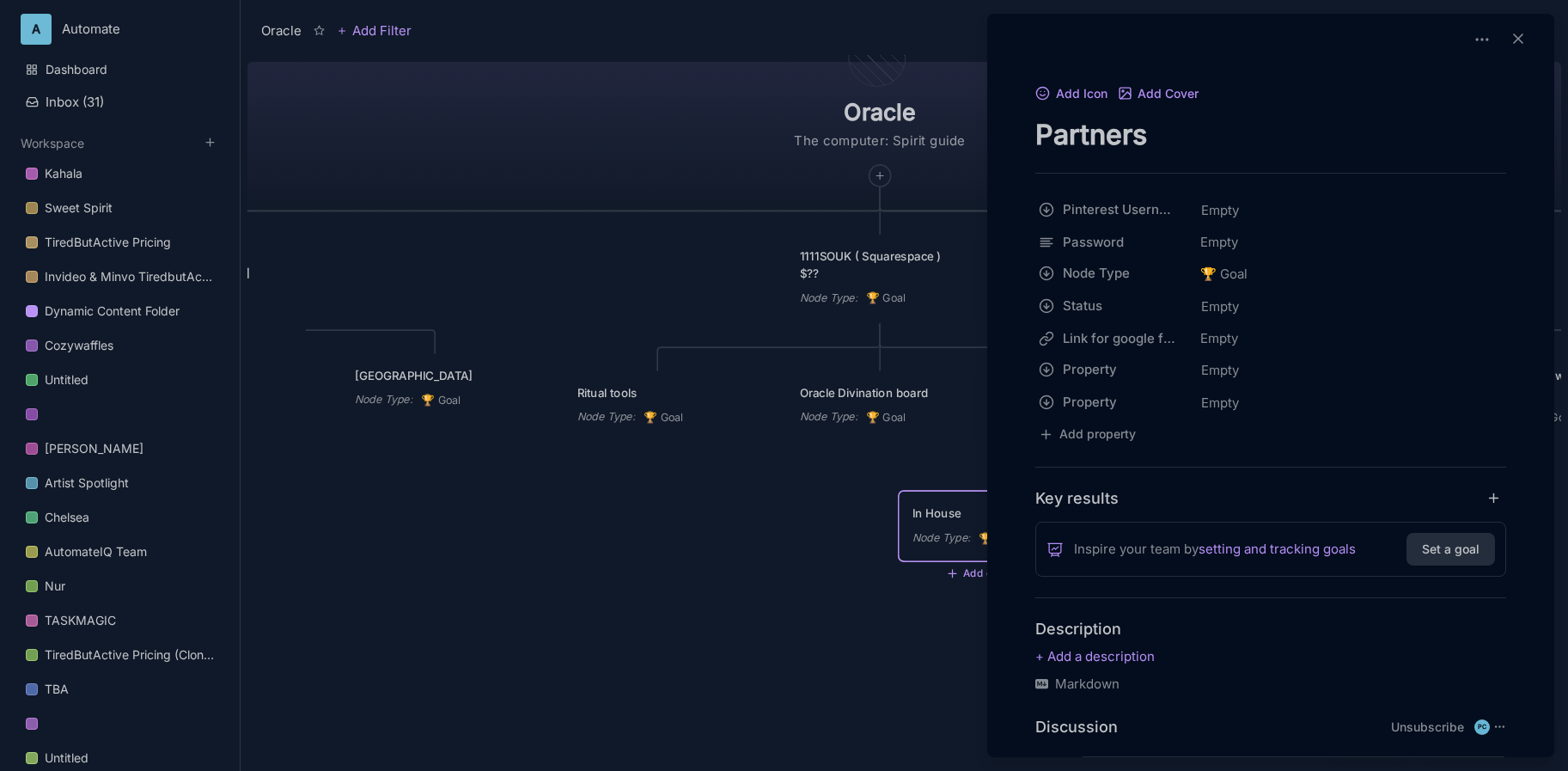
click at [1116, 130] on textarea "Partners" at bounding box center [1271, 134] width 471 height 35
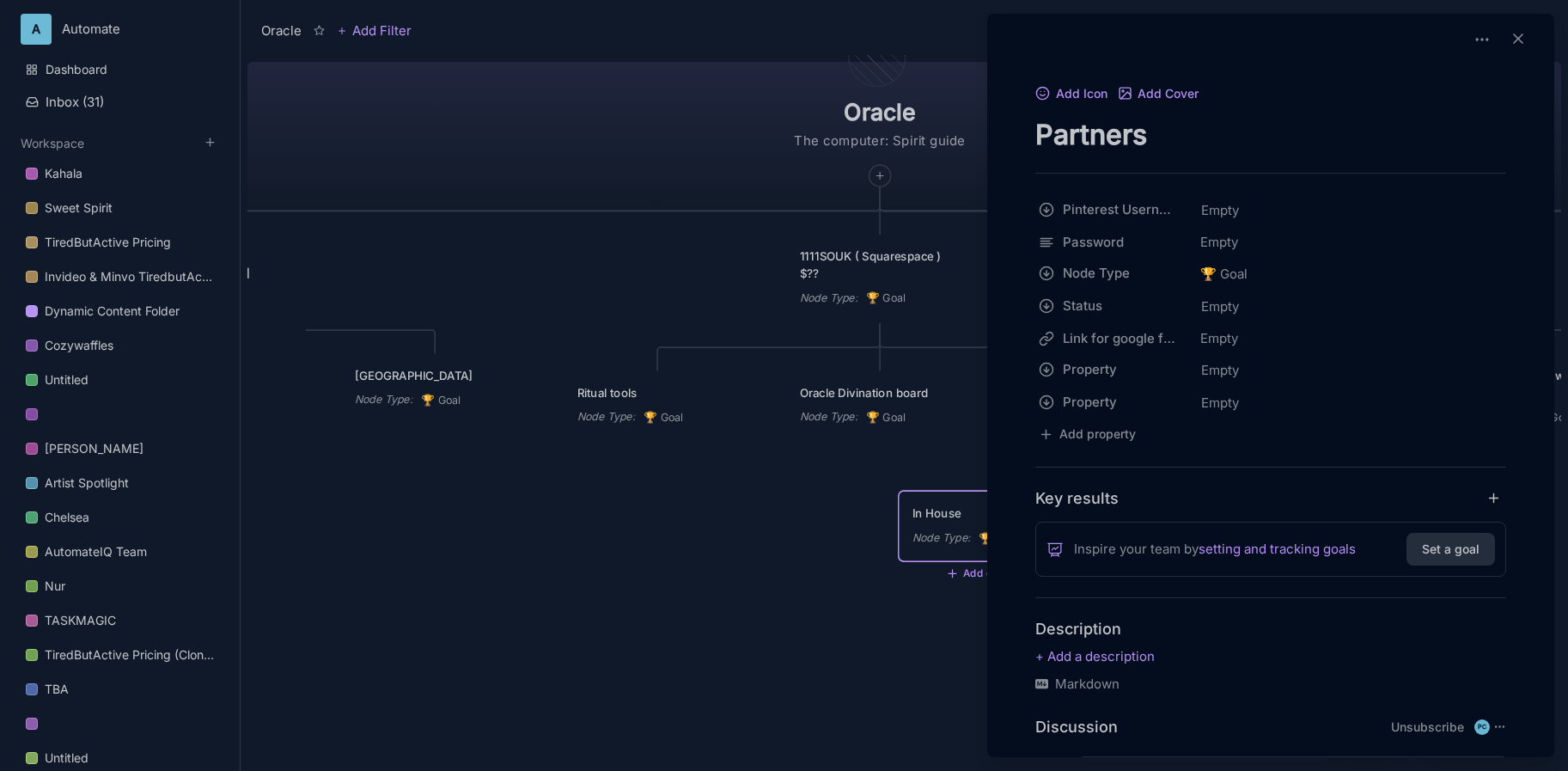
click at [726, 127] on div at bounding box center [784, 385] width 1568 height 771
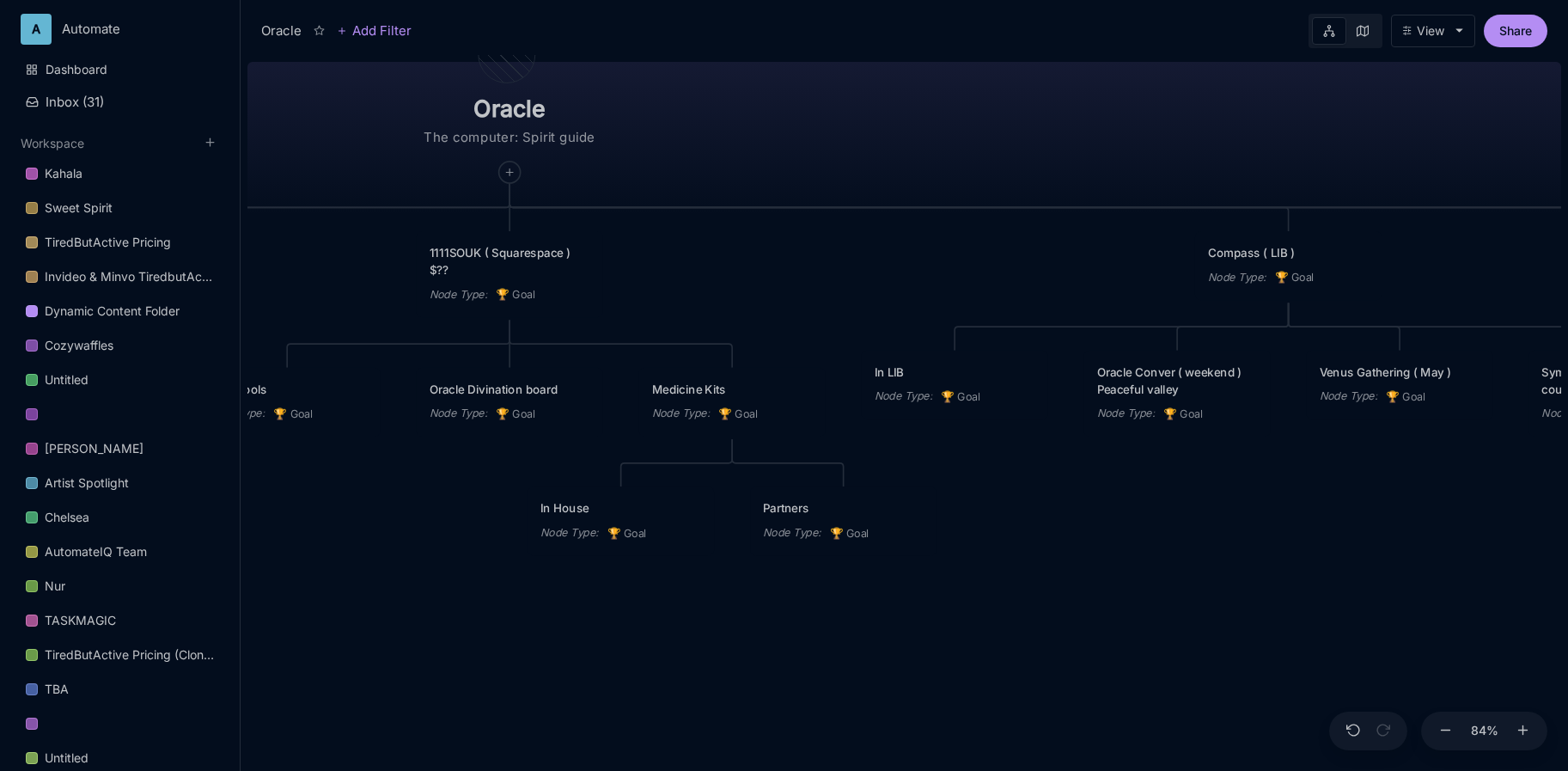
drag, startPoint x: 1269, startPoint y: 258, endPoint x: 899, endPoint y: 254, distance: 370.0
click at [899, 254] on div "Oracle The computer: Spirit guide Academy of Oracle Arts Node Type : 🏆 Goal Jou…" at bounding box center [905, 413] width 1314 height 716
drag, startPoint x: 1057, startPoint y: 273, endPoint x: 921, endPoint y: 279, distance: 136.1
click at [921, 279] on div "Oracle The computer: Spirit guide Academy of Oracle Arts Node Type : 🏆 Goal Jou…" at bounding box center [905, 413] width 1314 height 716
